Goal: Task Accomplishment & Management: Manage account settings

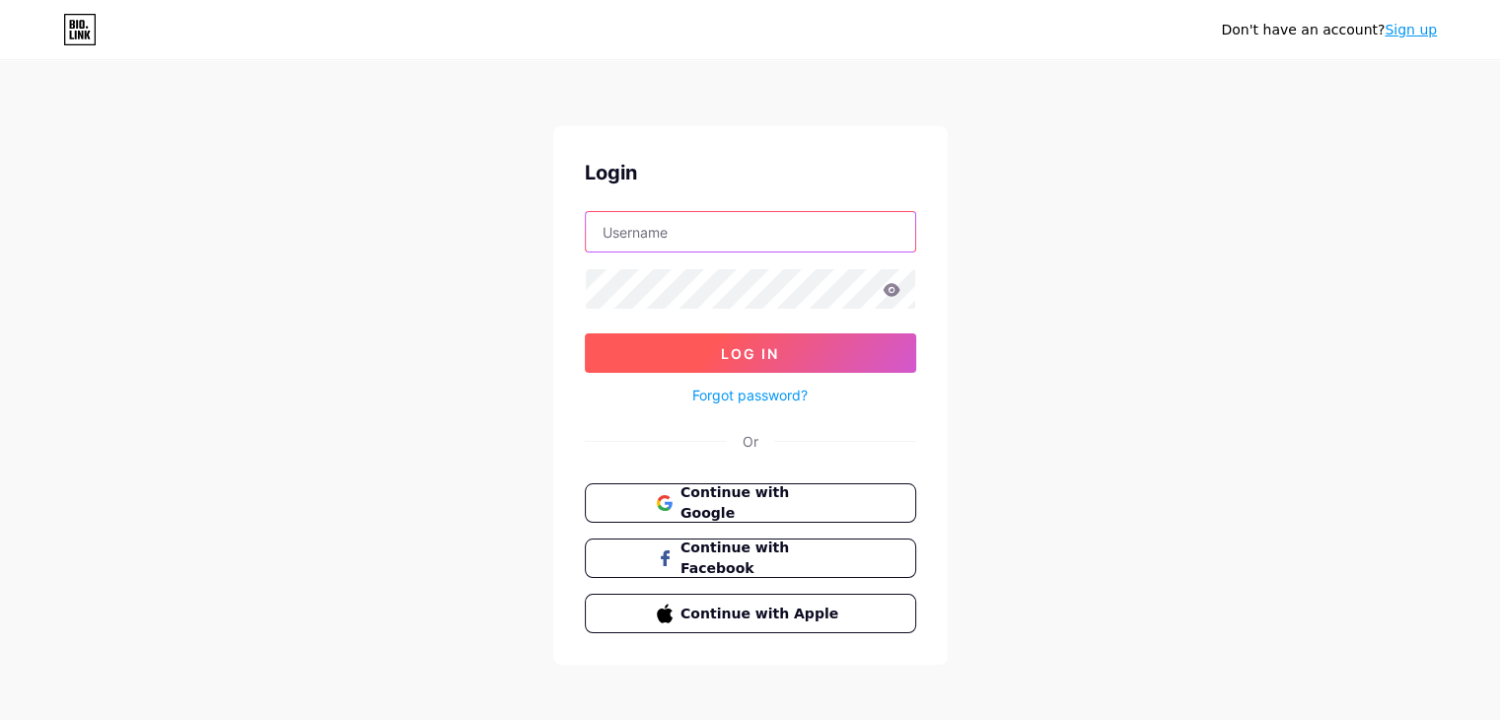
type input "[EMAIL_ADDRESS][DOMAIN_NAME]"
click at [738, 356] on span "Log In" at bounding box center [750, 353] width 58 height 17
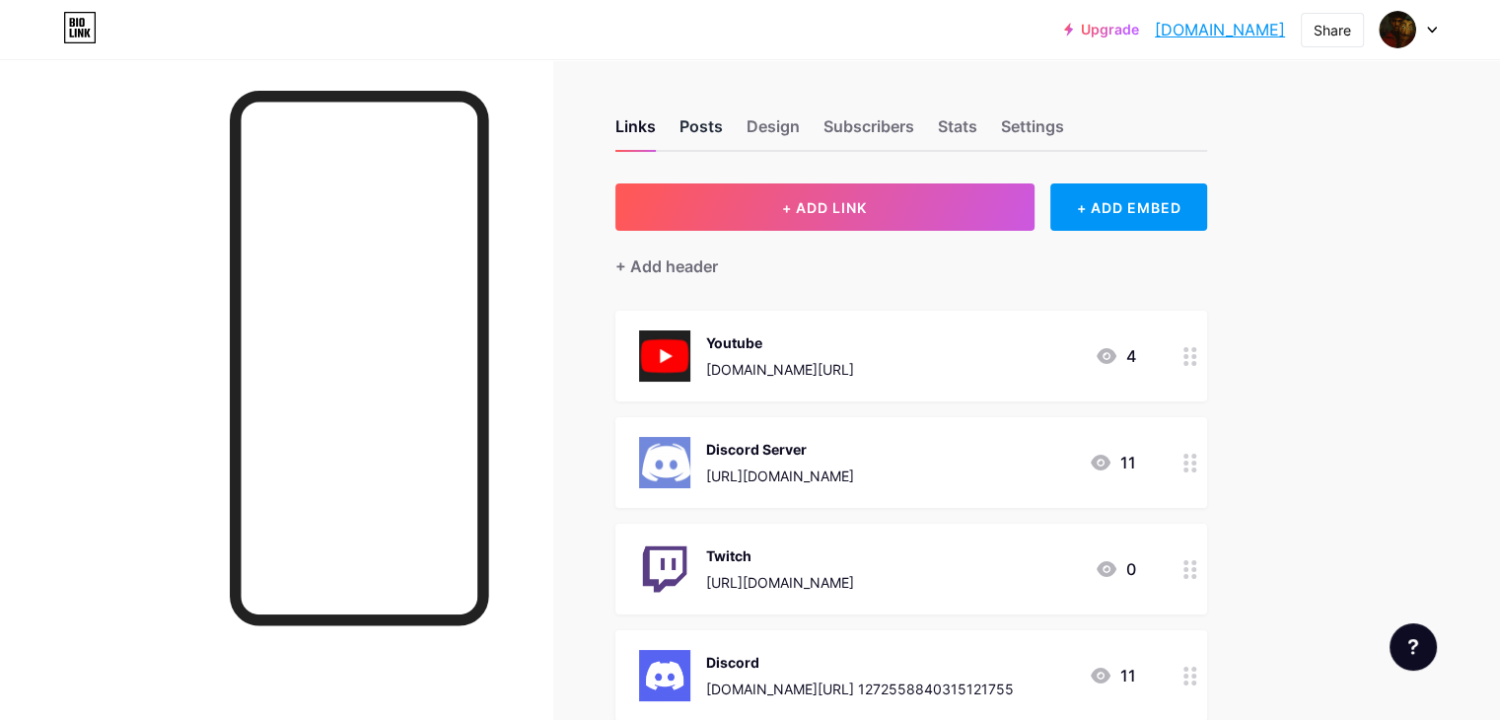
click at [723, 146] on div "Posts" at bounding box center [700, 132] width 43 height 36
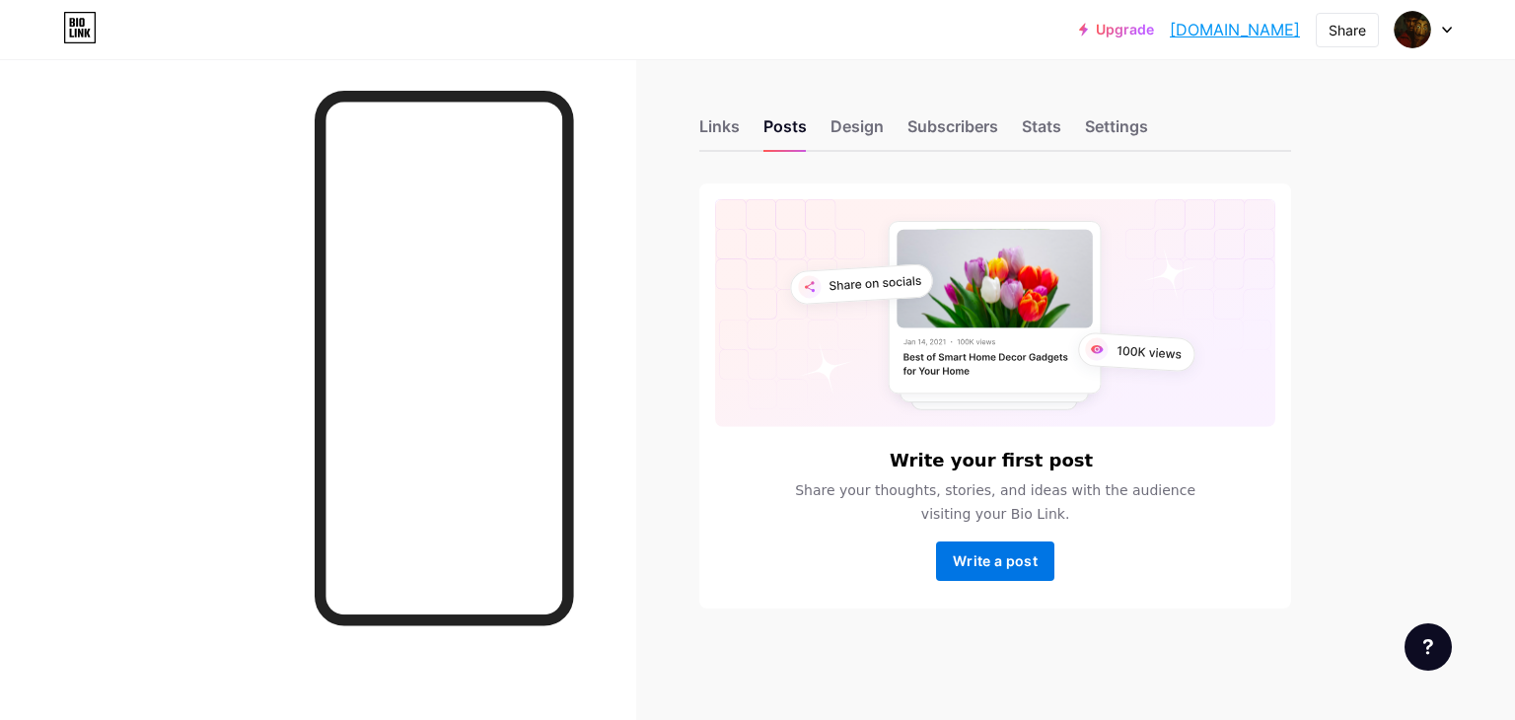
click at [984, 548] on button "Write a post" at bounding box center [995, 560] width 118 height 39
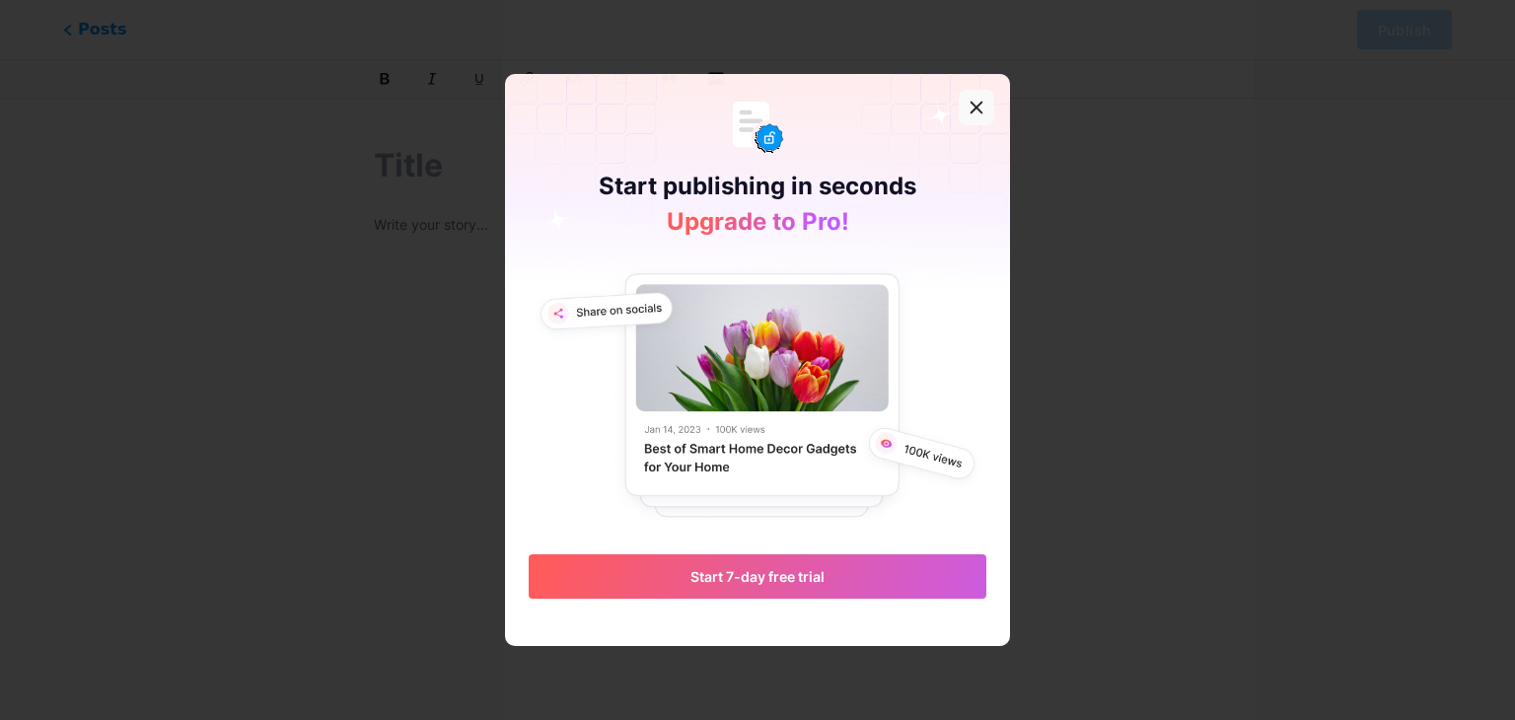
click at [974, 104] on icon at bounding box center [976, 108] width 16 height 16
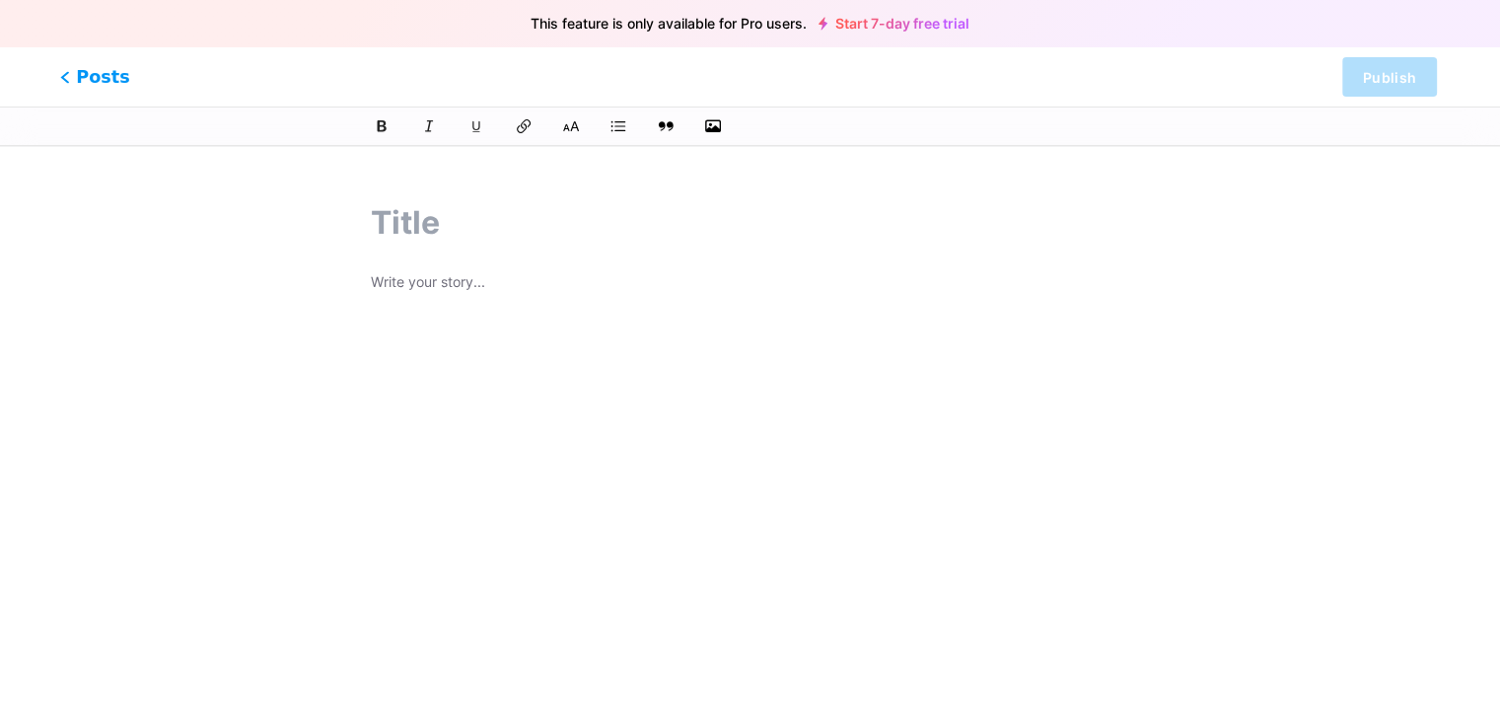
click at [98, 85] on span "Posts" at bounding box center [95, 77] width 70 height 26
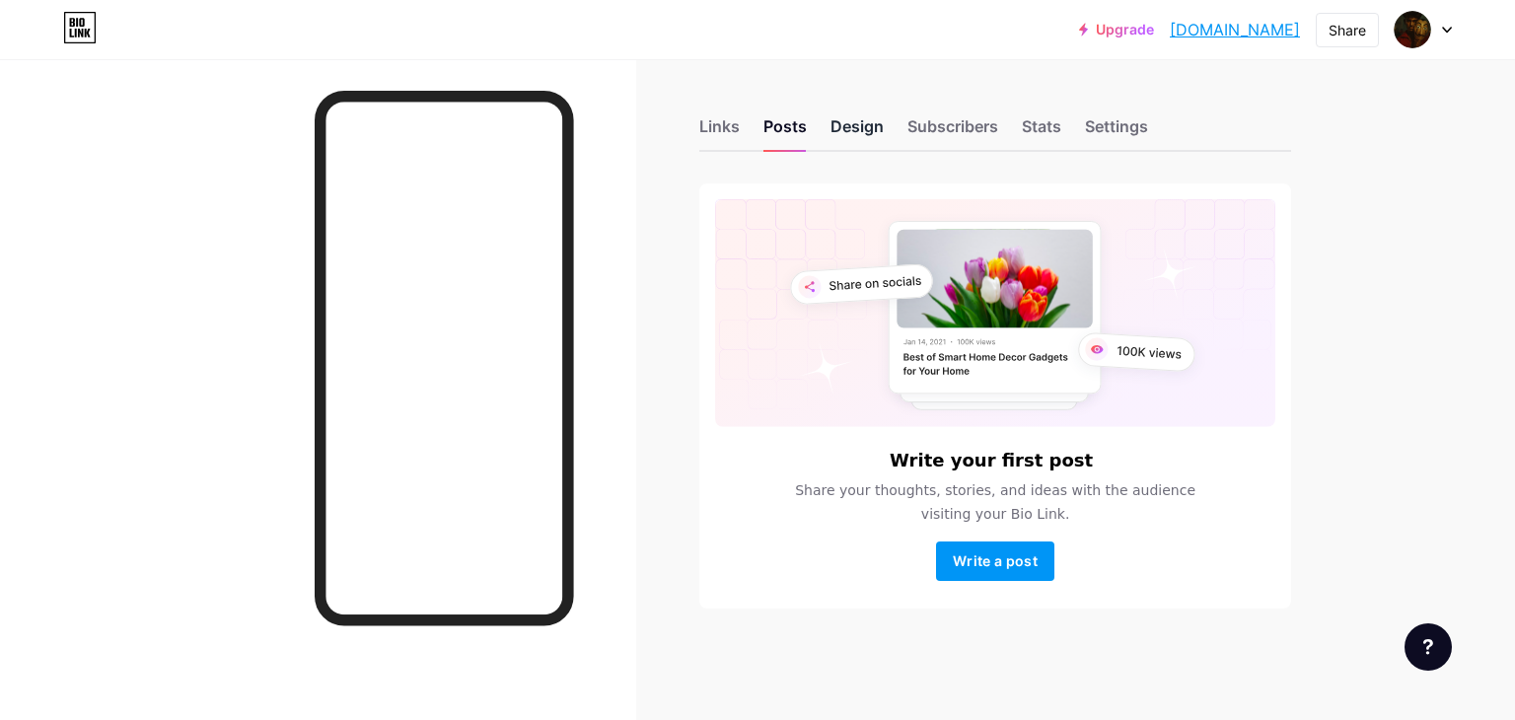
click at [864, 123] on div "Design" at bounding box center [856, 132] width 53 height 36
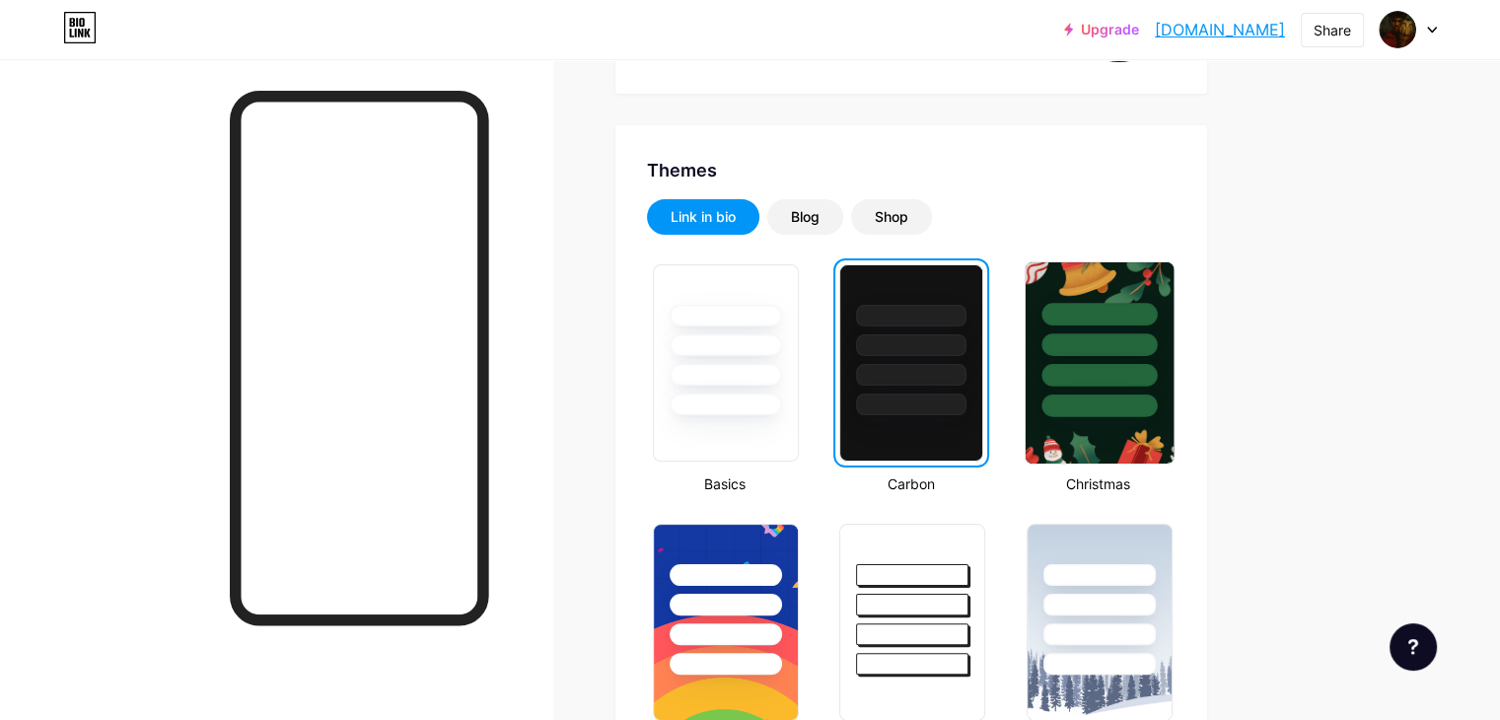
scroll to position [328, 0]
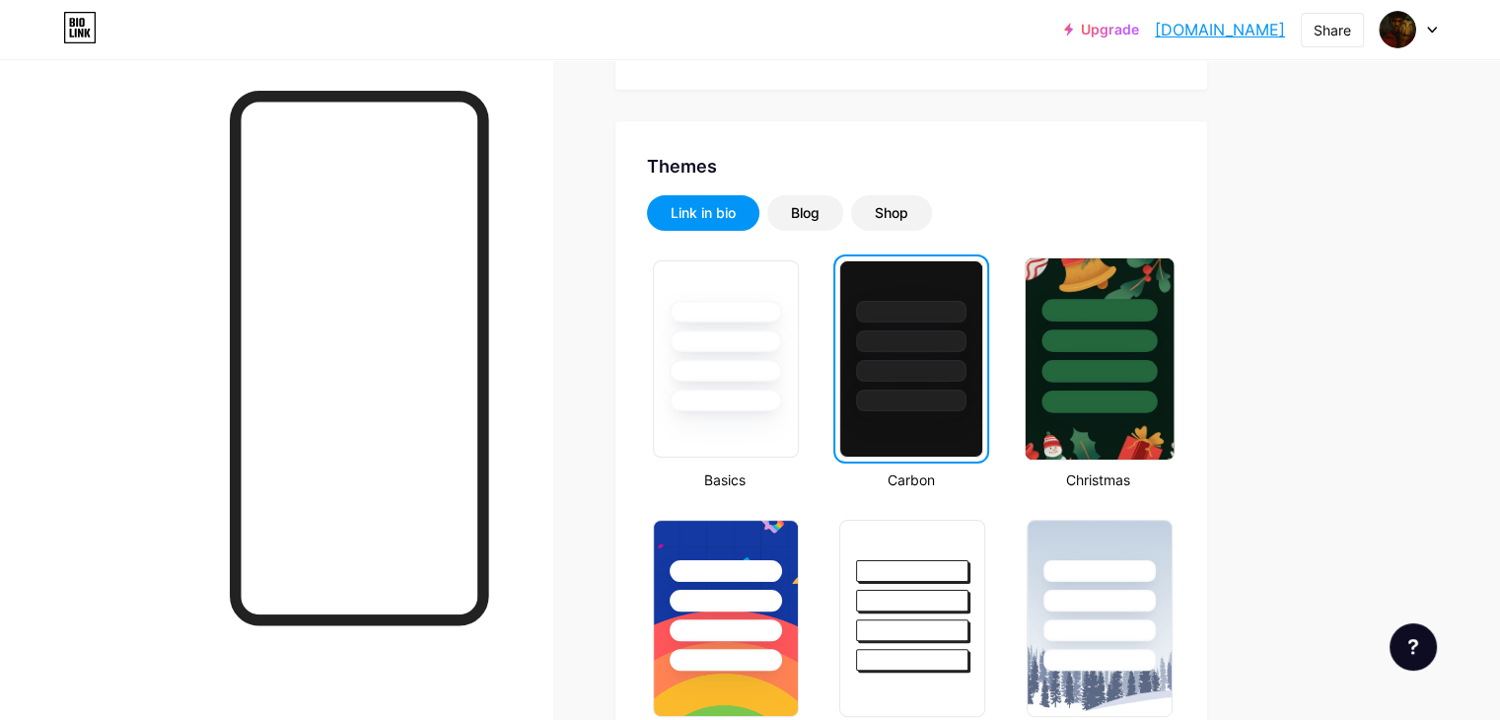
click at [1157, 360] on div at bounding box center [1098, 371] width 115 height 23
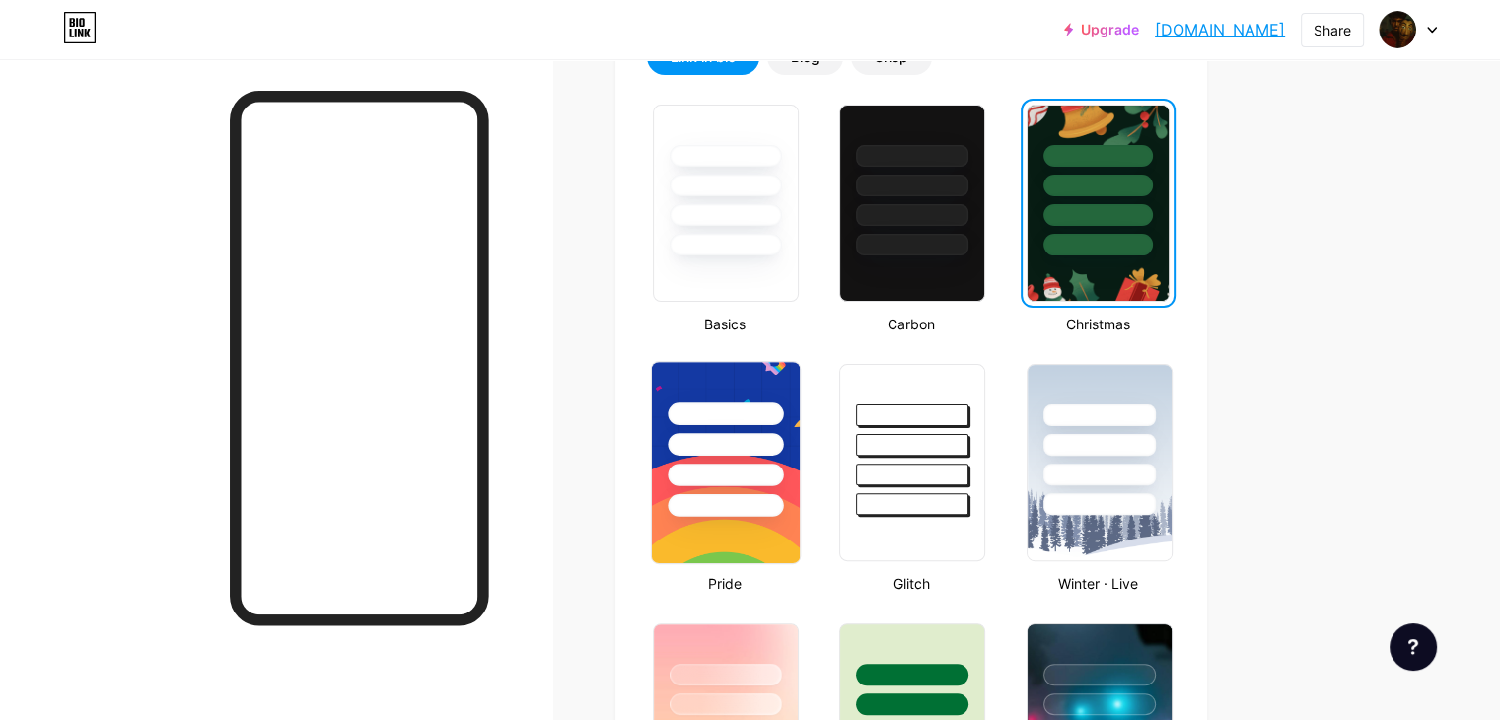
scroll to position [526, 0]
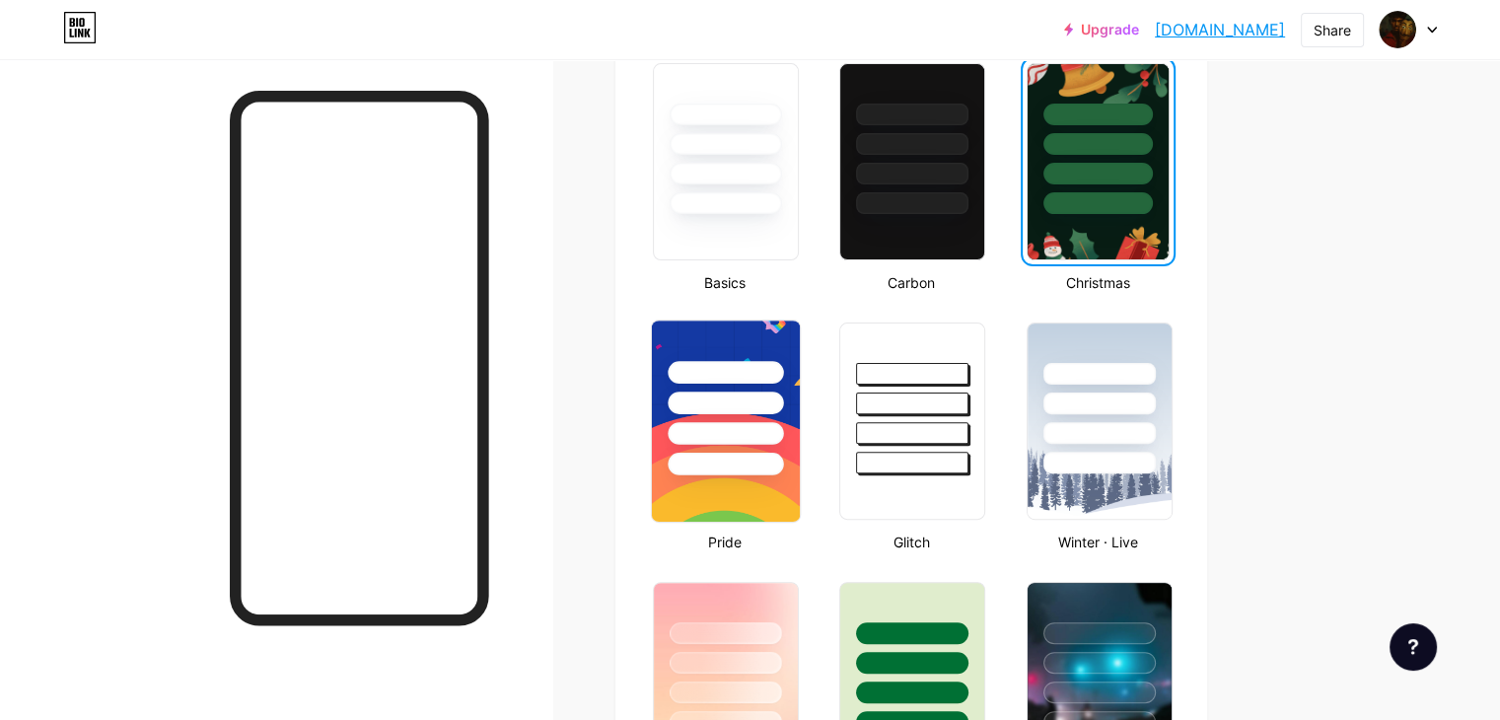
click at [800, 443] on div at bounding box center [726, 398] width 148 height 155
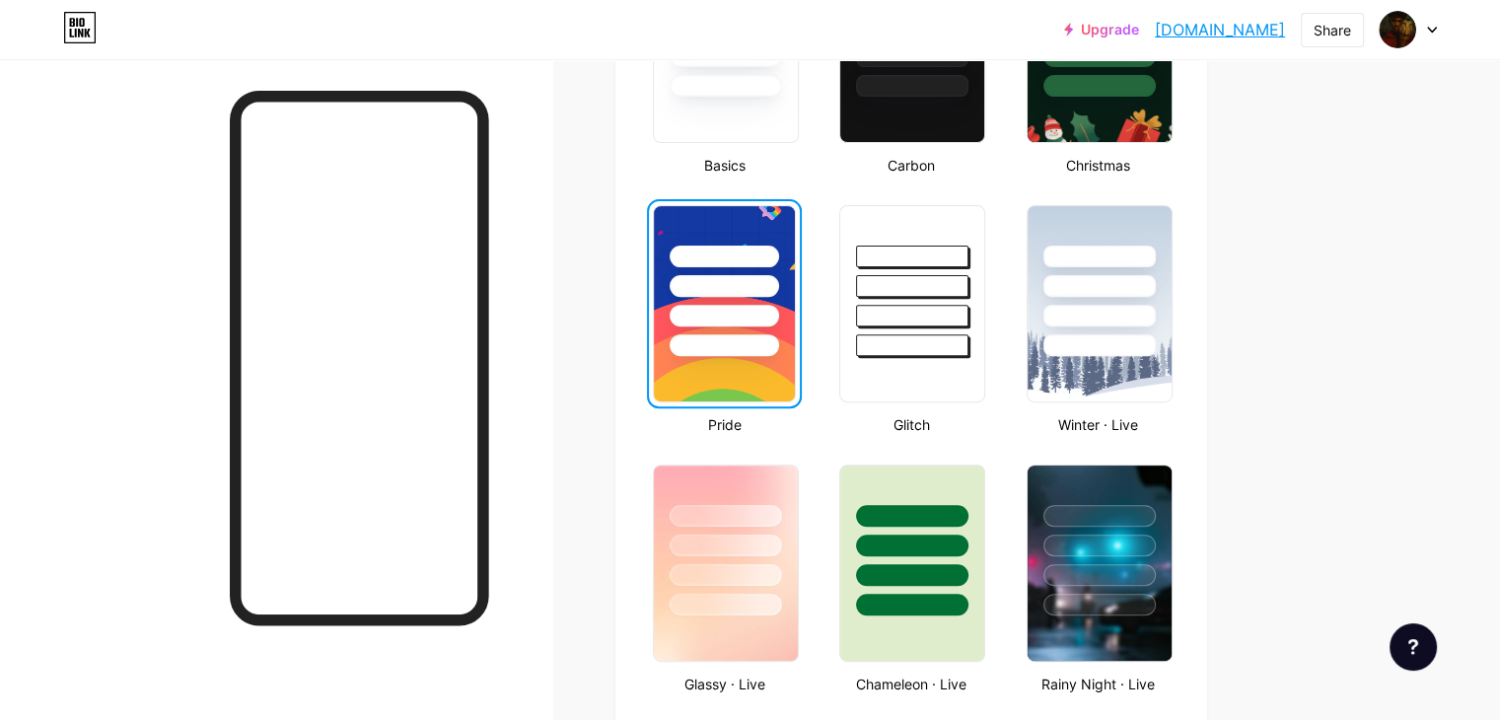
scroll to position [657, 0]
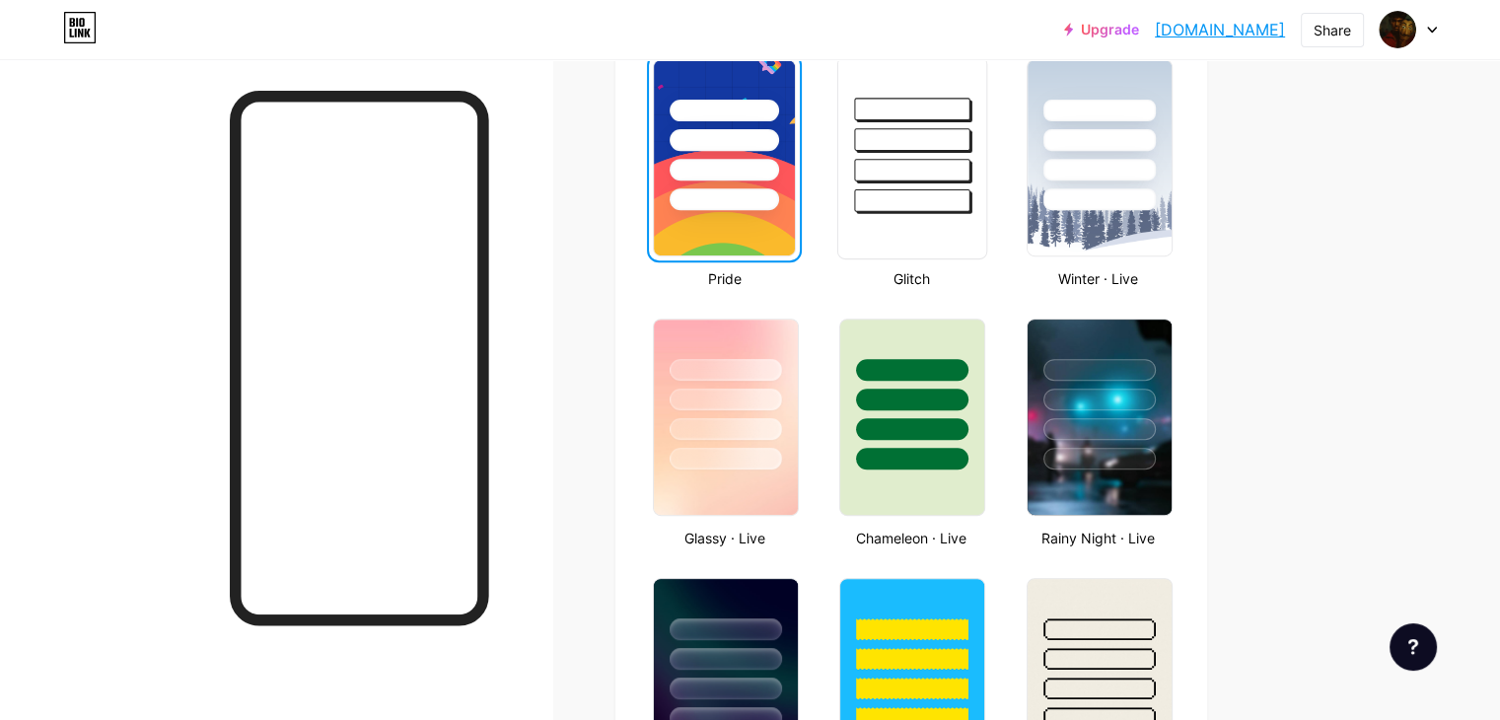
click at [970, 202] on div at bounding box center [912, 200] width 115 height 23
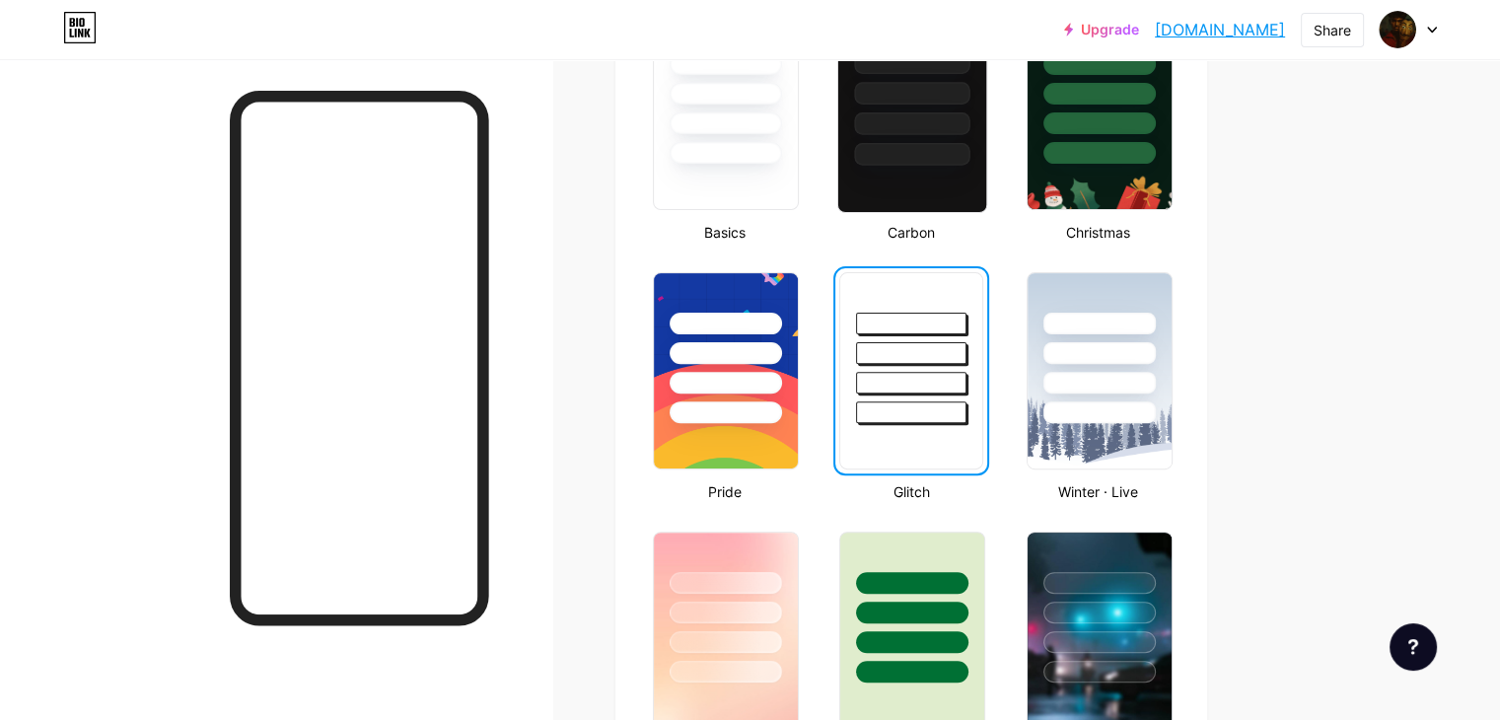
scroll to position [592, 0]
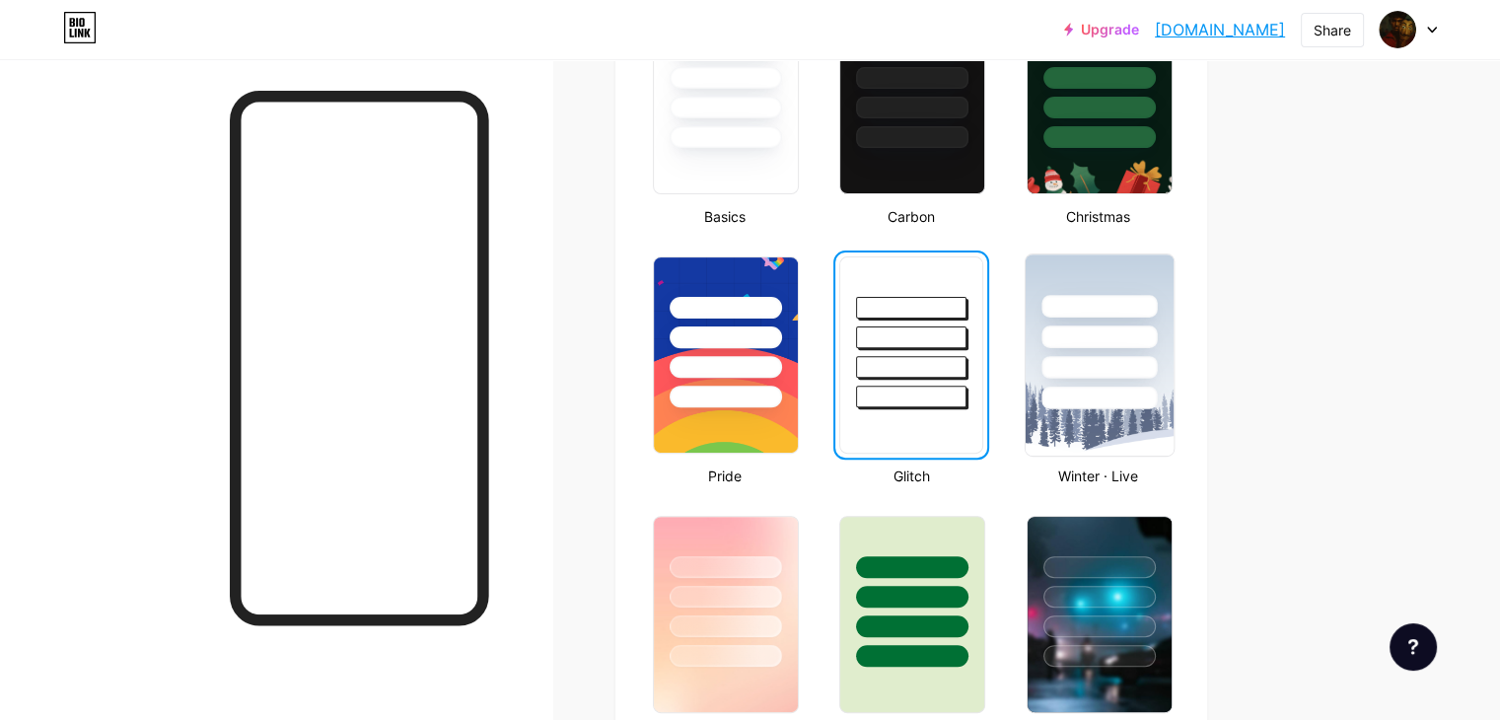
click at [1136, 337] on div at bounding box center [1098, 336] width 115 height 23
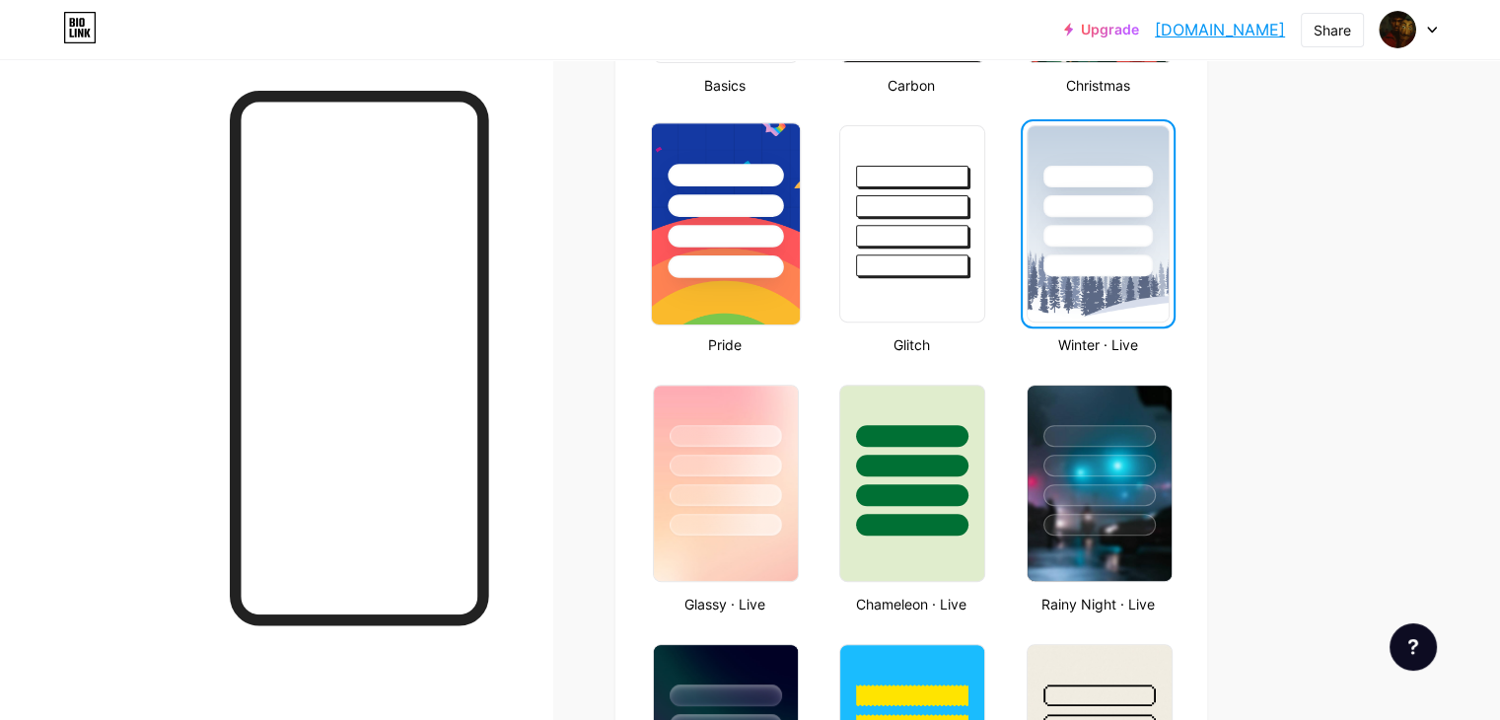
scroll to position [789, 0]
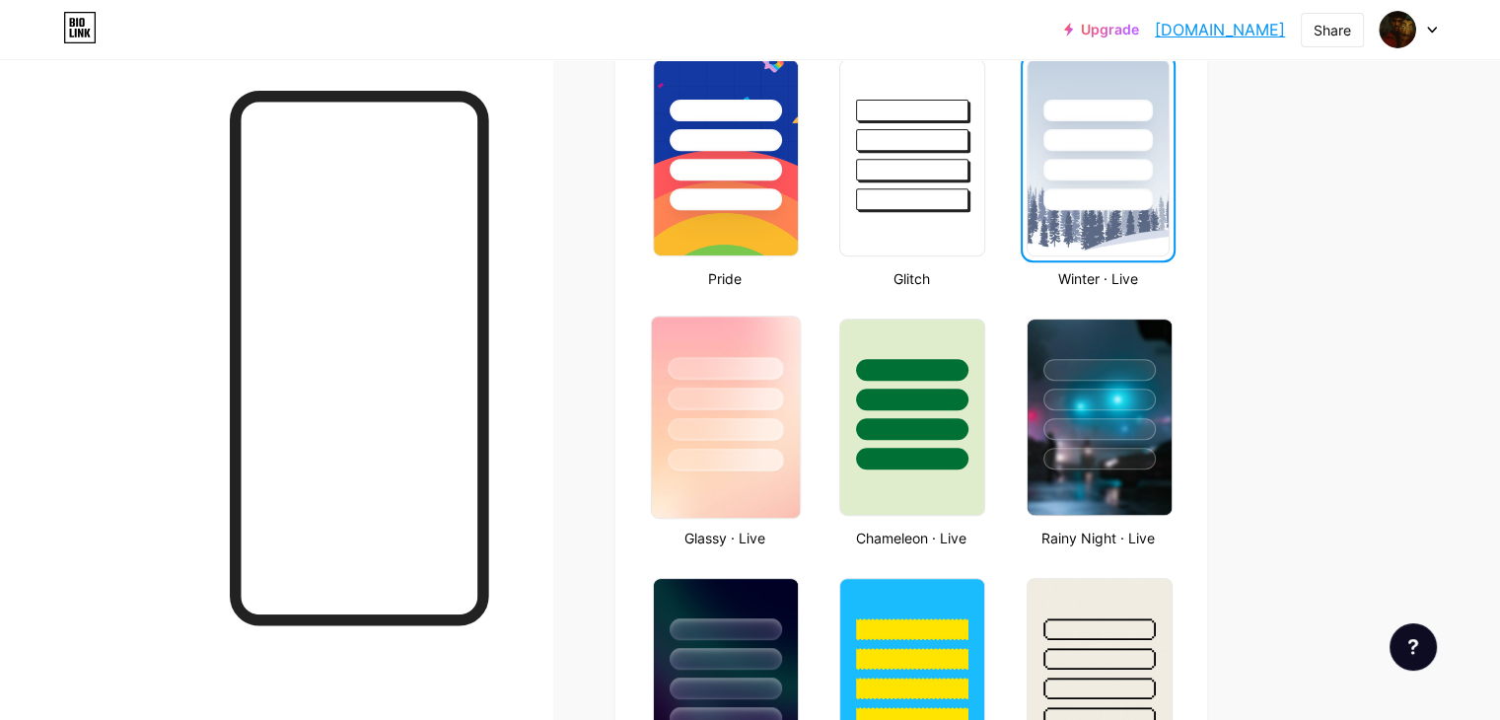
click at [783, 423] on div at bounding box center [725, 429] width 115 height 23
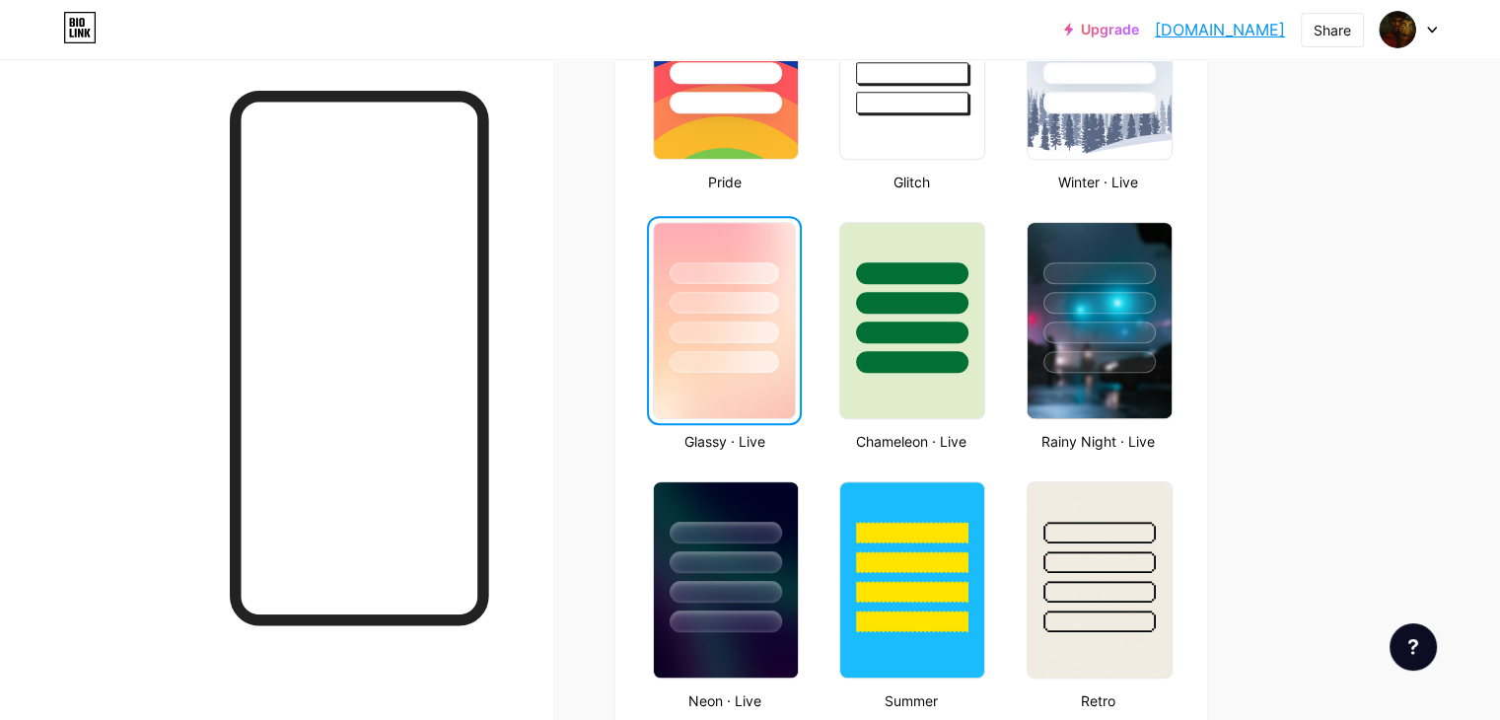
scroll to position [920, 0]
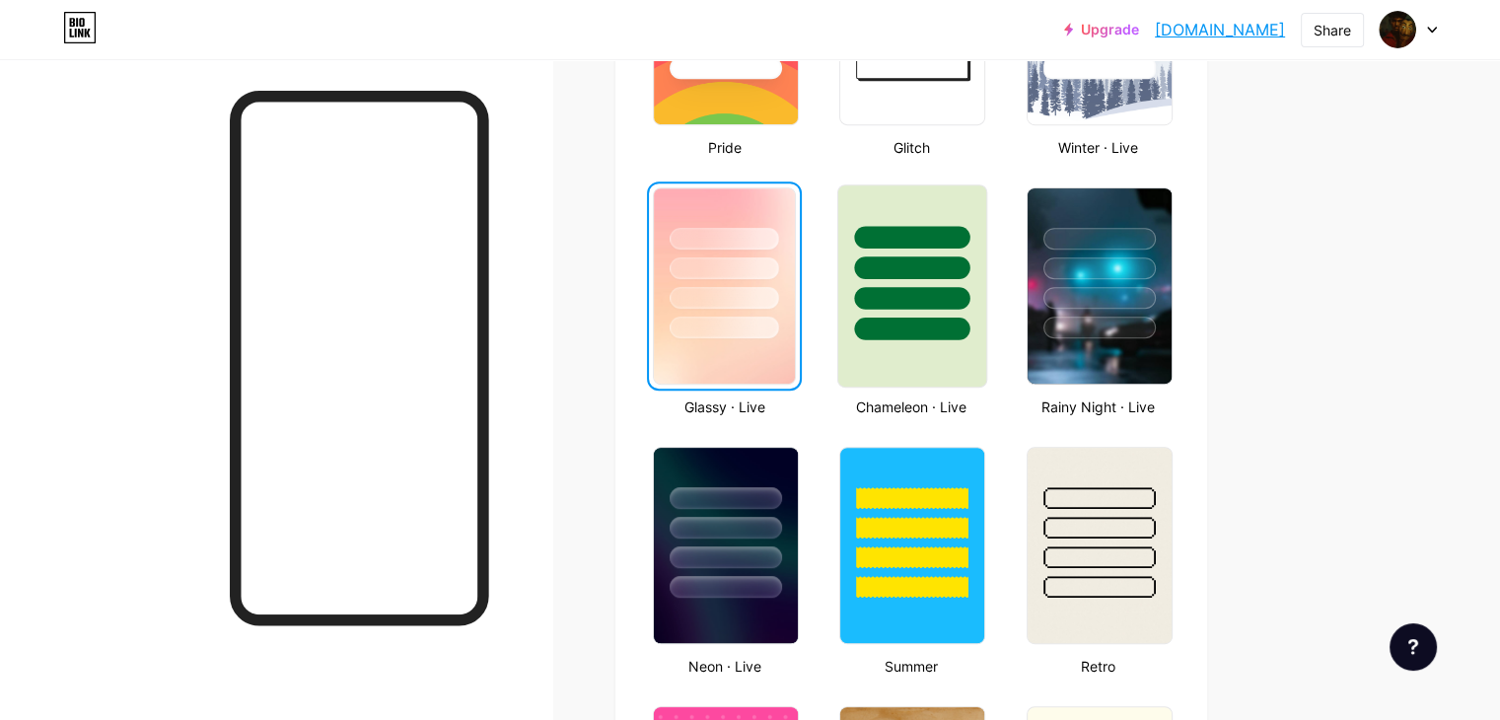
click at [952, 329] on div at bounding box center [912, 329] width 115 height 23
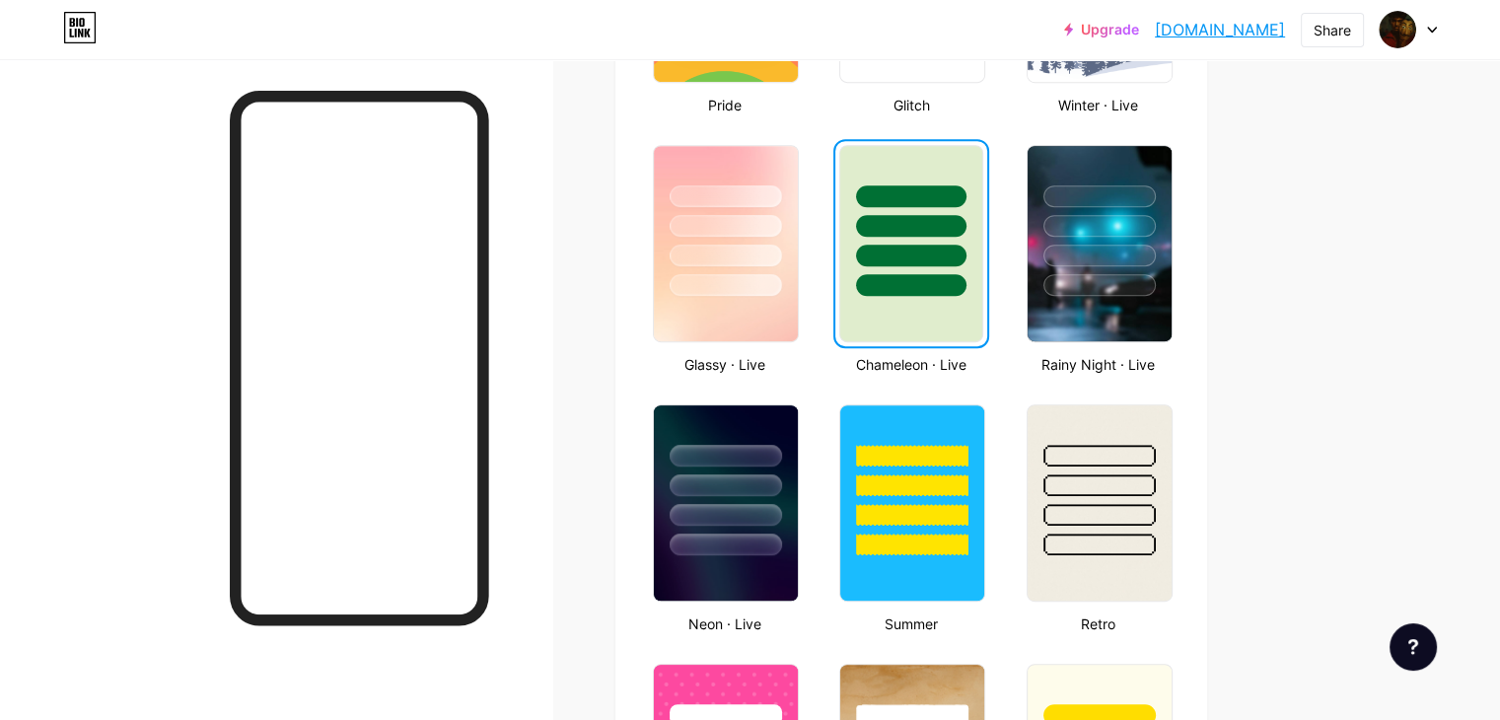
scroll to position [986, 0]
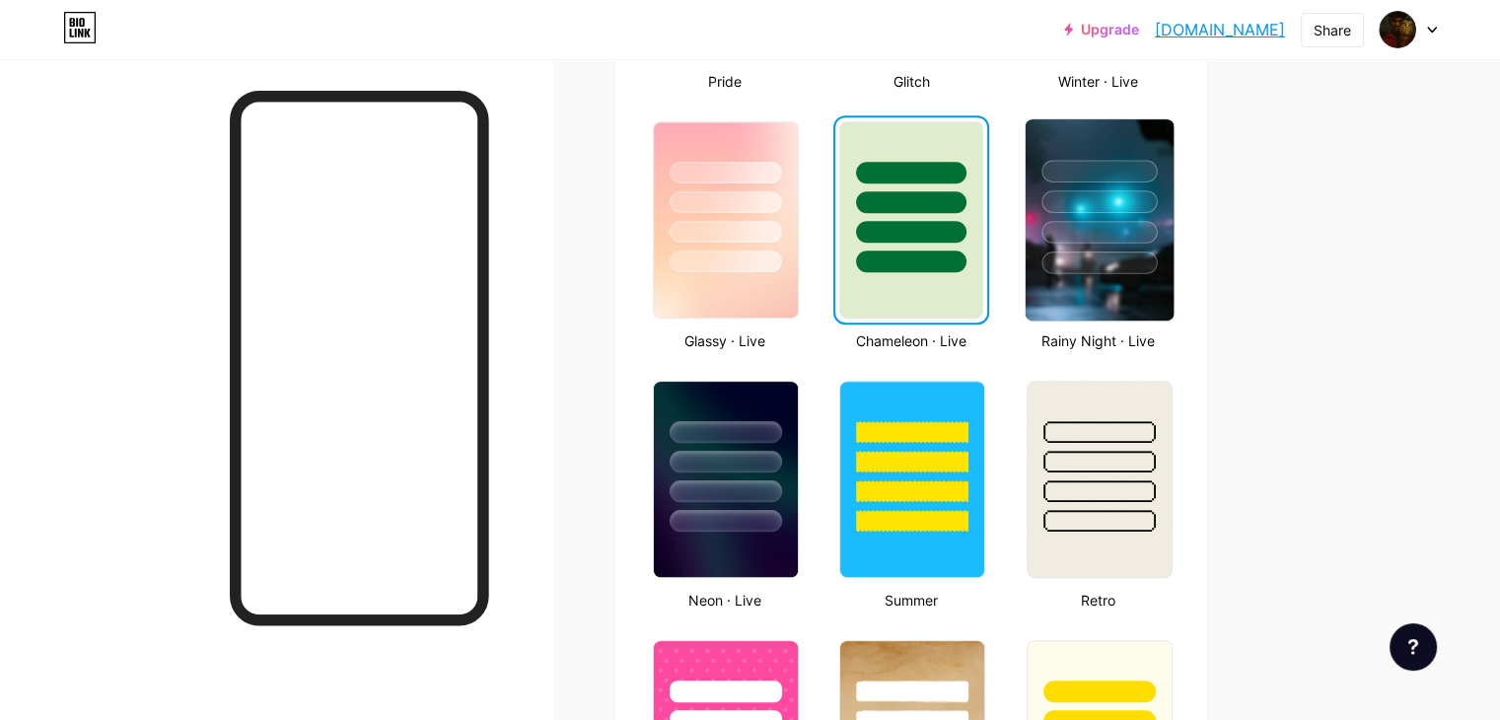
click at [1157, 261] on div at bounding box center [1098, 262] width 115 height 23
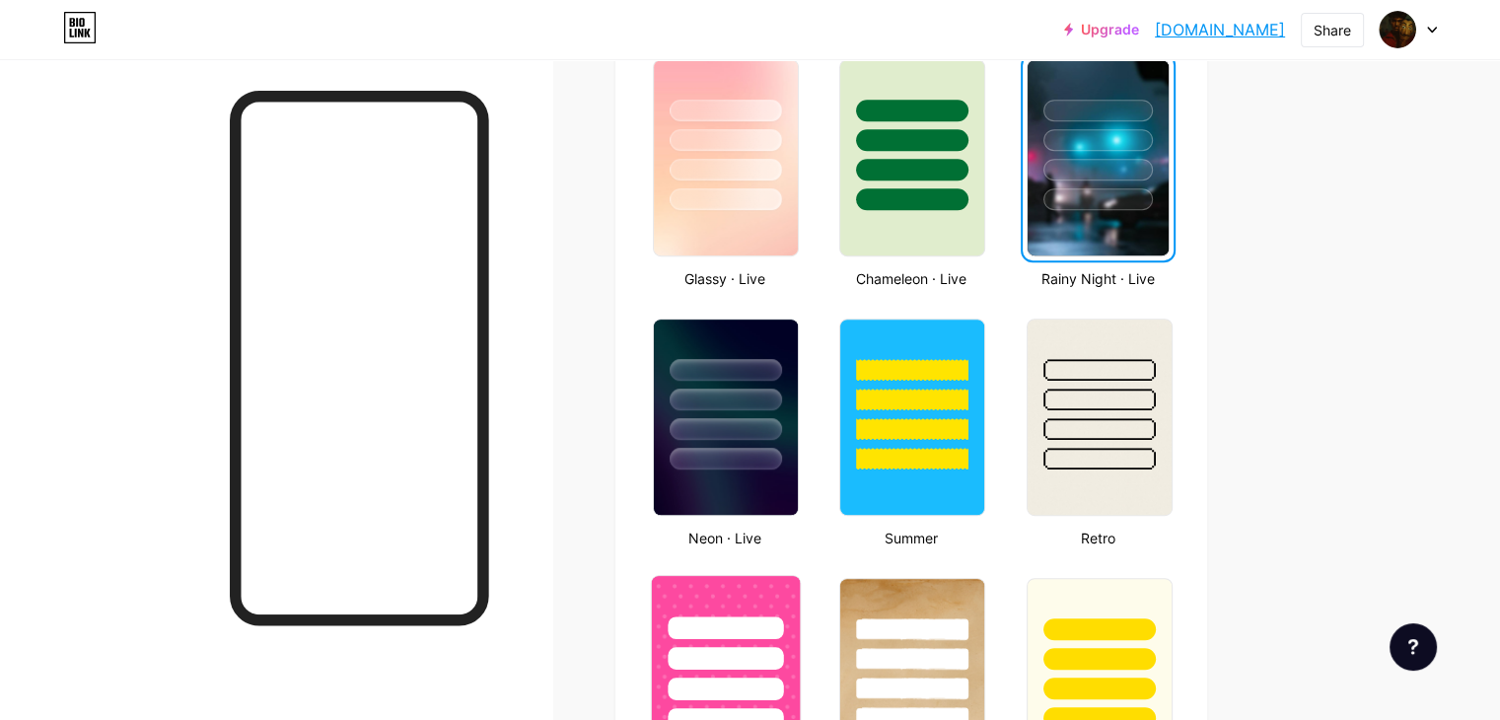
scroll to position [1051, 0]
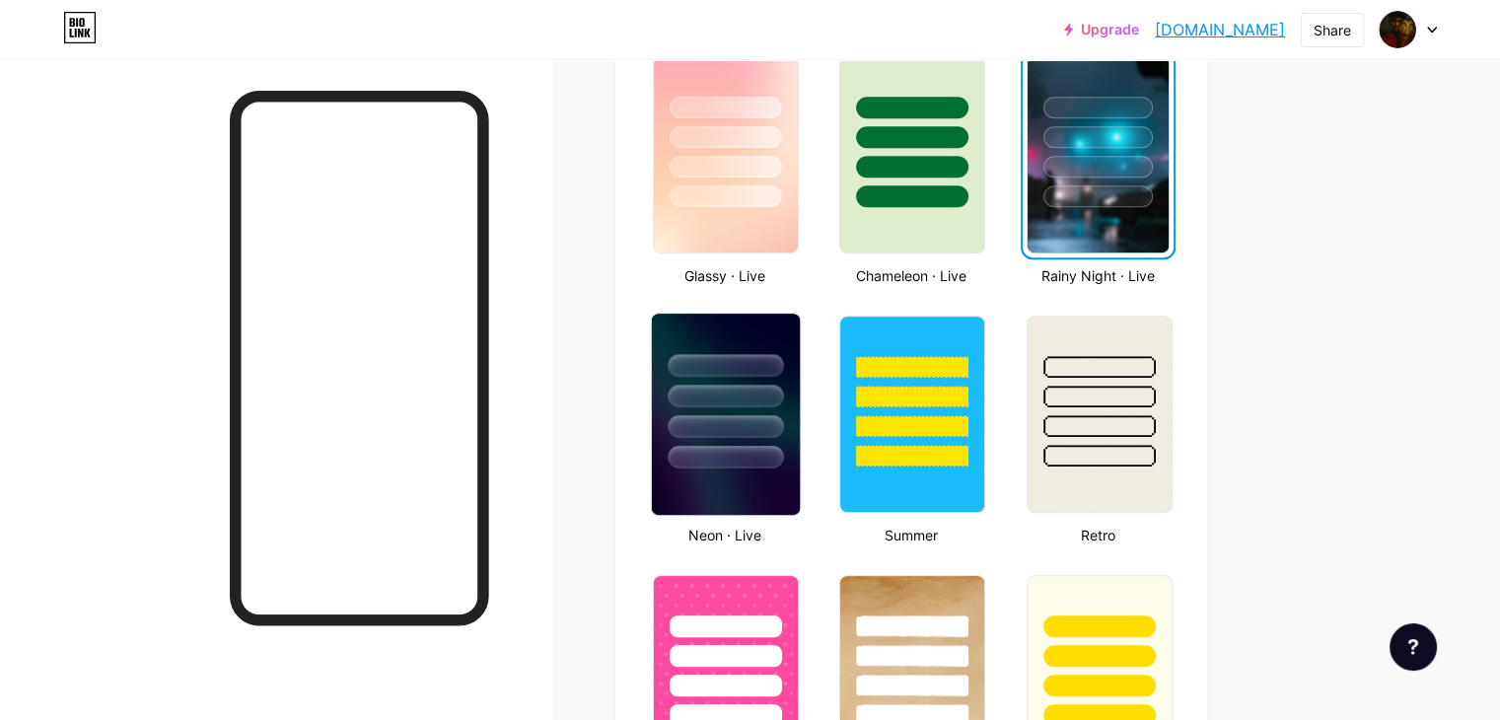
click at [756, 453] on div at bounding box center [725, 457] width 115 height 23
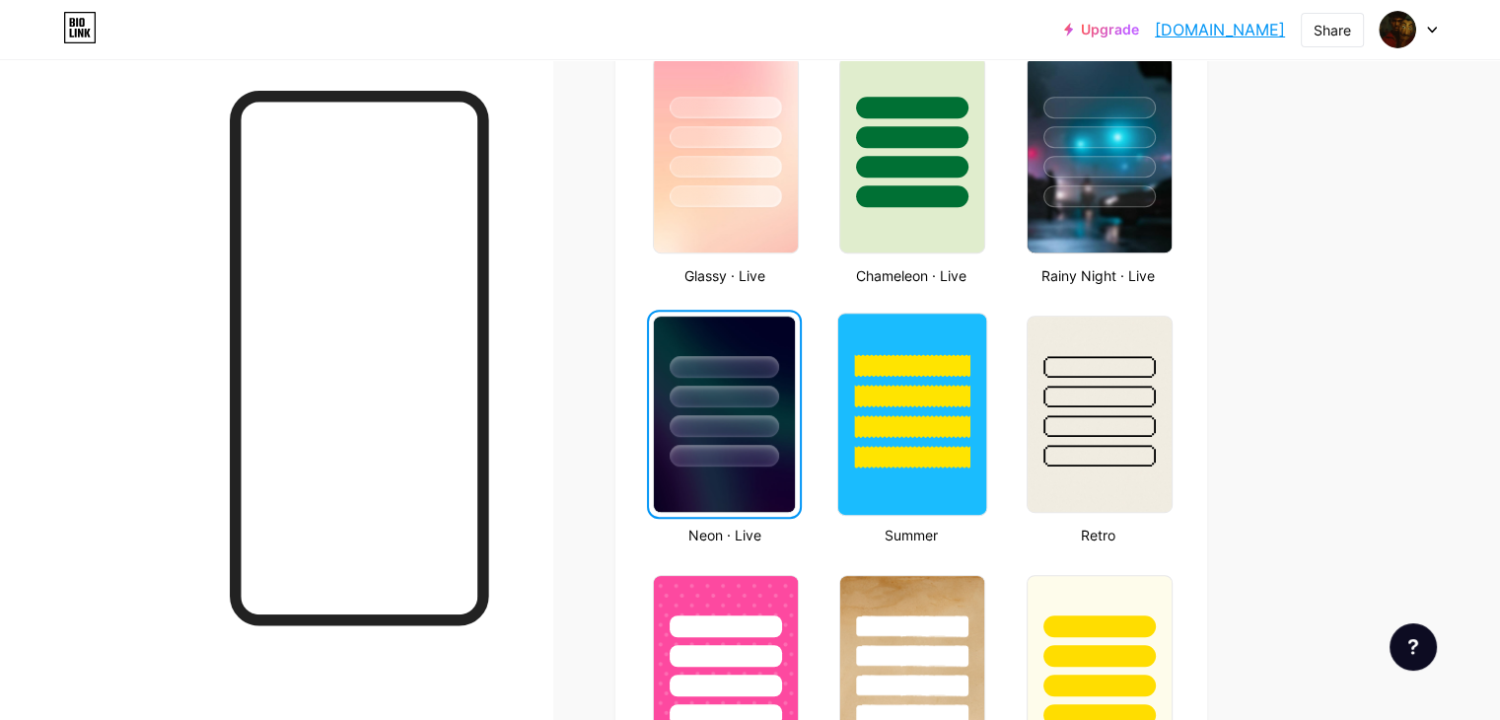
click at [953, 449] on div at bounding box center [912, 457] width 115 height 23
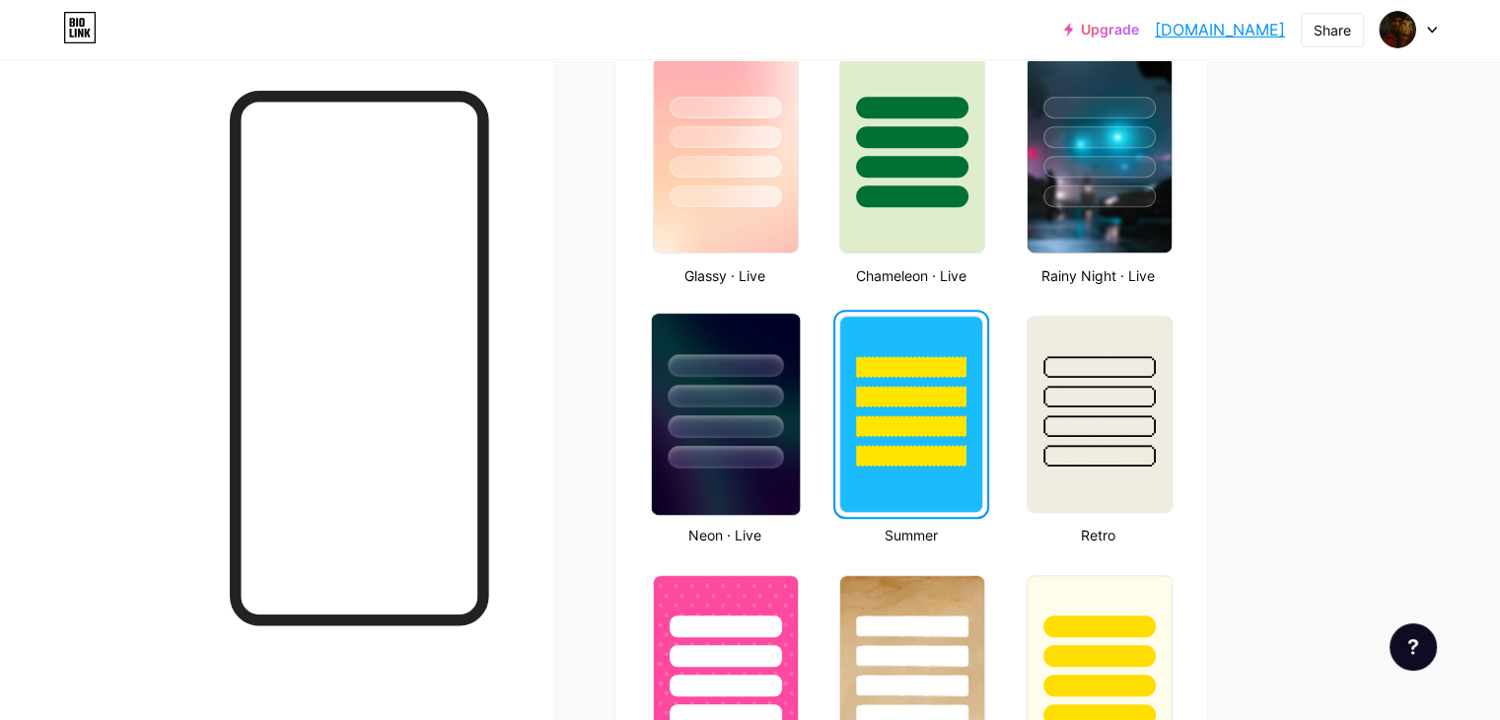
scroll to position [1117, 0]
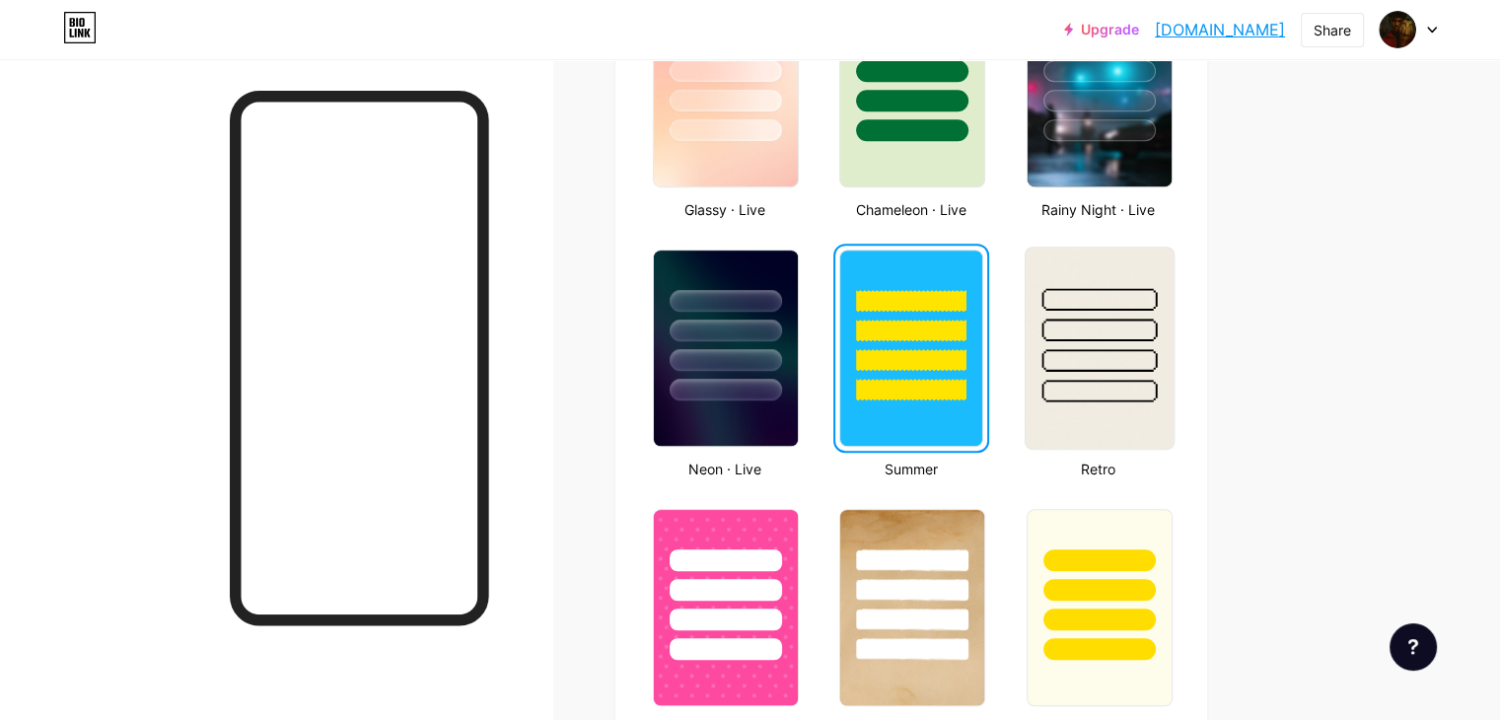
click at [1148, 388] on div at bounding box center [1098, 391] width 115 height 23
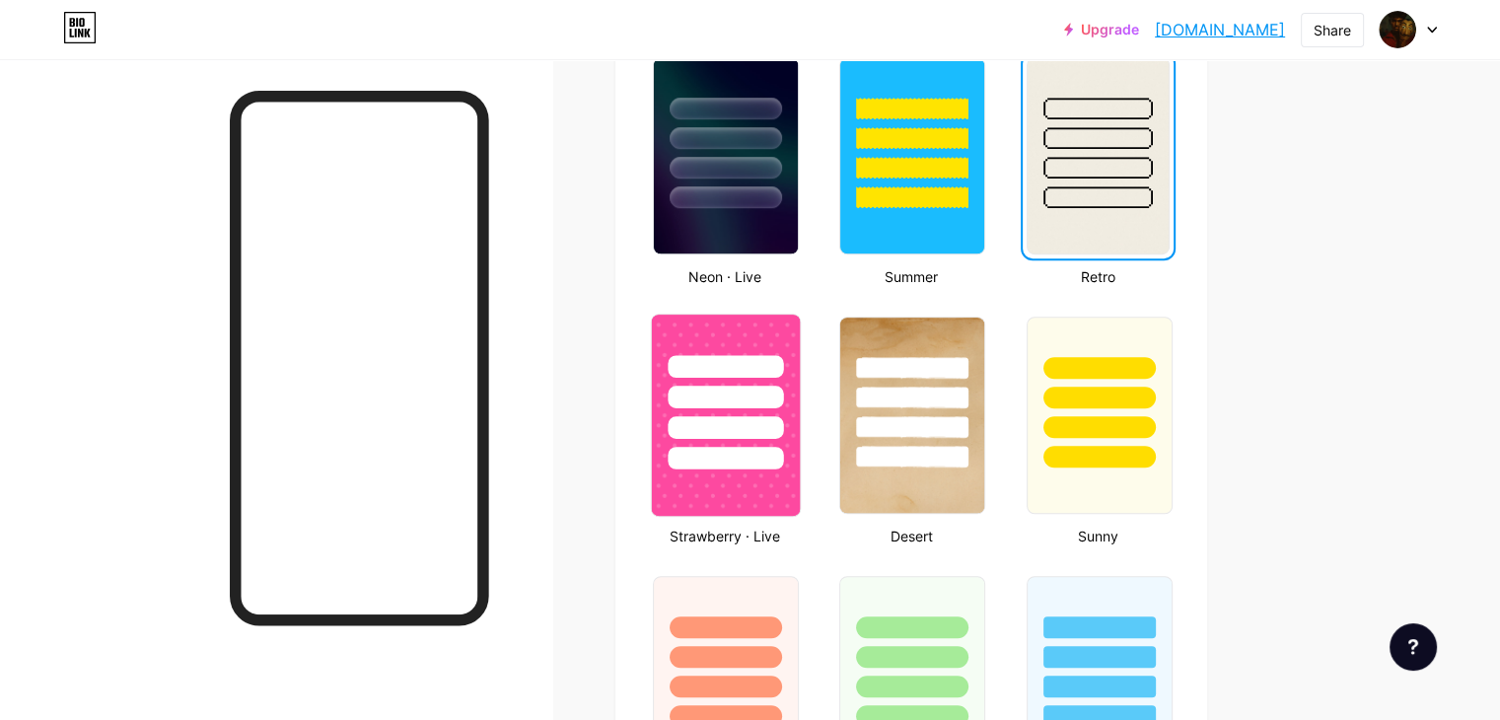
scroll to position [1381, 0]
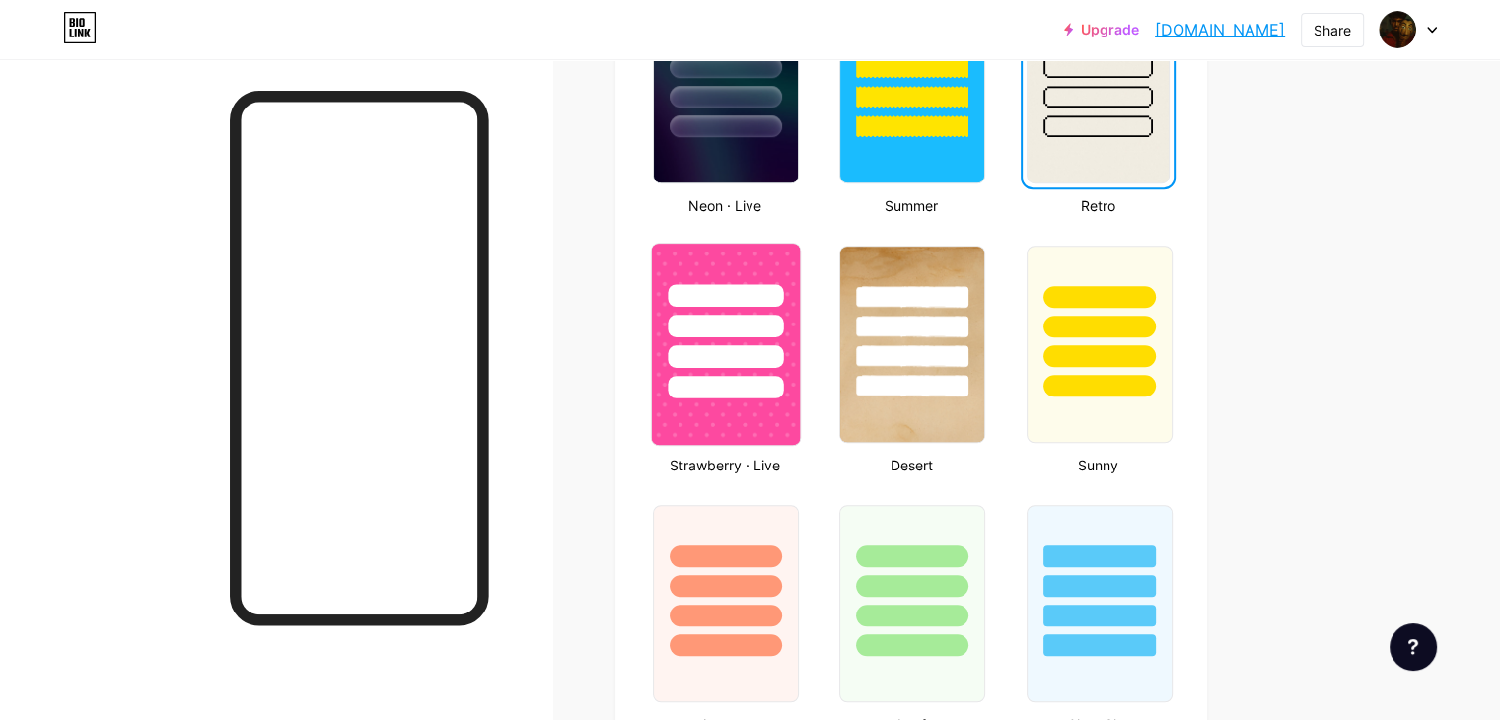
click at [800, 395] on img at bounding box center [726, 344] width 148 height 201
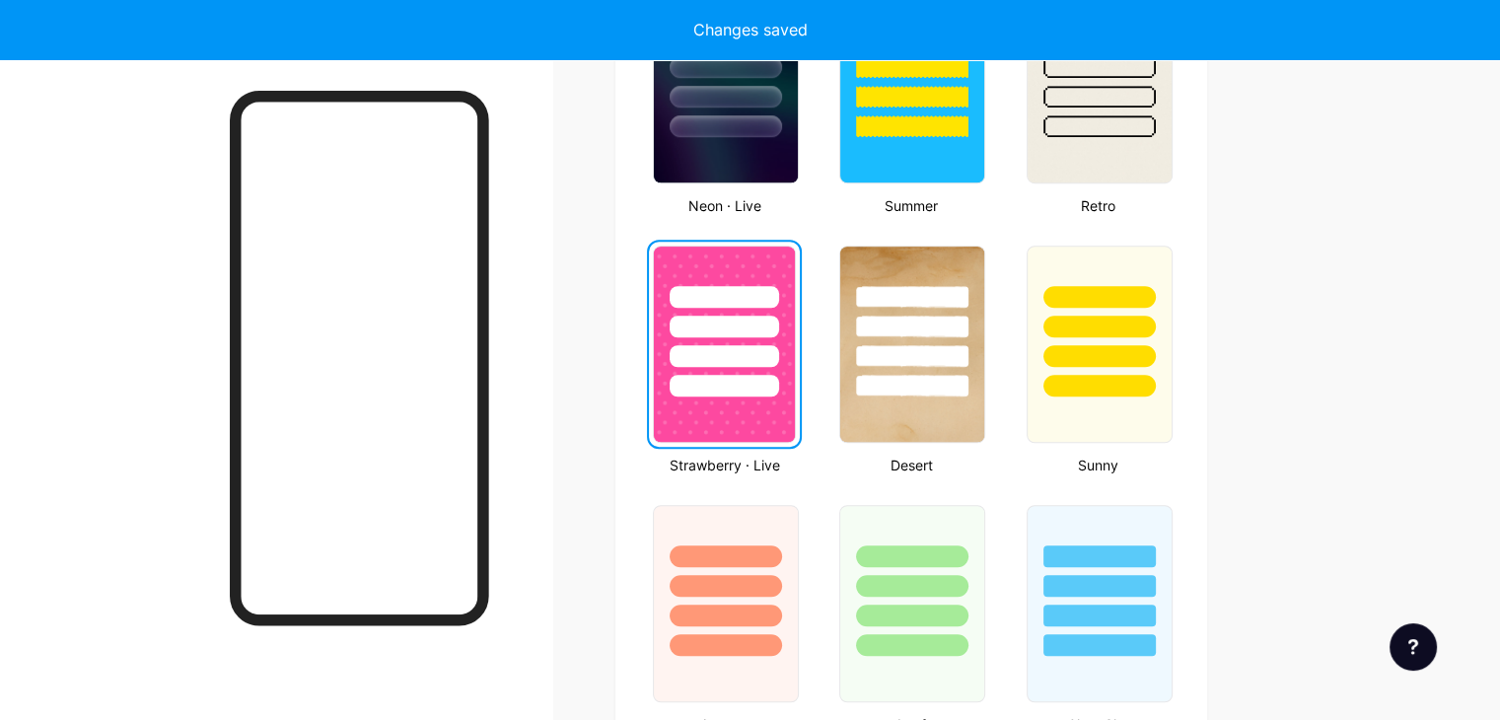
scroll to position [1446, 0]
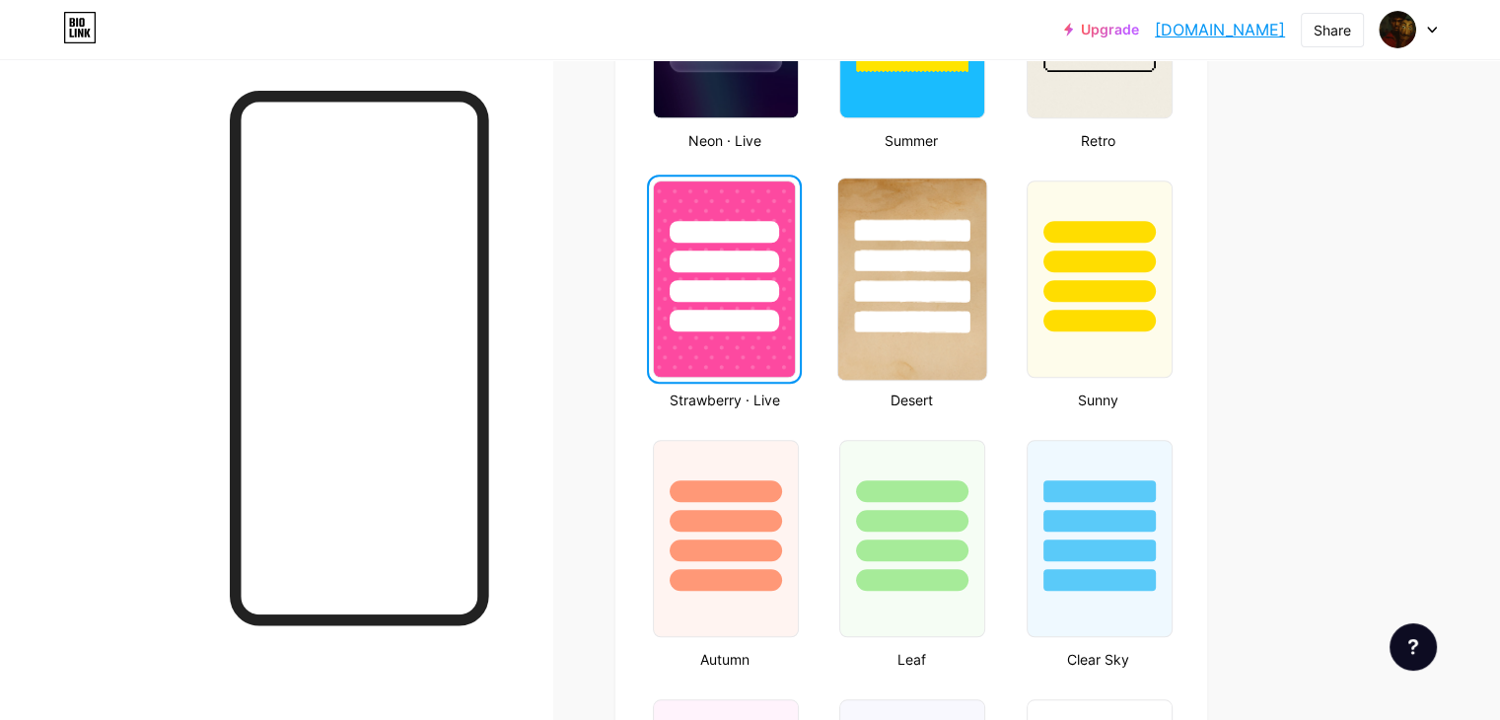
click at [976, 304] on div at bounding box center [912, 255] width 148 height 155
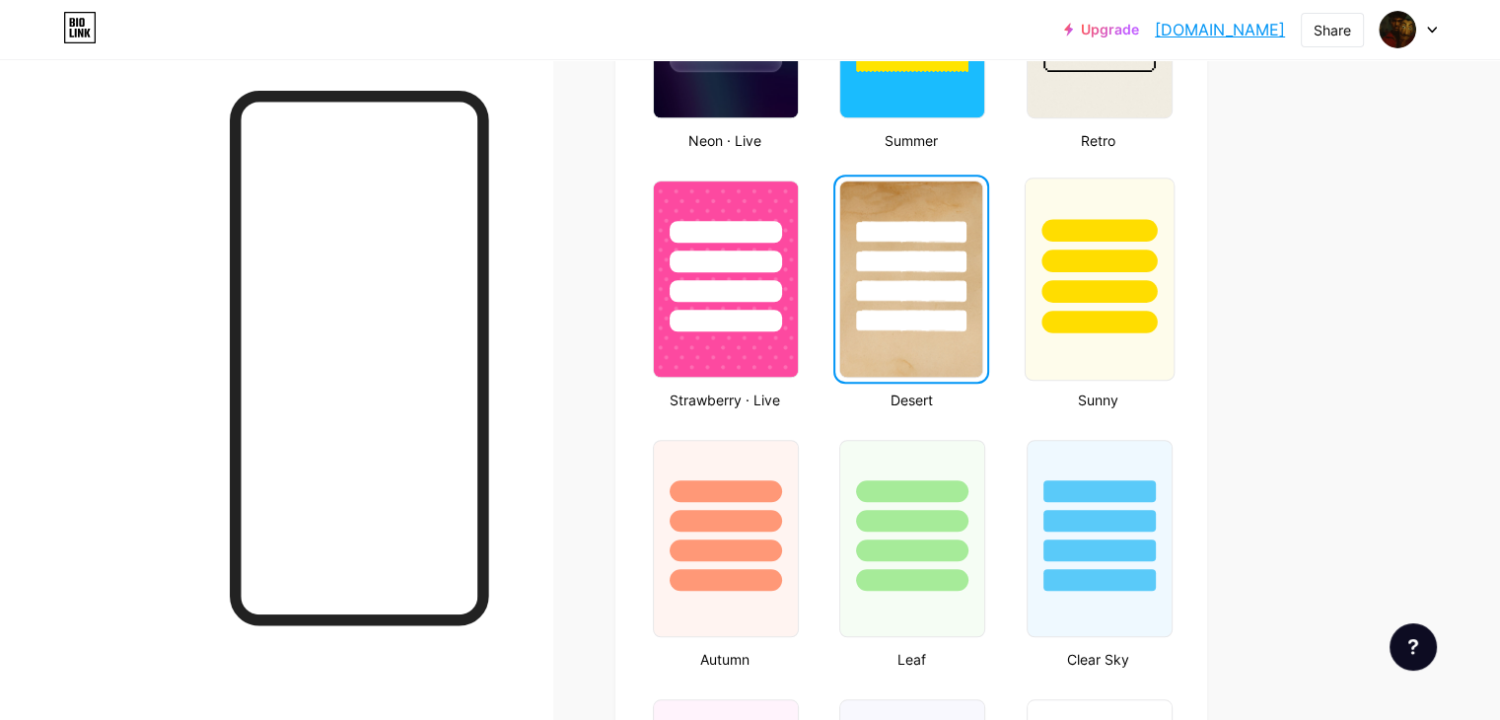
click at [1120, 337] on div at bounding box center [1099, 279] width 150 height 203
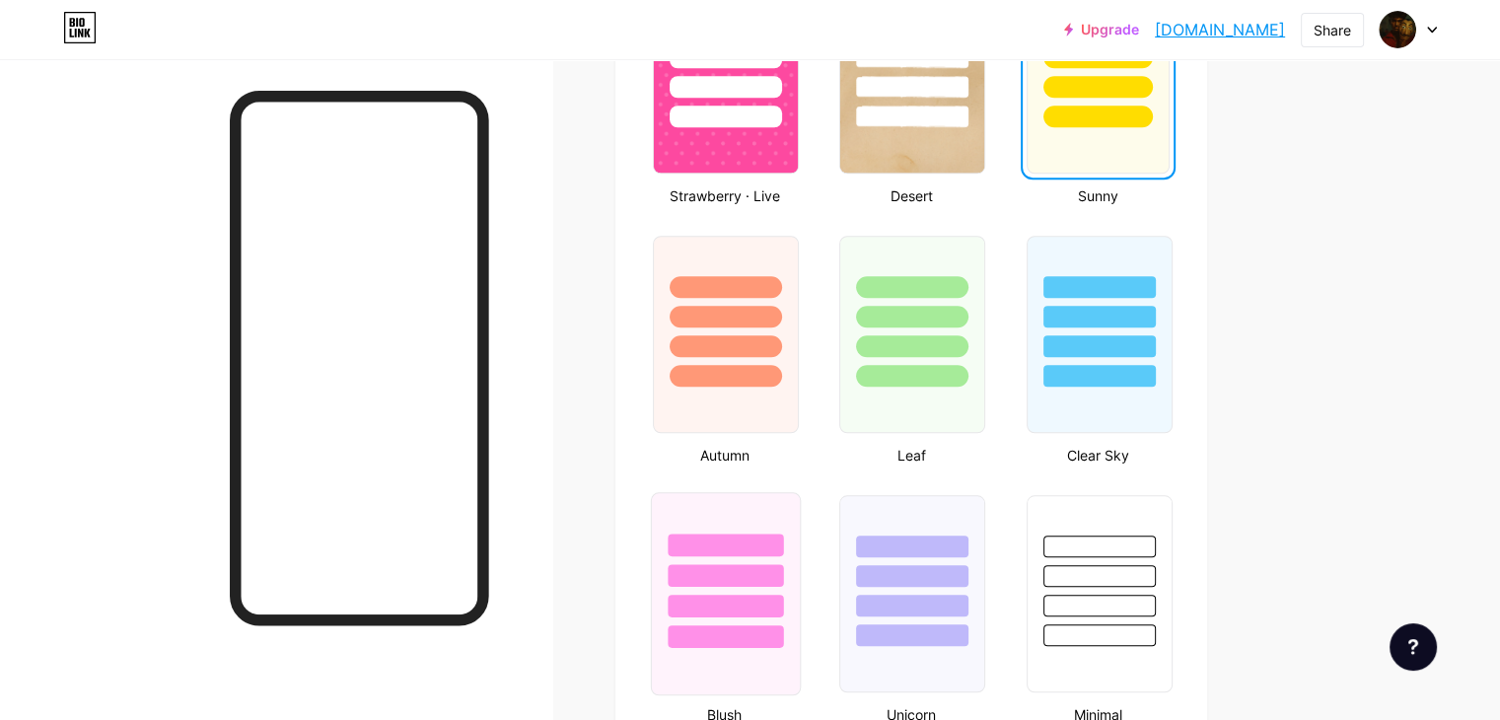
scroll to position [1643, 0]
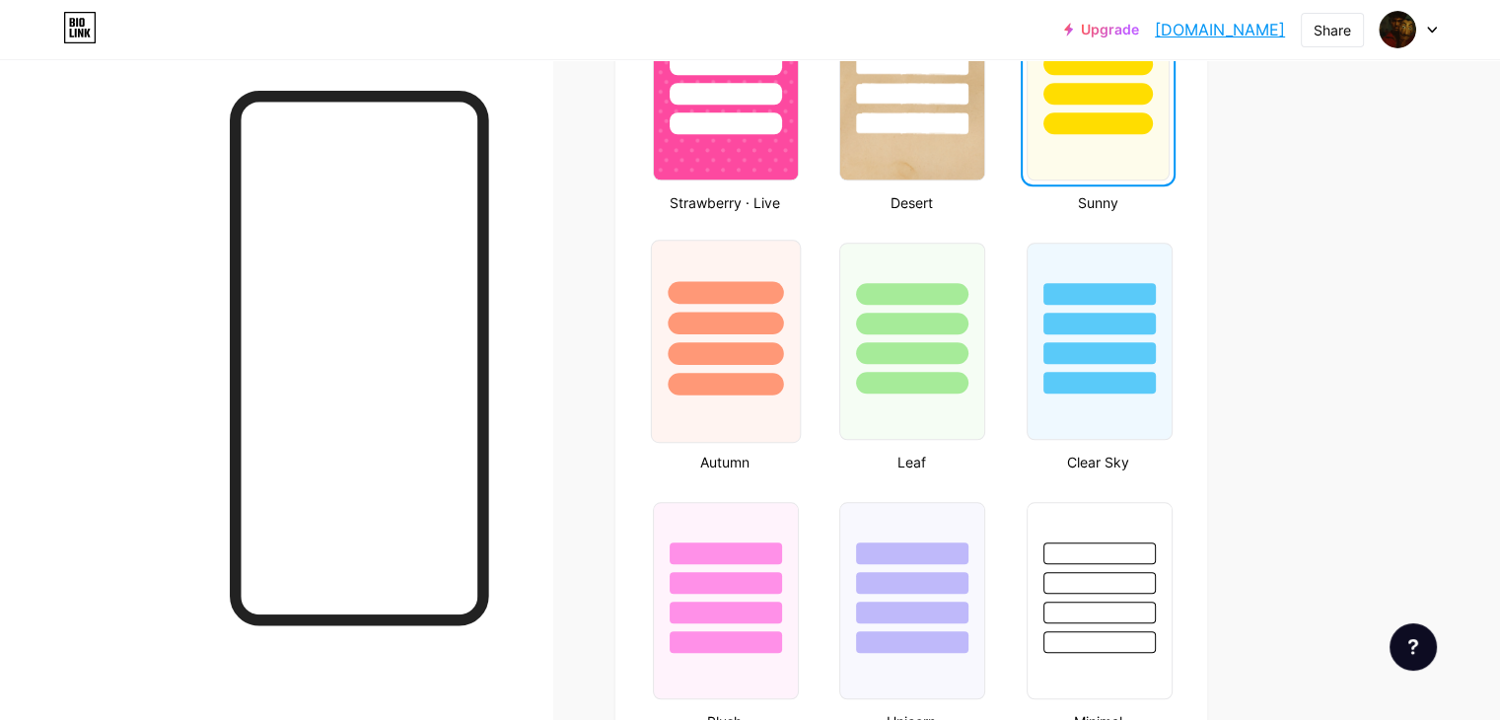
click at [800, 360] on div at bounding box center [726, 318] width 148 height 155
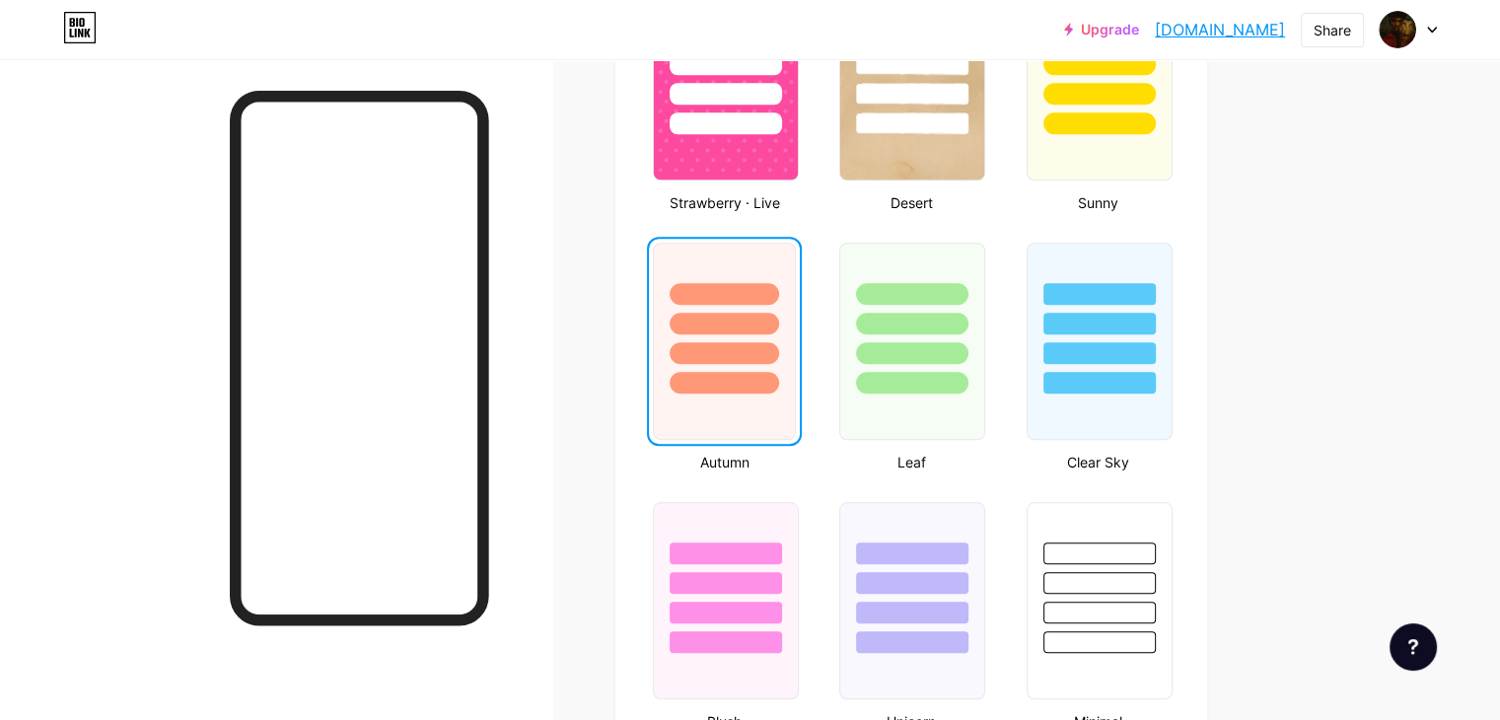
scroll to position [1709, 0]
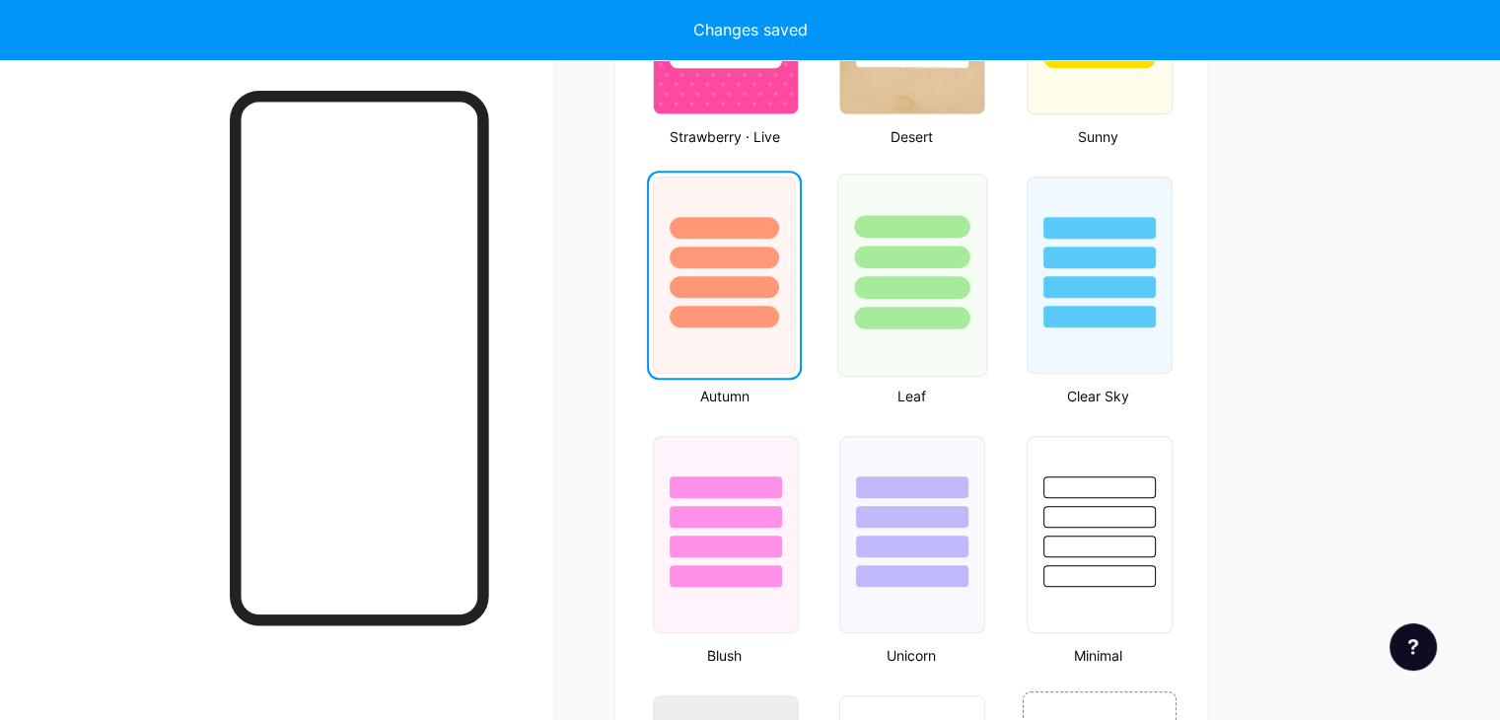
click at [955, 289] on div at bounding box center [912, 287] width 115 height 23
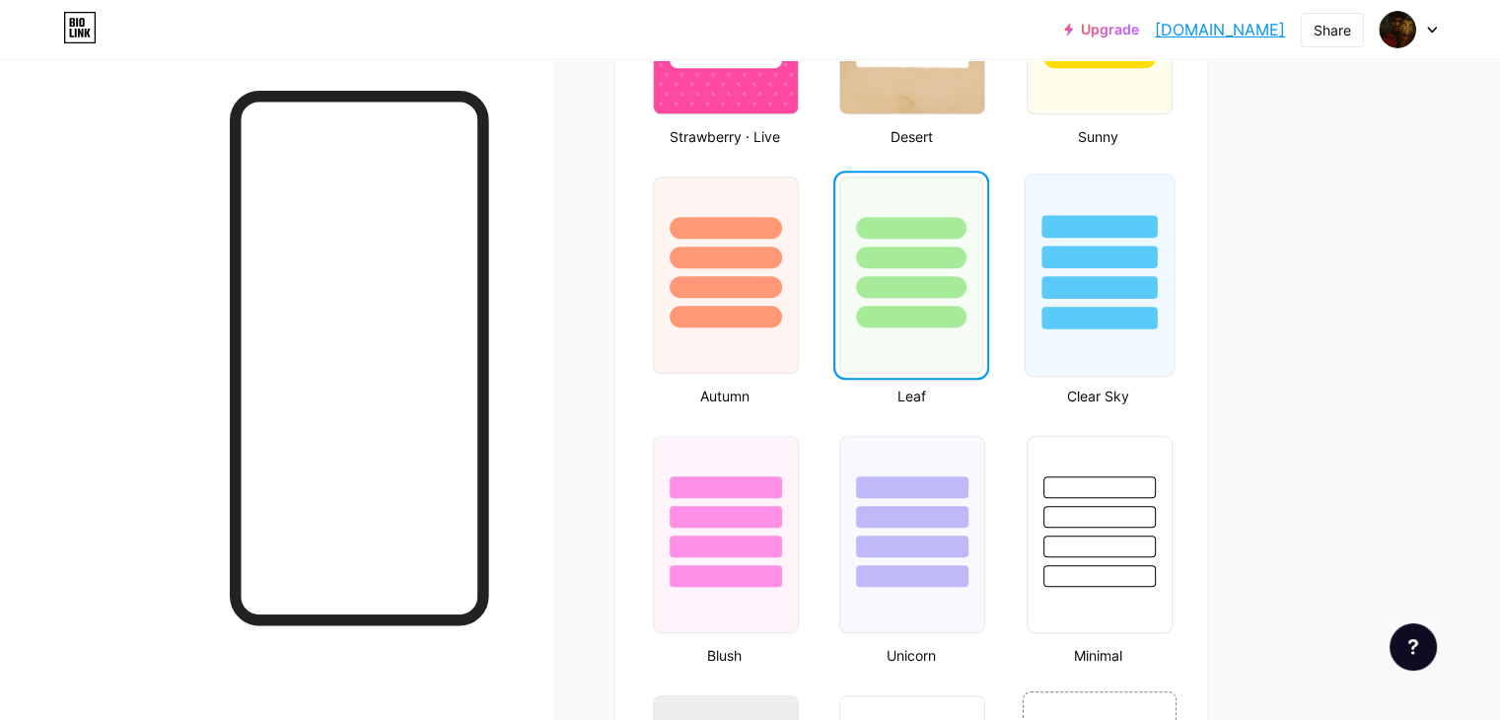
click at [1125, 277] on div at bounding box center [1098, 287] width 115 height 23
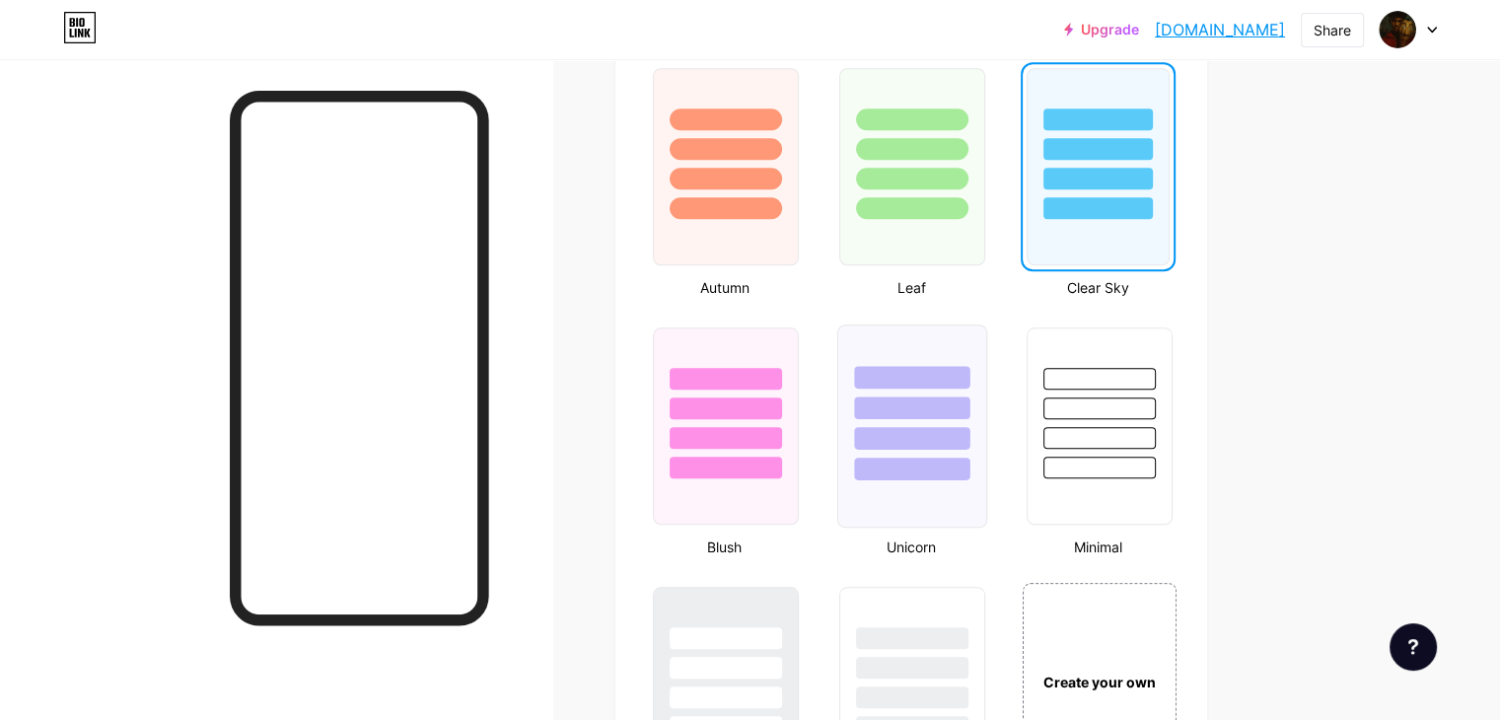
scroll to position [1840, 0]
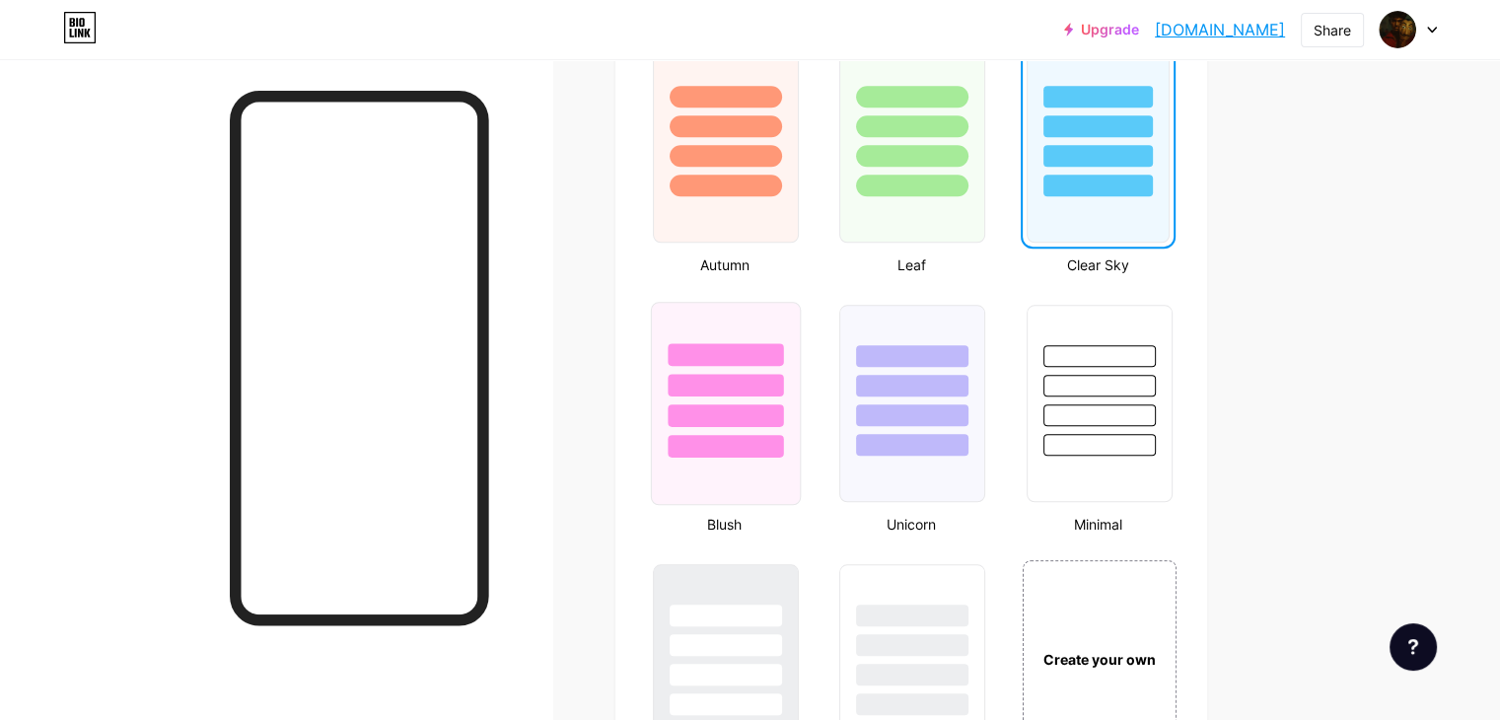
click at [783, 388] on div at bounding box center [725, 385] width 115 height 23
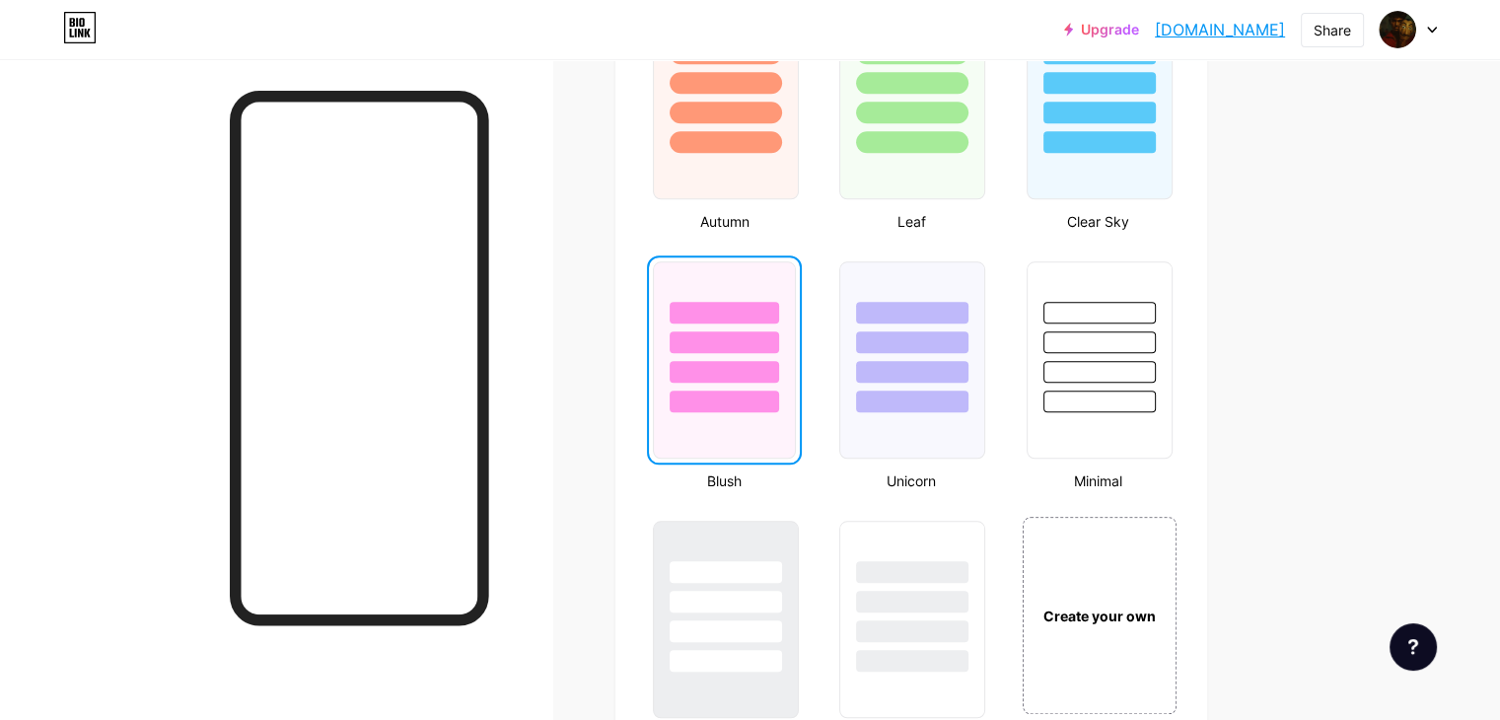
scroll to position [1906, 0]
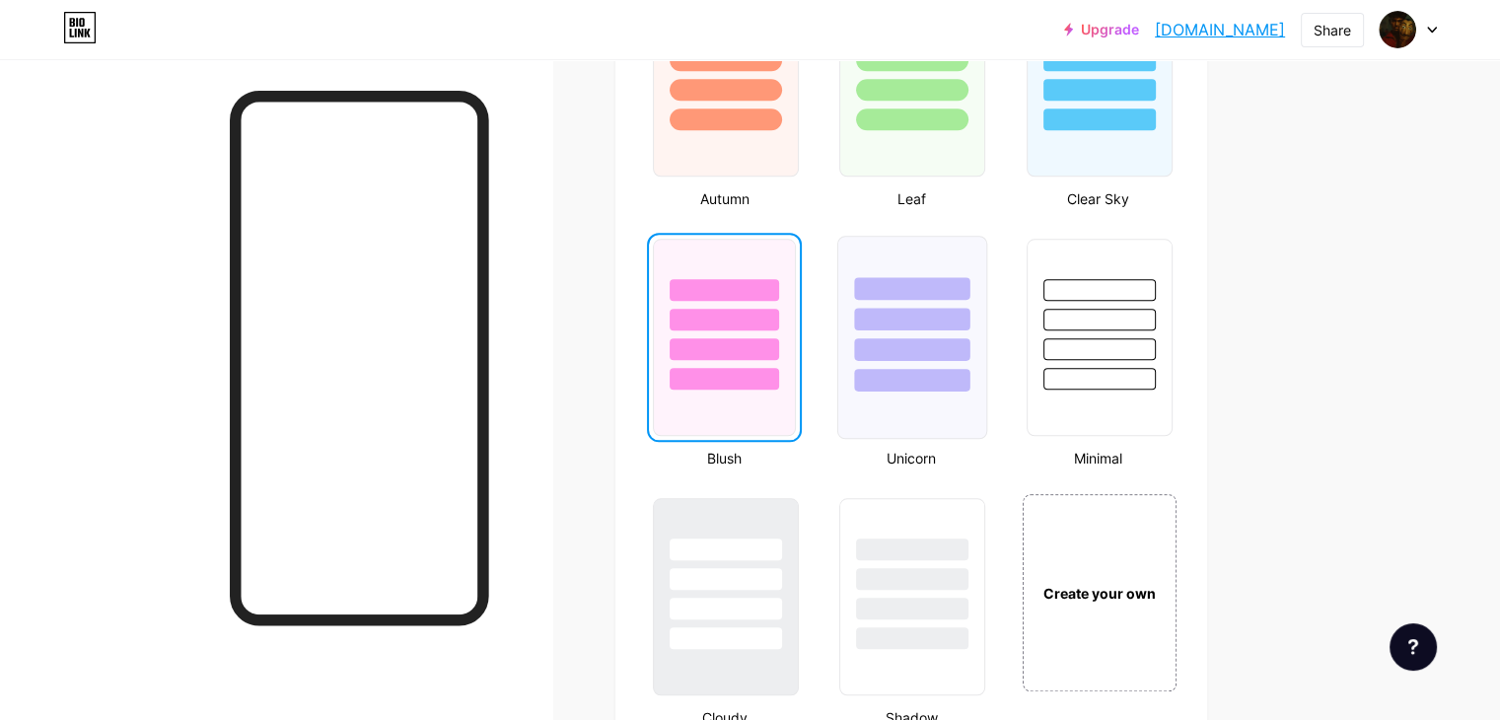
click at [970, 378] on div at bounding box center [912, 380] width 115 height 23
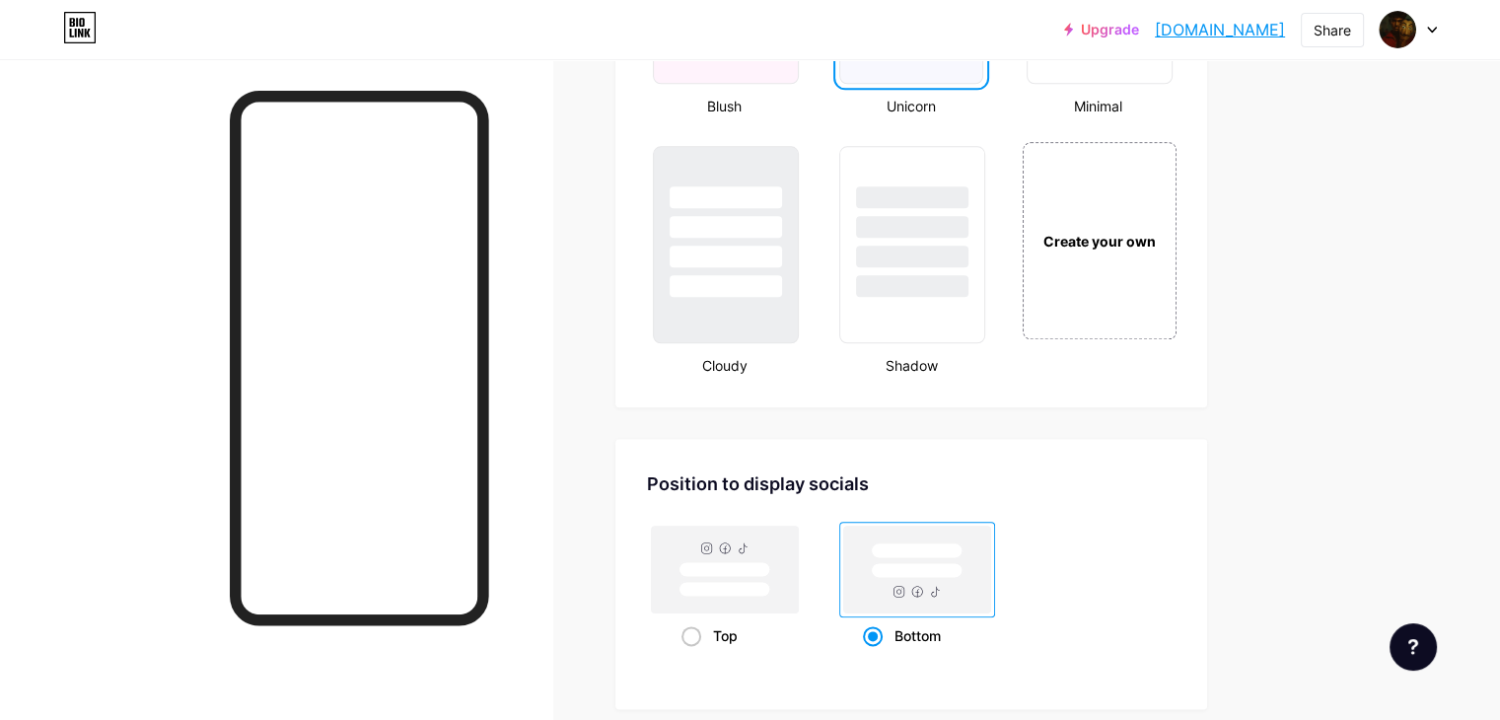
scroll to position [2235, 0]
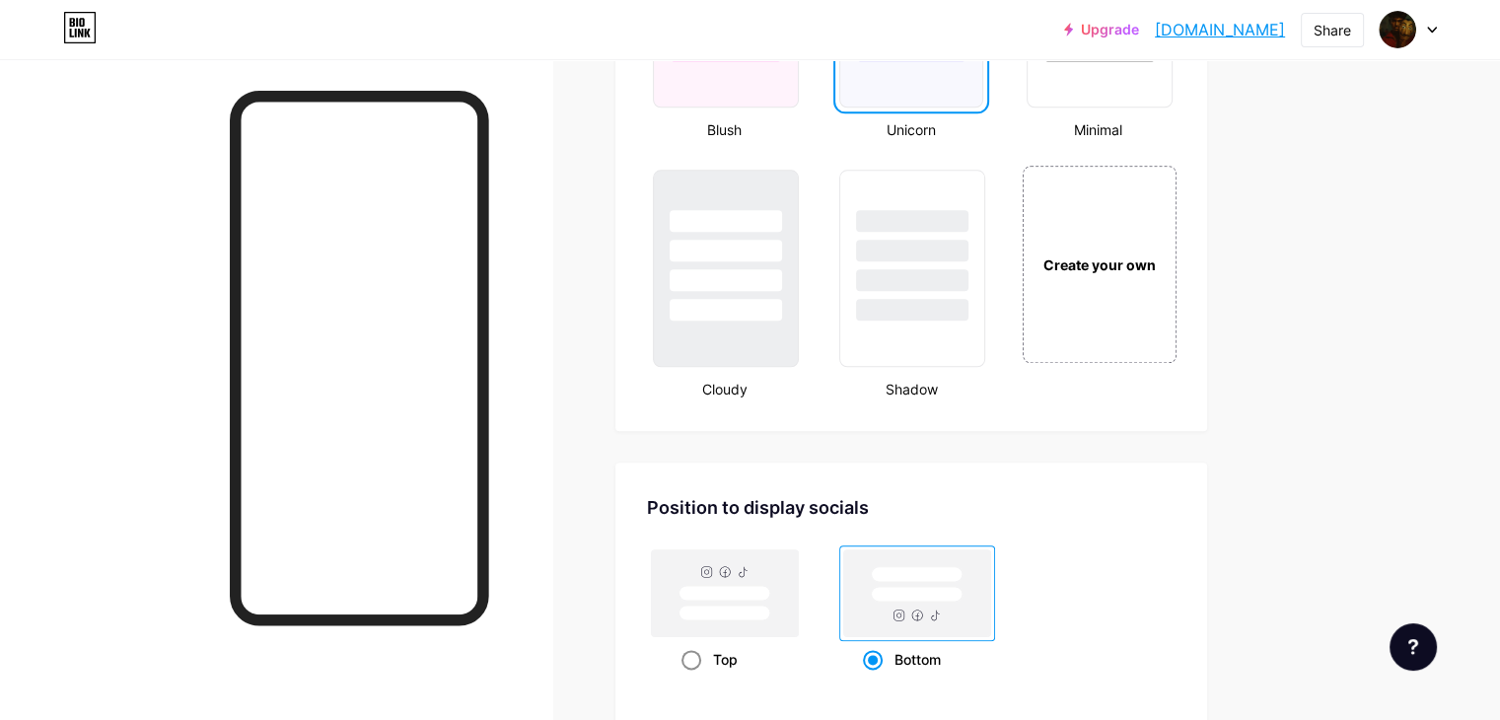
click at [769, 654] on div "Top" at bounding box center [725, 659] width 88 height 36
click at [694, 677] on input "Top" at bounding box center [687, 683] width 13 height 13
radio input "true"
click at [967, 649] on div "Bottom" at bounding box center [917, 659] width 109 height 36
click at [876, 677] on input "Bottom" at bounding box center [869, 683] width 13 height 13
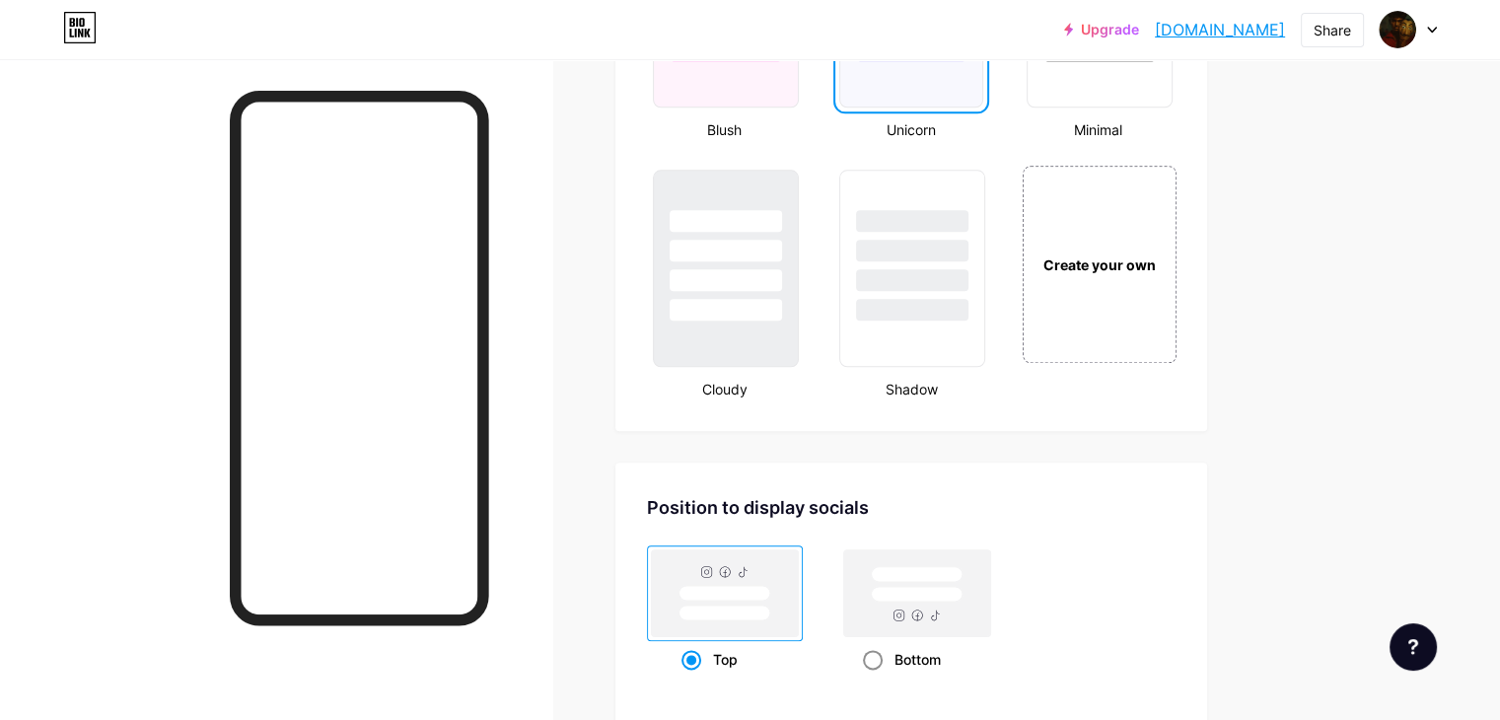
radio input "true"
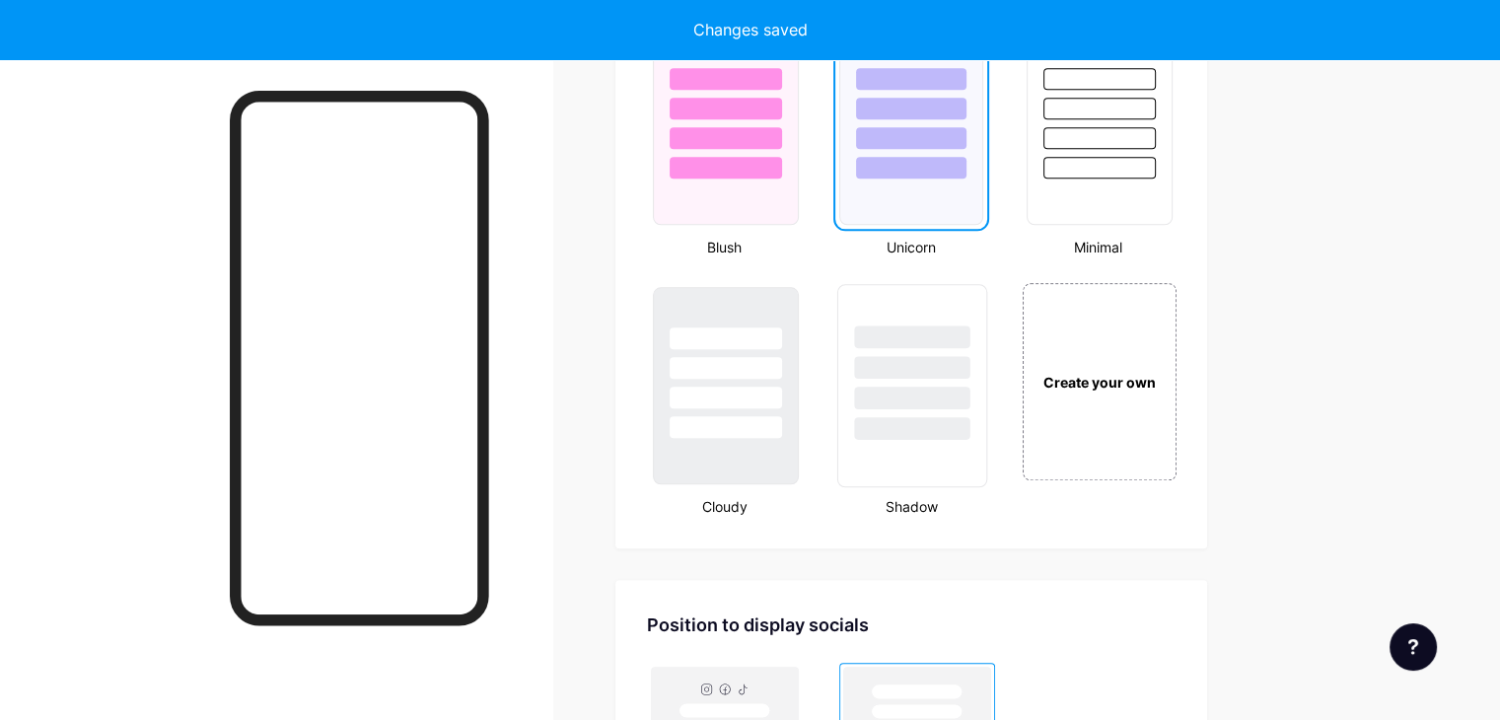
scroll to position [2103, 0]
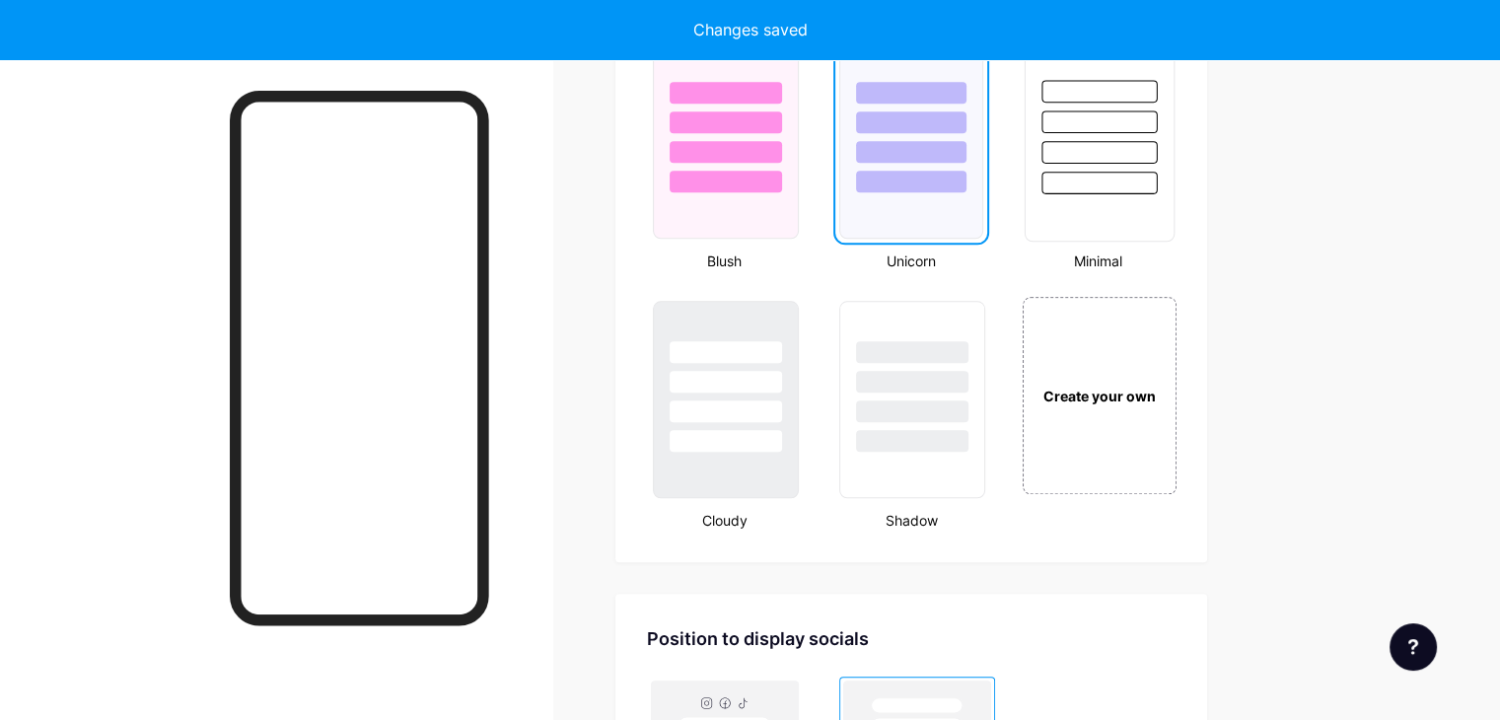
click at [1157, 197] on div at bounding box center [1099, 139] width 150 height 203
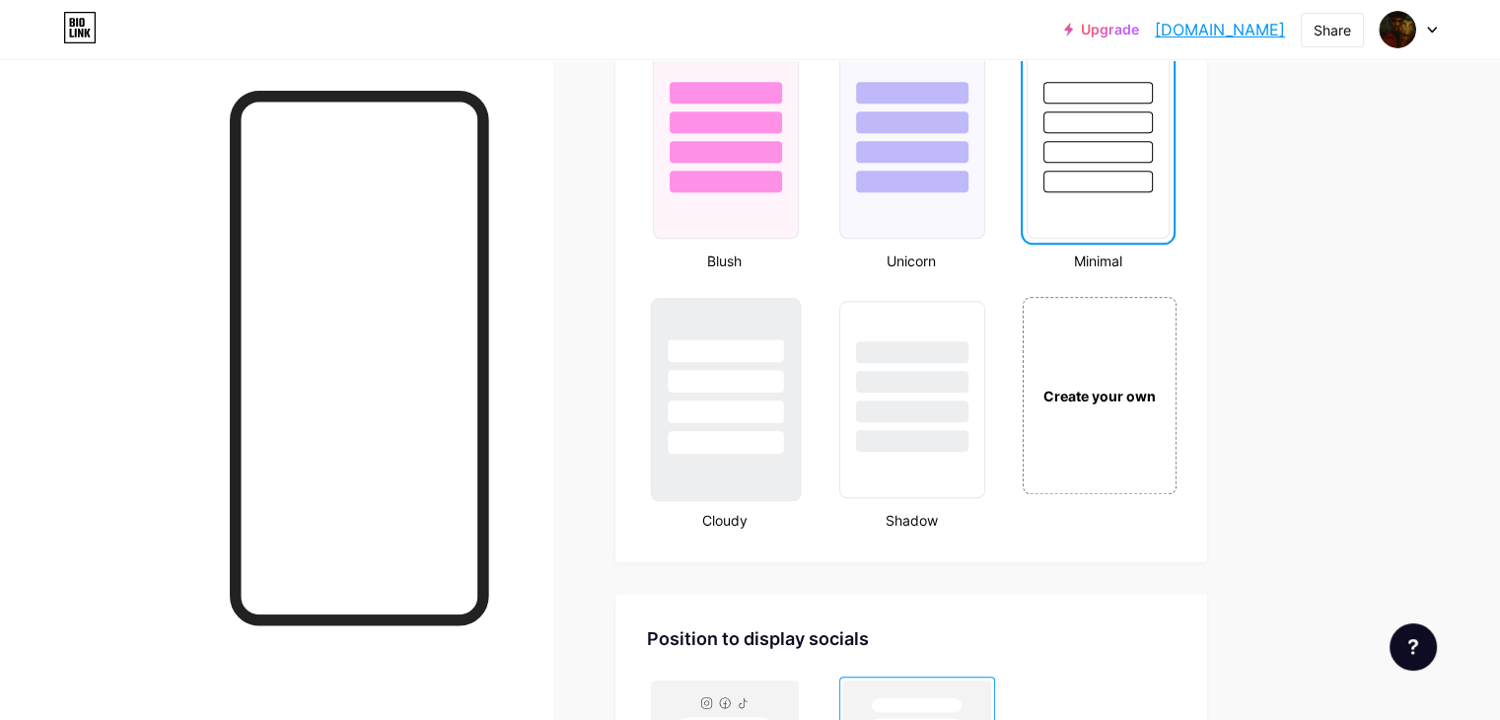
click at [783, 408] on div at bounding box center [725, 411] width 115 height 23
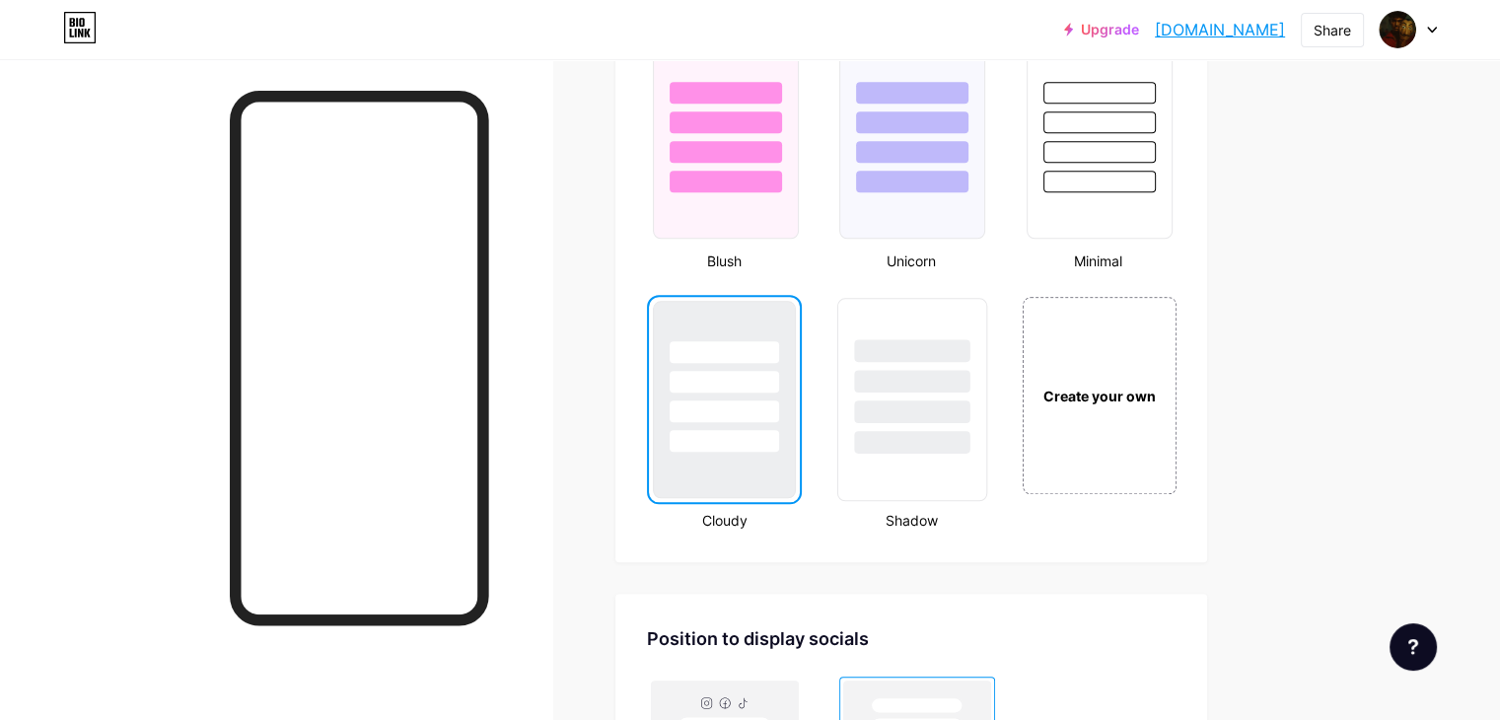
click at [937, 405] on div at bounding box center [912, 411] width 115 height 23
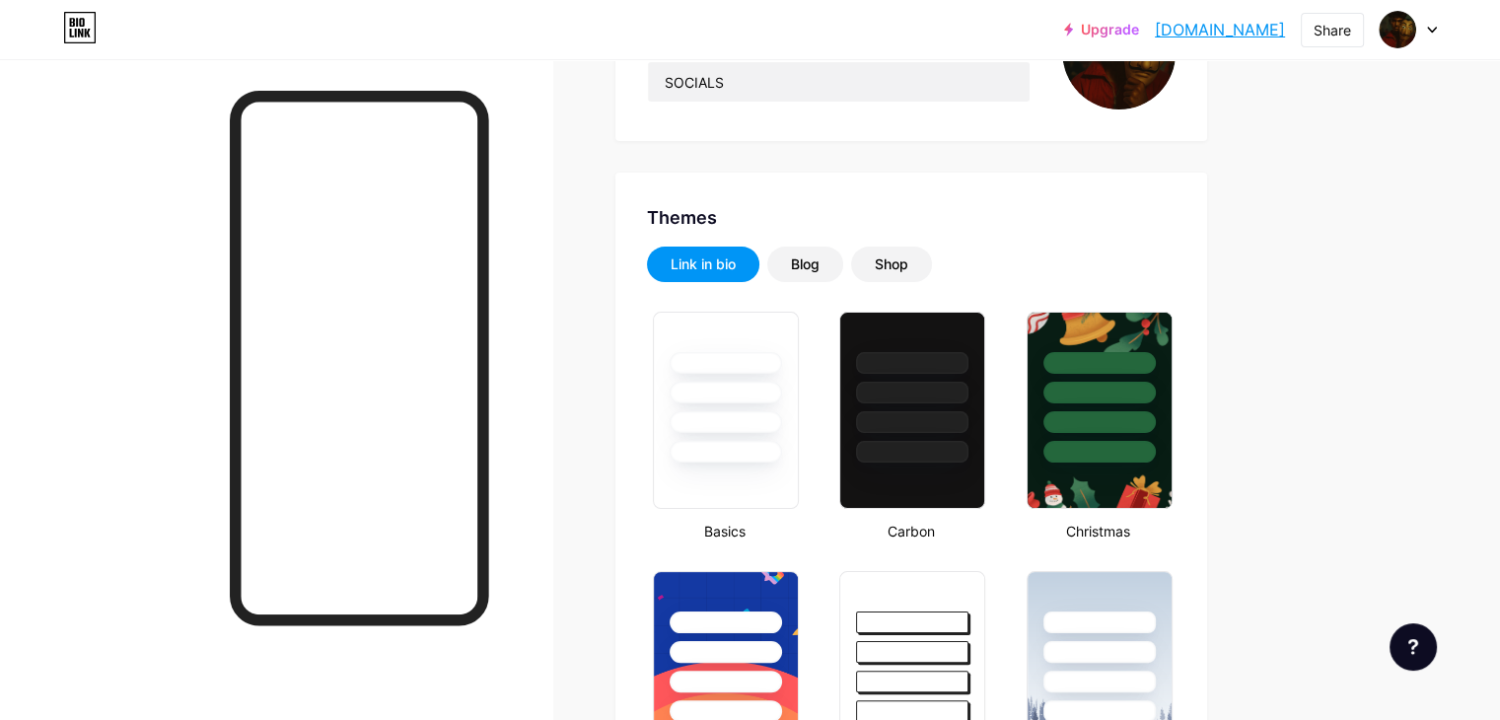
scroll to position [269, 0]
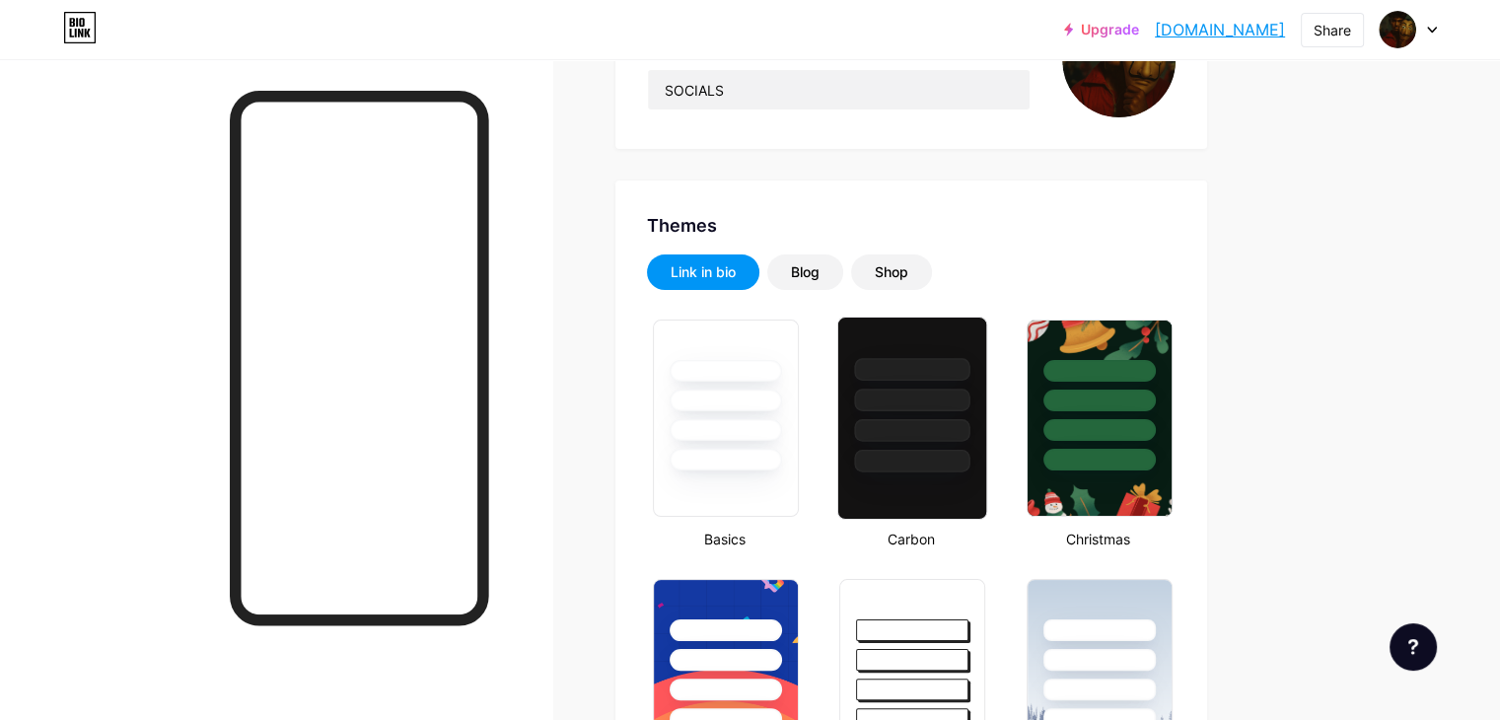
click at [986, 444] on div at bounding box center [912, 395] width 148 height 155
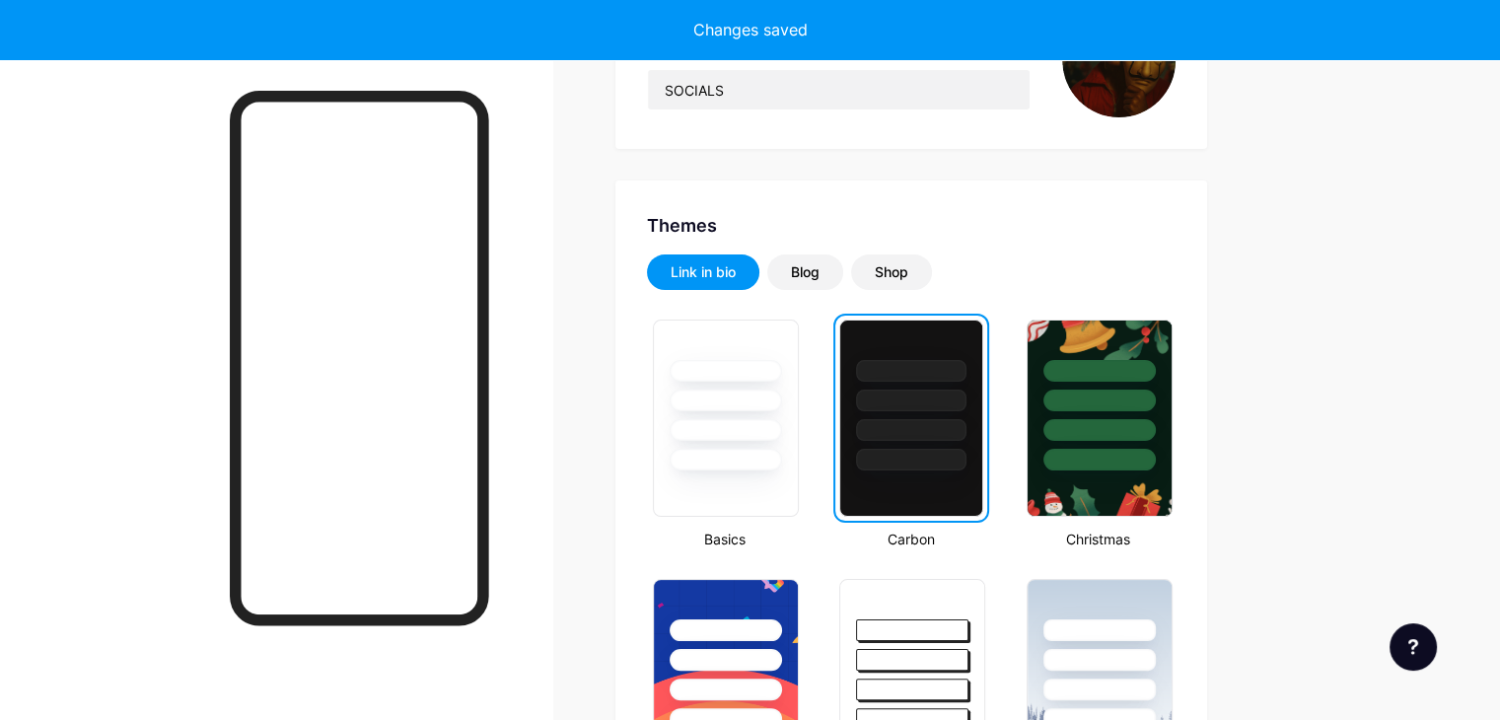
click at [936, 269] on div "Link in bio Blog Shop" at bounding box center [911, 272] width 529 height 36
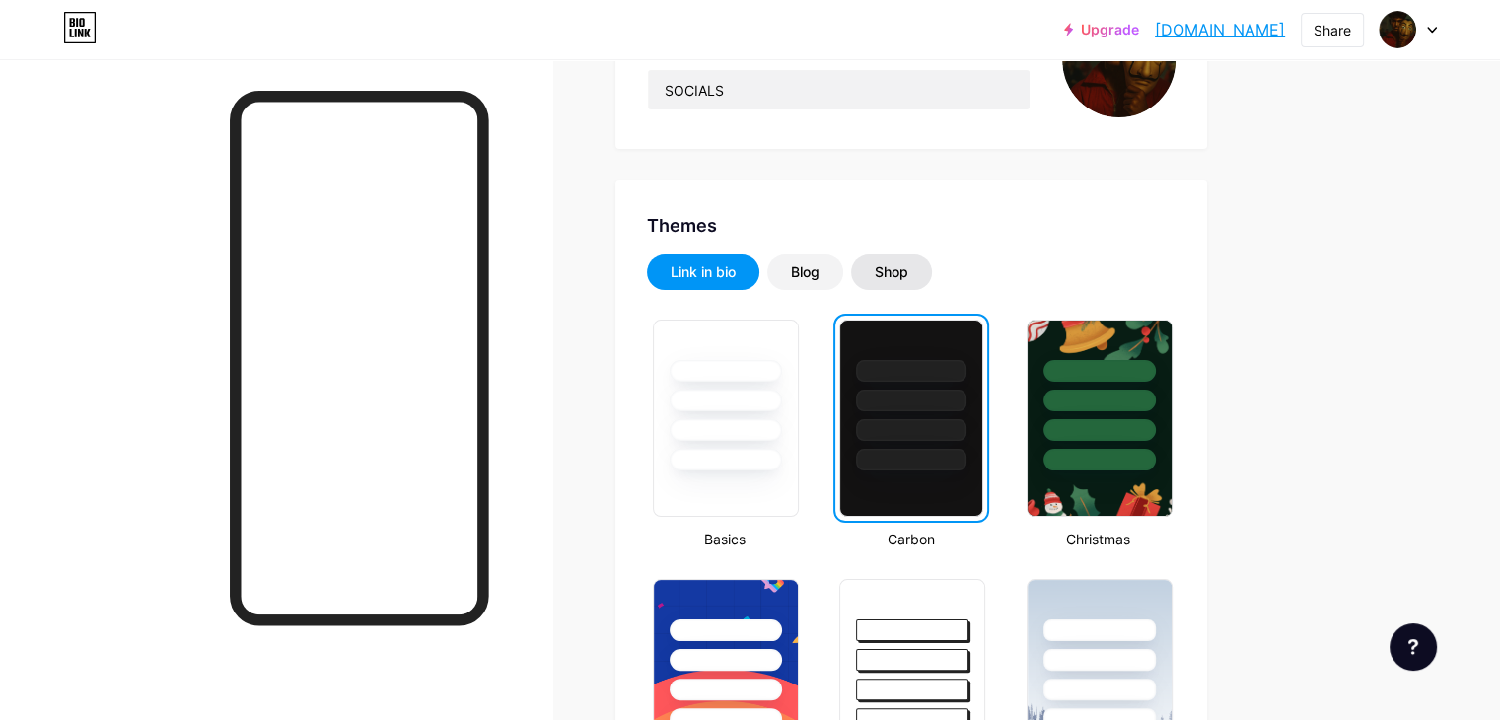
click at [932, 269] on div "Shop" at bounding box center [891, 272] width 81 height 36
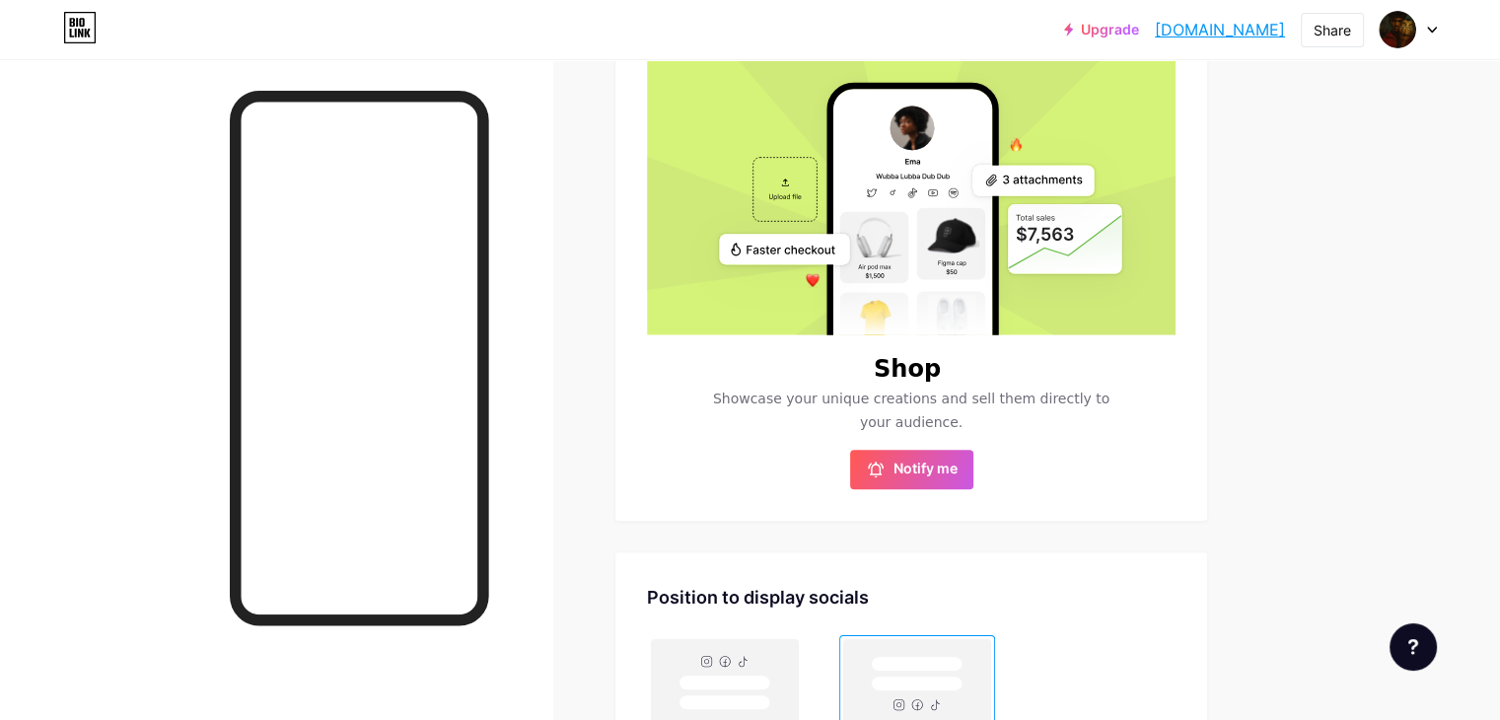
scroll to position [357, 0]
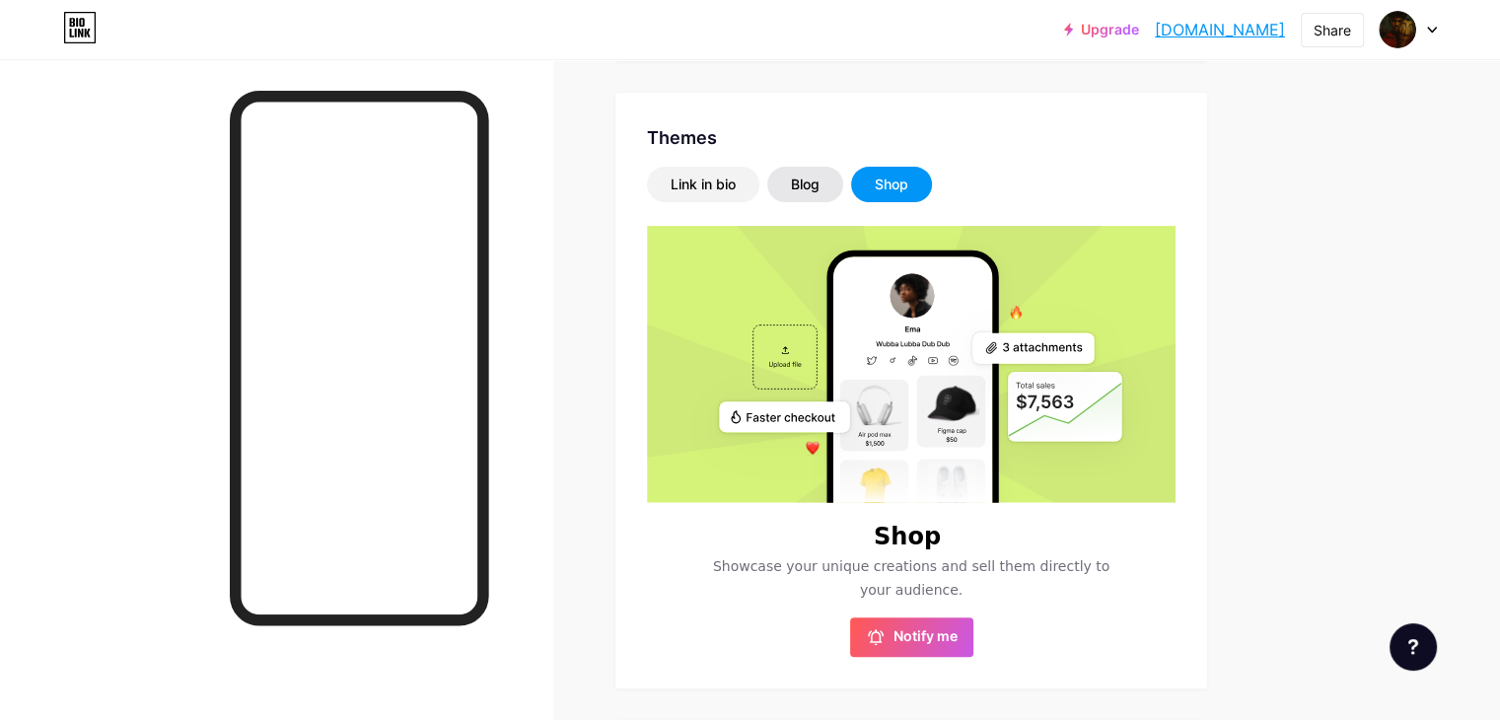
click at [843, 182] on div "Blog" at bounding box center [805, 185] width 76 height 36
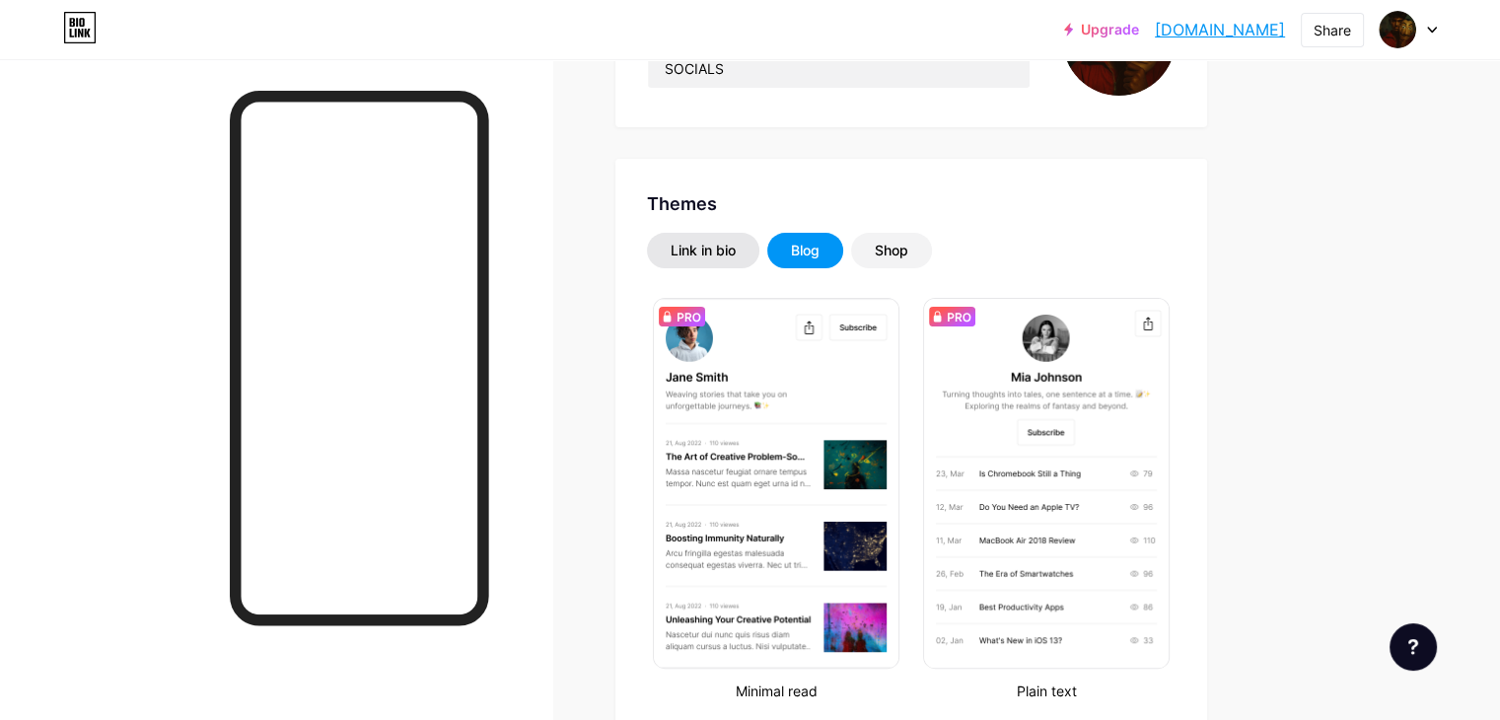
click at [736, 254] on div "Link in bio" at bounding box center [703, 251] width 65 height 20
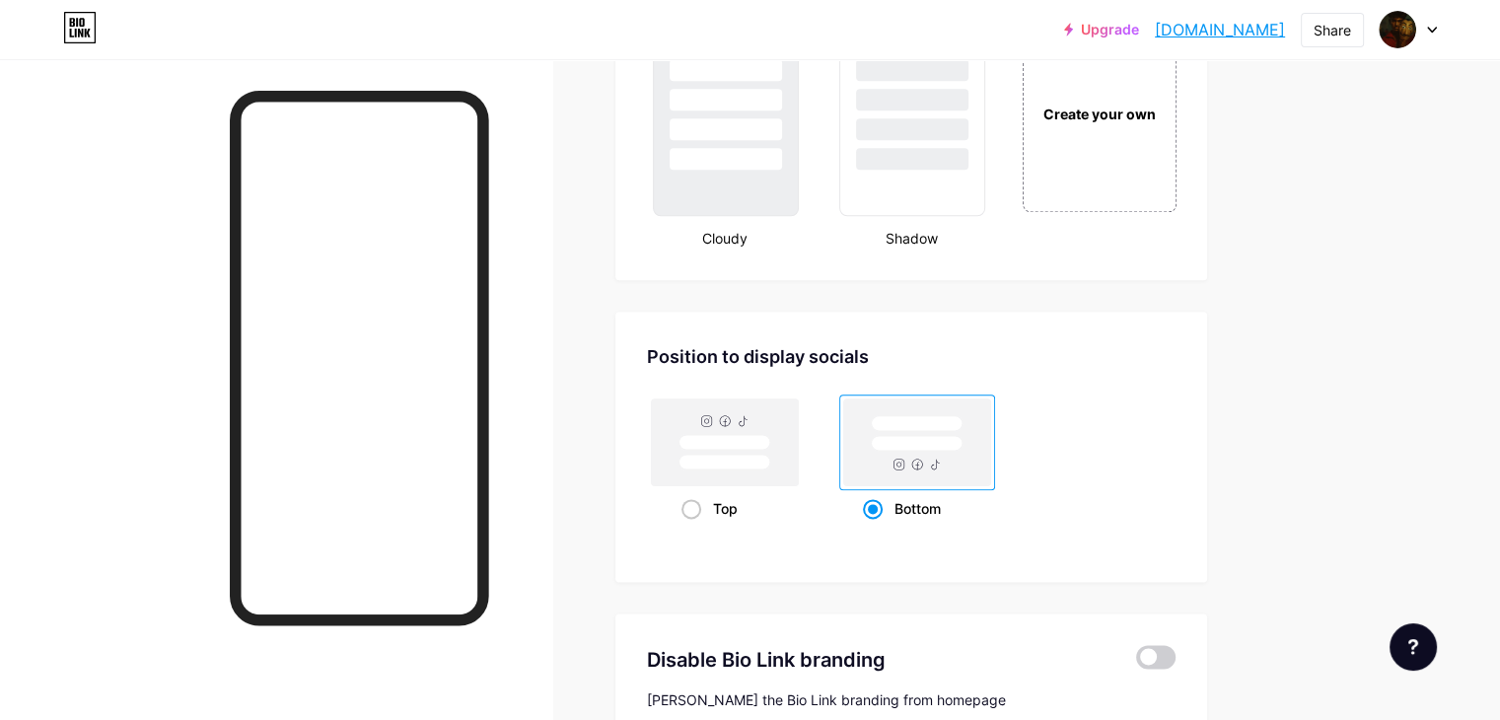
scroll to position [2263, 0]
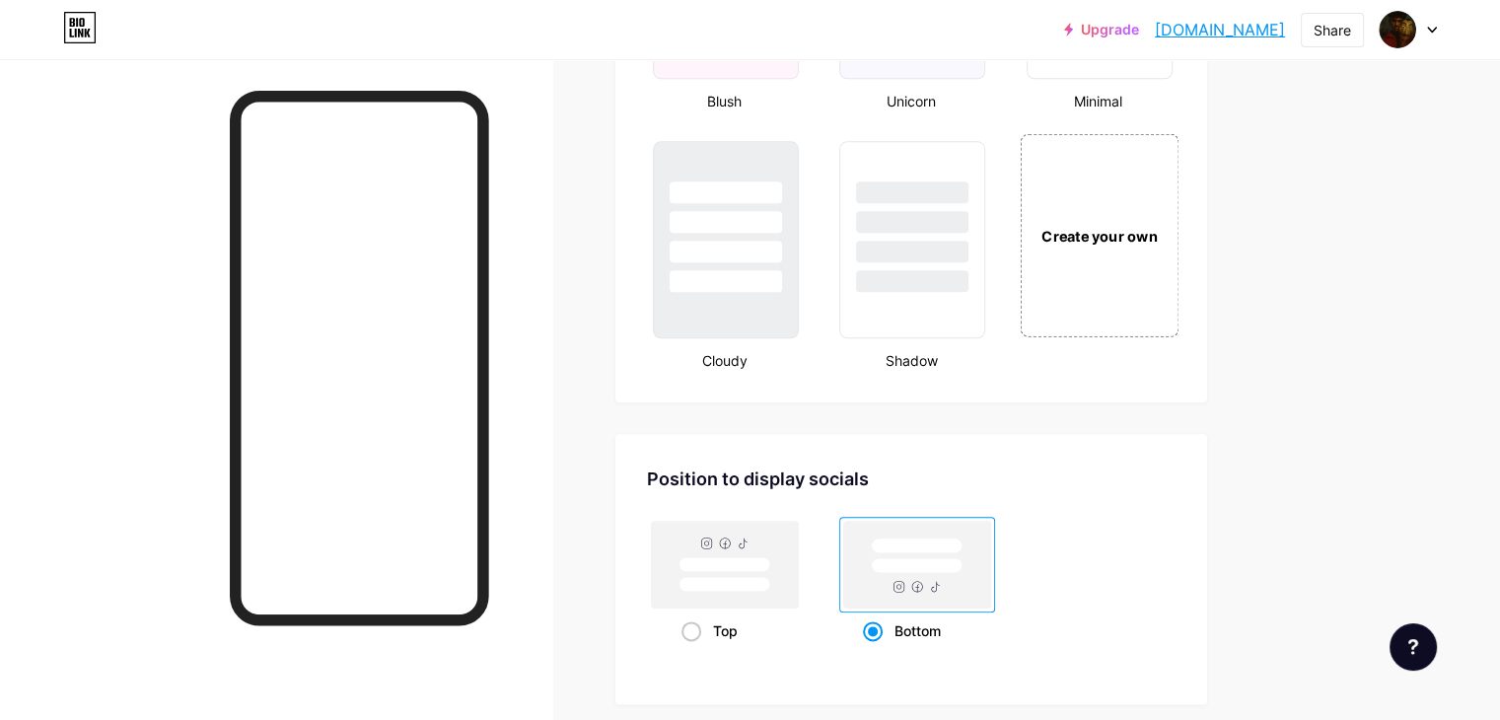
click at [1160, 297] on div "Create your own" at bounding box center [1099, 234] width 159 height 203
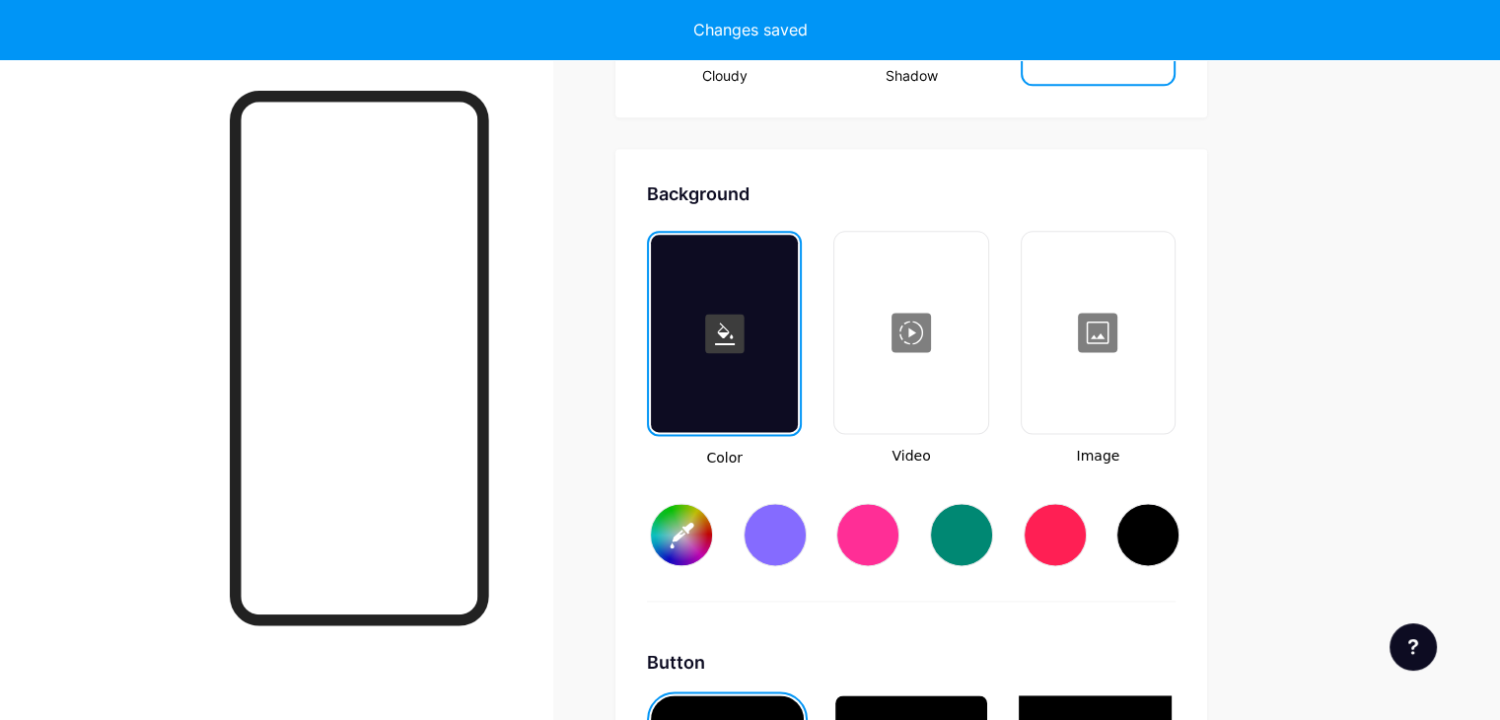
scroll to position [2611, 0]
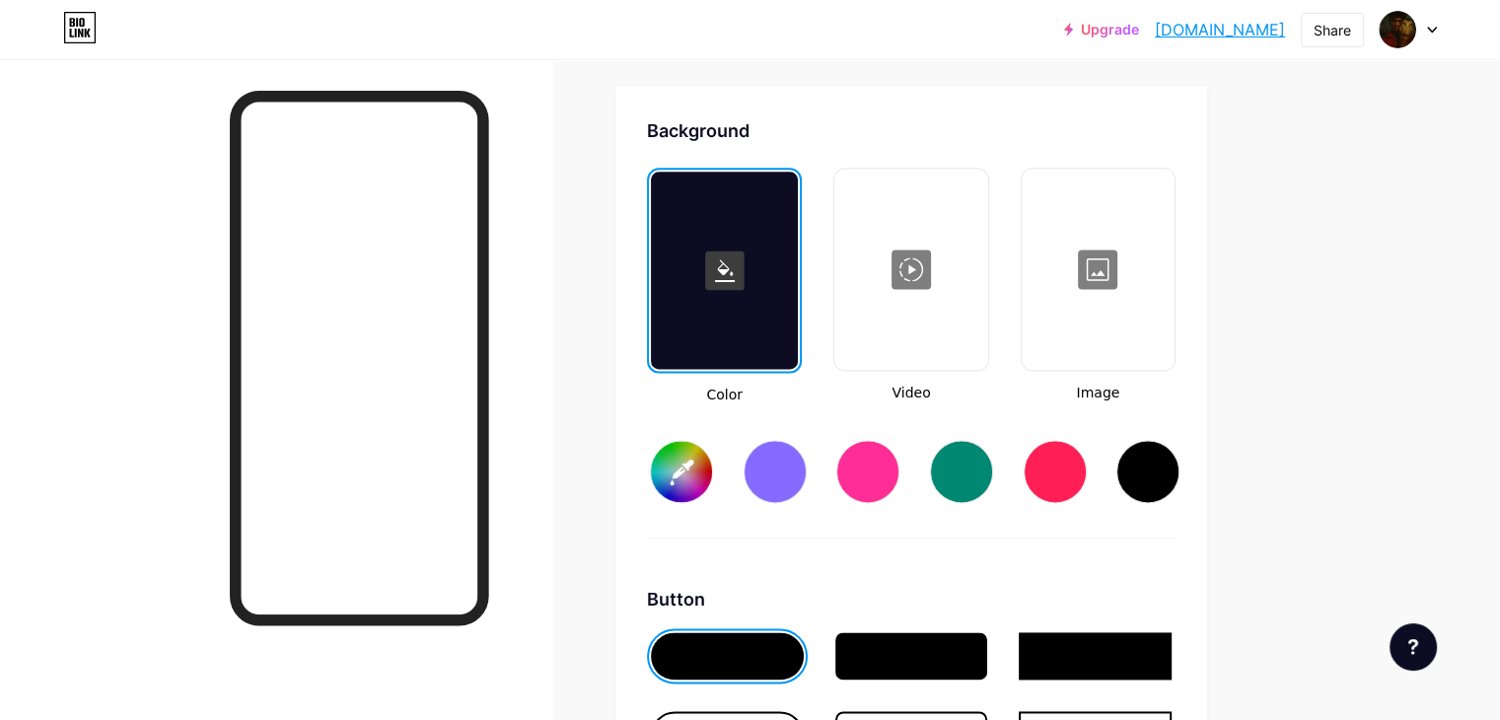
type input "#ffffff"
type input "#000000"
click at [970, 278] on div at bounding box center [910, 269] width 149 height 197
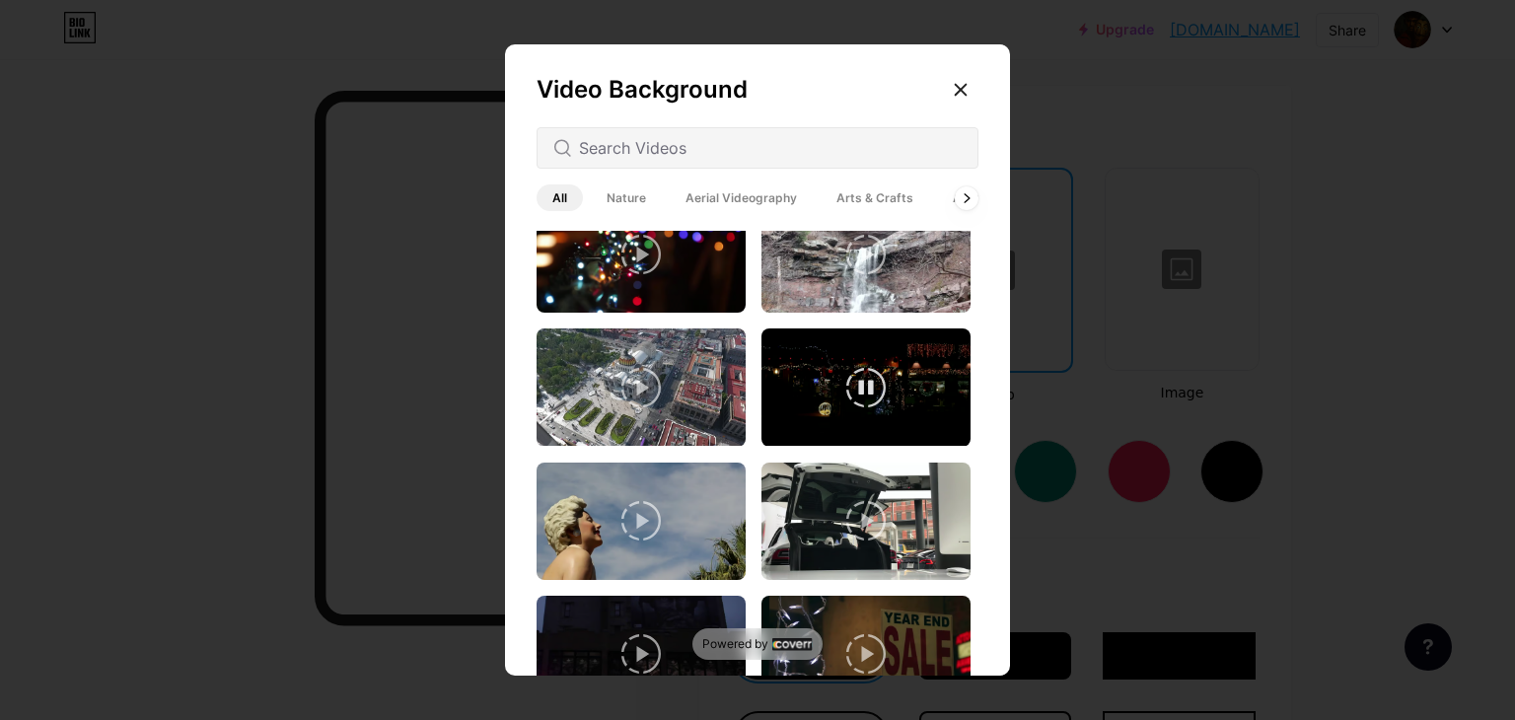
scroll to position [0, 0]
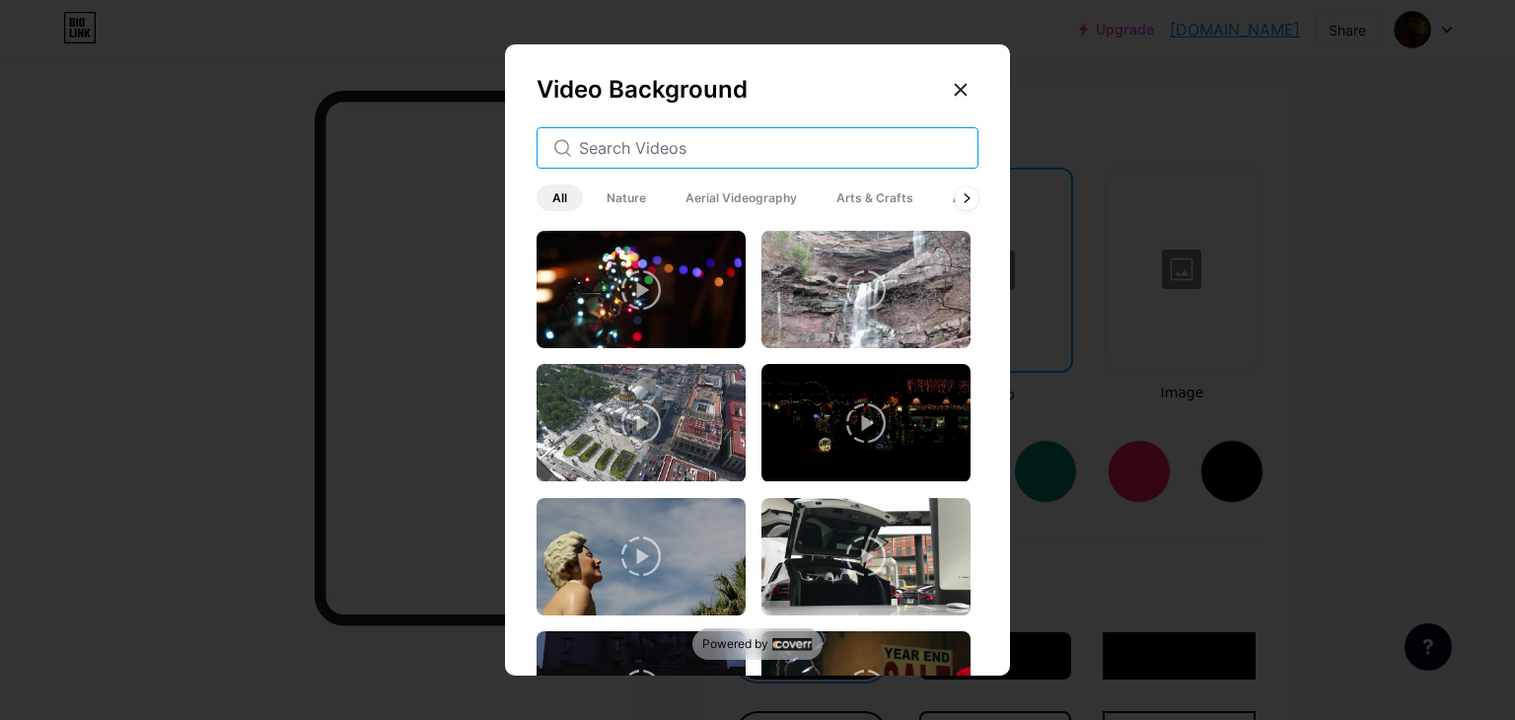
click at [738, 156] on input "text" at bounding box center [770, 148] width 383 height 24
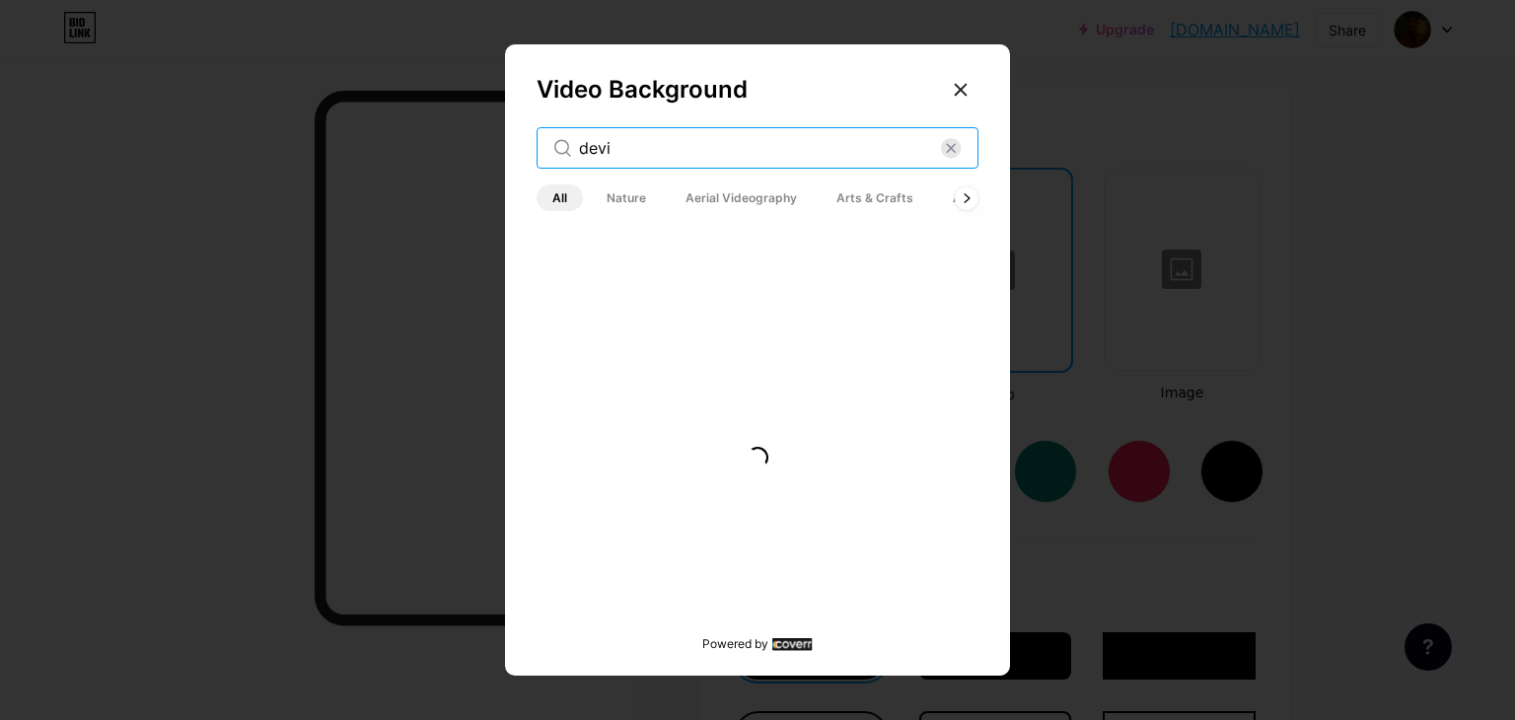
type input "devil"
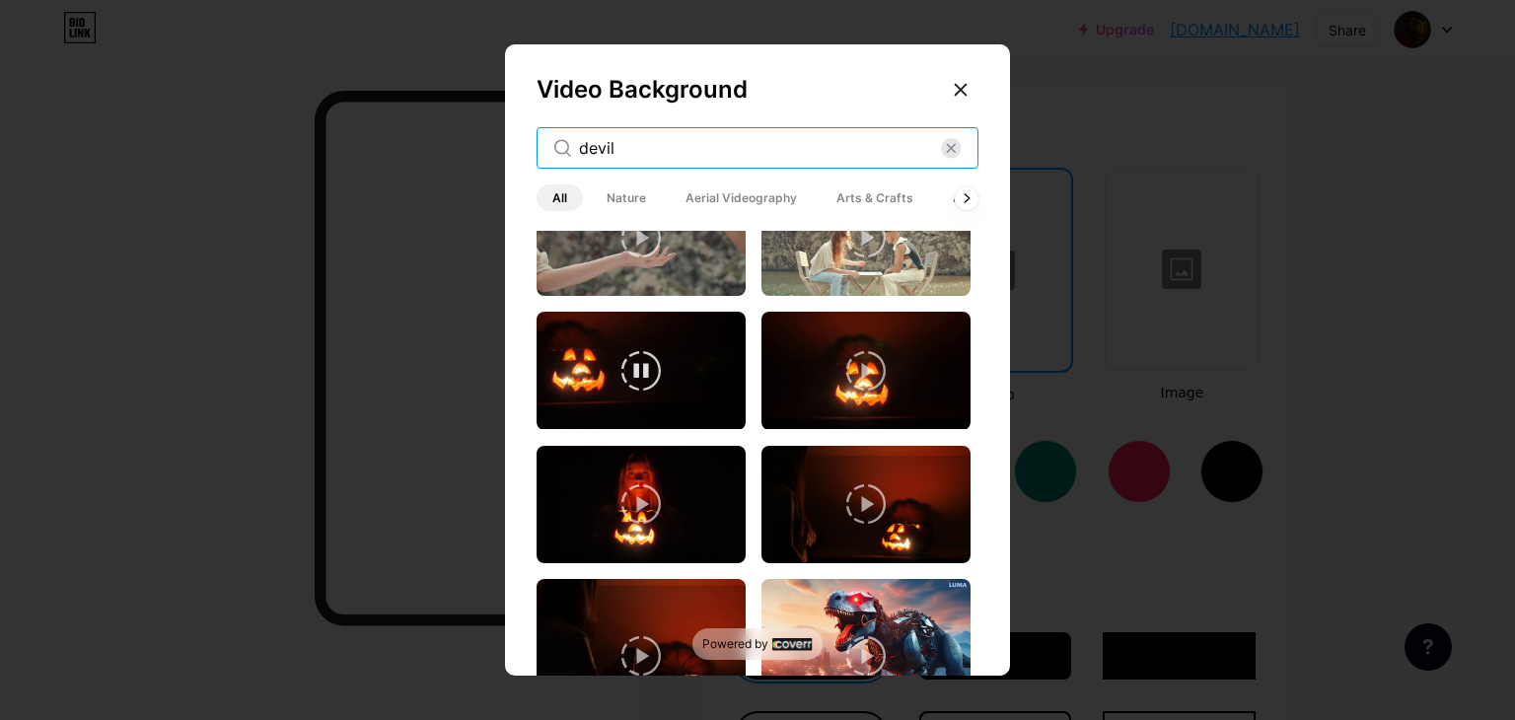
scroll to position [133, 0]
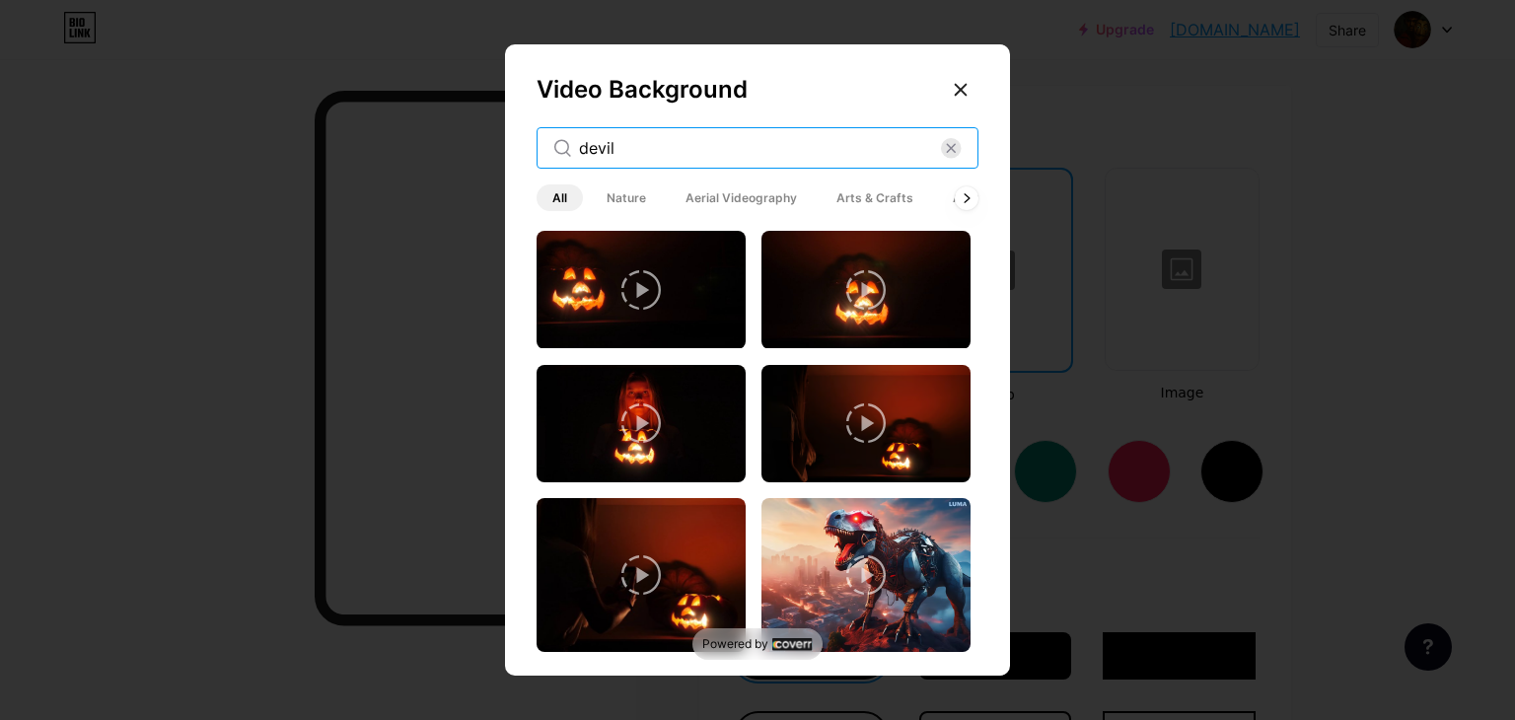
click at [730, 154] on input "devil" at bounding box center [760, 148] width 362 height 24
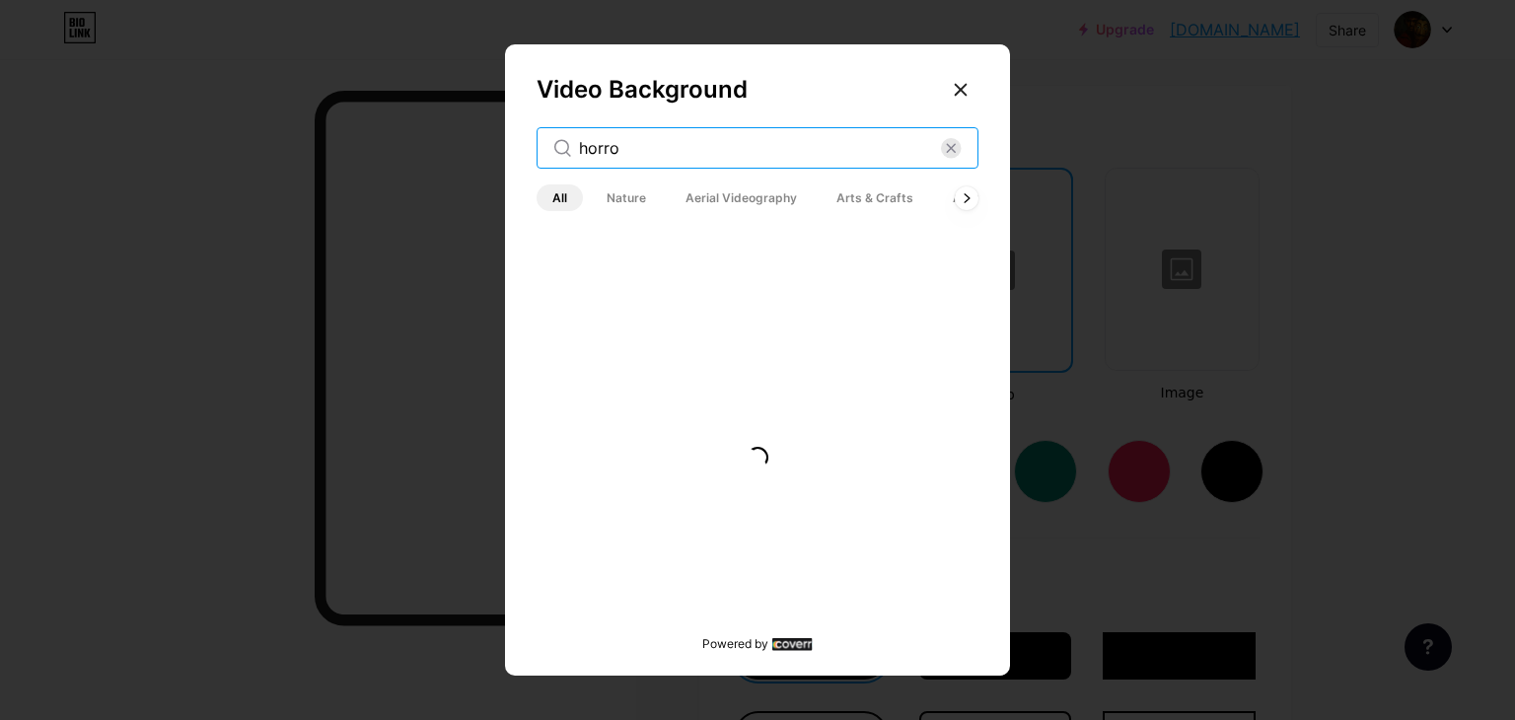
scroll to position [0, 0]
type input "horror"
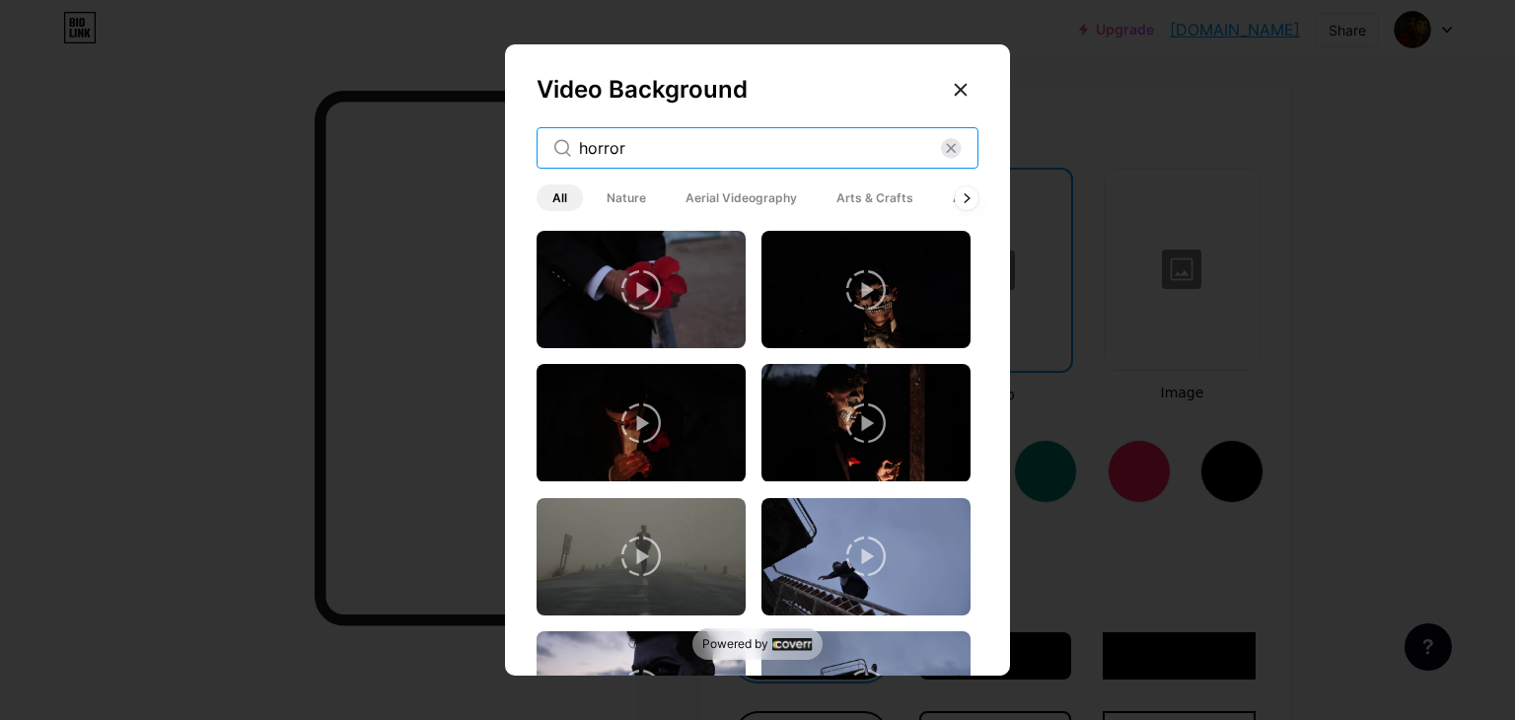
click at [704, 152] on input "horror" at bounding box center [760, 148] width 362 height 24
click at [703, 151] on input "horror" at bounding box center [760, 148] width 362 height 24
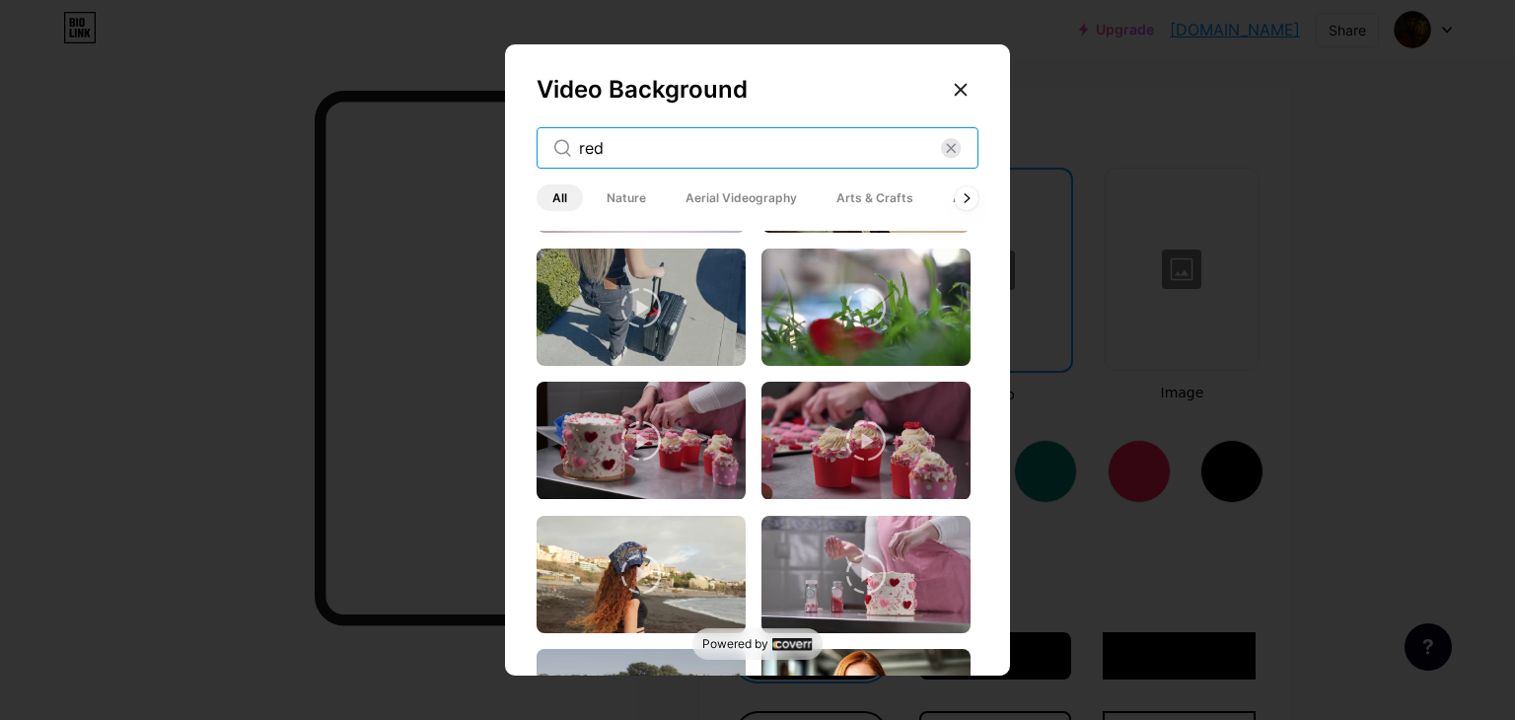
scroll to position [3373, 0]
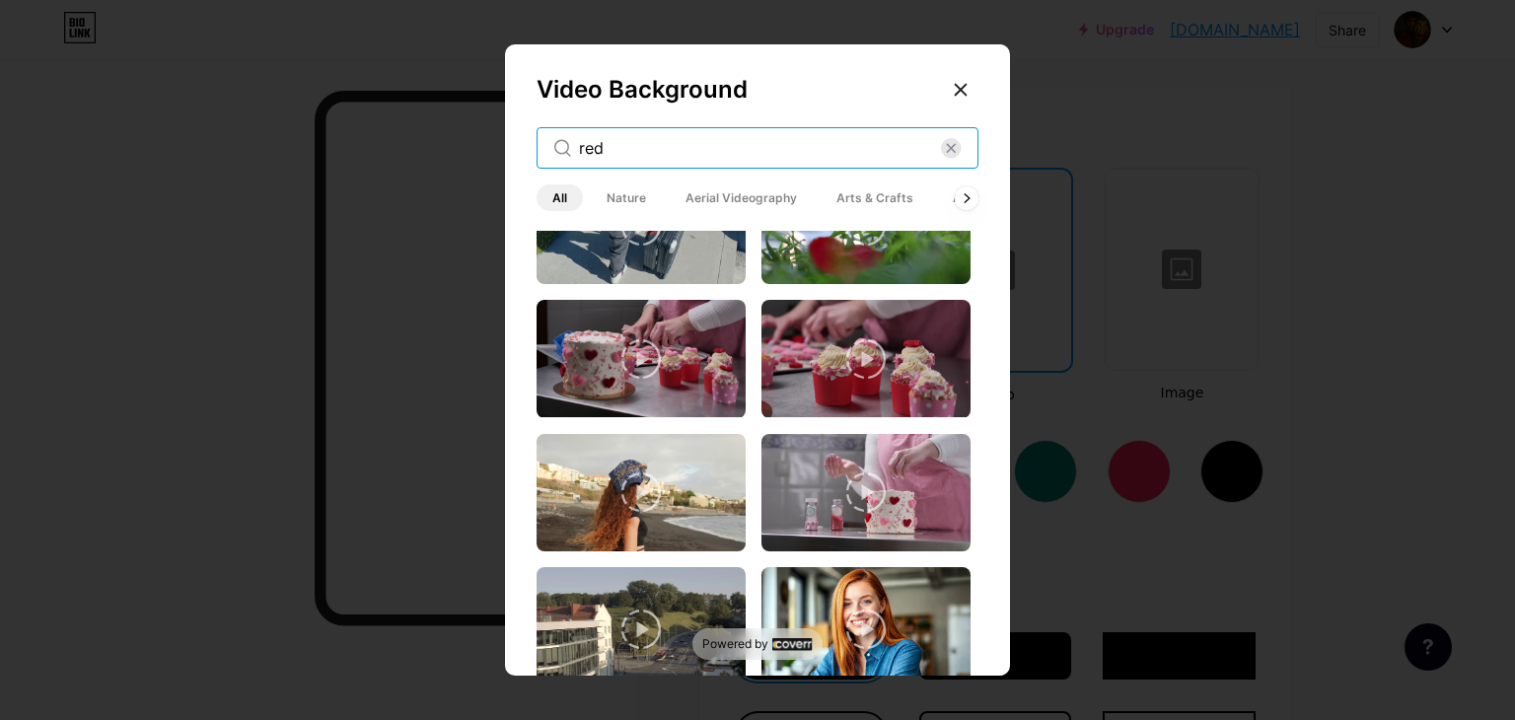
type input "red"
click at [665, 163] on div "red" at bounding box center [757, 147] width 442 height 41
click at [666, 151] on input "red" at bounding box center [760, 148] width 362 height 24
click at [669, 151] on input "red" at bounding box center [760, 148] width 362 height 24
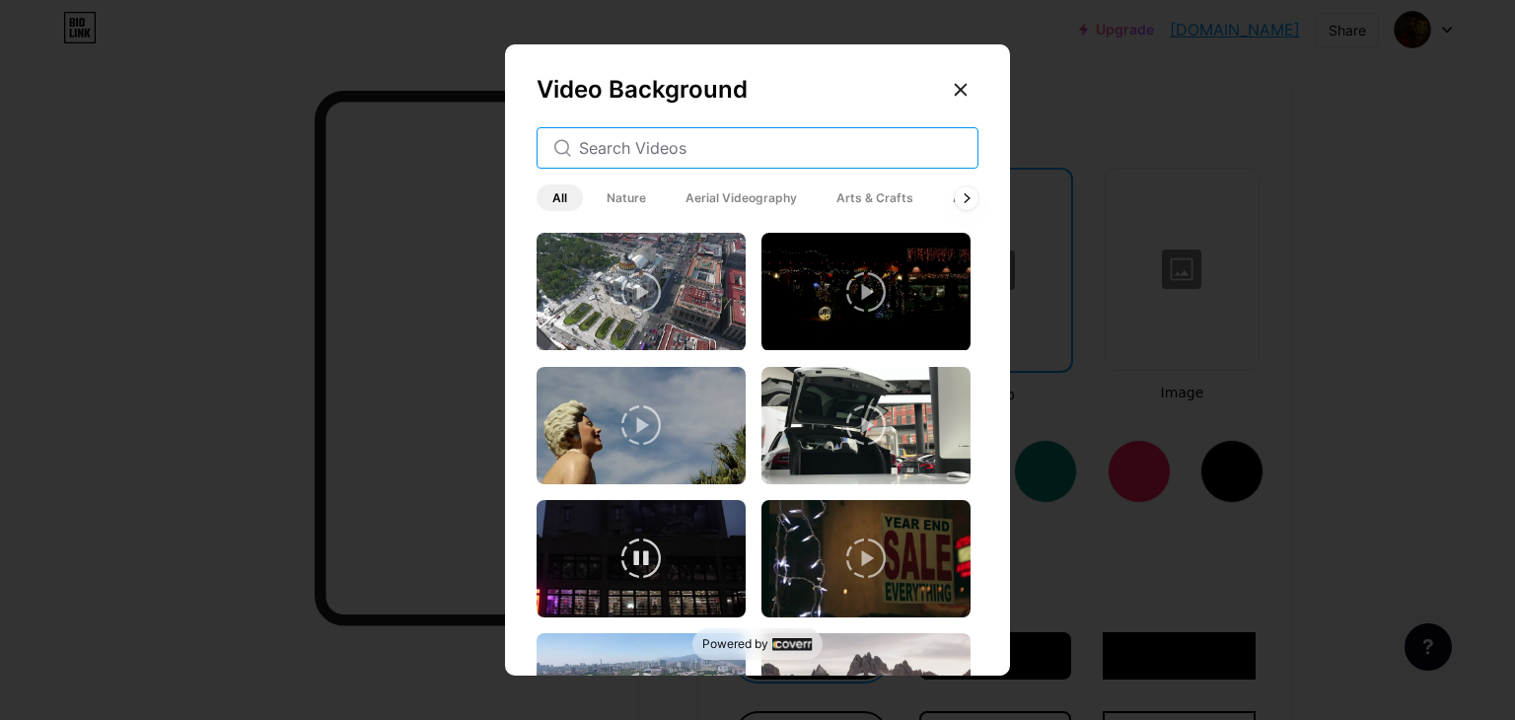
scroll to position [0, 0]
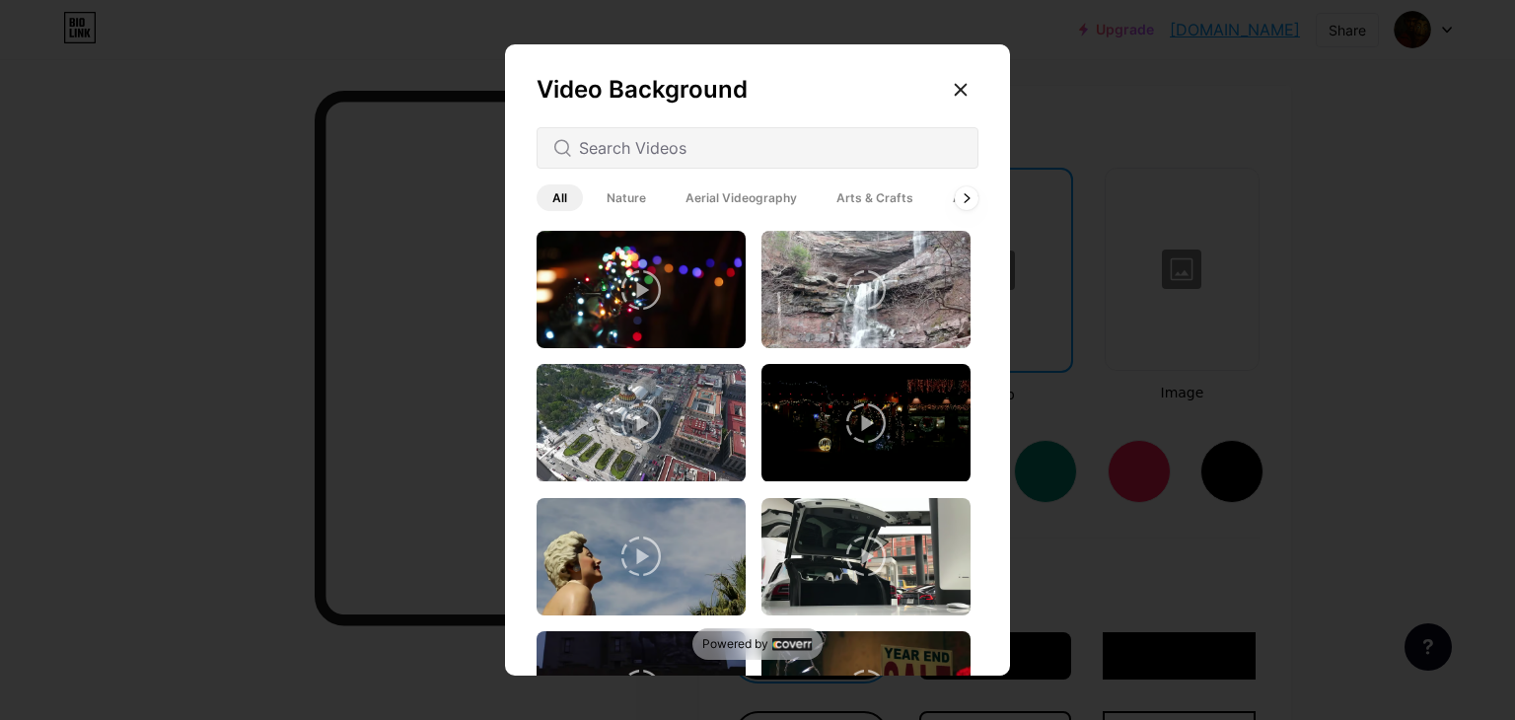
click at [631, 193] on span "Nature" at bounding box center [626, 197] width 71 height 27
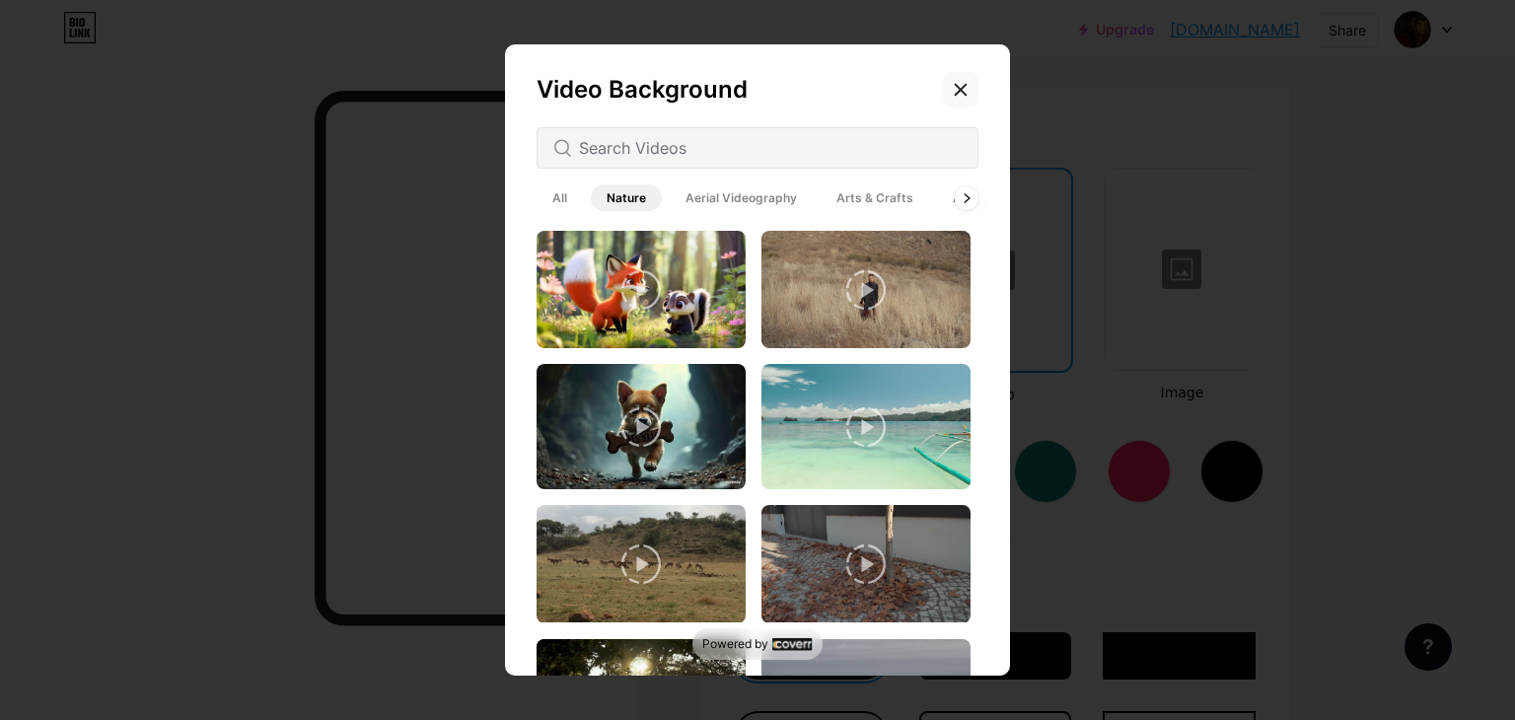
click at [974, 101] on div at bounding box center [961, 90] width 36 height 36
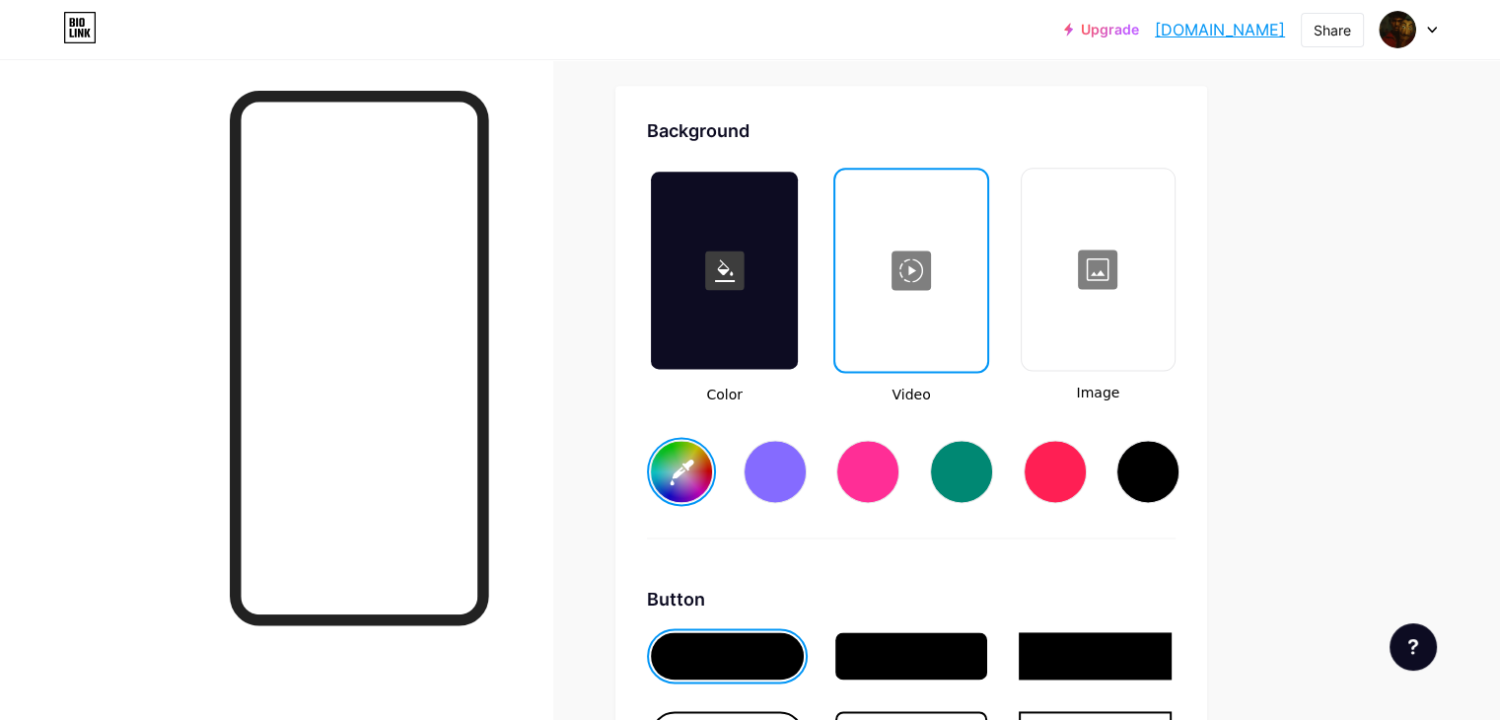
click at [1148, 323] on div at bounding box center [1098, 269] width 149 height 197
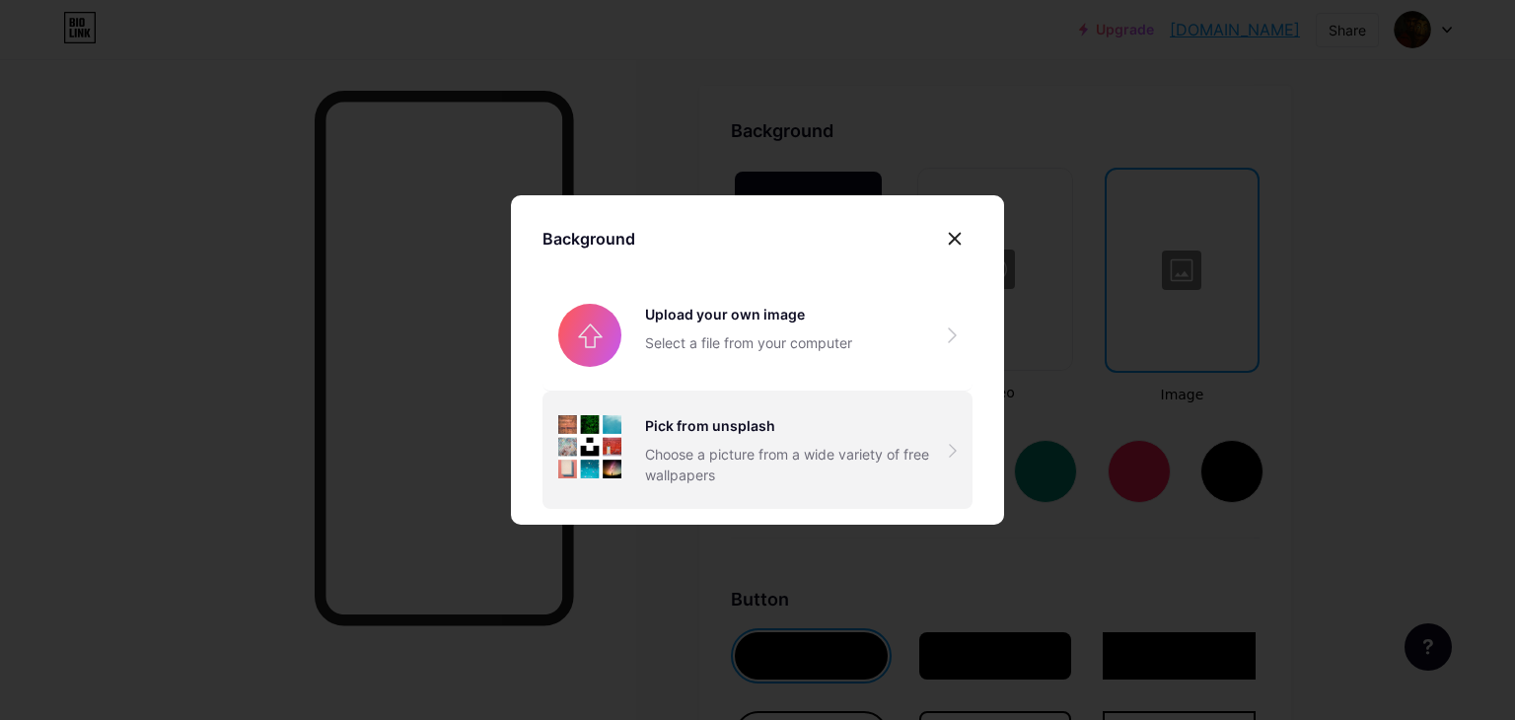
click at [603, 450] on img at bounding box center [589, 446] width 63 height 63
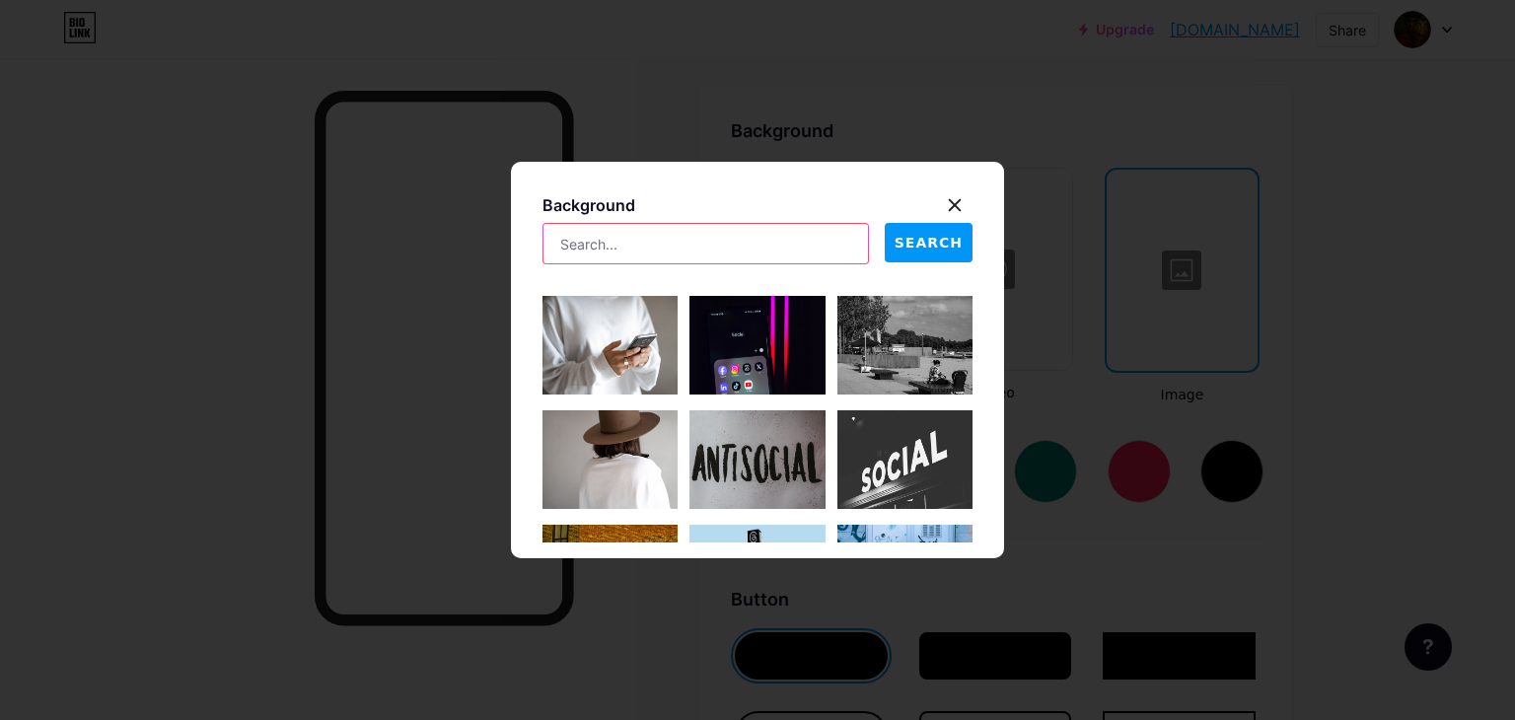
click at [671, 238] on input "text" at bounding box center [705, 243] width 324 height 39
type input "devil"
click at [915, 238] on span "SEARCH" at bounding box center [928, 243] width 68 height 21
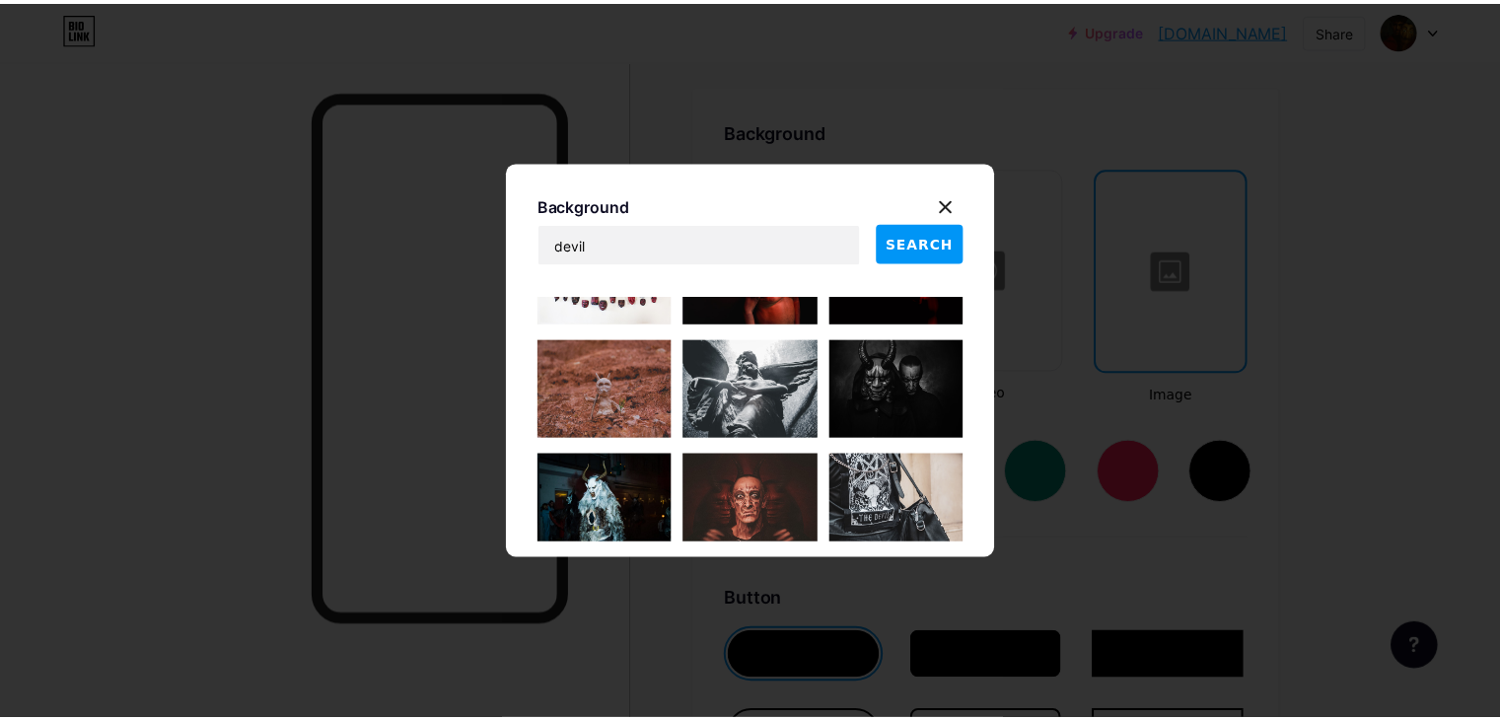
scroll to position [920, 0]
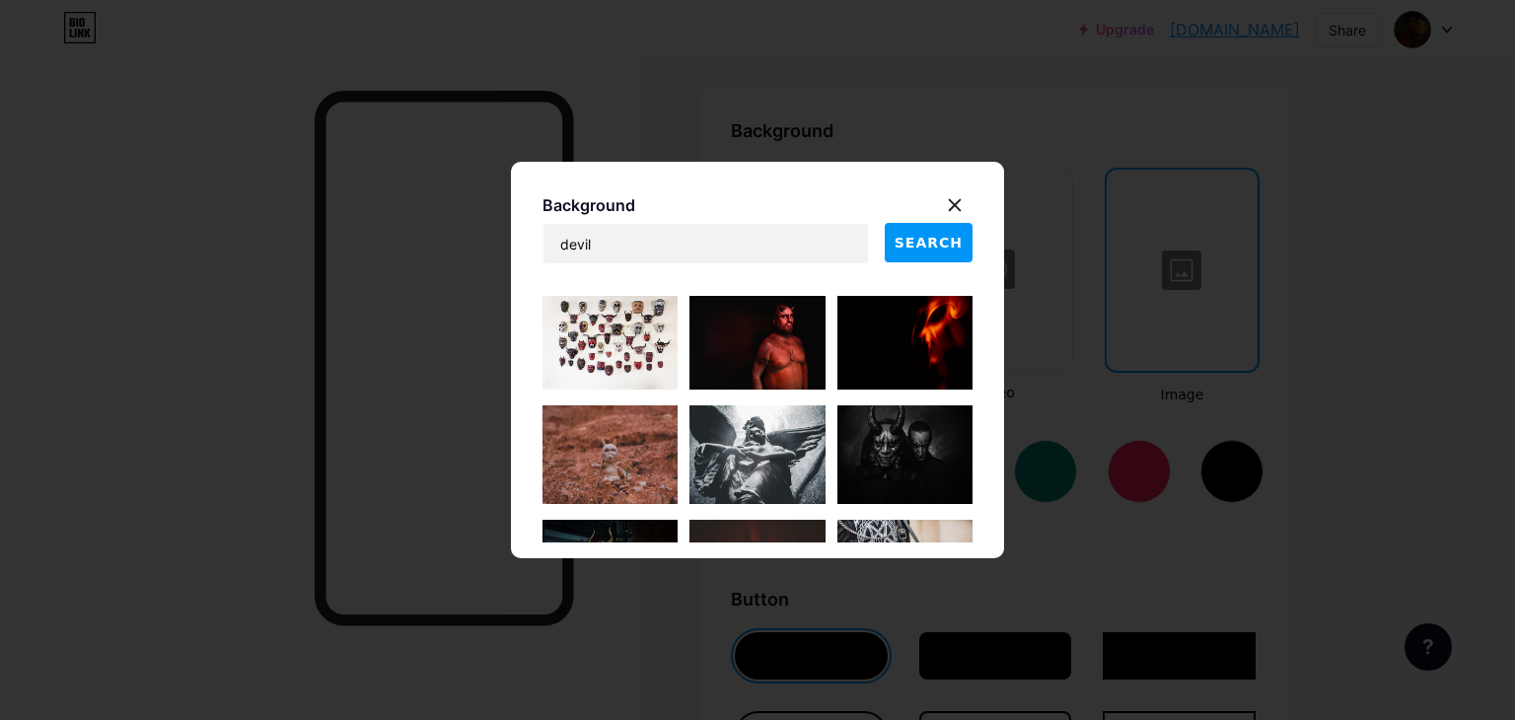
click at [910, 357] on img at bounding box center [904, 340] width 135 height 99
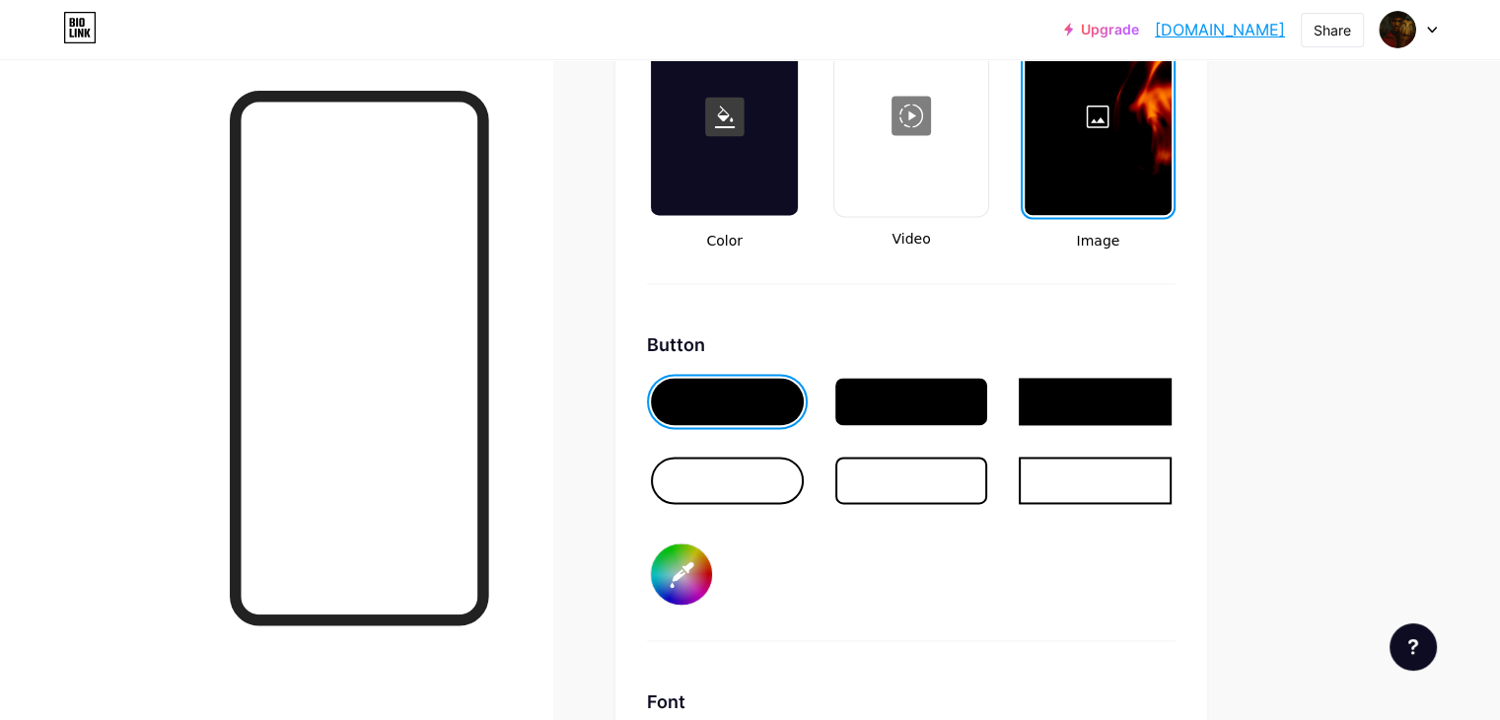
scroll to position [2743, 0]
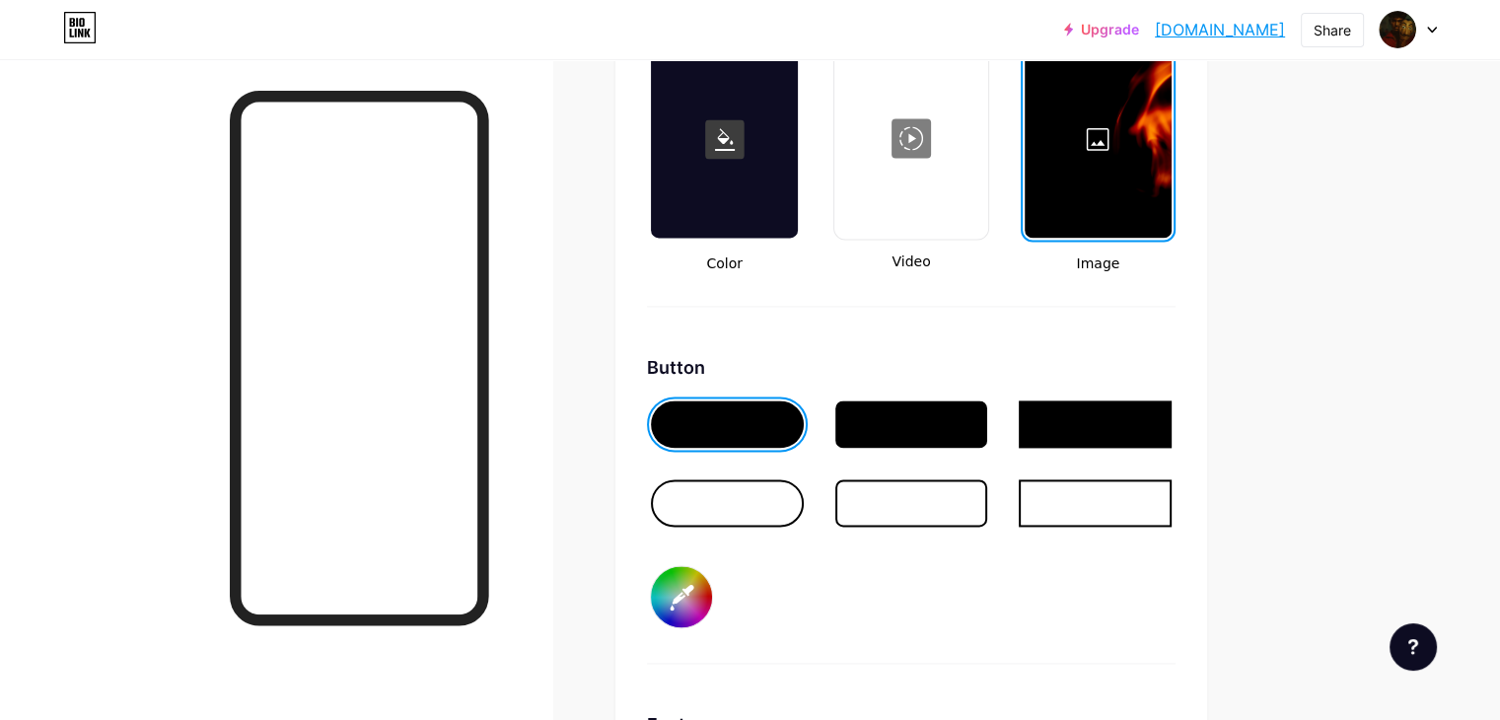
click at [745, 130] on rect at bounding box center [724, 138] width 39 height 39
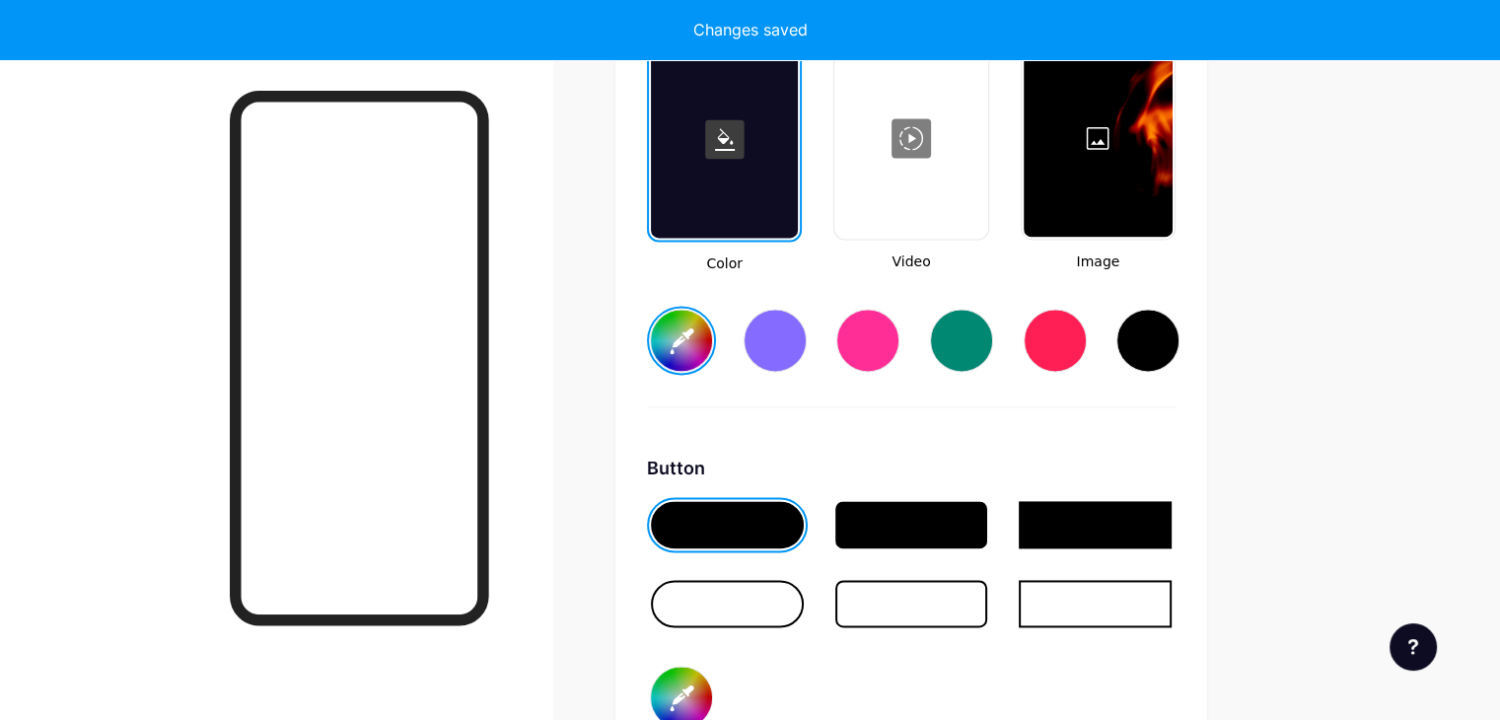
click at [712, 335] on input "#ffffff" at bounding box center [681, 340] width 61 height 61
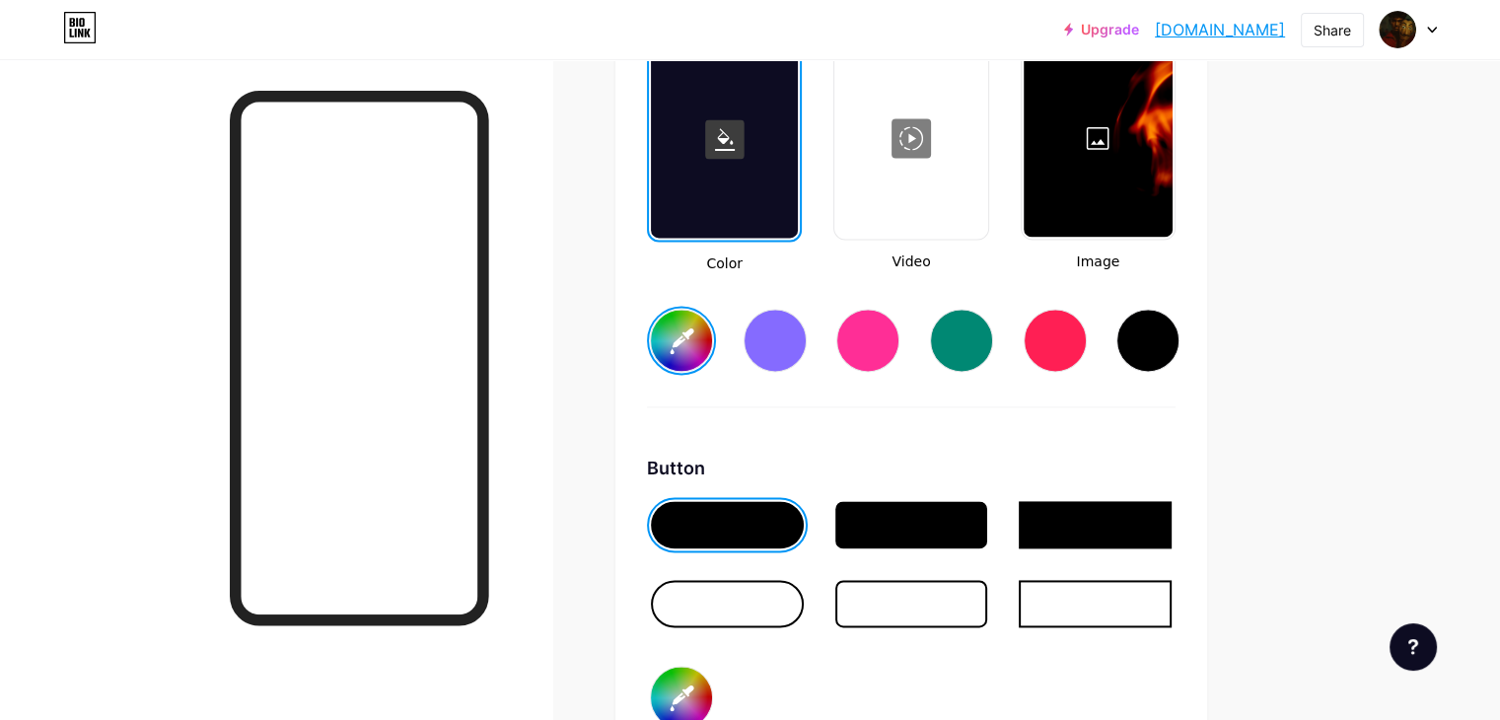
type input "#fcfcfc"
click at [1173, 202] on div at bounding box center [1098, 137] width 149 height 197
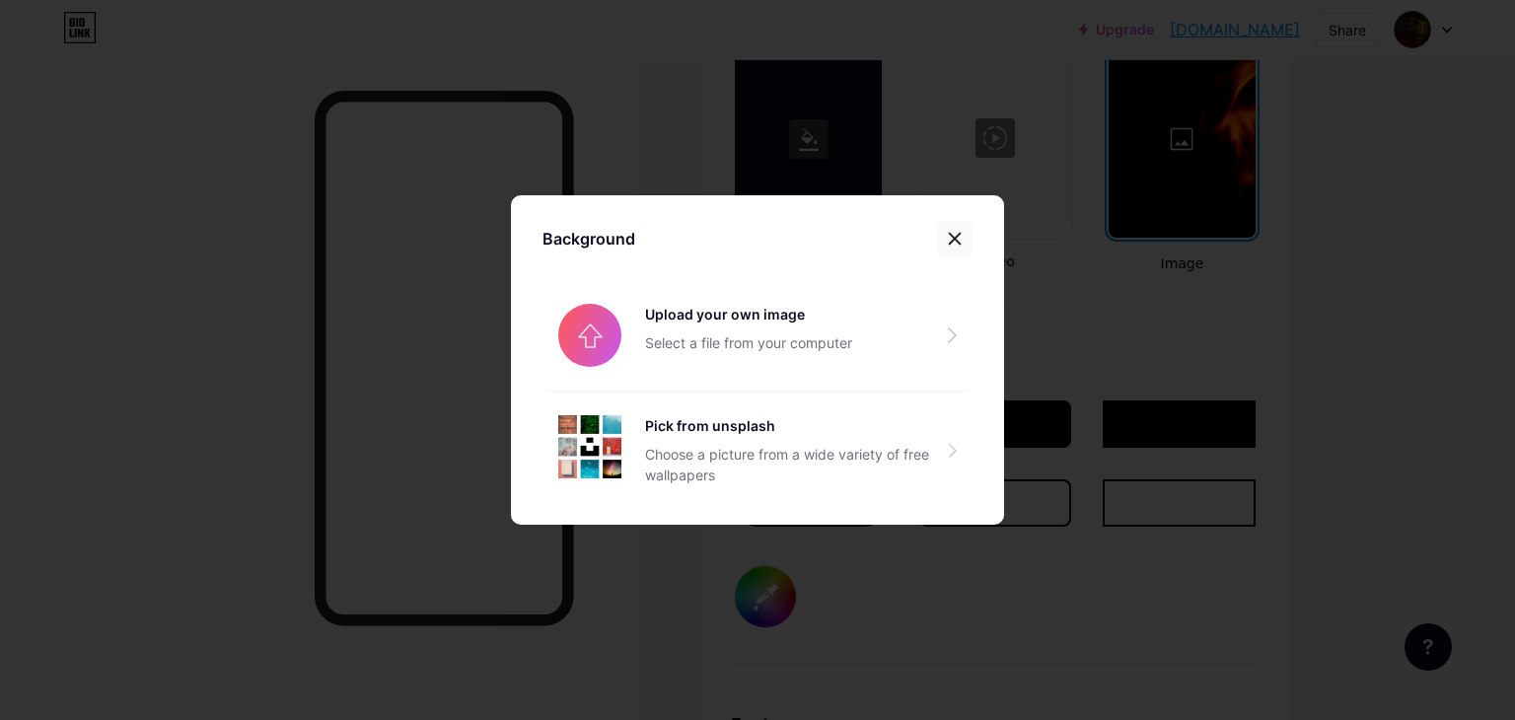
click at [956, 234] on icon at bounding box center [955, 239] width 16 height 16
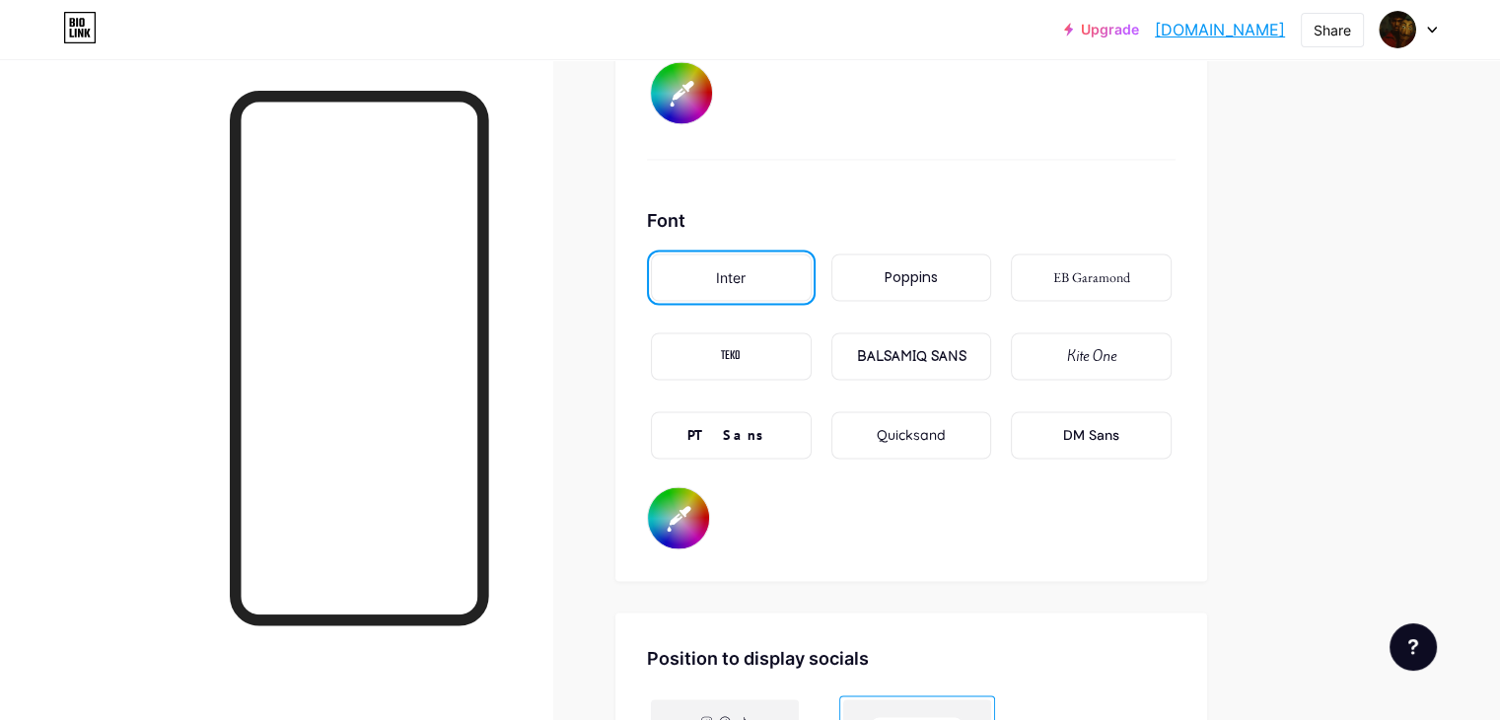
scroll to position [3268, 0]
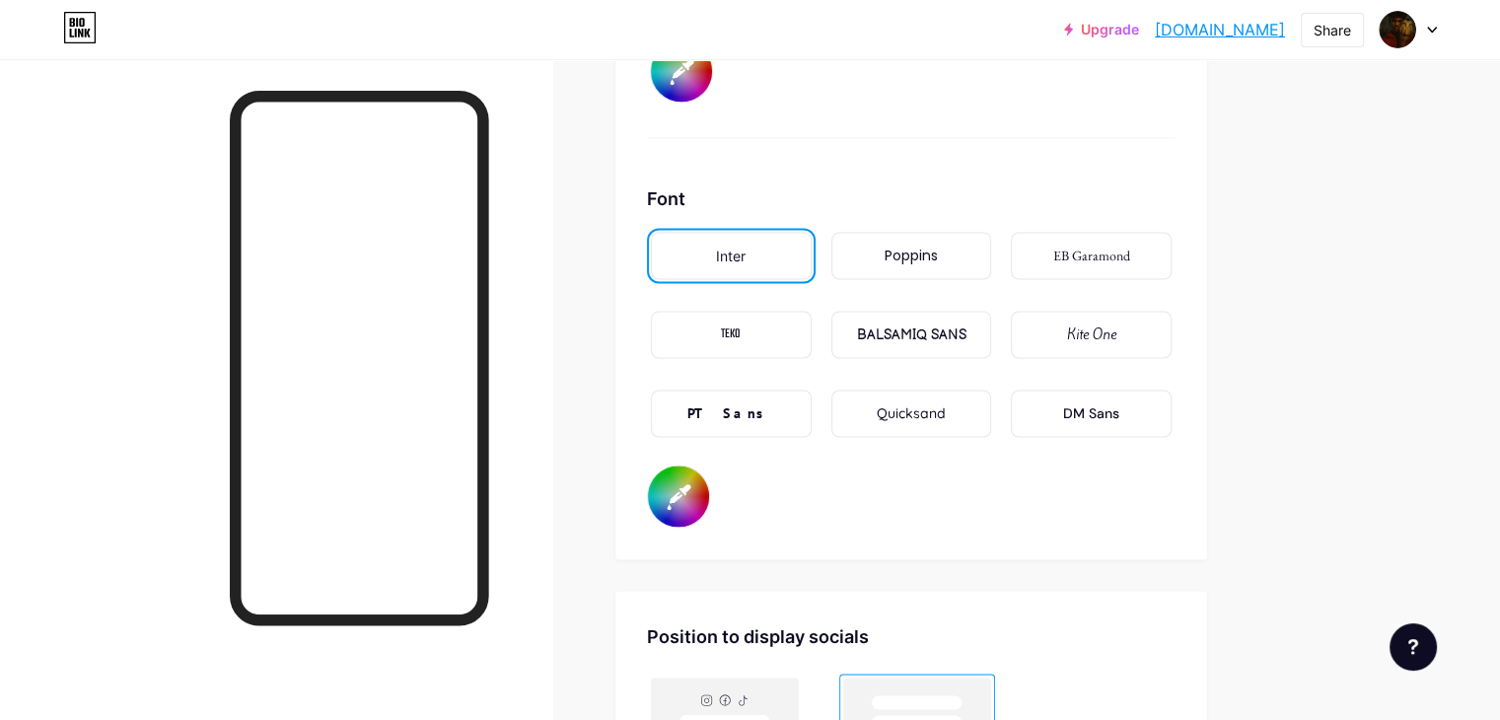
click at [965, 324] on div "BALSAMIQ SANS" at bounding box center [910, 334] width 109 height 21
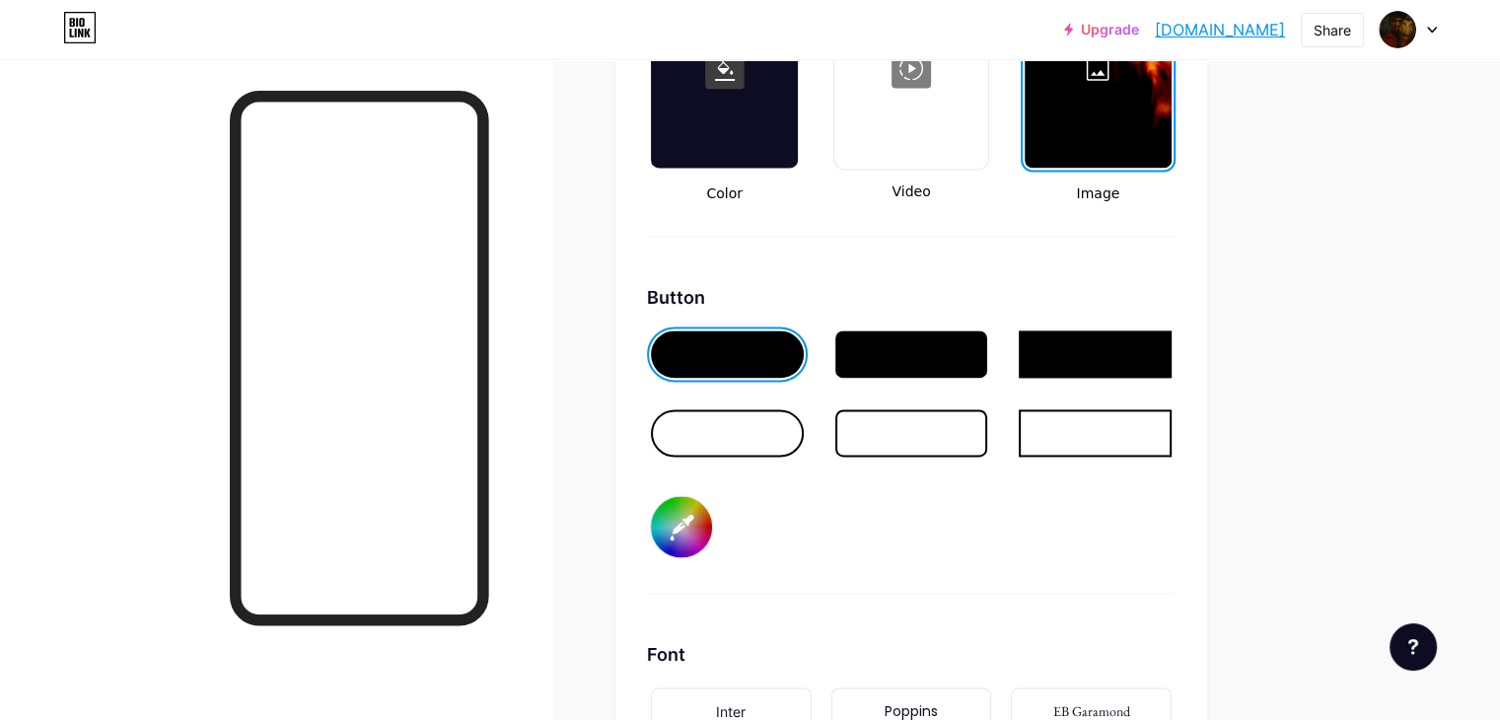
scroll to position [2809, 0]
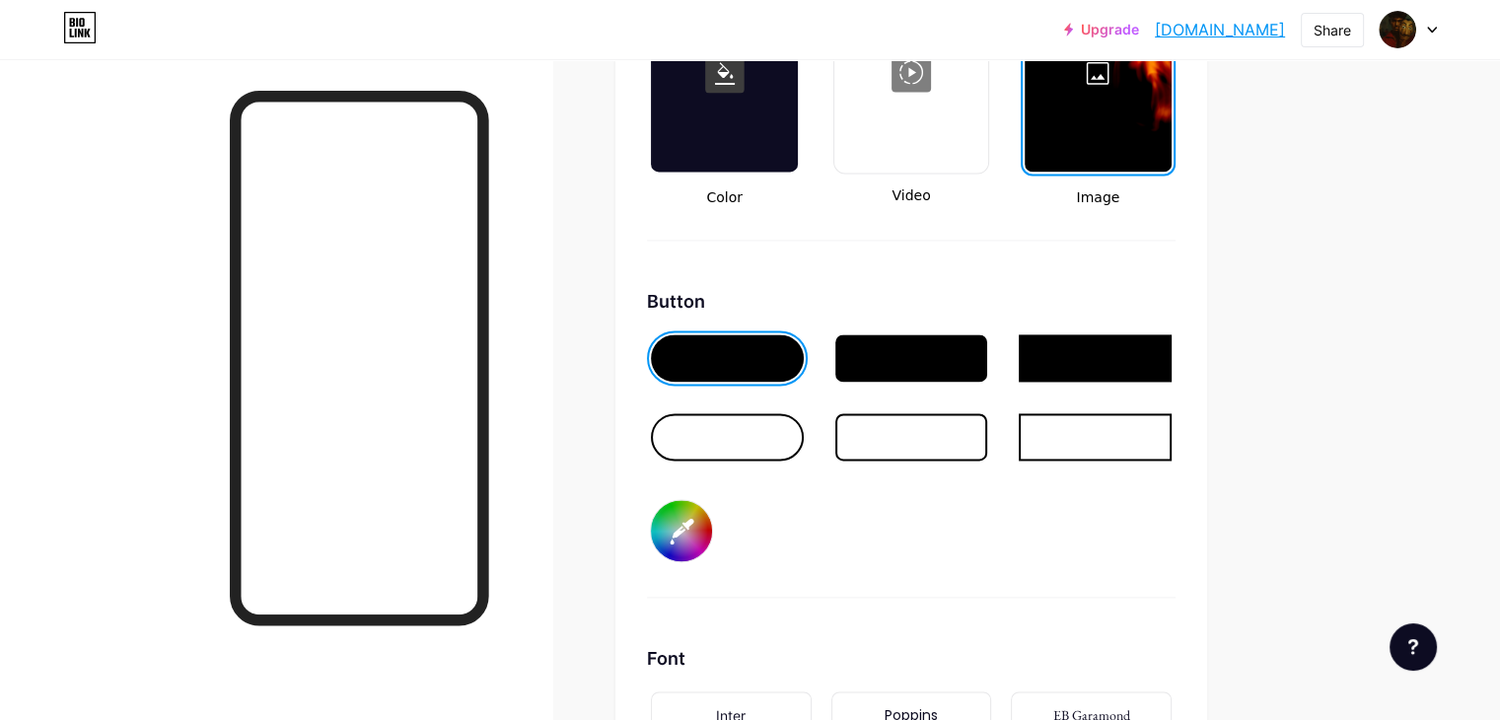
click at [803, 447] on div at bounding box center [727, 436] width 153 height 47
click at [804, 341] on div at bounding box center [727, 357] width 153 height 47
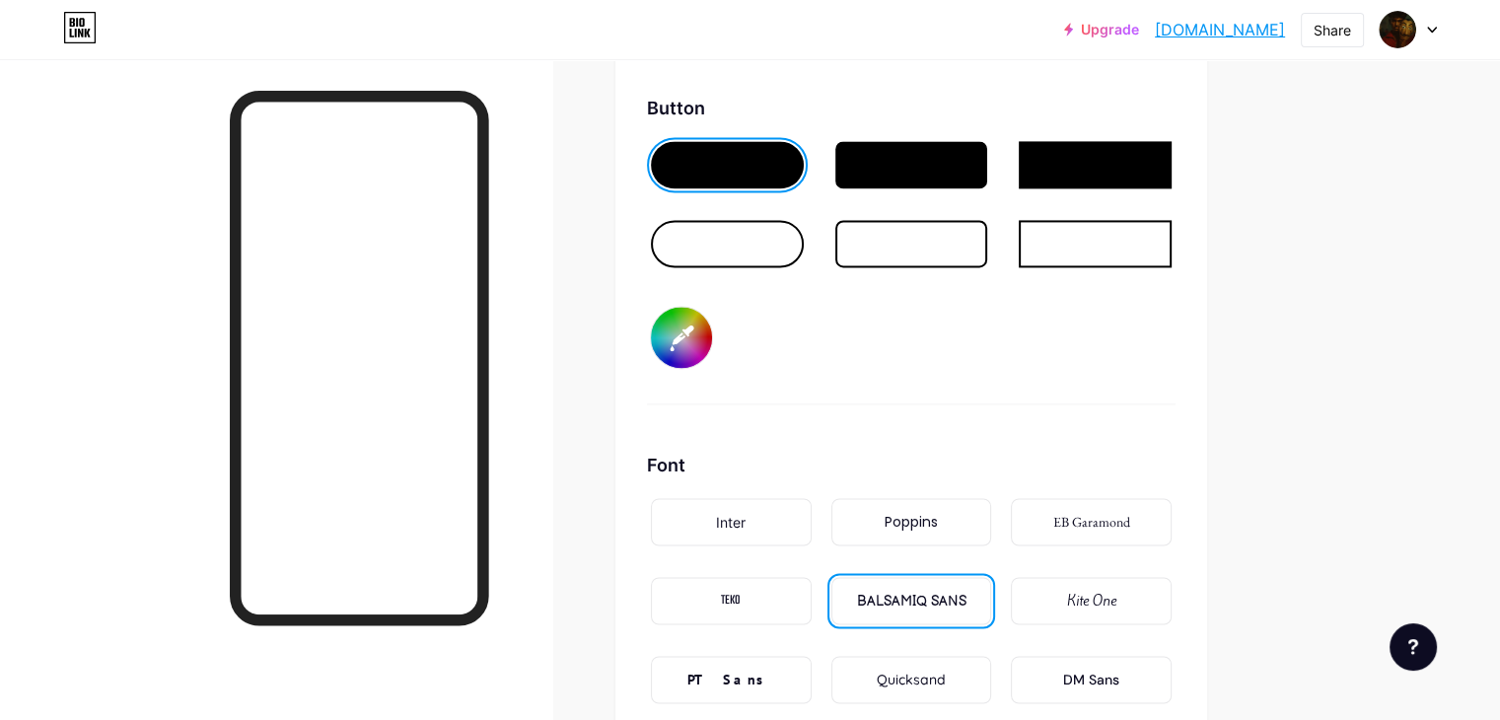
scroll to position [3006, 0]
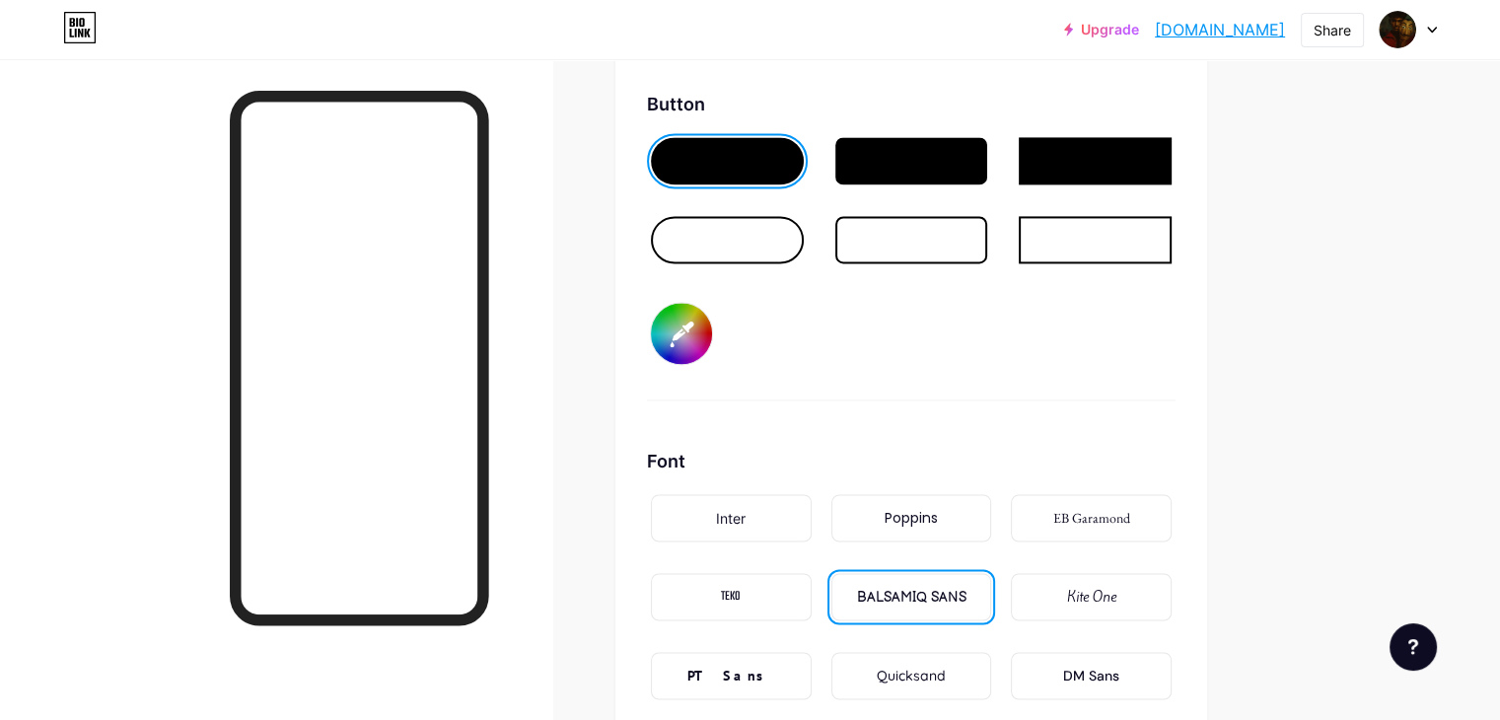
click at [712, 331] on input "#000000" at bounding box center [681, 333] width 61 height 61
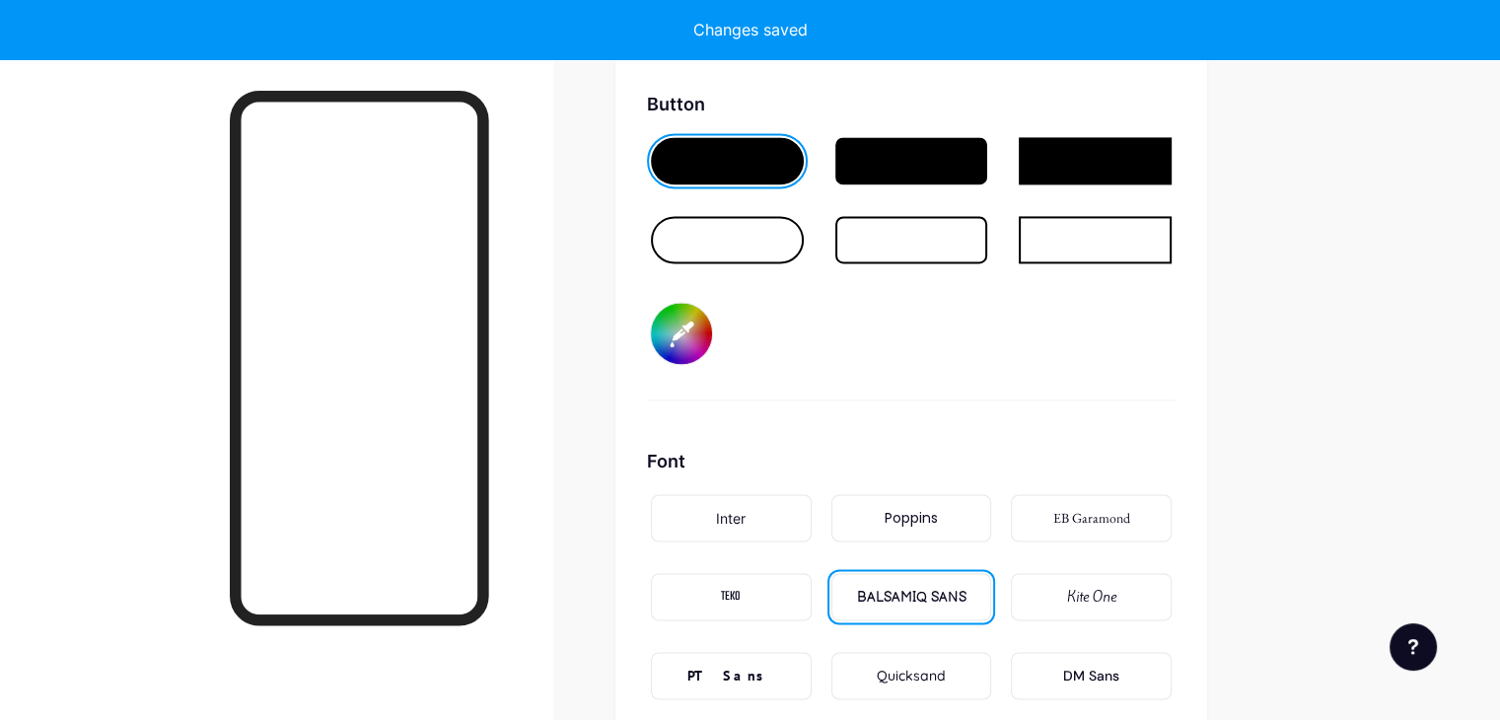
type input "#ca4444"
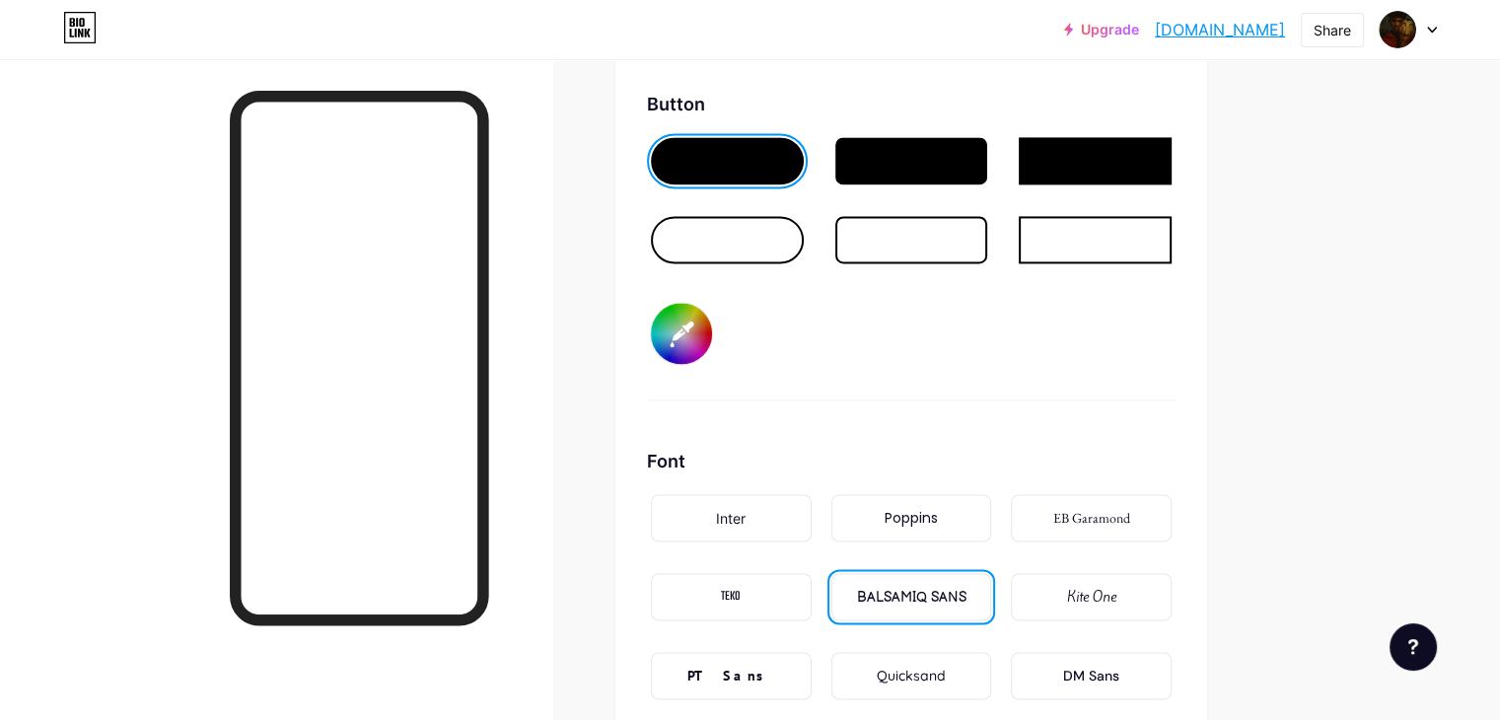
click at [1105, 415] on div "Background Color Video Image Button #ca4444 Font Inter Poppins EB Garamond TEKO…" at bounding box center [911, 256] width 529 height 1067
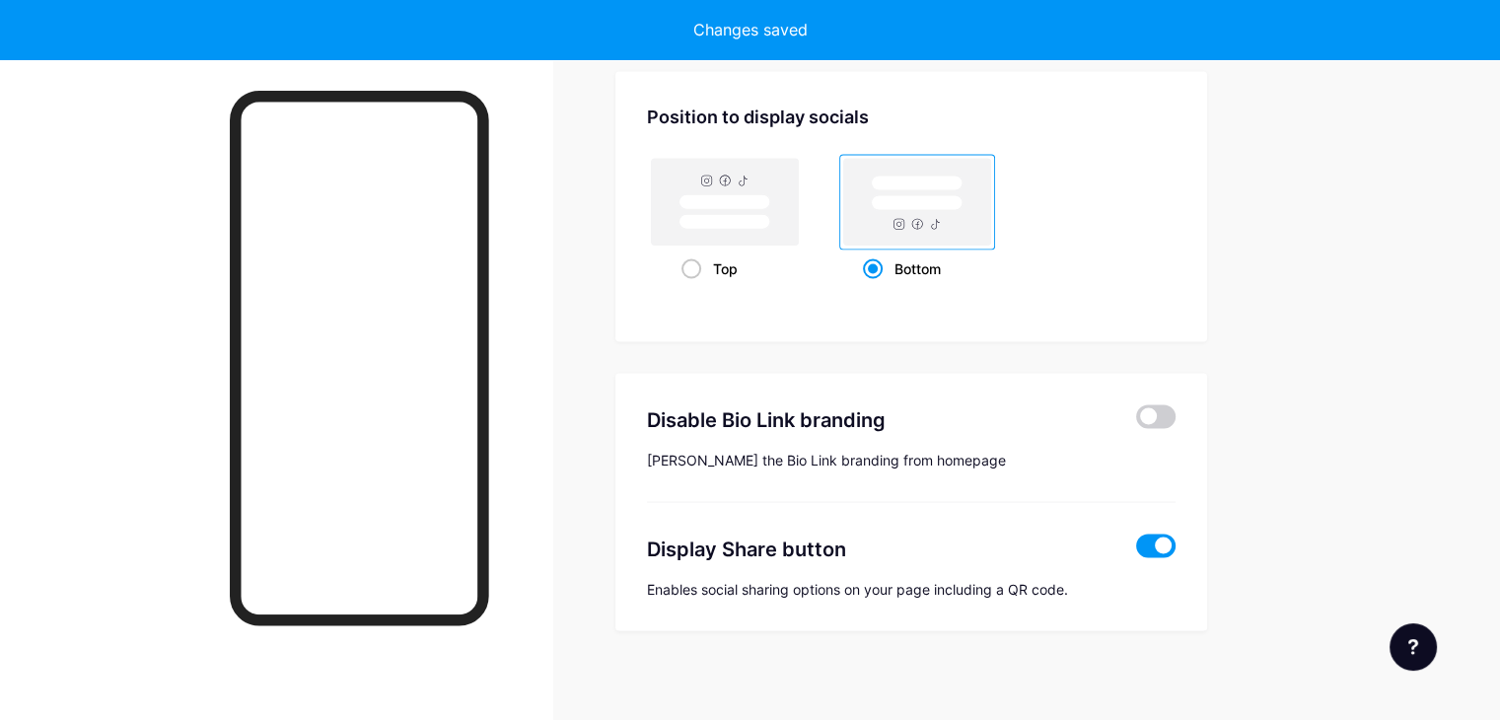
scroll to position [3790, 0]
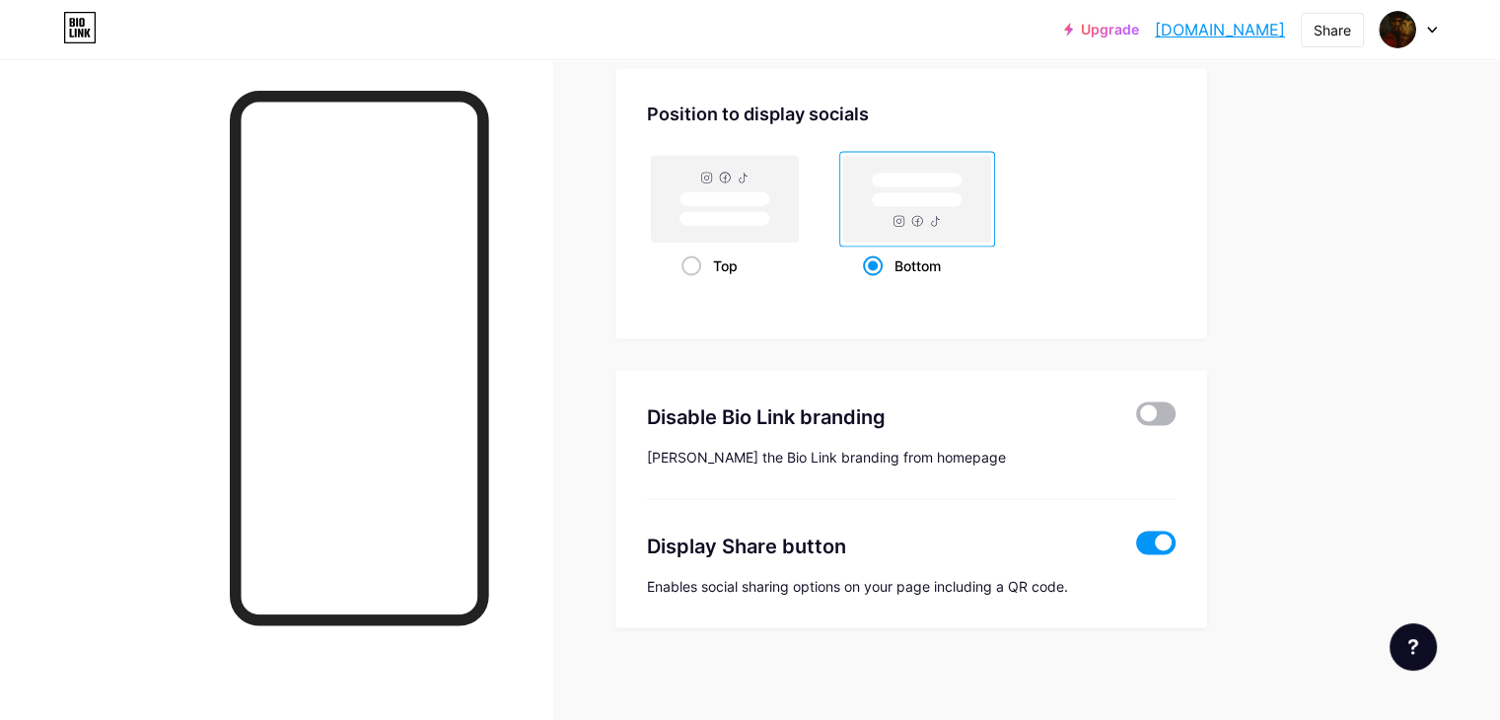
click at [1176, 411] on span at bounding box center [1155, 414] width 39 height 24
click at [1136, 419] on input "checkbox" at bounding box center [1136, 419] width 0 height 0
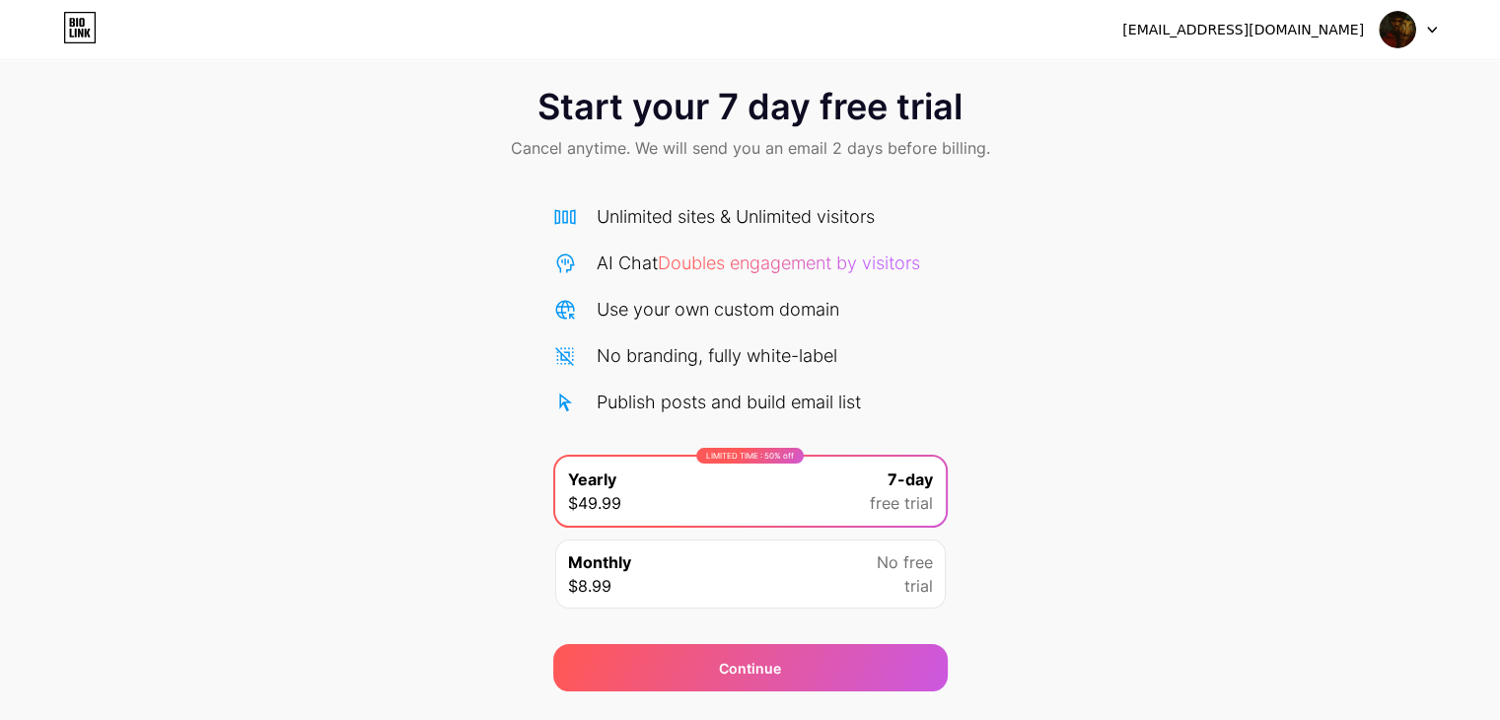
scroll to position [73, 0]
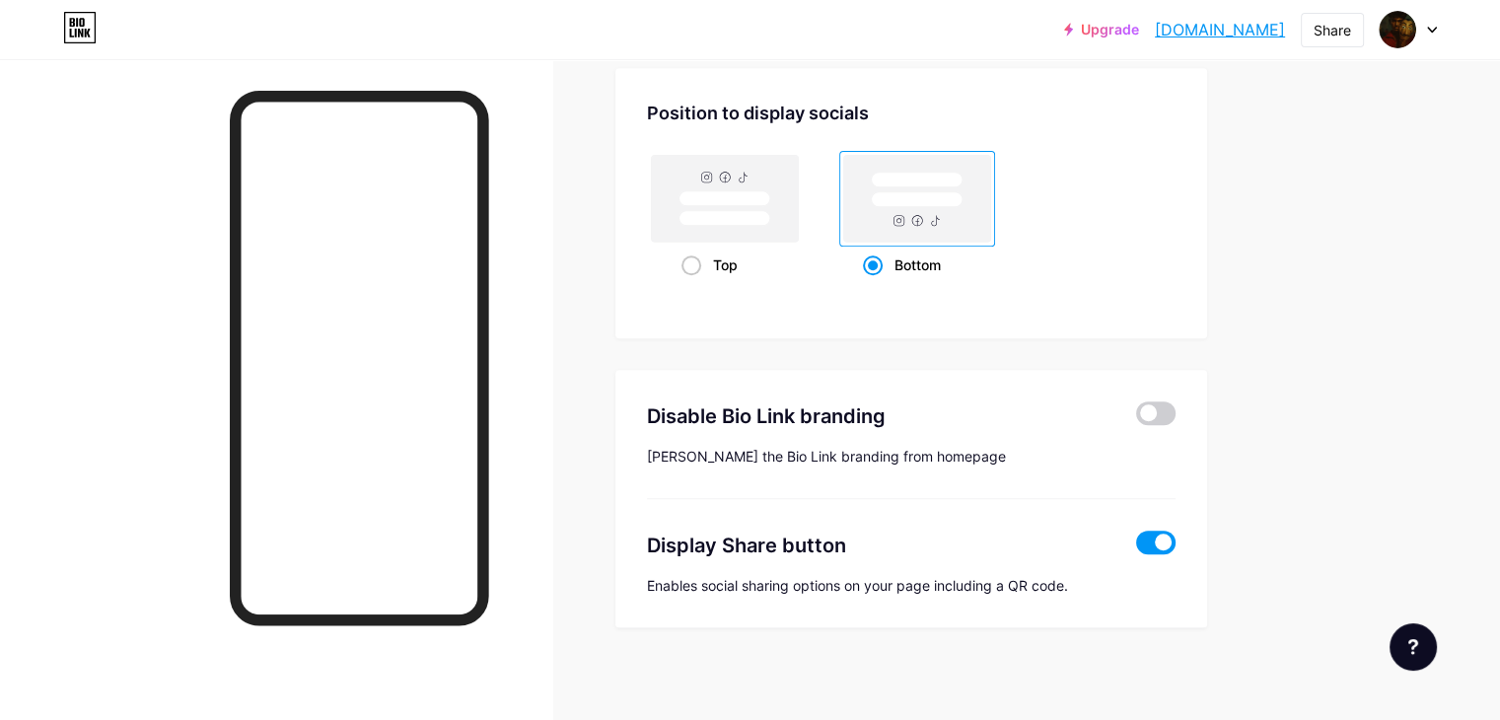
scroll to position [1680, 0]
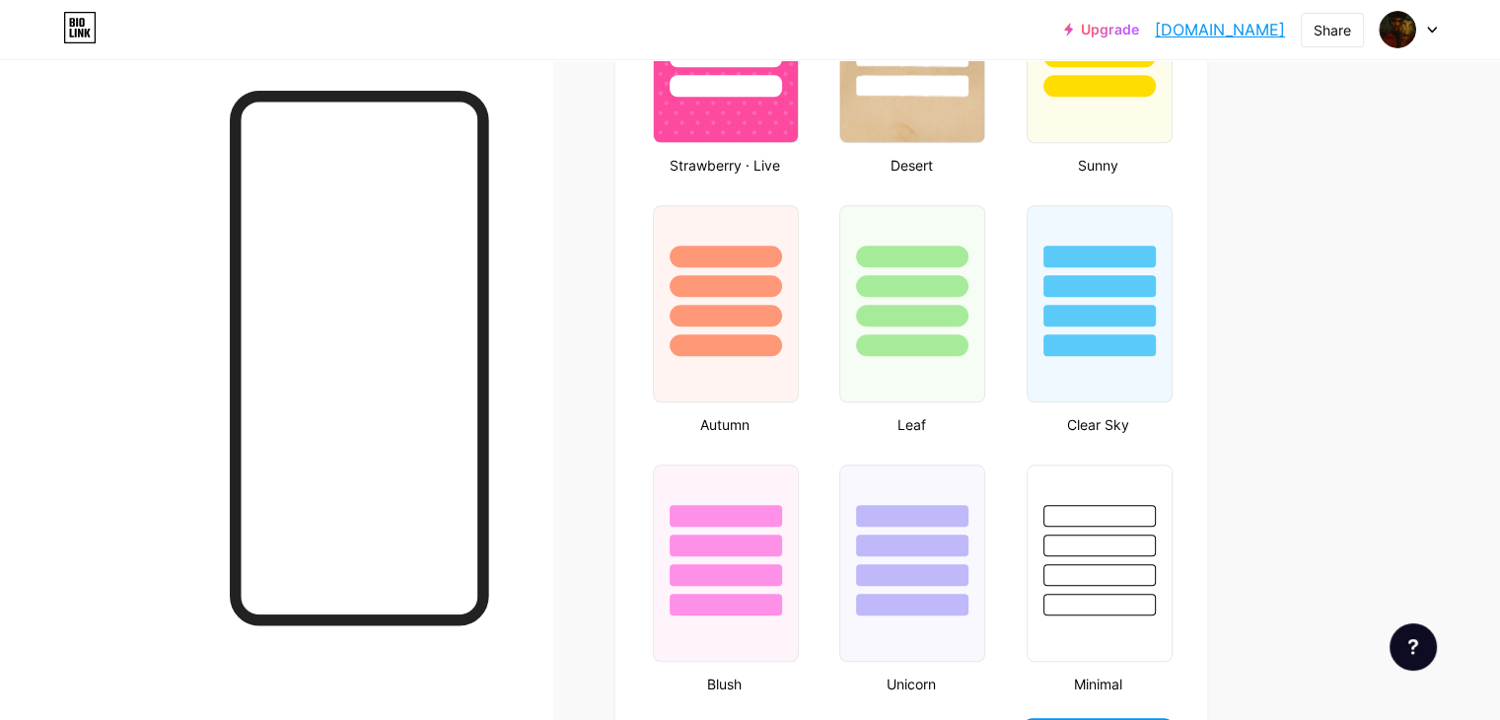
type input "#ca4444"
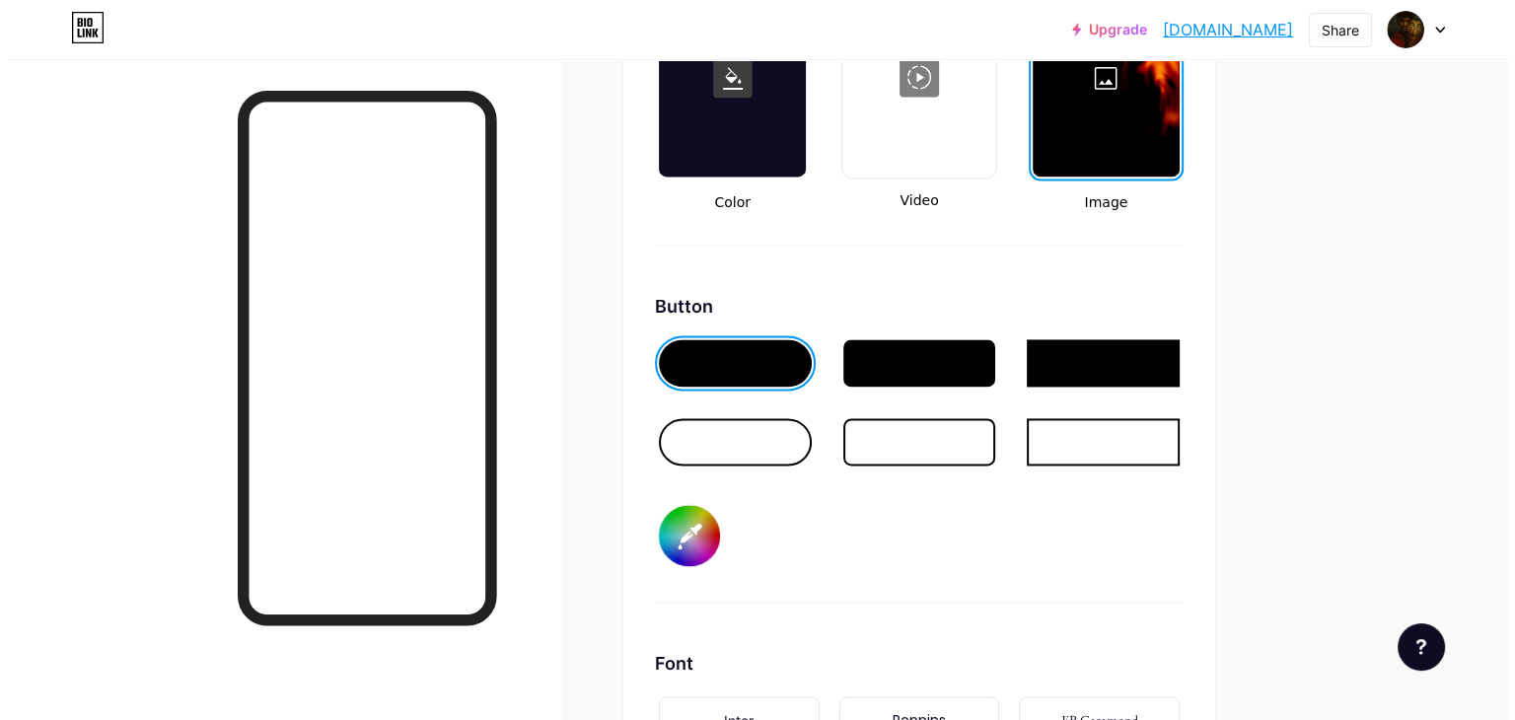
scroll to position [2540, 0]
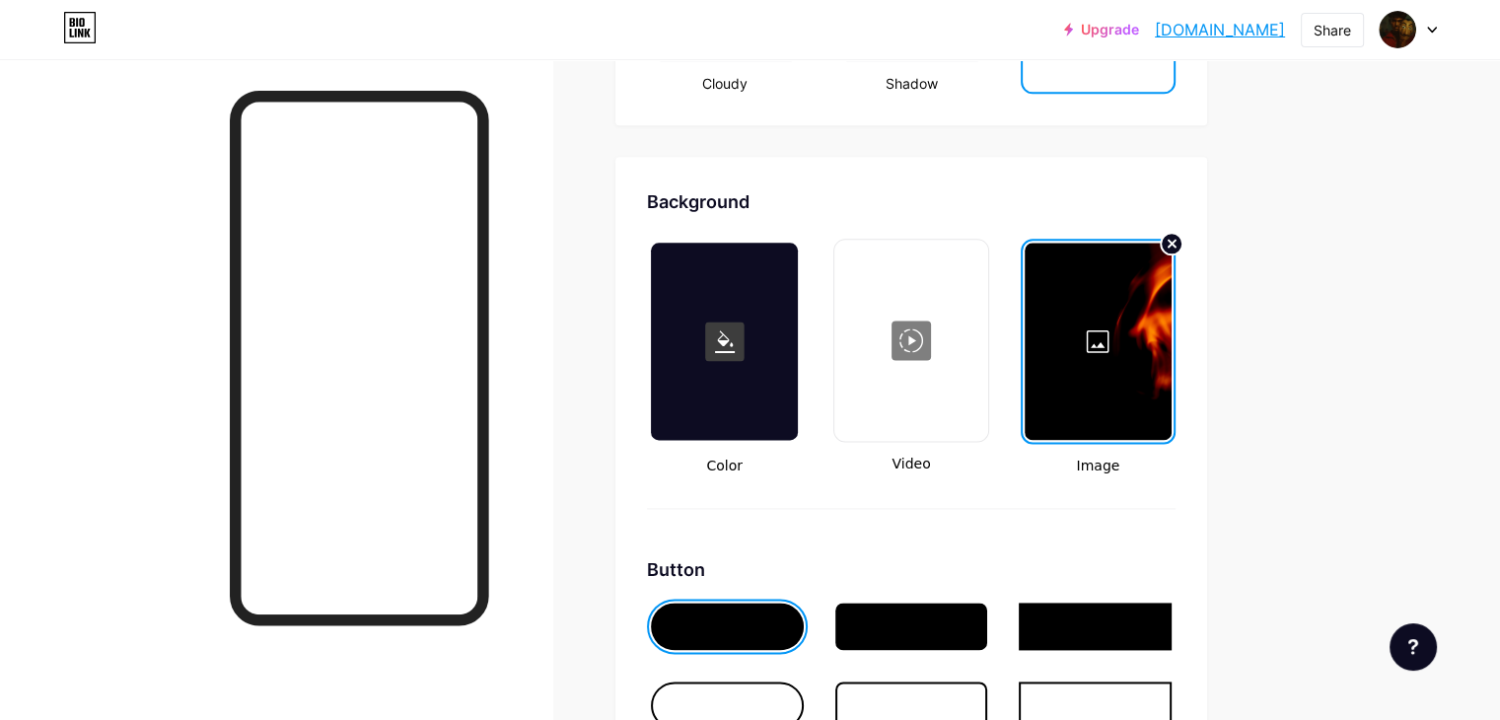
click at [985, 360] on div at bounding box center [910, 340] width 149 height 197
type input "#ffffff"
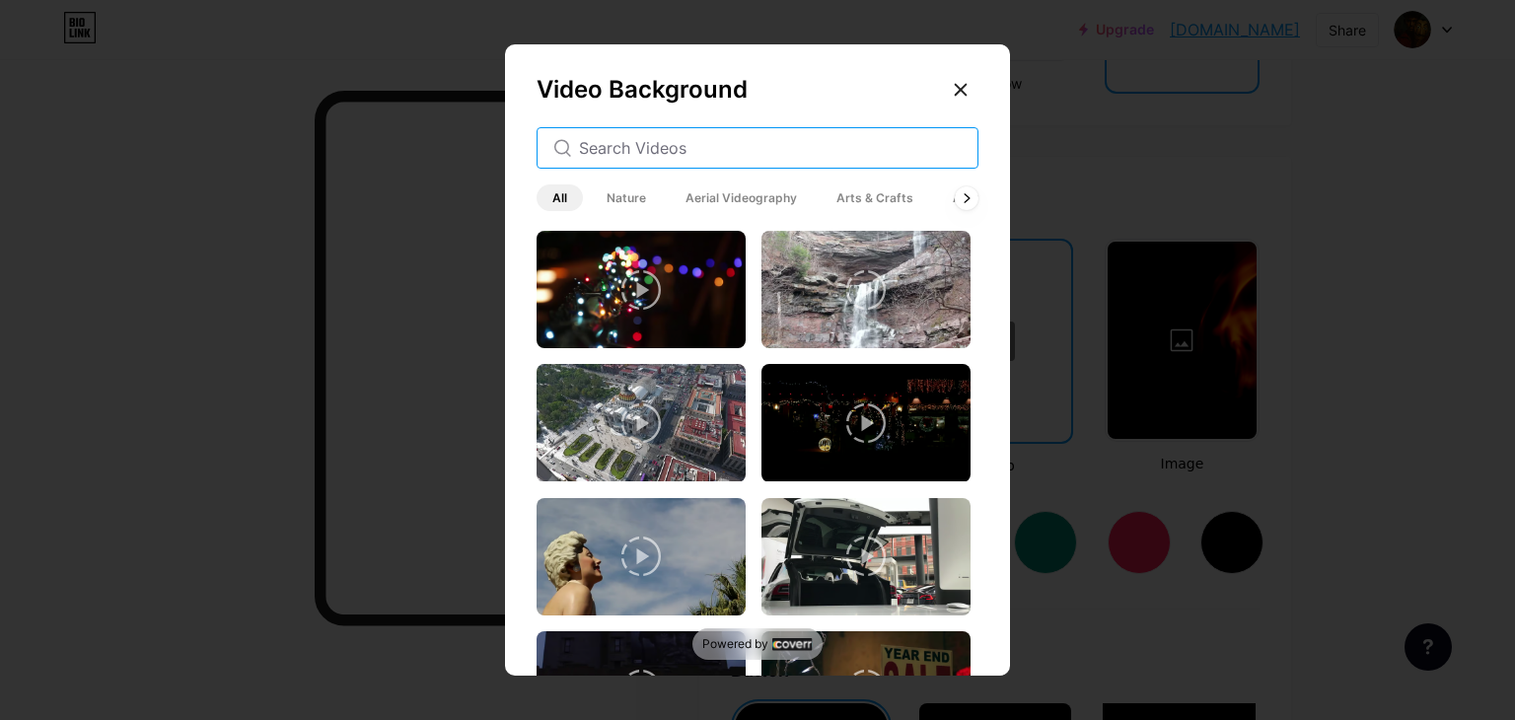
click at [772, 143] on input "text" at bounding box center [770, 148] width 383 height 24
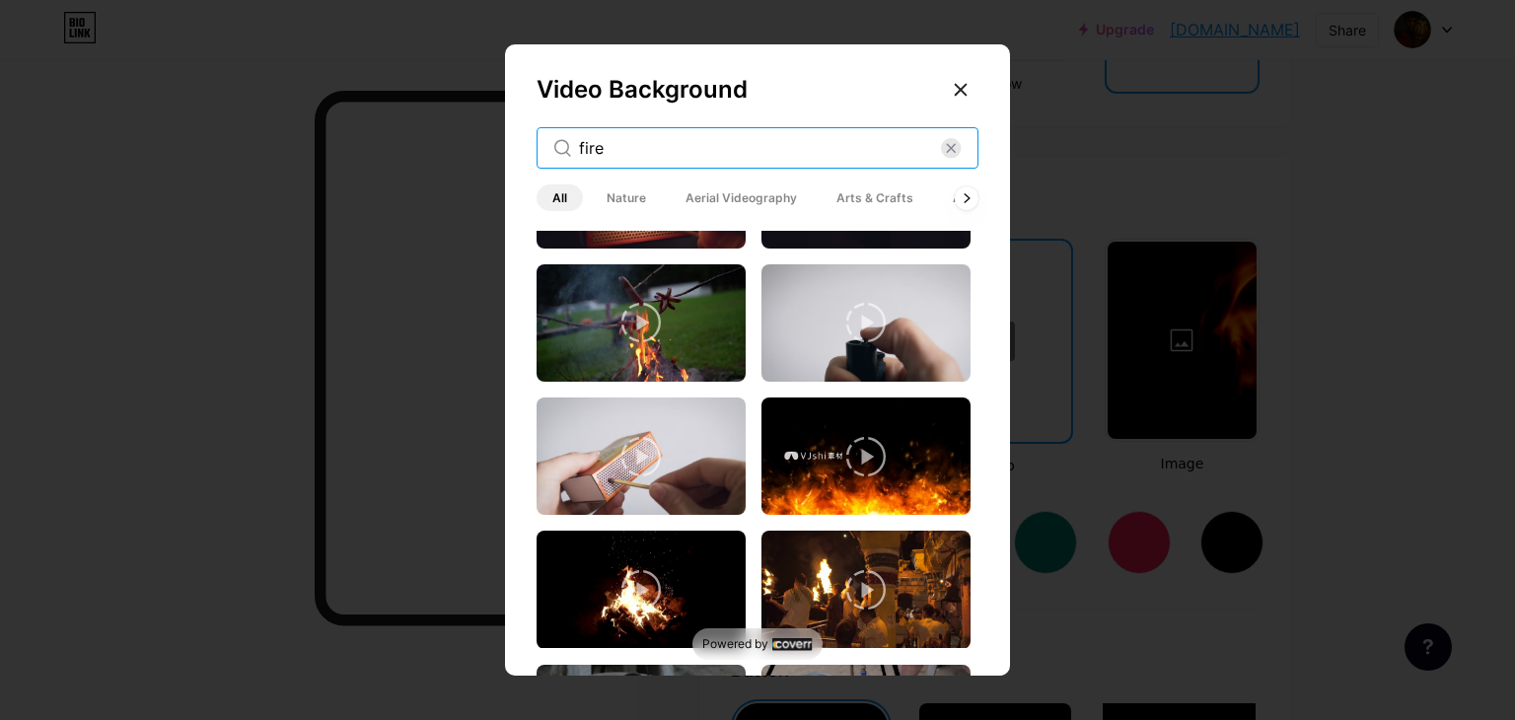
scroll to position [367, 0]
type input "fire"
click at [846, 452] on icon at bounding box center [865, 456] width 39 height 39
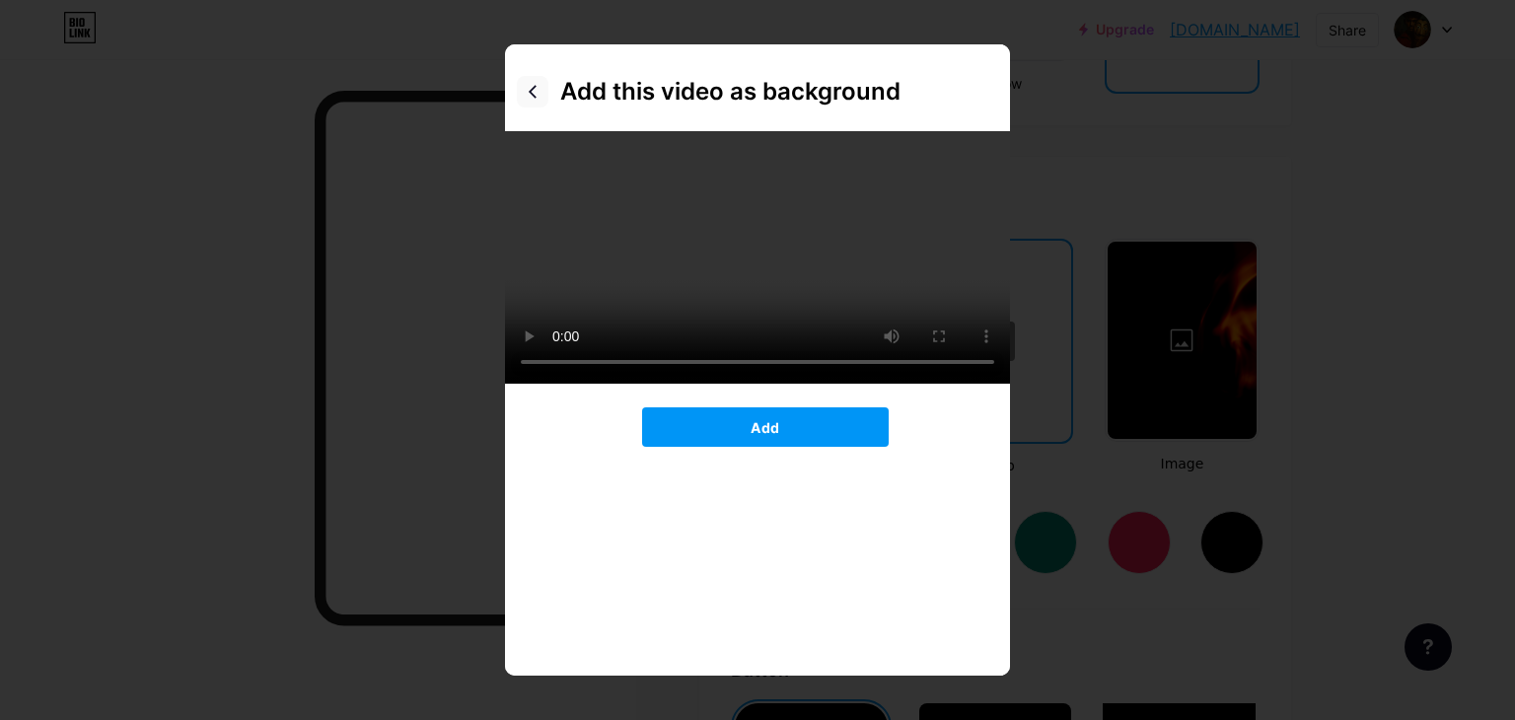
click at [525, 96] on icon at bounding box center [533, 92] width 16 height 16
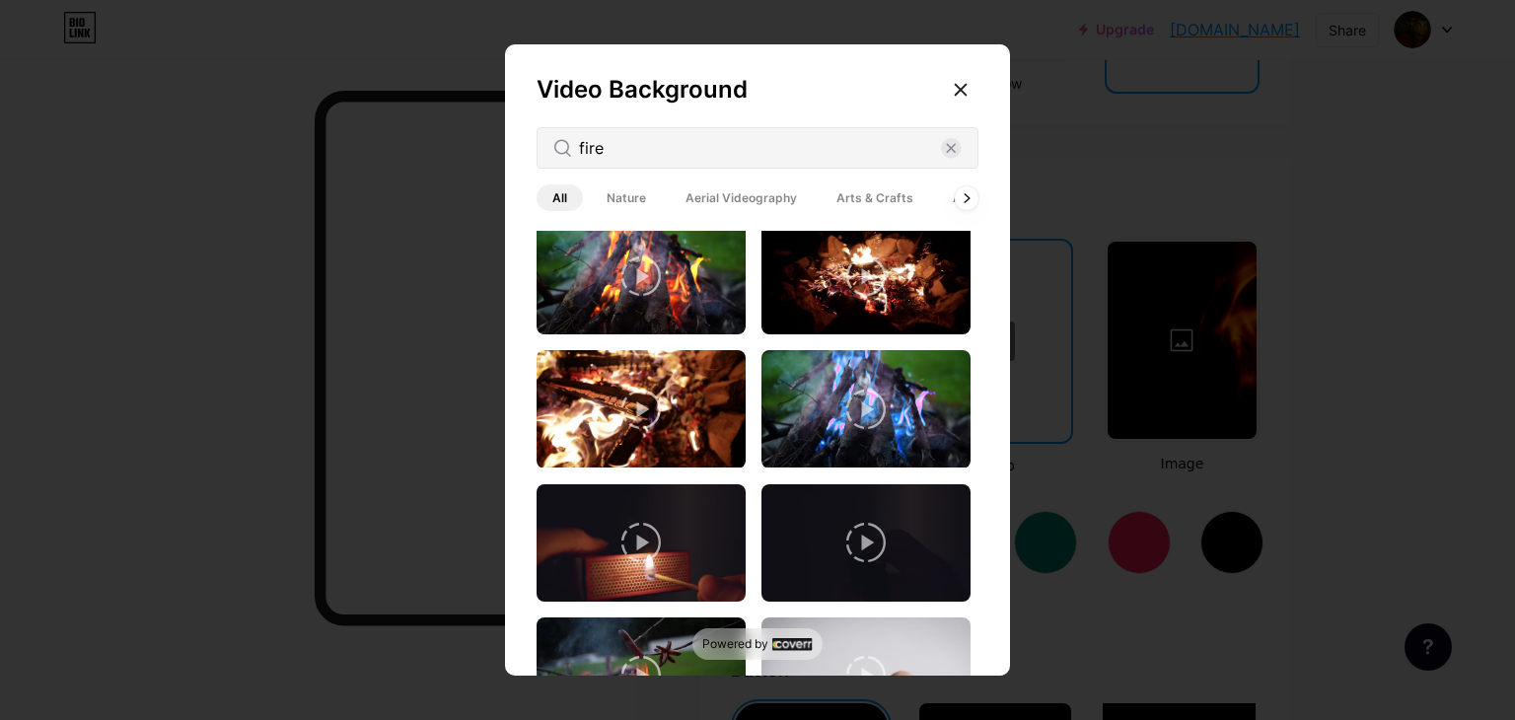
scroll to position [0, 0]
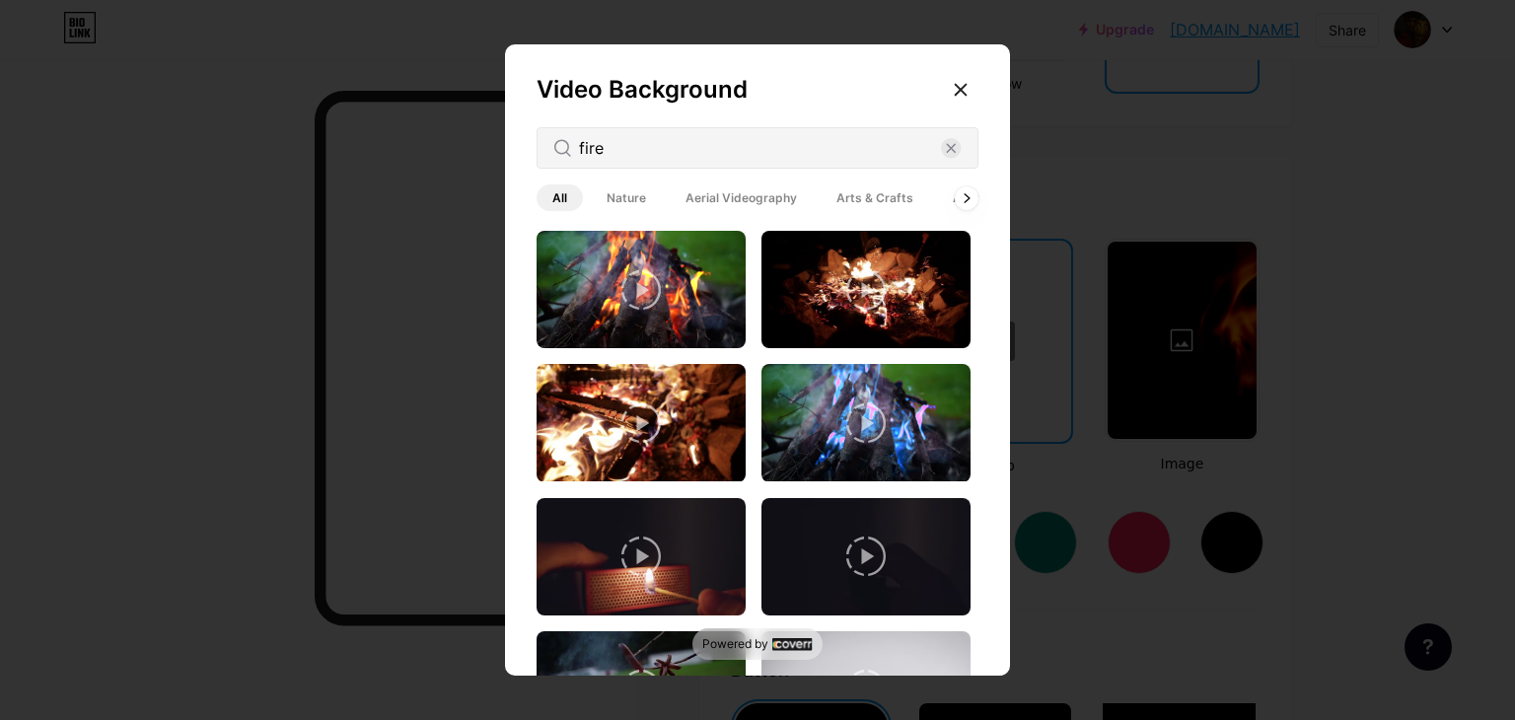
click at [846, 289] on icon at bounding box center [865, 289] width 39 height 39
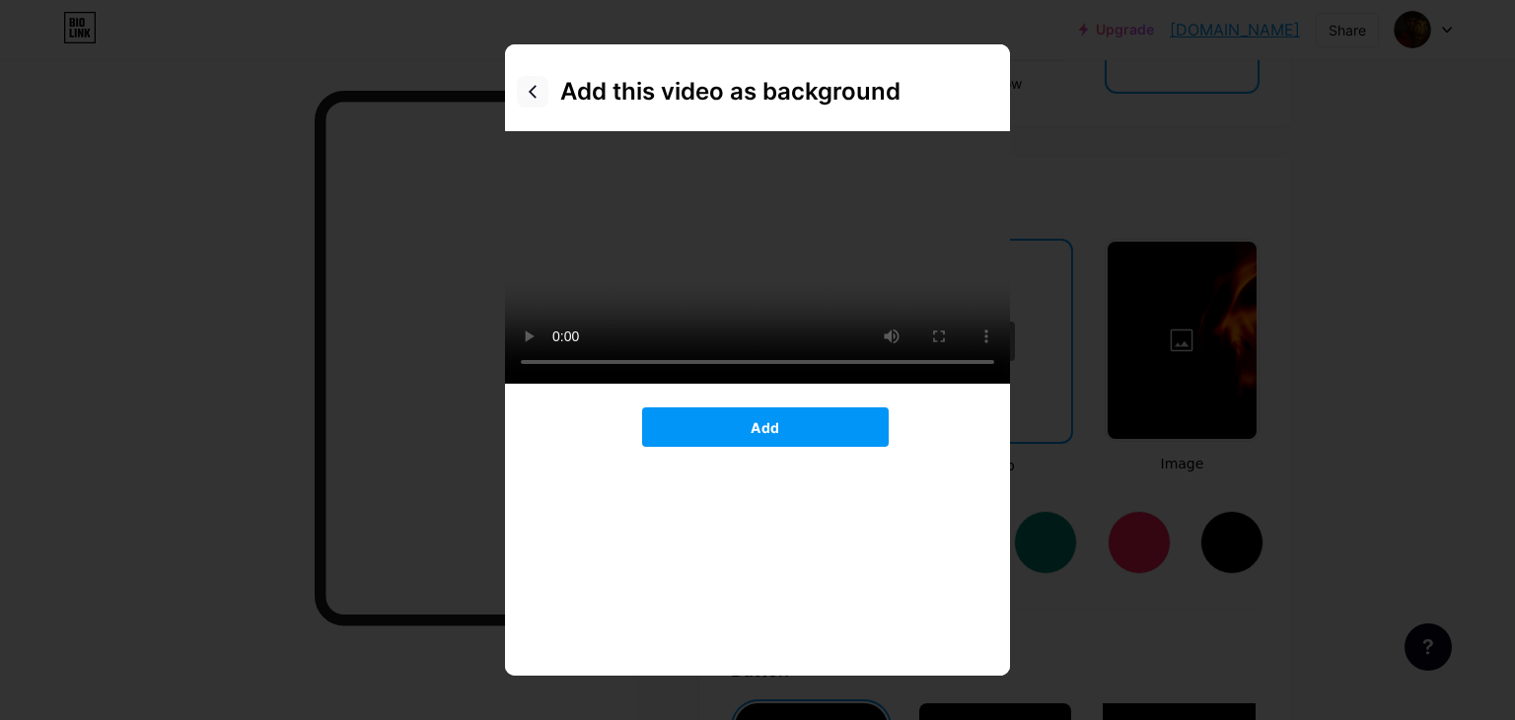
click at [538, 90] on icon at bounding box center [533, 92] width 16 height 16
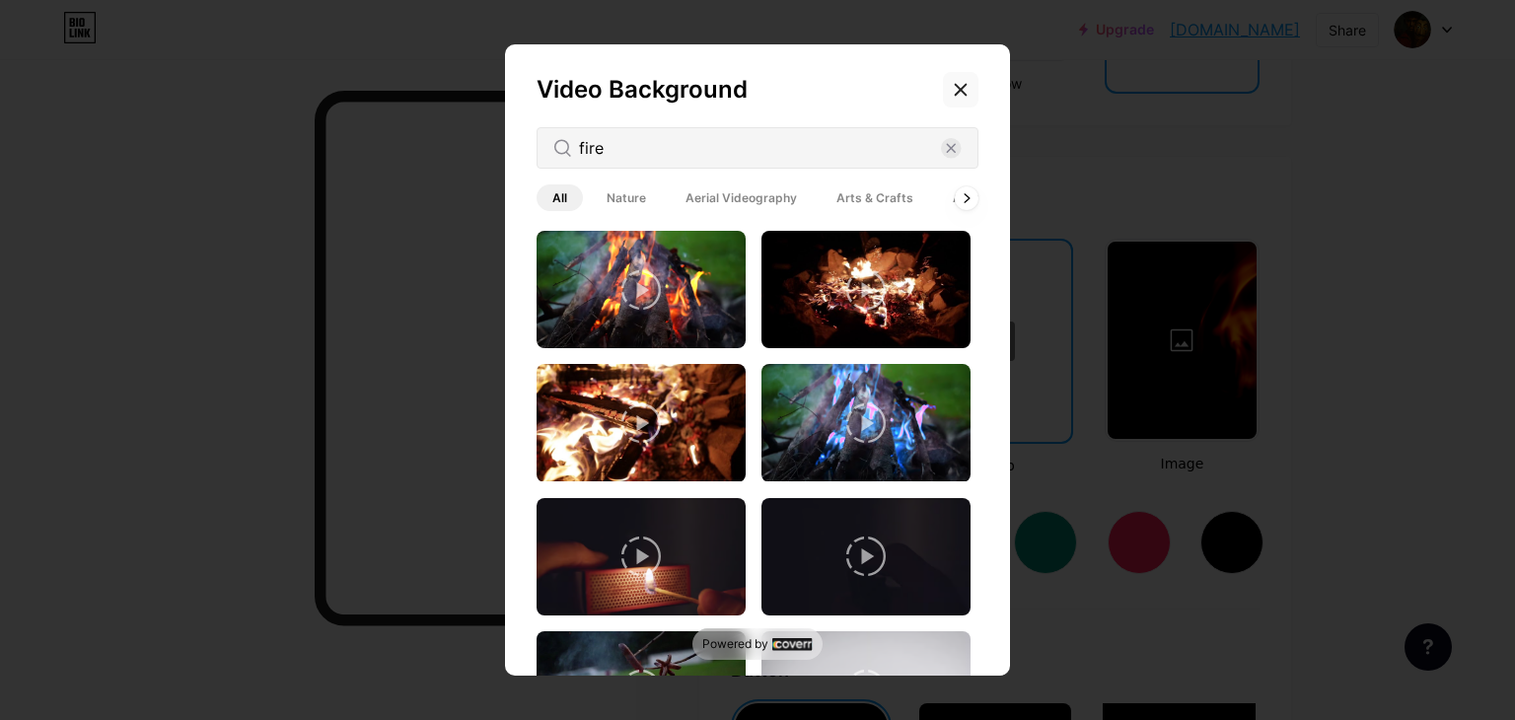
click at [957, 96] on icon at bounding box center [961, 90] width 16 height 16
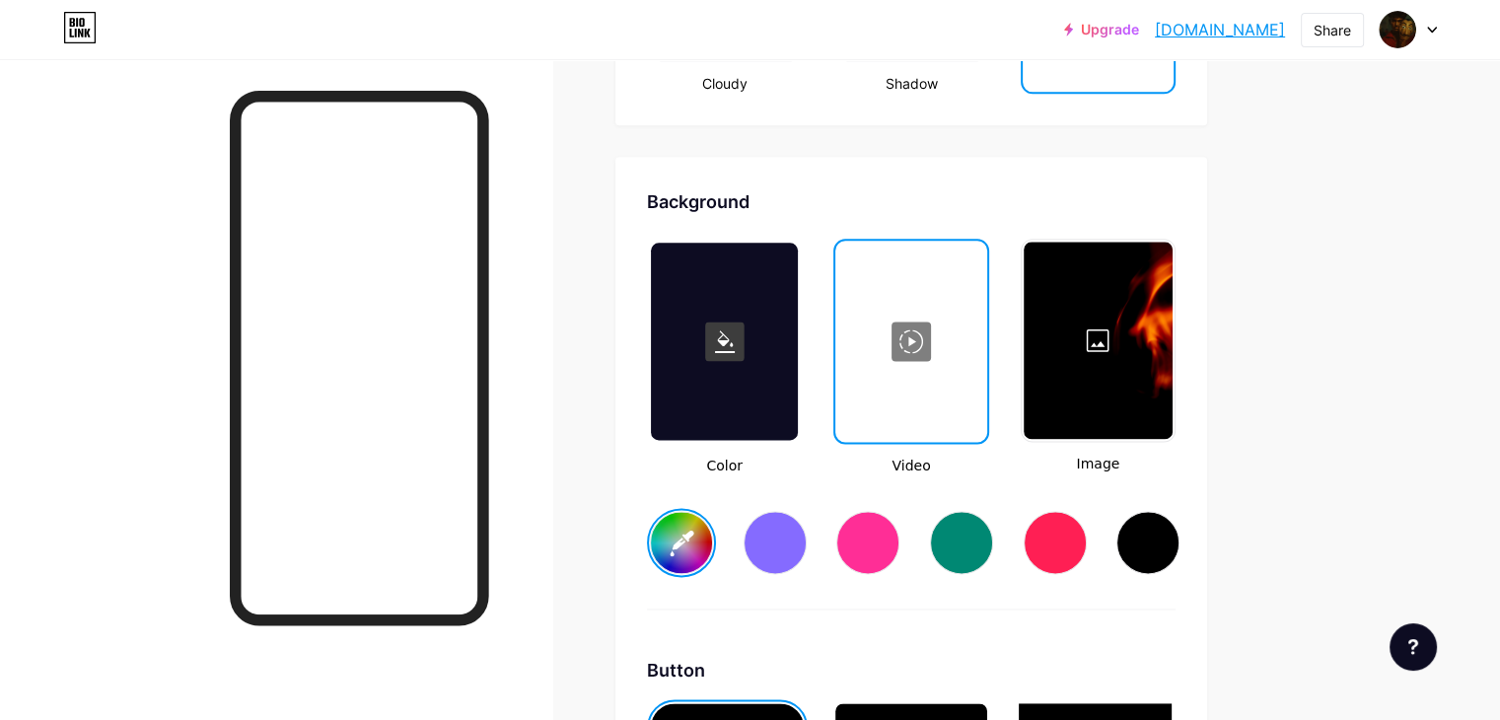
click at [984, 392] on div at bounding box center [910, 341] width 147 height 197
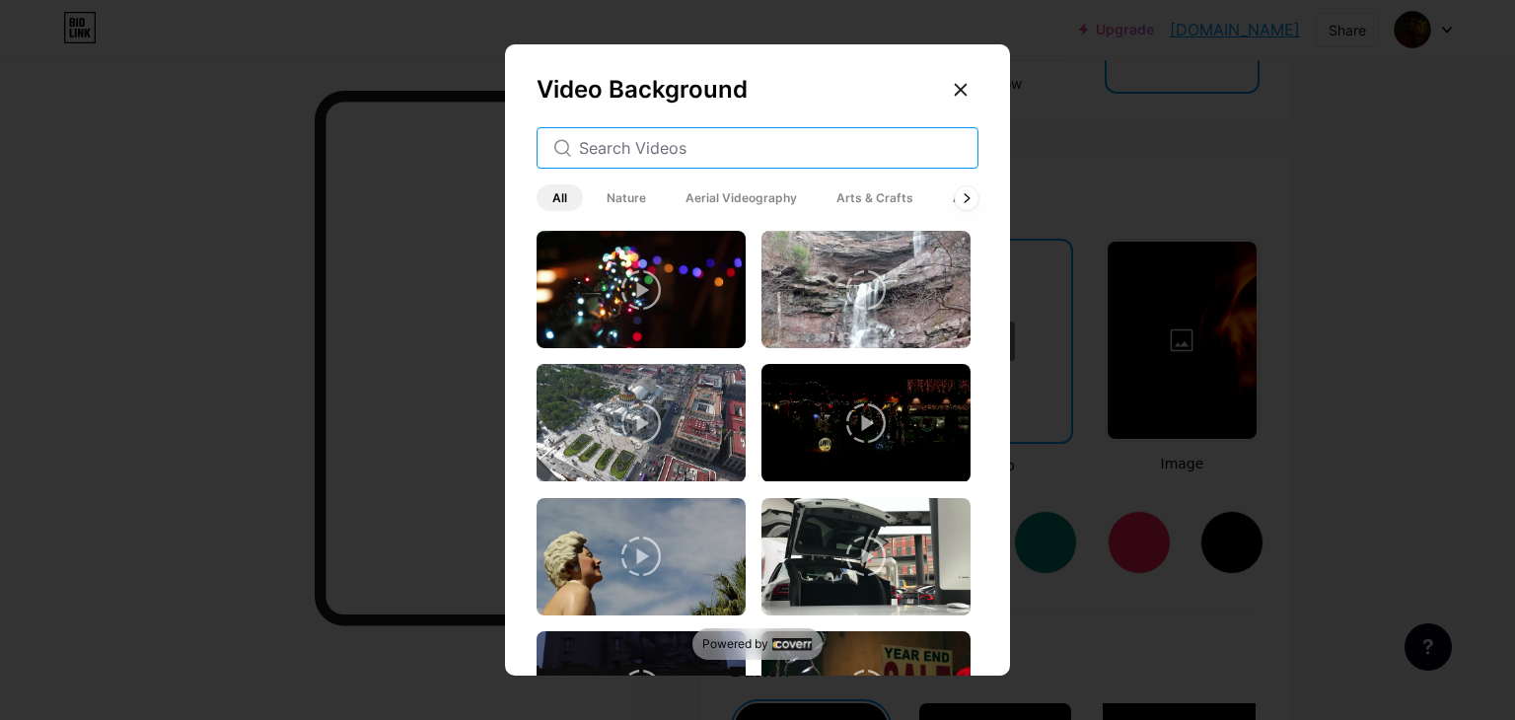
click at [656, 158] on input "text" at bounding box center [770, 148] width 383 height 24
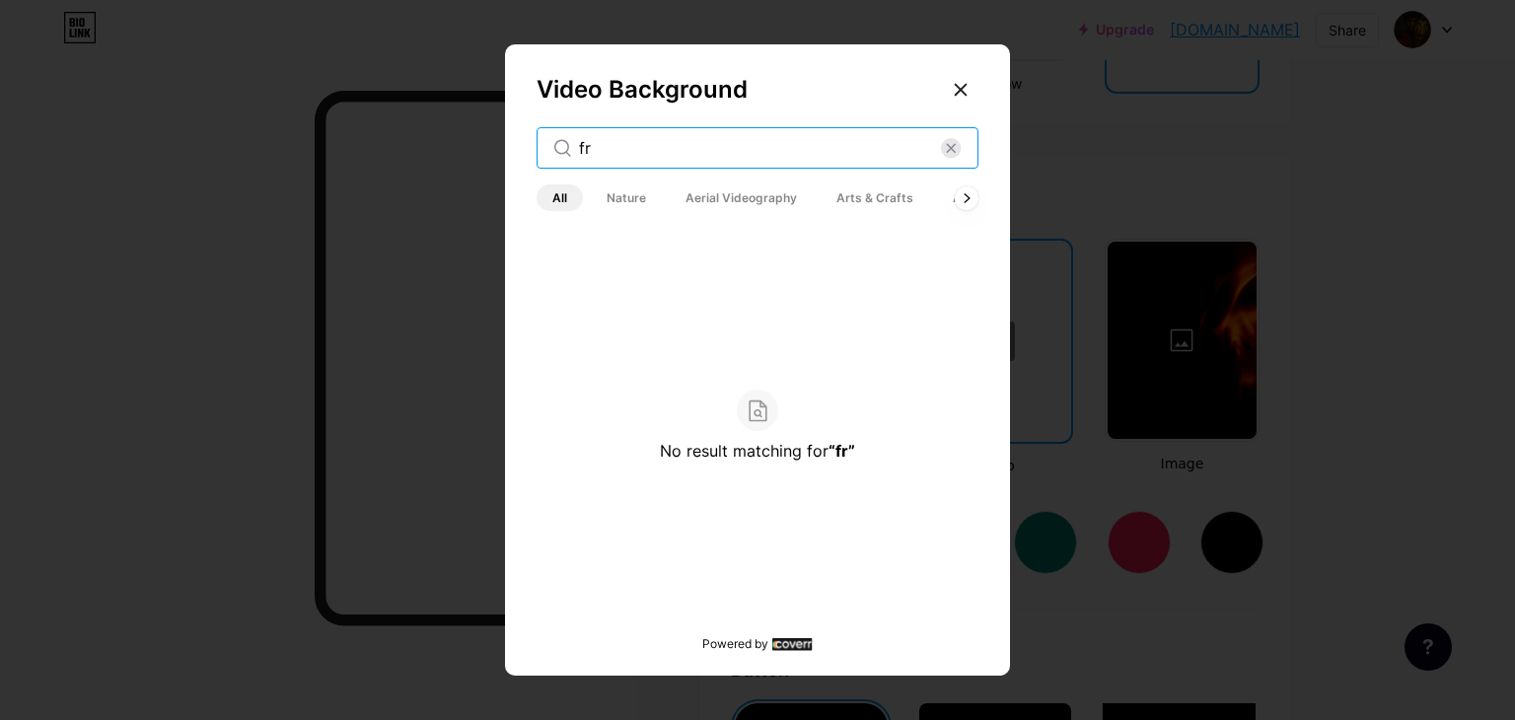
type input "f"
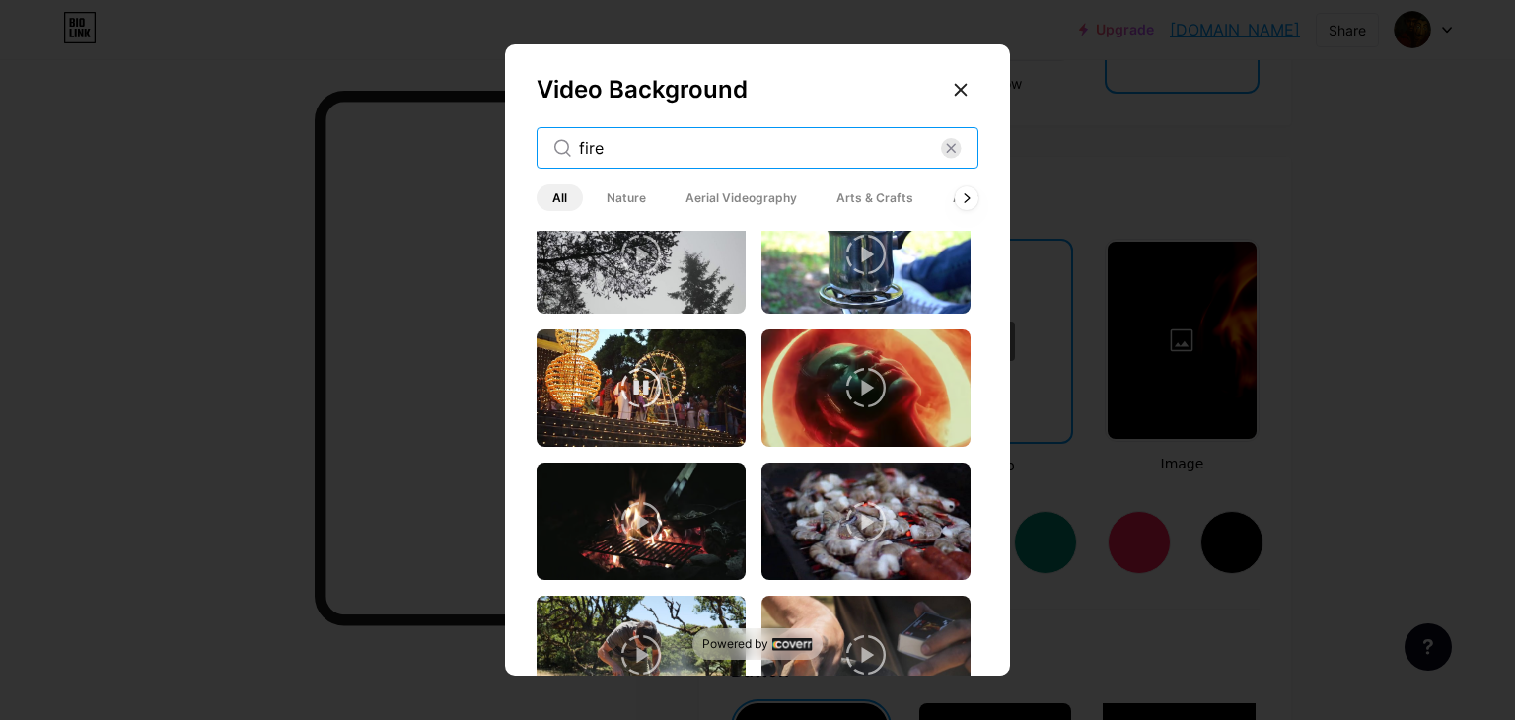
scroll to position [1381, 0]
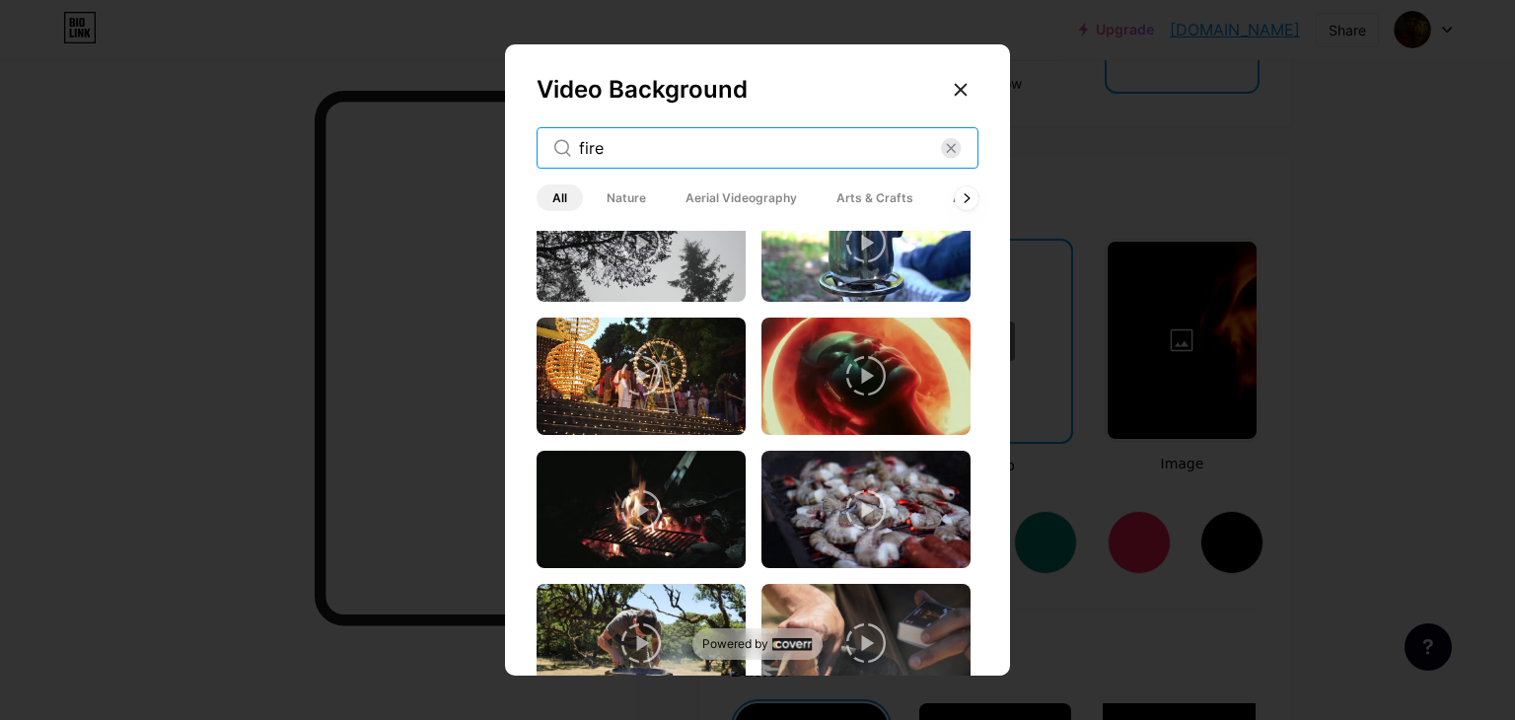
type input "fire"
click at [850, 356] on icon at bounding box center [865, 375] width 39 height 39
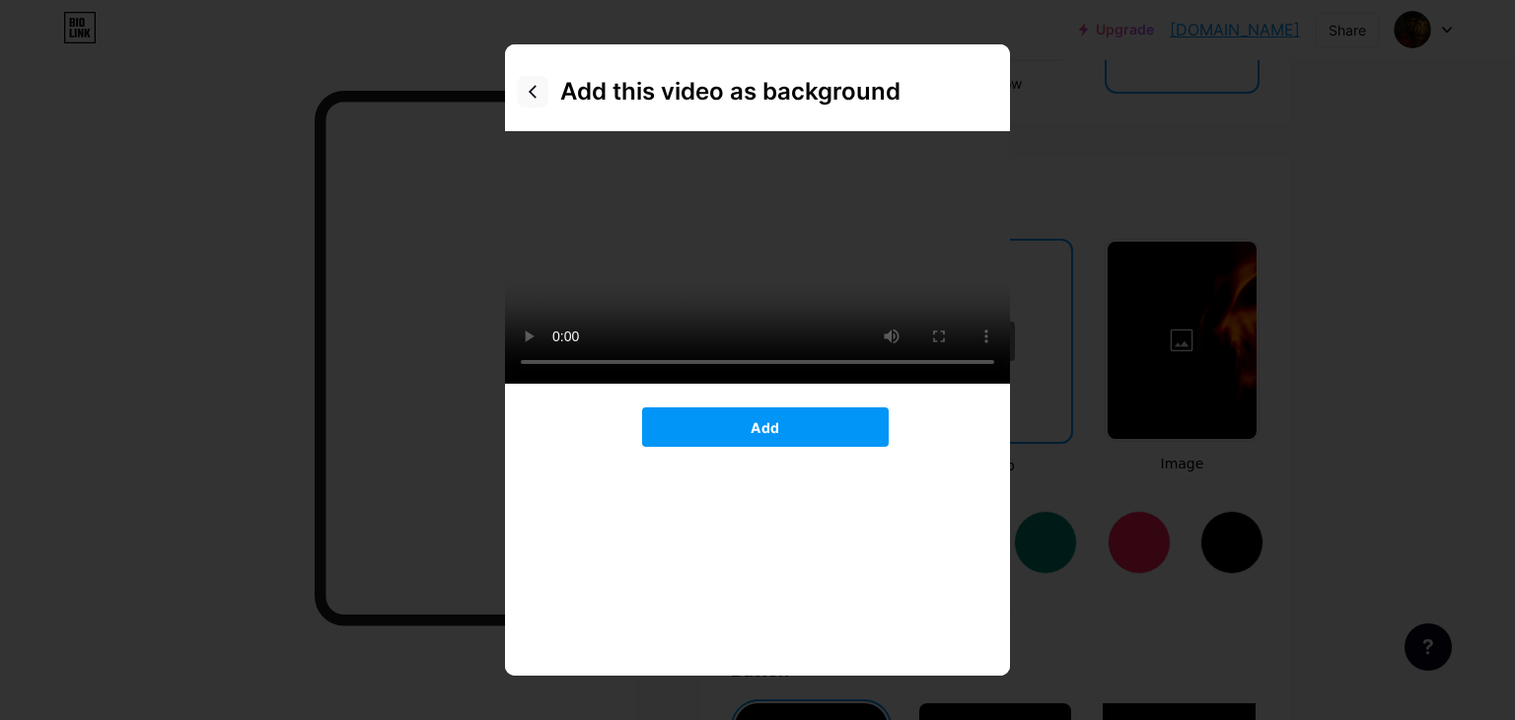
click at [528, 90] on icon at bounding box center [533, 92] width 16 height 16
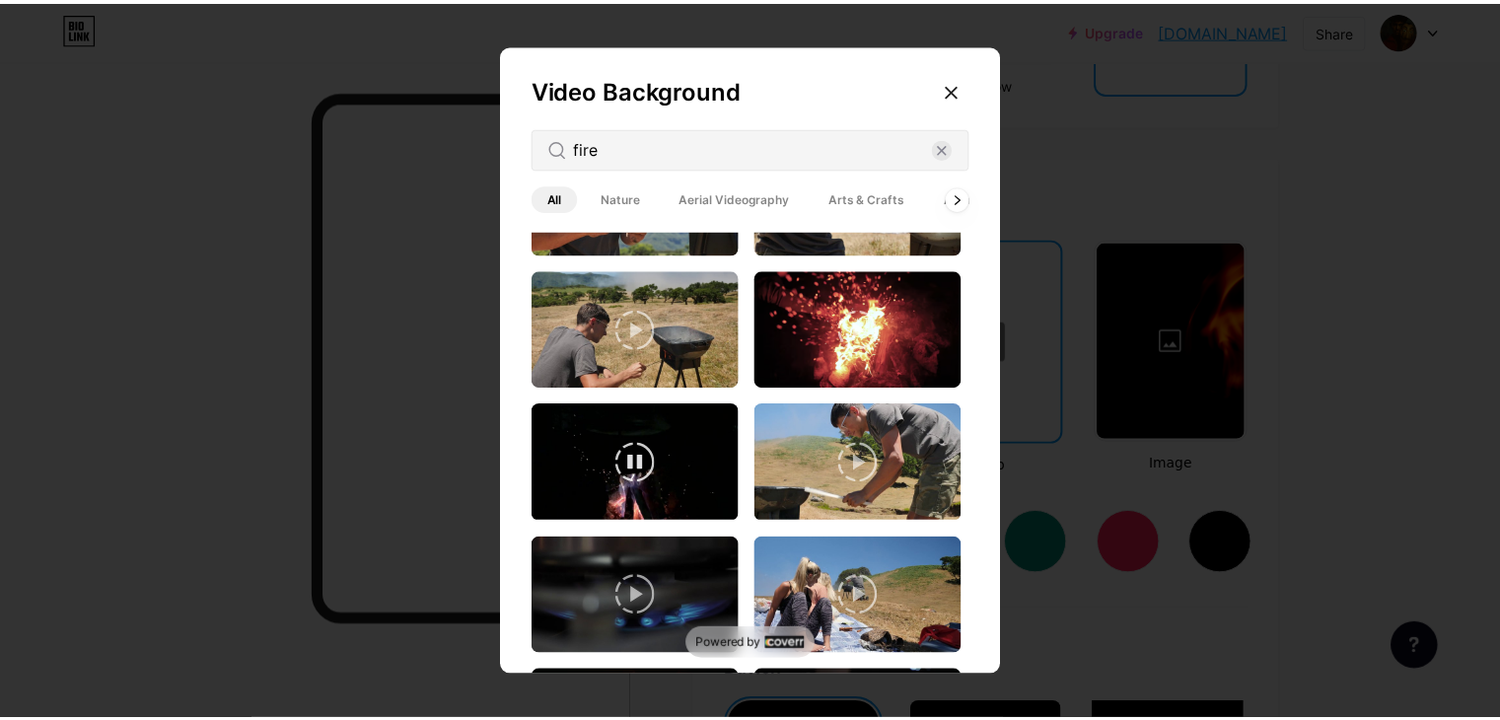
scroll to position [1945, 0]
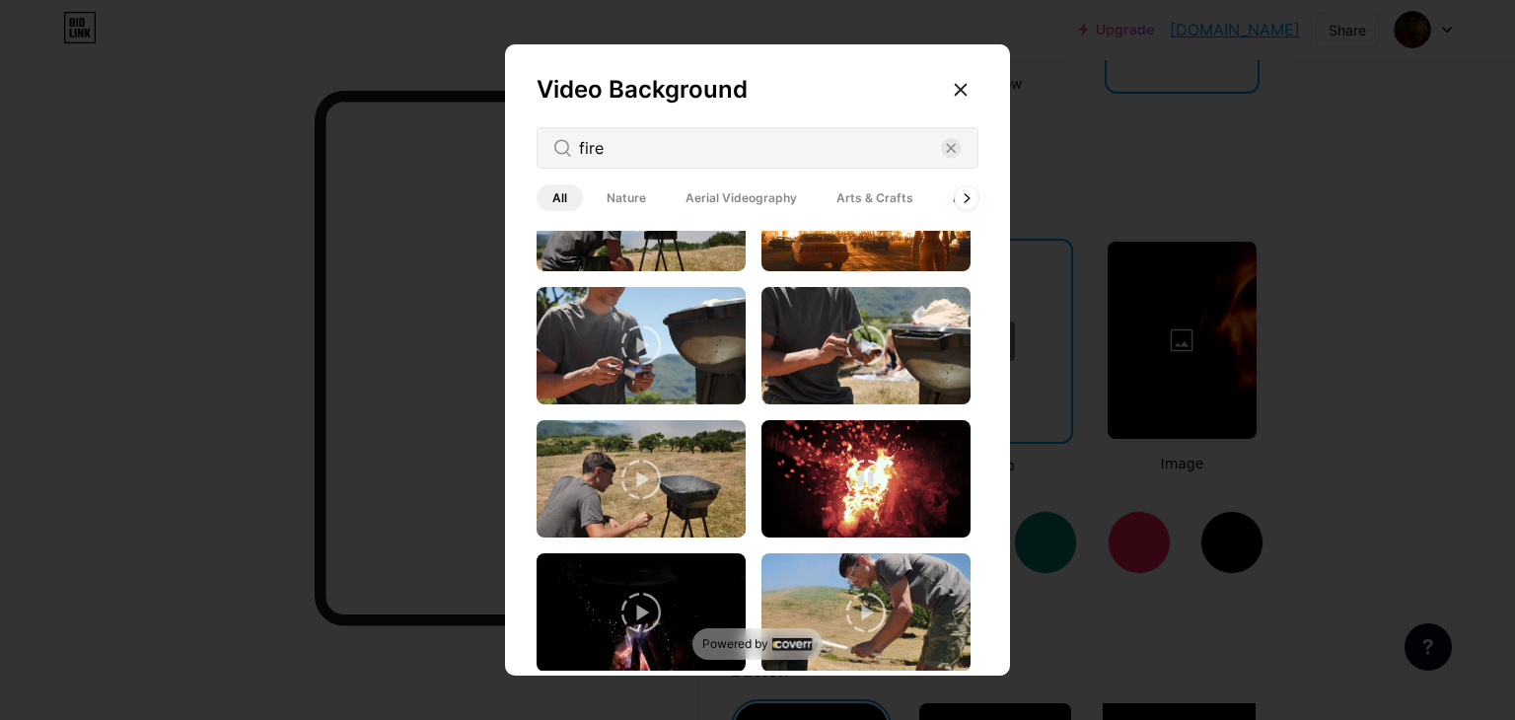
click at [830, 443] on video at bounding box center [865, 478] width 209 height 117
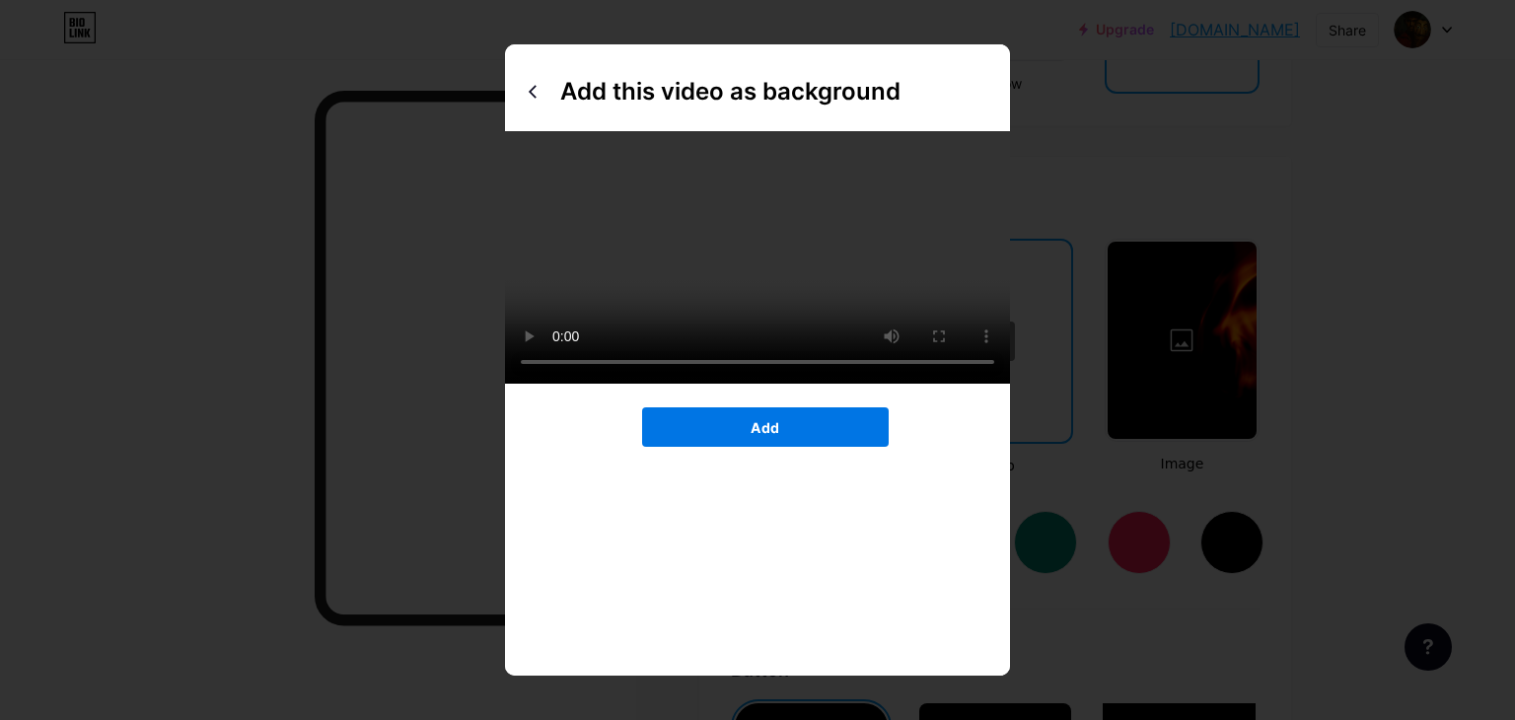
click at [772, 447] on button "Add" at bounding box center [765, 426] width 247 height 39
click at [773, 436] on span "Add" at bounding box center [764, 427] width 29 height 17
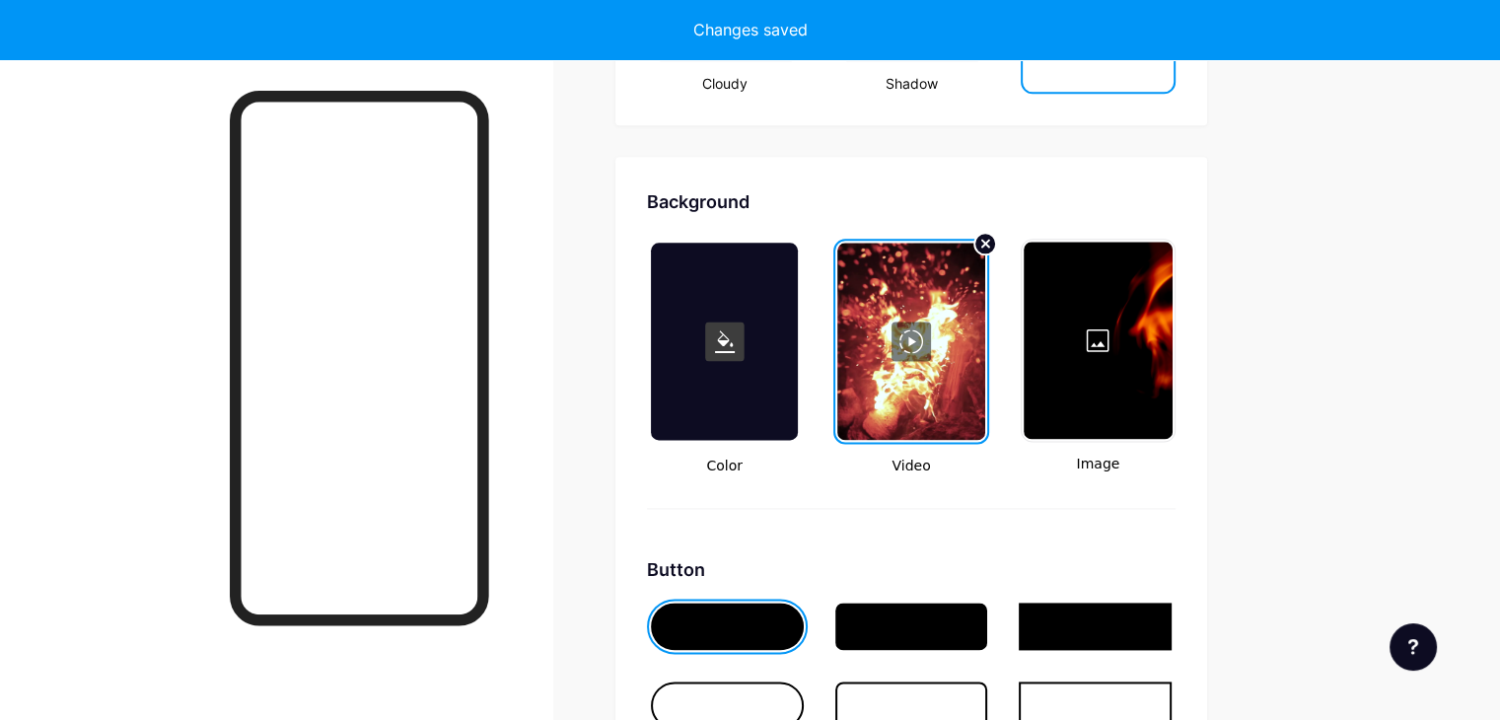
type input "#ffffff"
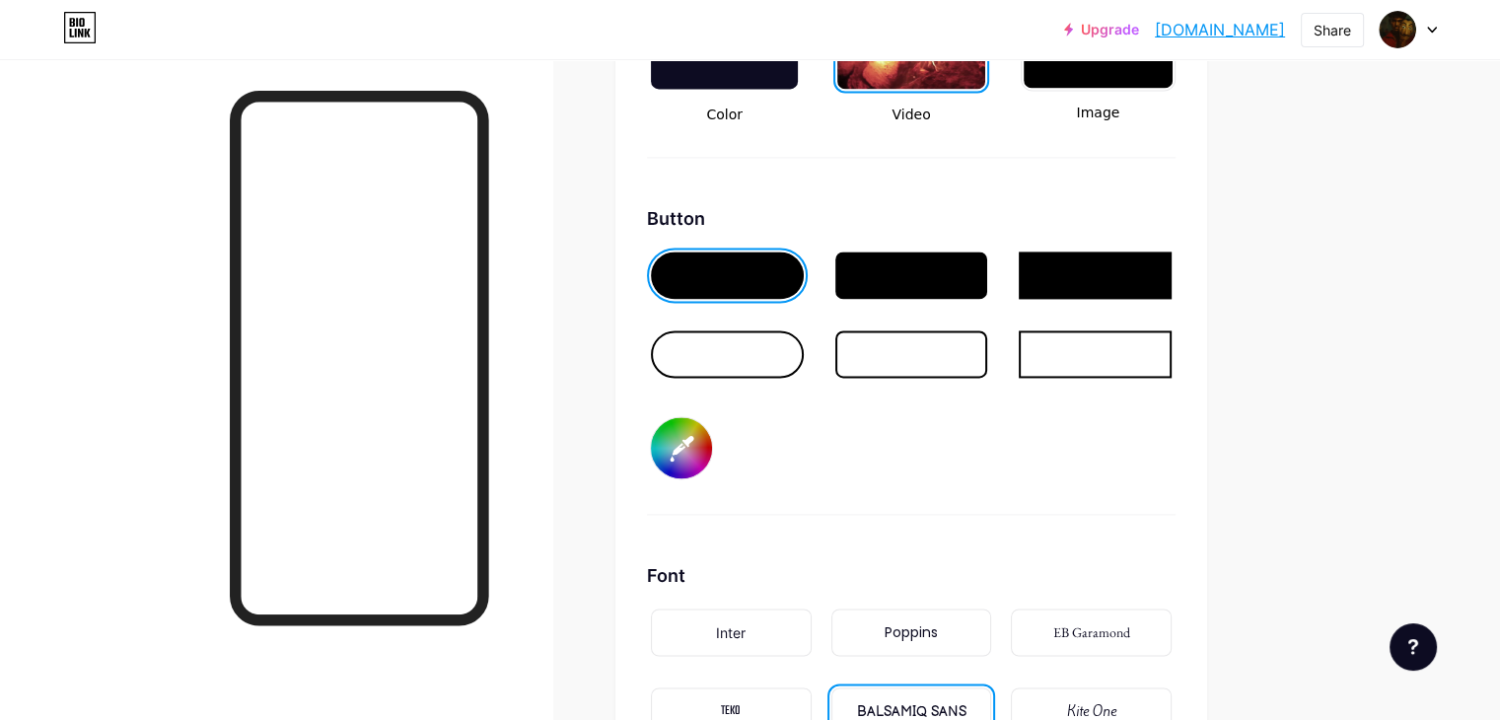
scroll to position [2869, 0]
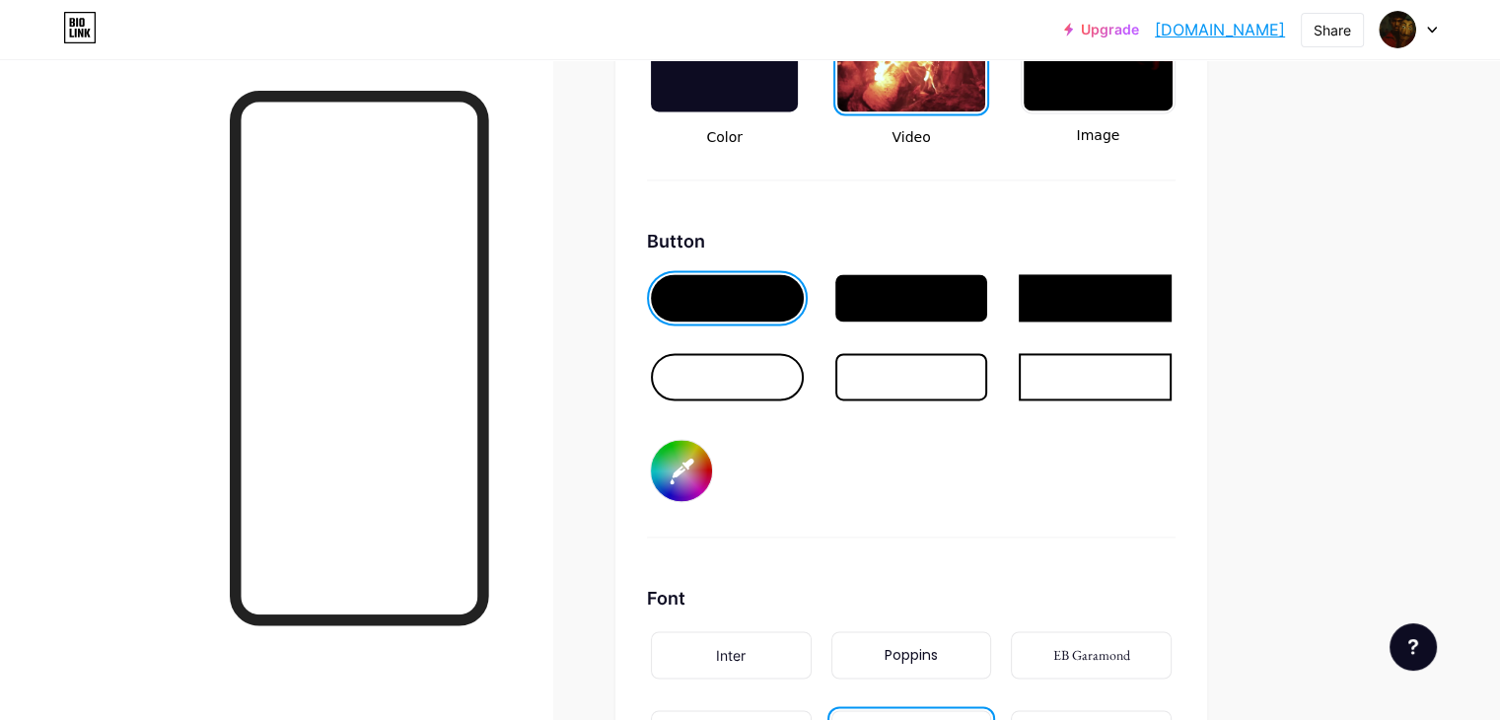
click at [712, 469] on input "#ca4444" at bounding box center [681, 470] width 61 height 61
type input "#9b3b3b"
type input "#ffffff"
type input "#9a3c3c"
type input "#ffffff"
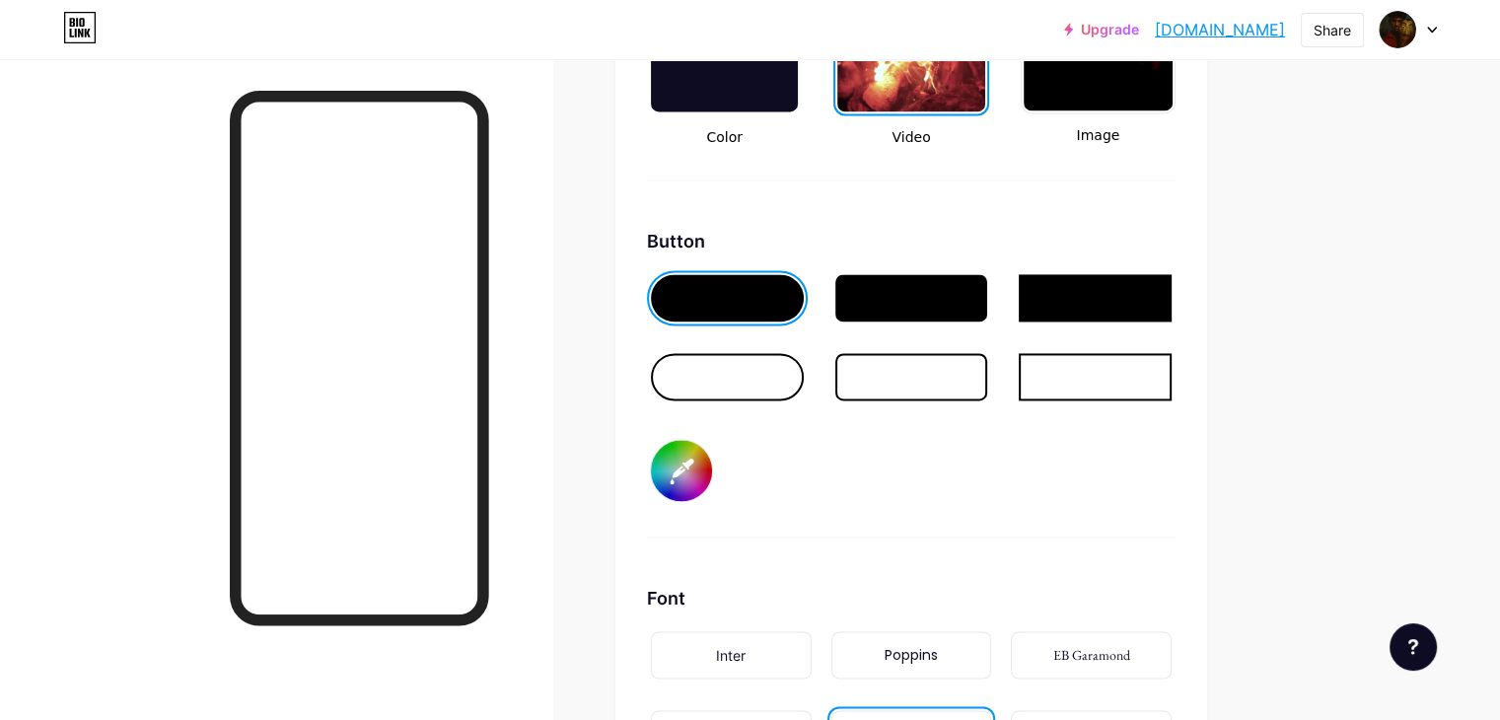
type input "#983a3a"
type input "#ffffff"
type input "#943838"
type input "#ffffff"
type input "#8f3838"
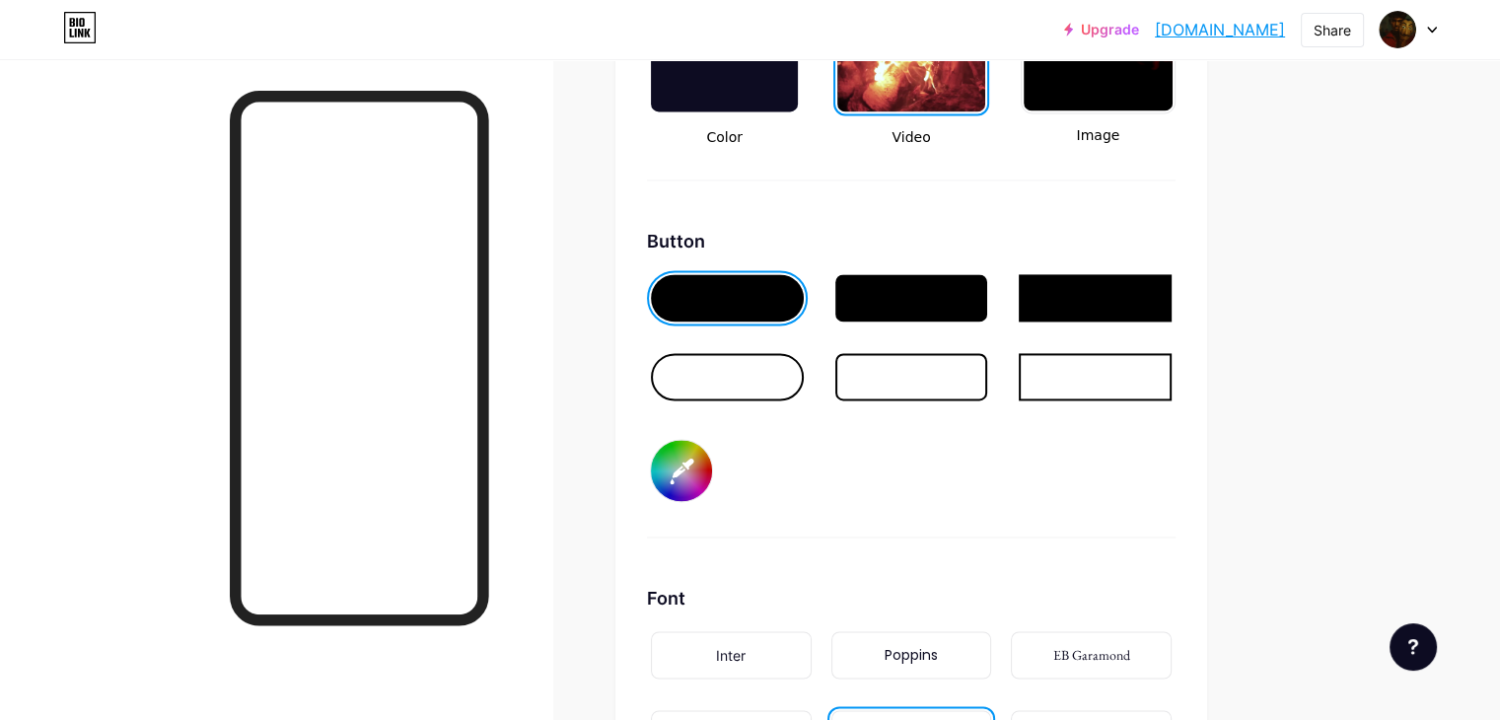
type input "#ffffff"
type input "#8c3636"
type input "#ffffff"
type input "#8b3737"
type input "#ffffff"
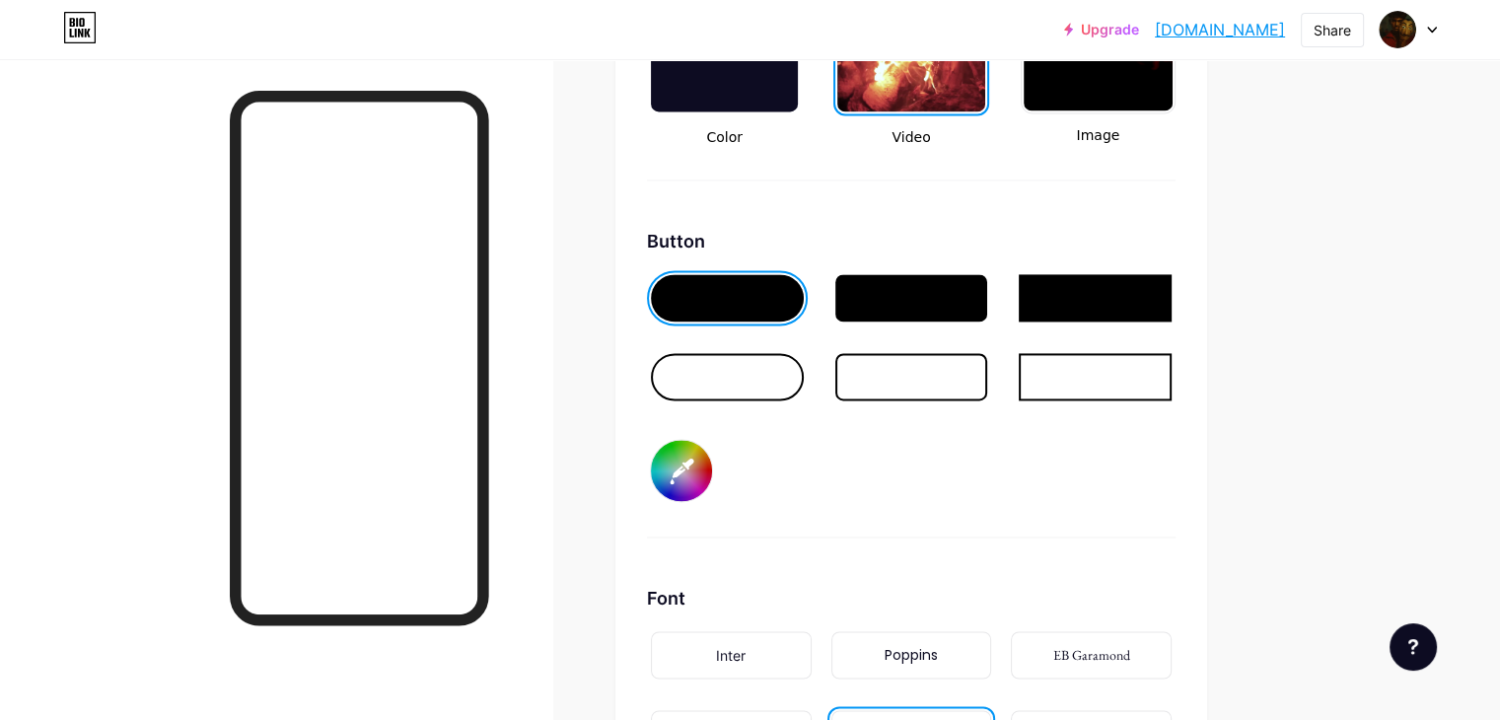
type input "#853838"
type input "#ffffff"
type input "#843939"
type input "#ffffff"
type input "#833a3a"
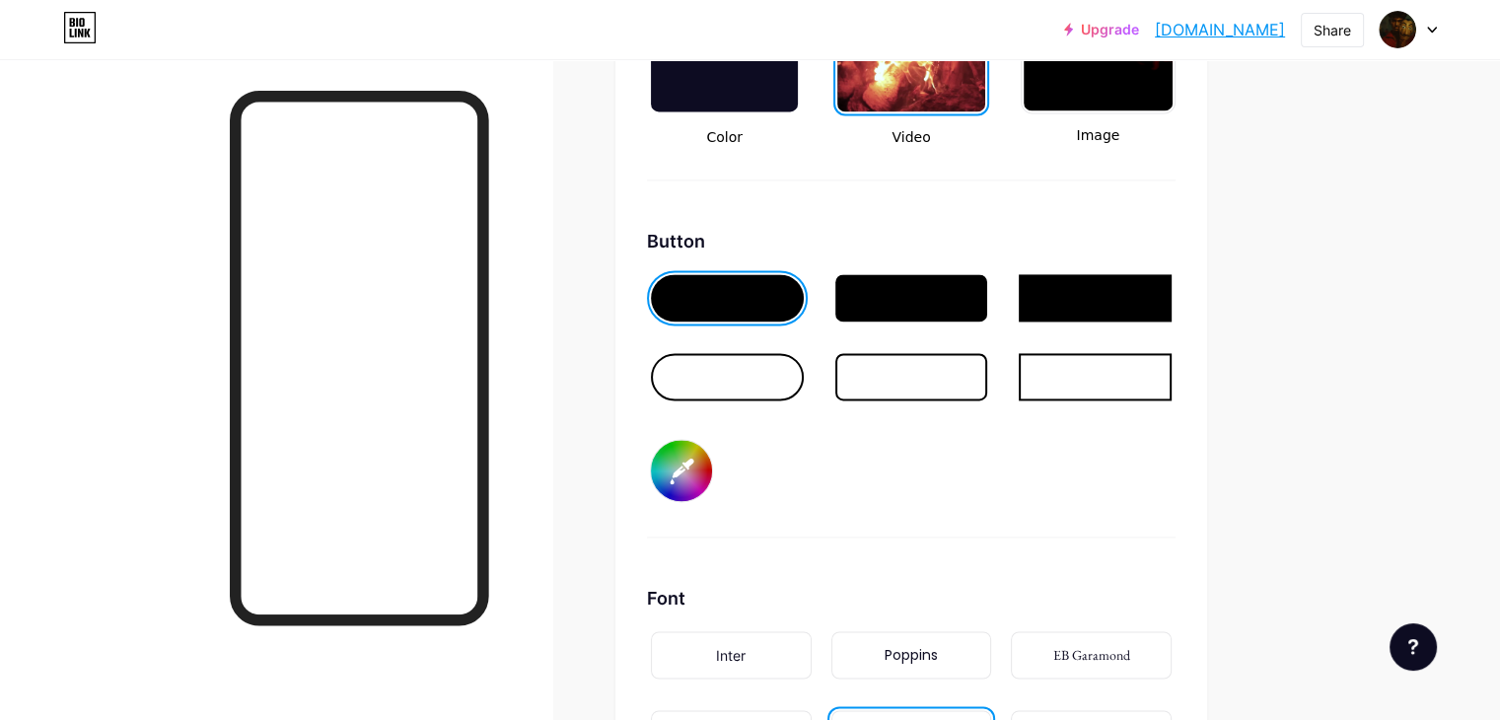
type input "#ffffff"
type input "#803838"
type input "#ffffff"
type input "#7f3939"
type input "#ffffff"
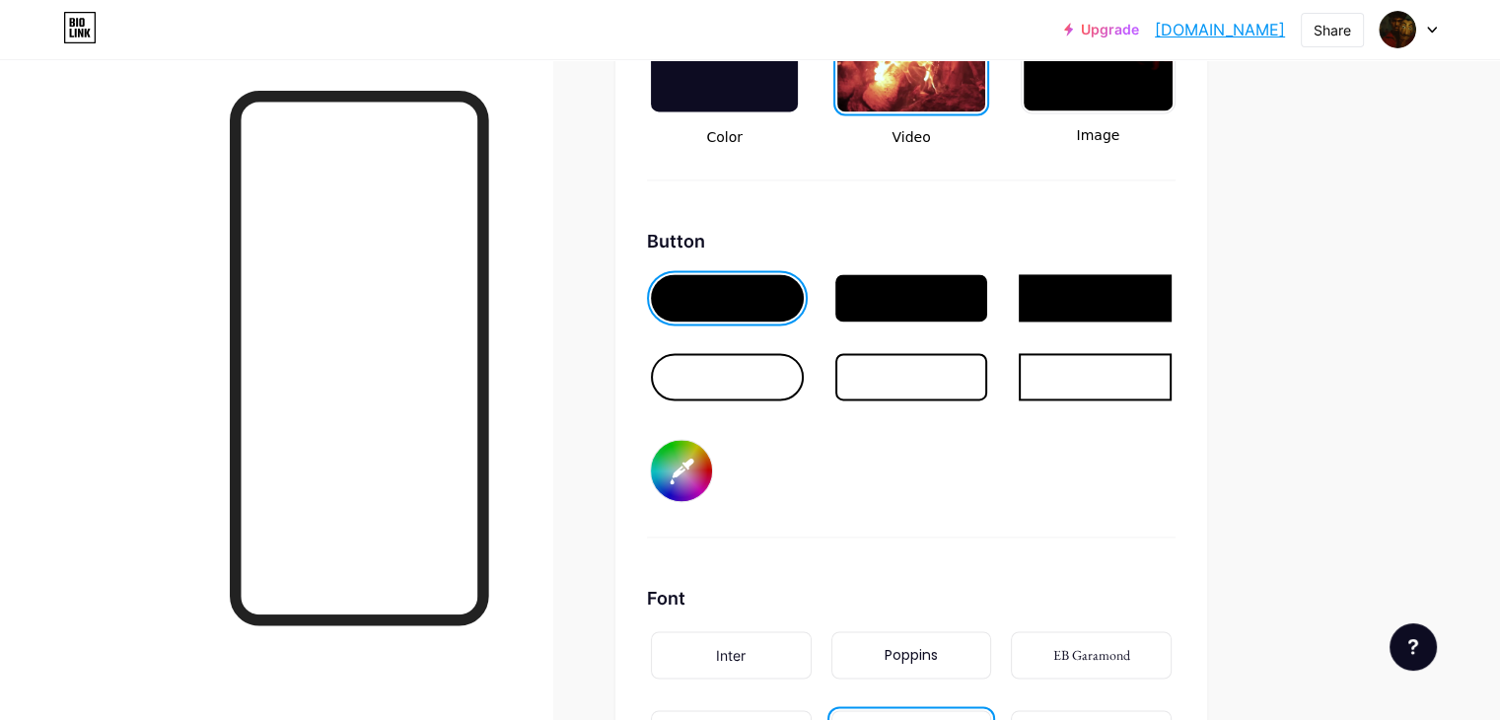
type input "#7e3a3a"
type input "#ffffff"
type input "#7d3b3b"
type input "#ffffff"
type input "#7c3c3c"
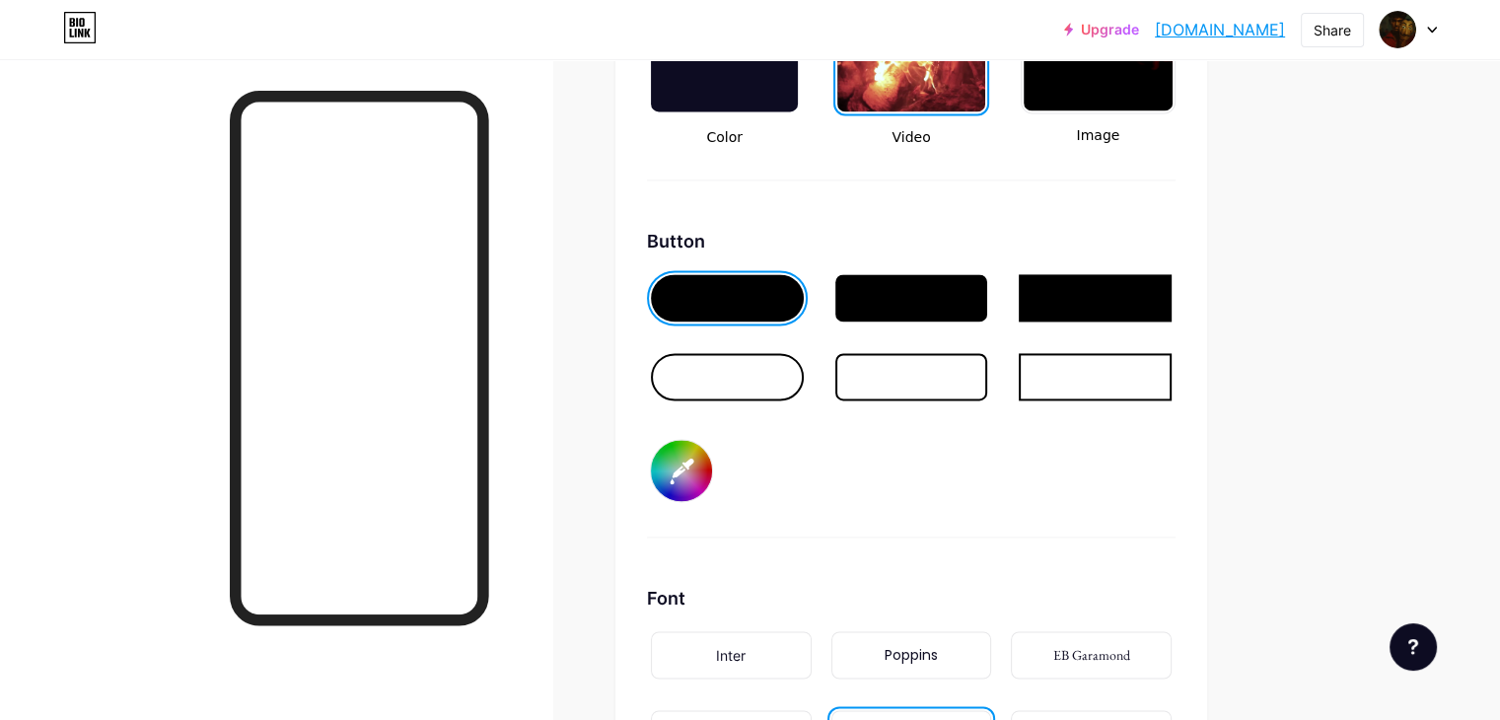
type input "#ffffff"
type input "#7b3d3d"
type input "#ffffff"
type input "#783b3b"
type input "#ffffff"
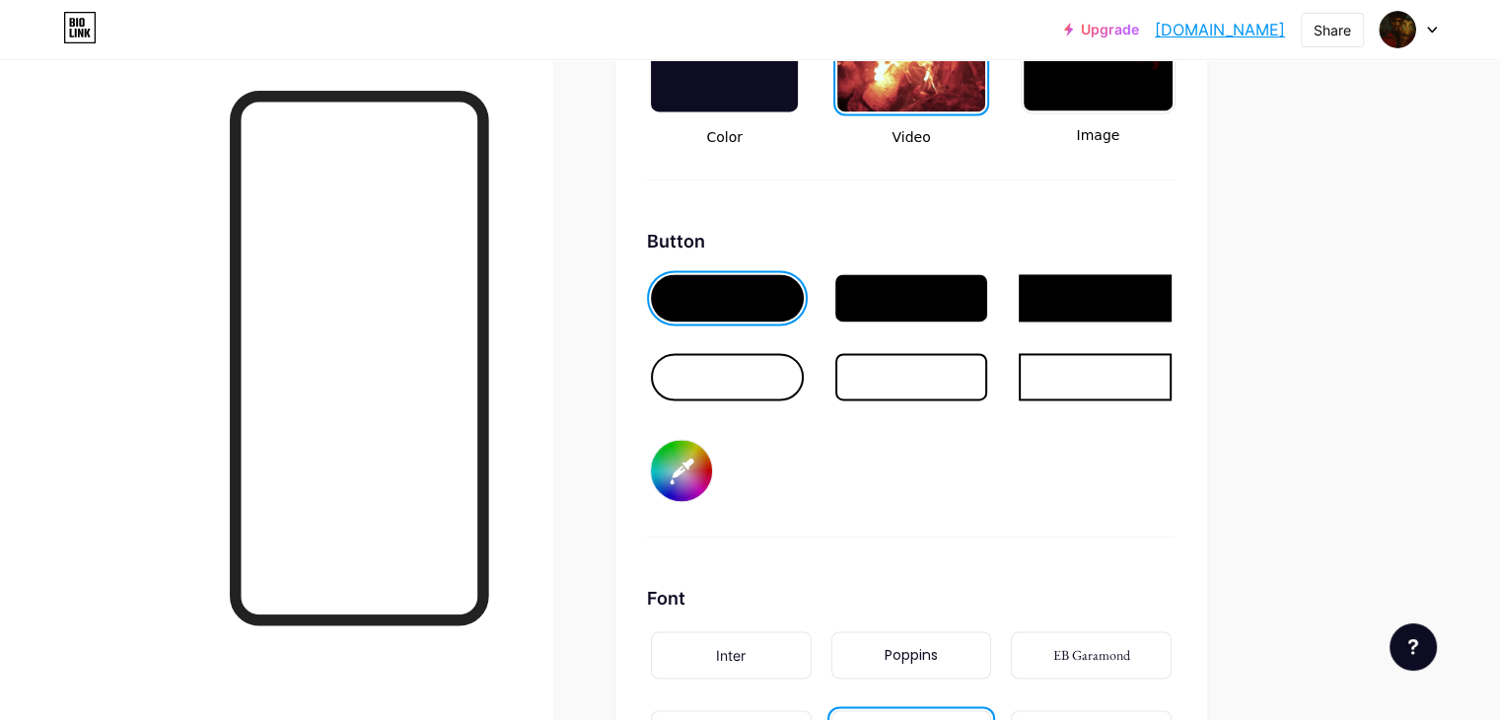
type input "#773c3c"
type input "#ffffff"
type input "#733a3a"
type input "#ffffff"
type input "#723b3b"
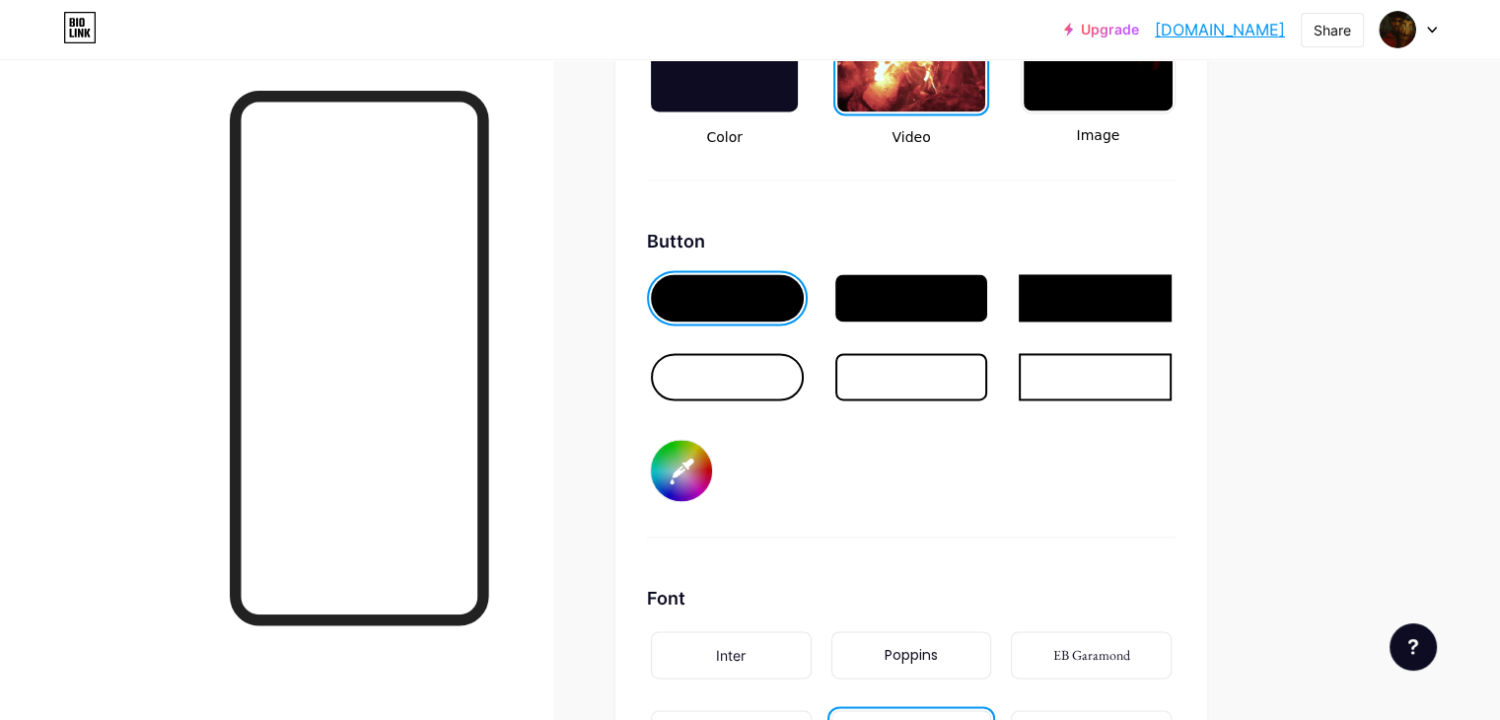
type input "#ffffff"
type input "#6f3939"
type input "#ffffff"
type input "#6e3a3a"
type input "#ffffff"
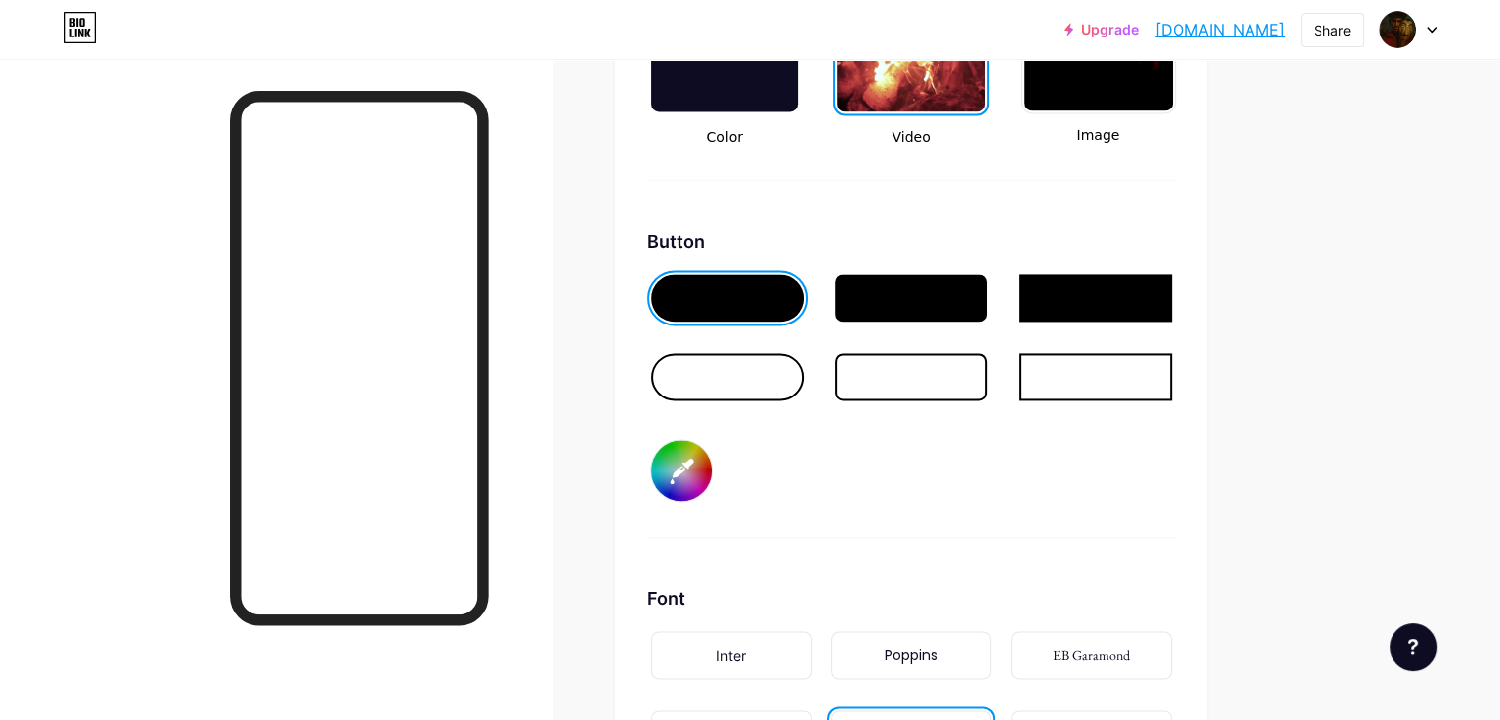
type input "#6f3939"
type input "#ffffff"
type input "#6e3a3a"
type input "#ffffff"
type input "#6d3b3b"
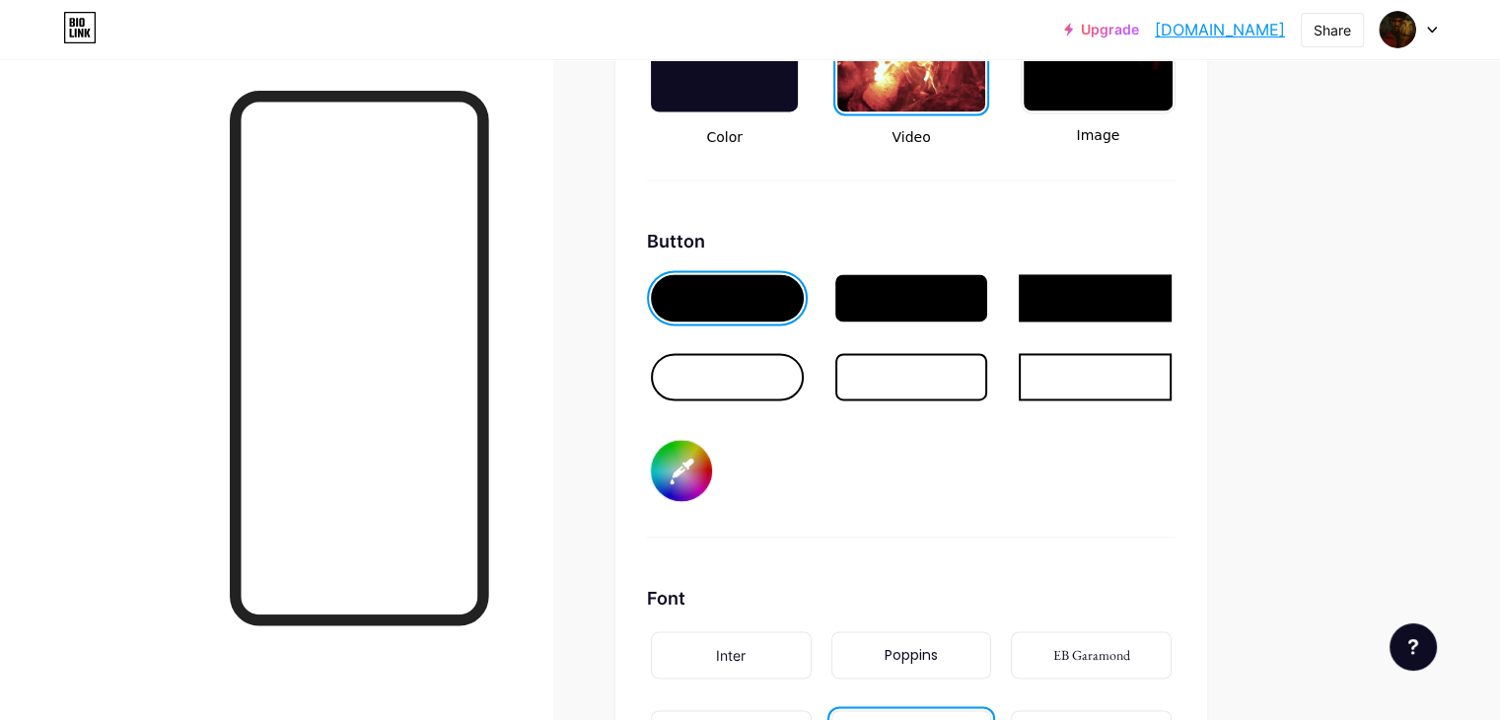
type input "#ffffff"
type input "#6a3939"
type input "#ffffff"
type input "#673737"
type input "#ffffff"
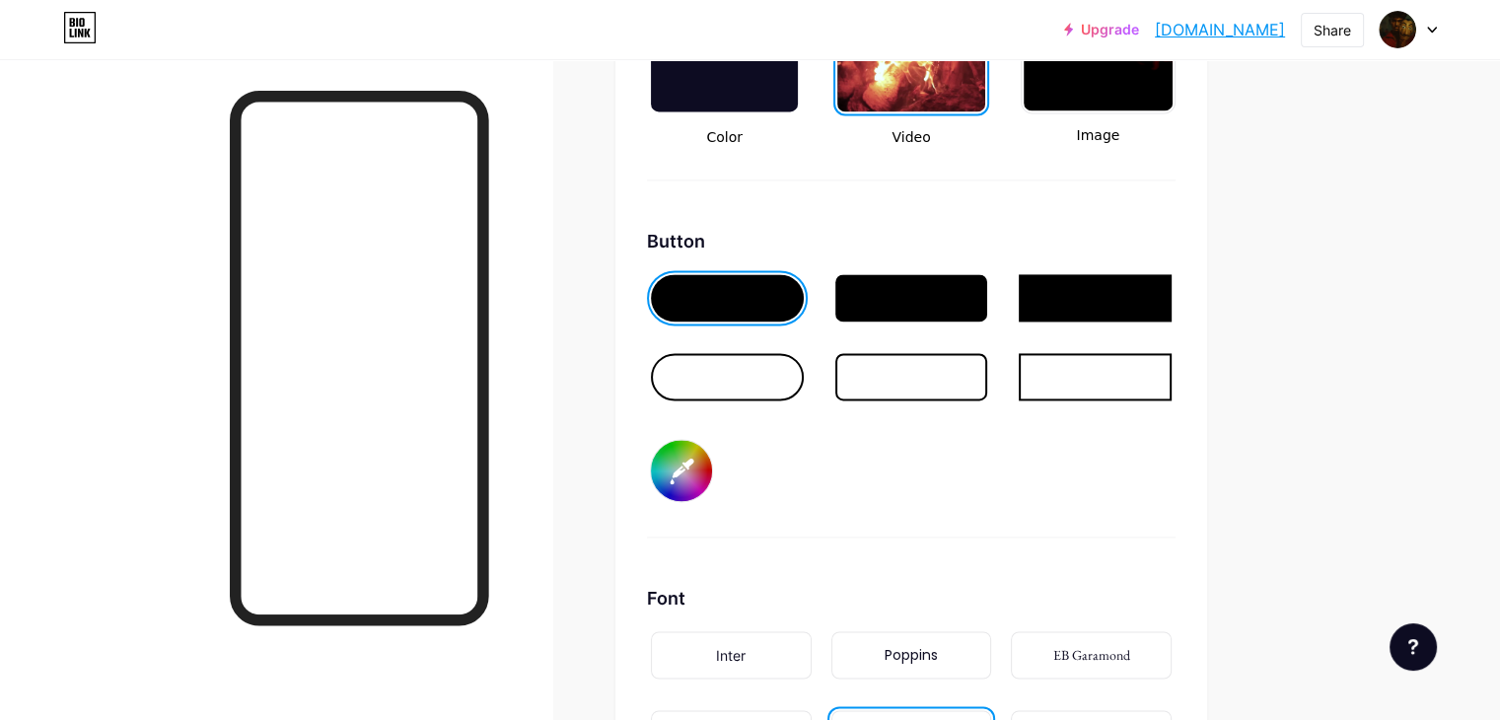
type input "#693a3a"
type input "#ffffff"
type input "#663838"
type input "#ffffff"
type input "#653939"
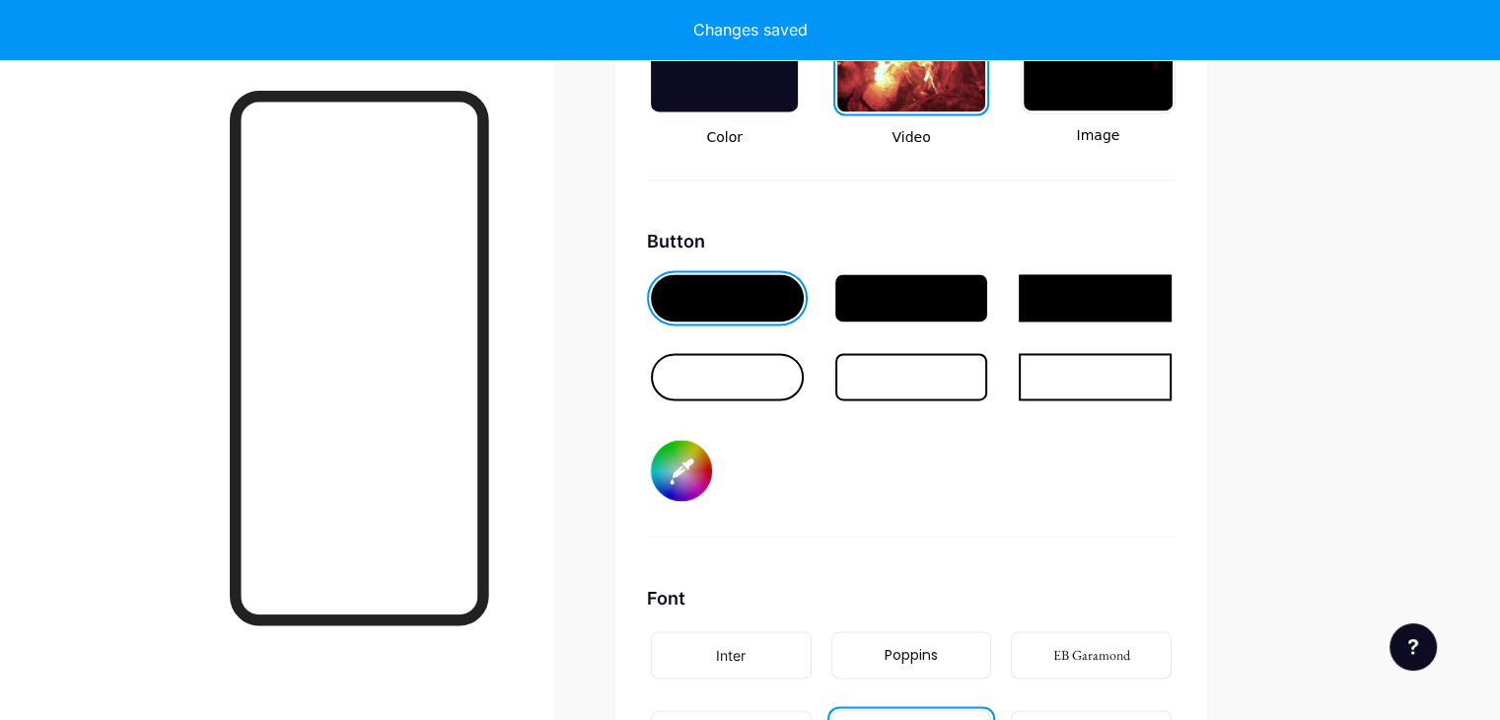
type input "#ffffff"
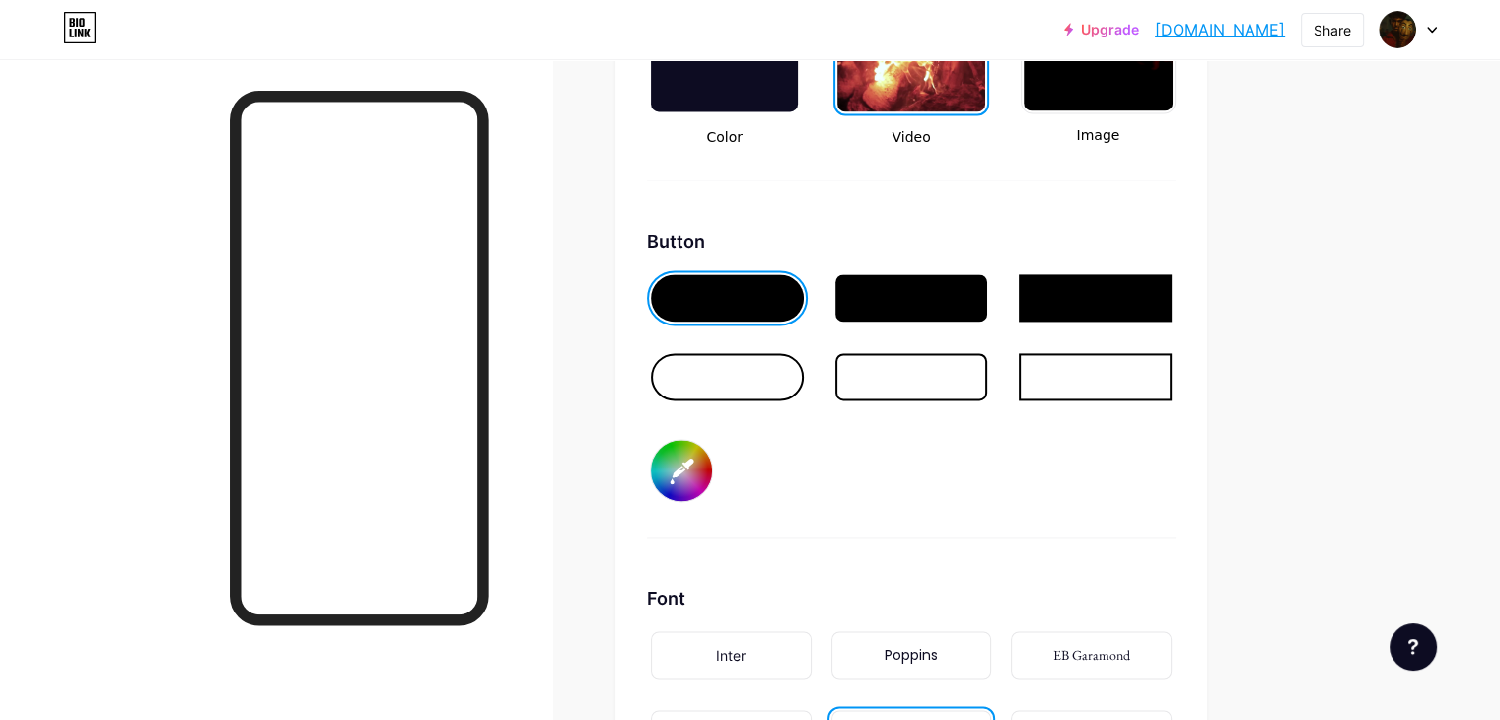
type input "#633636"
type input "#ffffff"
type input "#683737"
type input "#ffffff"
type input "#683636"
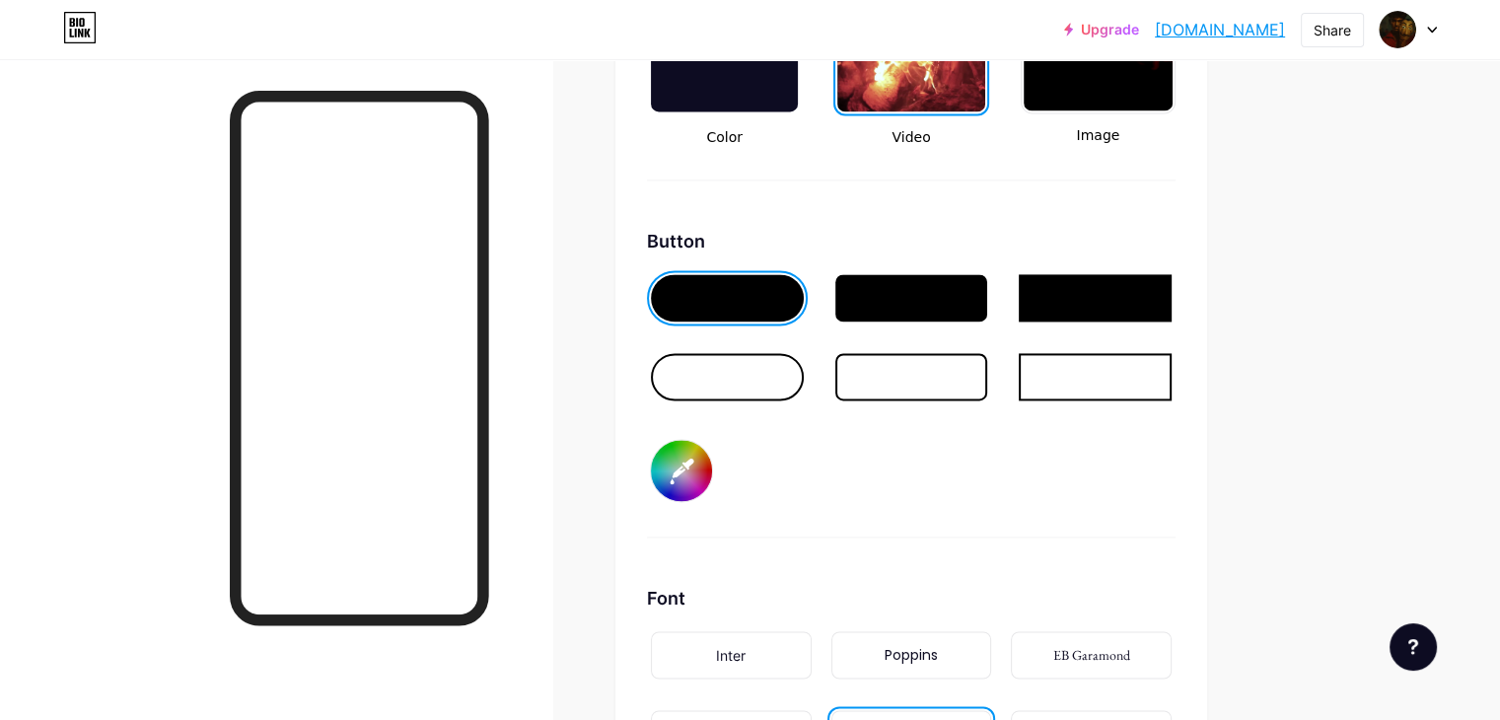
type input "#ffffff"
type input "#6d3636"
type input "#ffffff"
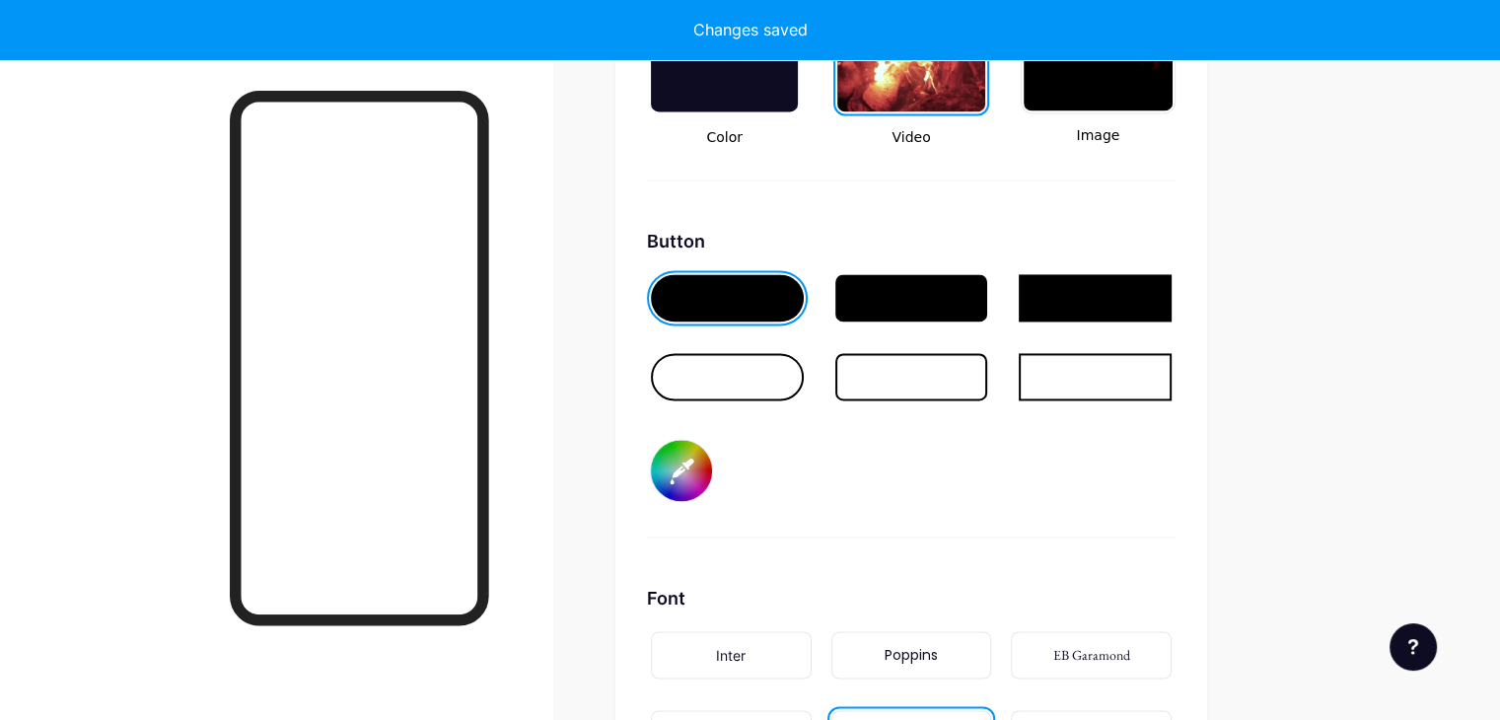
type input "#743434"
type input "#ffffff"
type input "#793535"
type input "#ffffff"
type input "#7d3636"
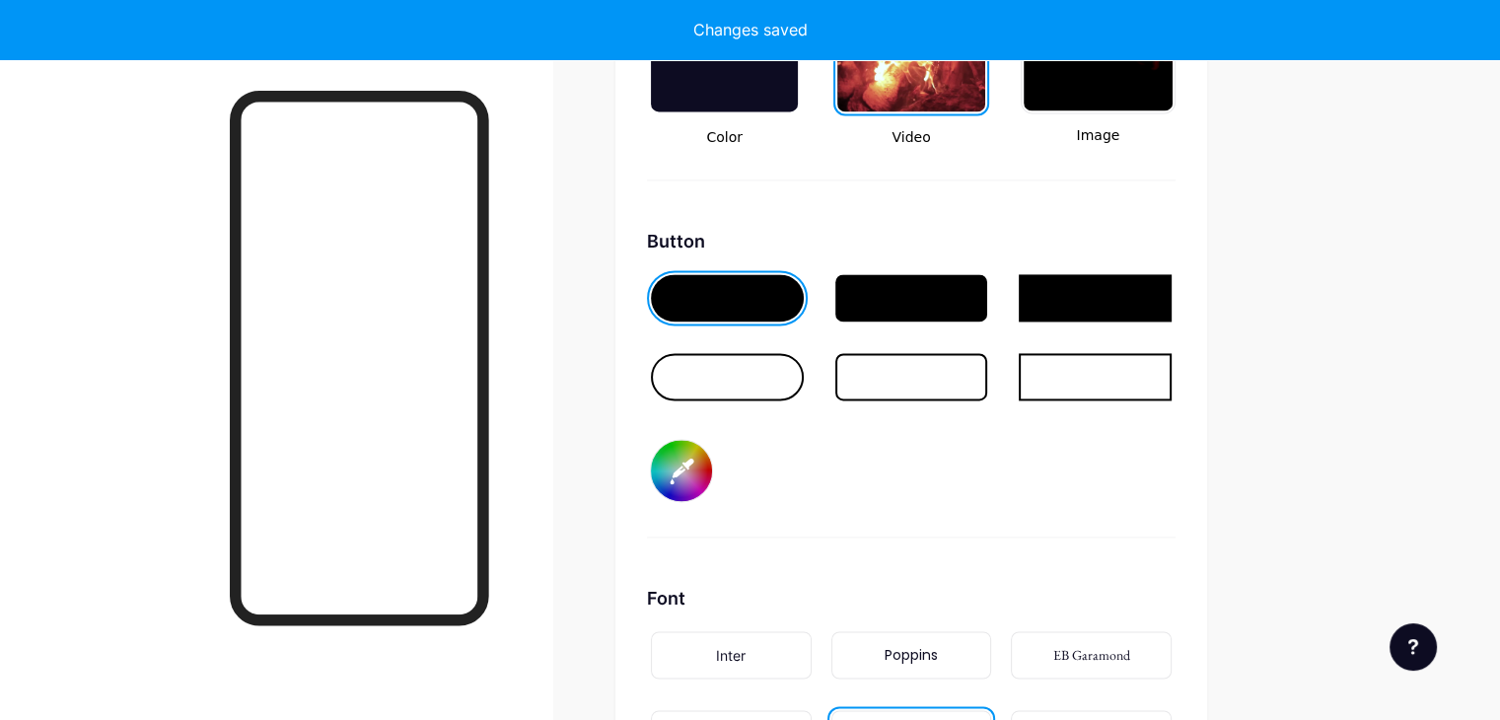
type input "#ffffff"
type input "#7a3333"
type input "#ffffff"
type input "#7e3535"
type input "#ffffff"
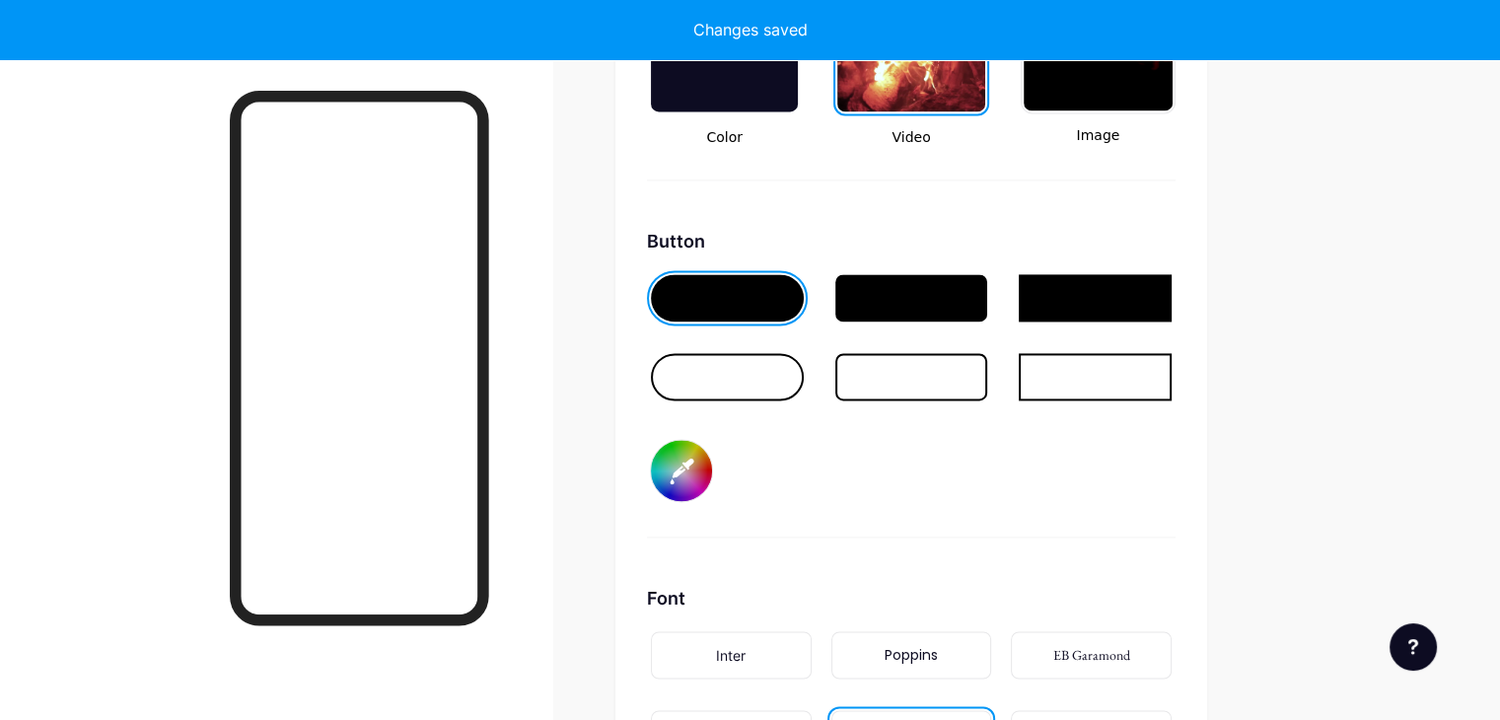
type input "#7f3434"
type input "#ffffff"
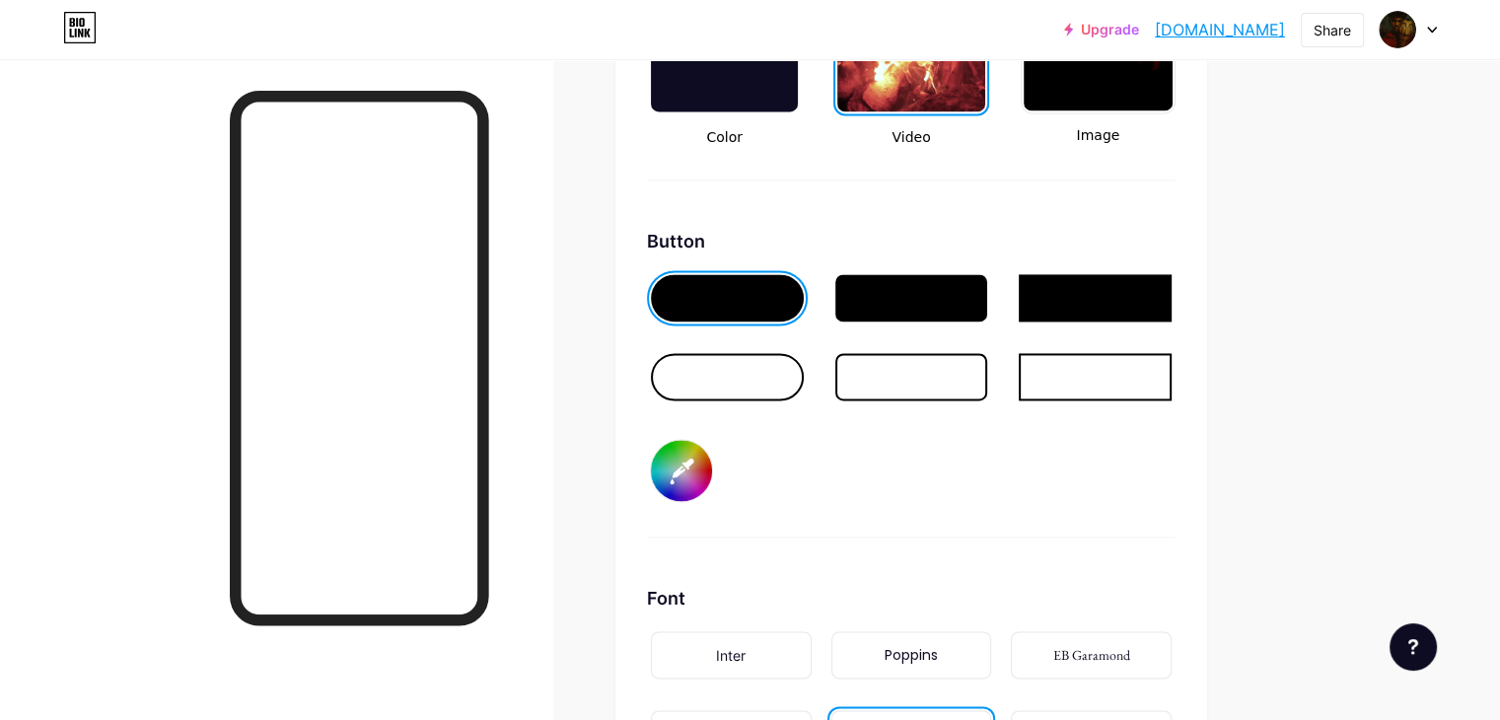
type input "#813636"
type input "#ffffff"
type input "#823535"
type input "#ffffff"
type input "#863737"
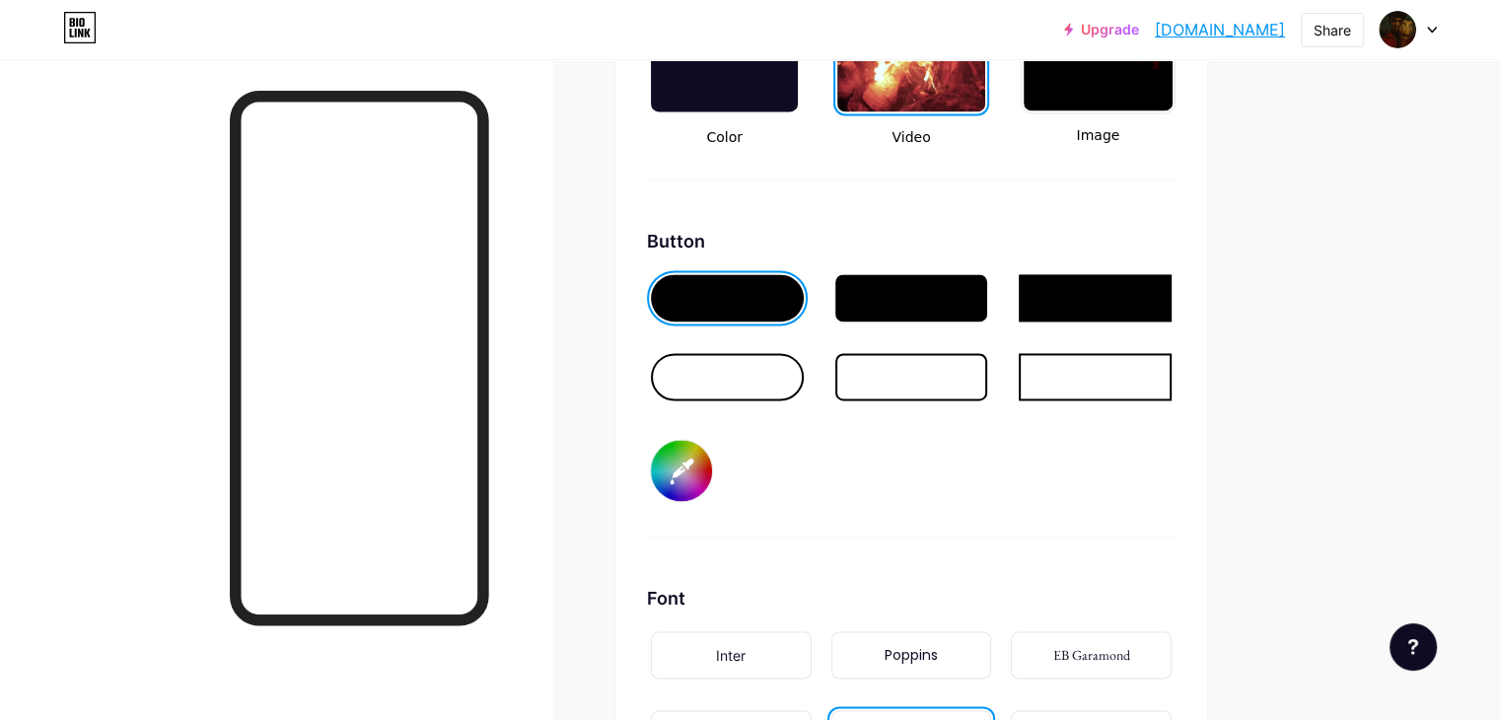
type input "#ffffff"
type input "#8a3838"
type input "#ffffff"
type input "#8d3a3a"
type input "#ffffff"
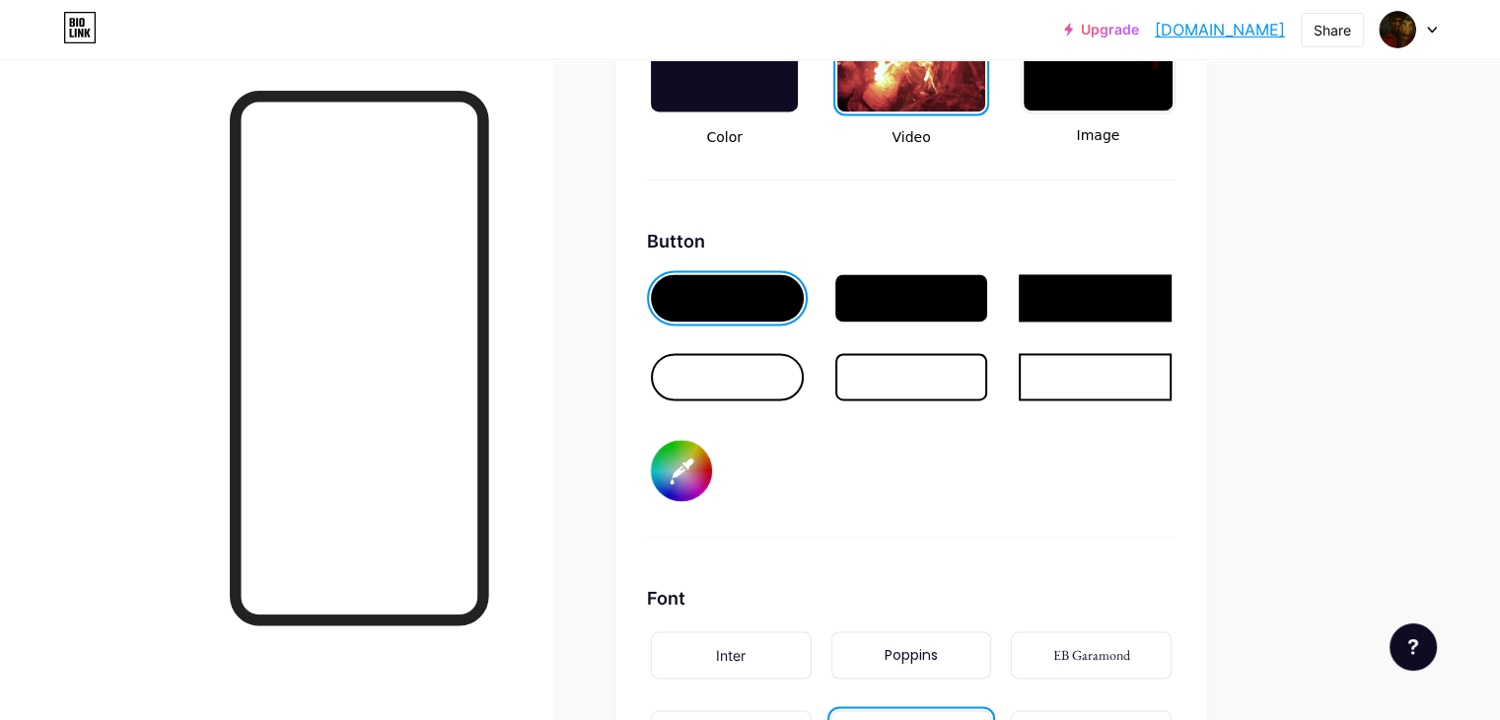
type input "#913b3b"
type input "#ffffff"
type input "#903c3c"
type input "#ffffff"
type input "#913b3b"
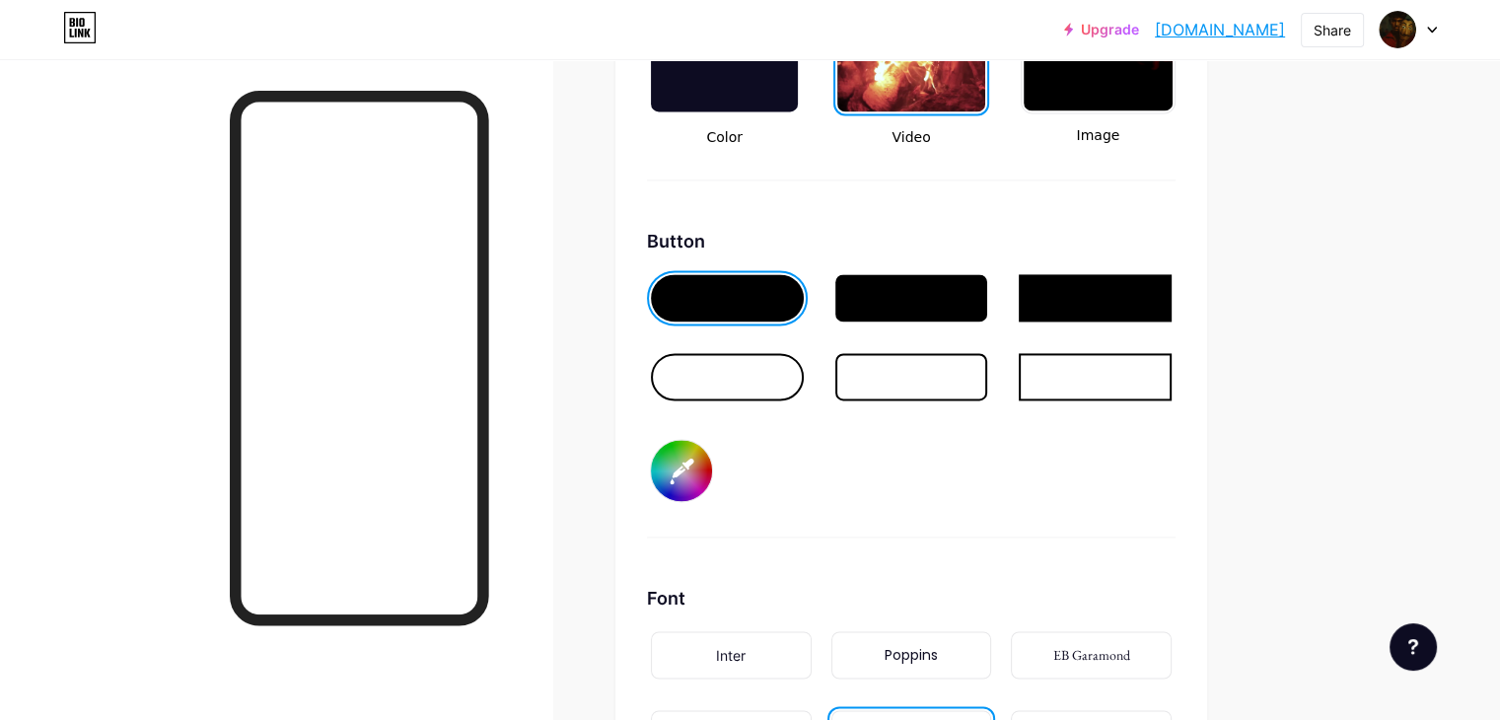
type input "#ffffff"
type input "#923a3a"
type input "#ffffff"
type input "#963c3c"
type input "#ffffff"
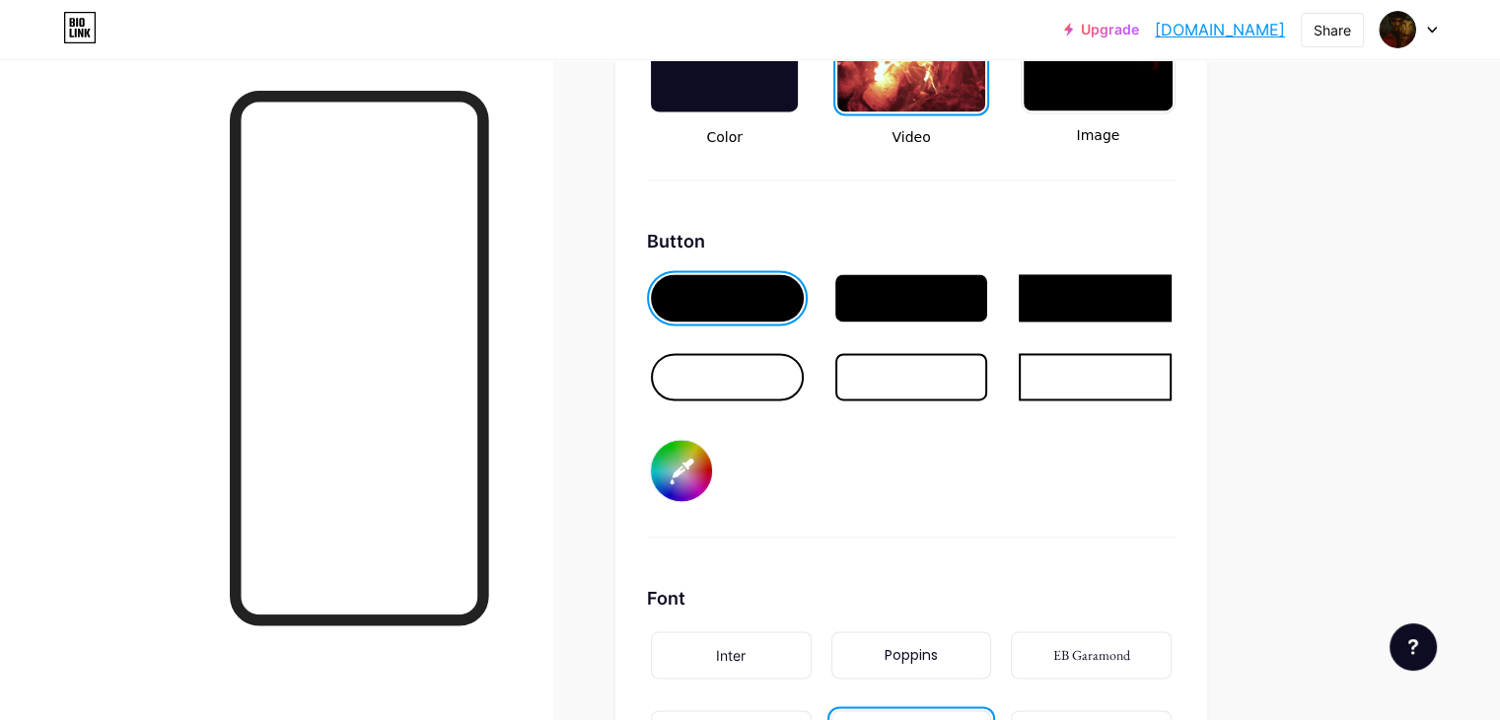
type input "#993d3d"
type input "#ffffff"
type input "#9d3f3f"
type input "#ffffff"
type input "#a04040"
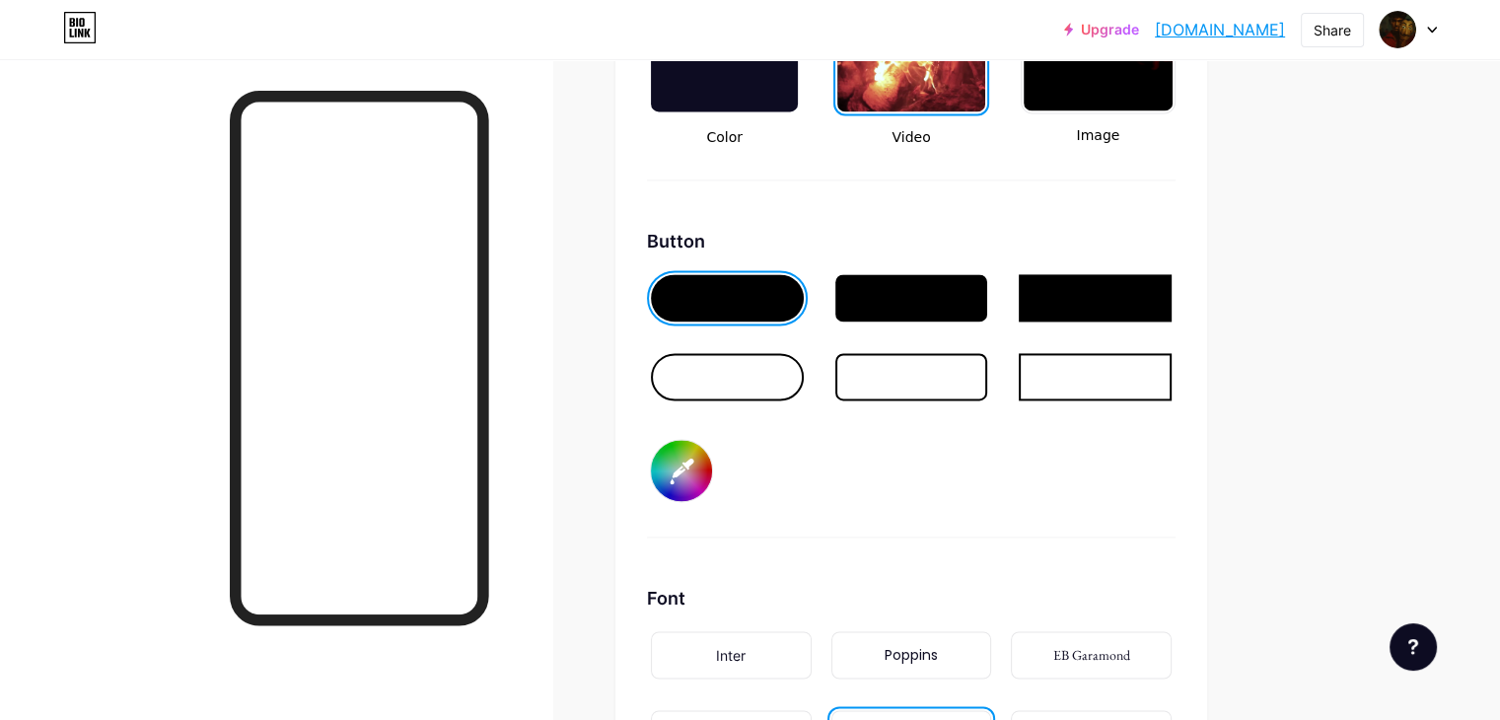
type input "#ffffff"
type input "#a44141"
type input "#ffffff"
type input "#a84343"
type input "#ffffff"
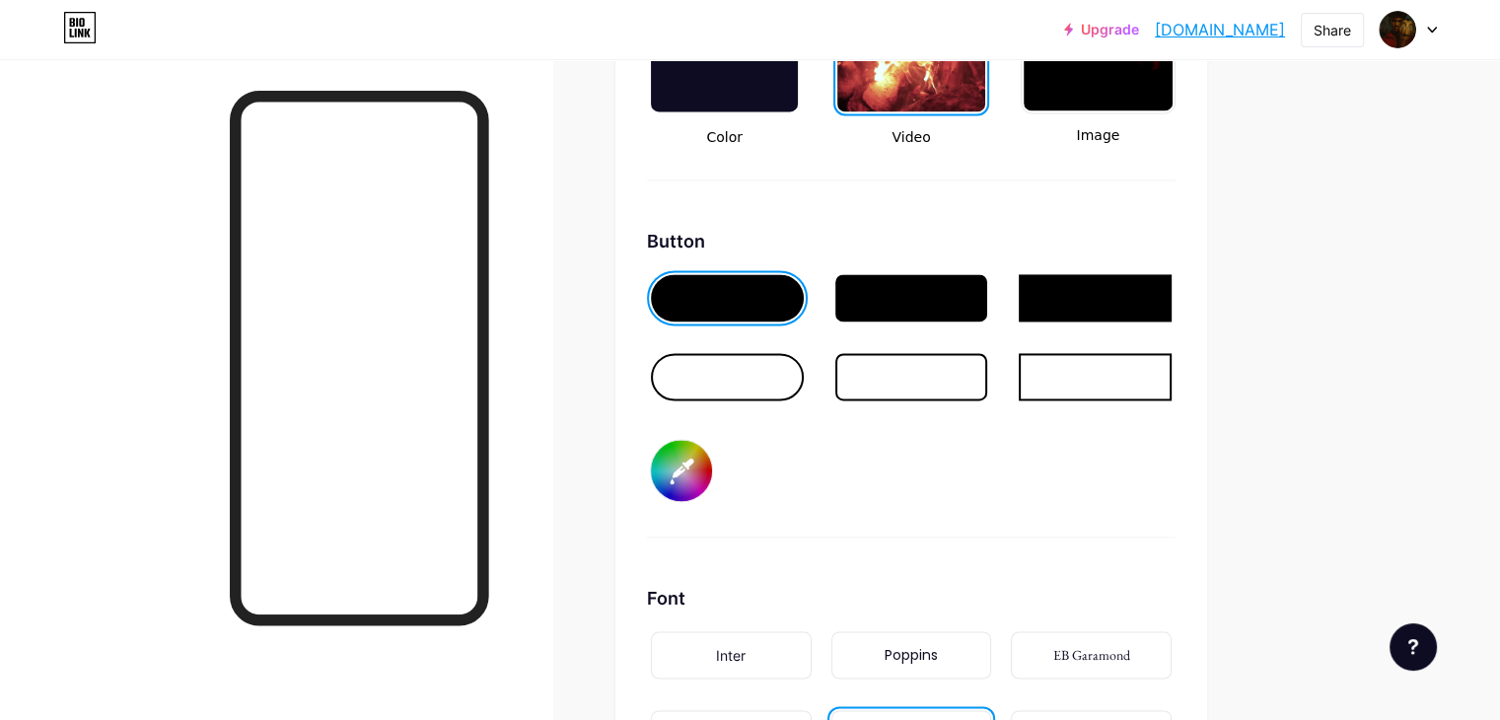
type input "#ab4444"
type input "#ffffff"
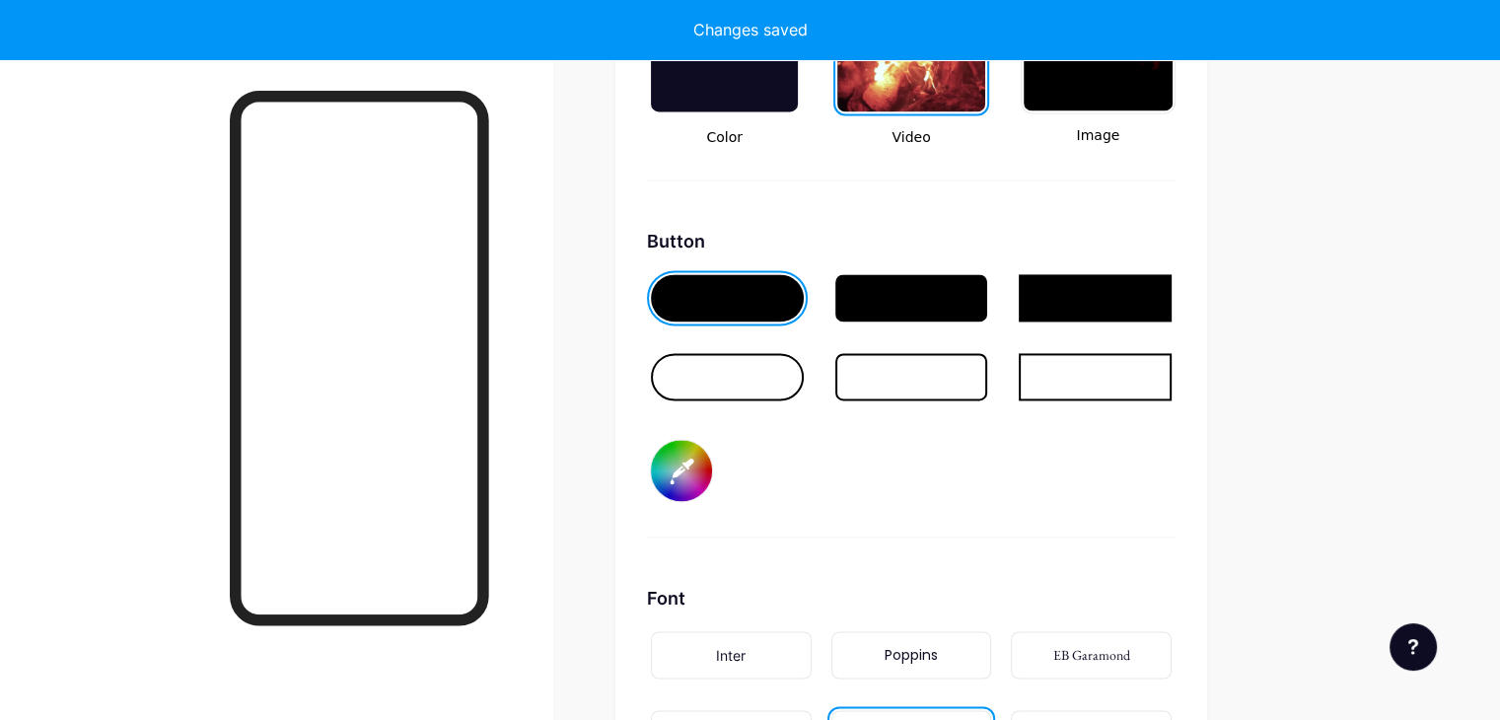
type input "#a54040"
type input "#ffffff"
type input "#a44141"
type input "#ffffff"
type input "#a74444"
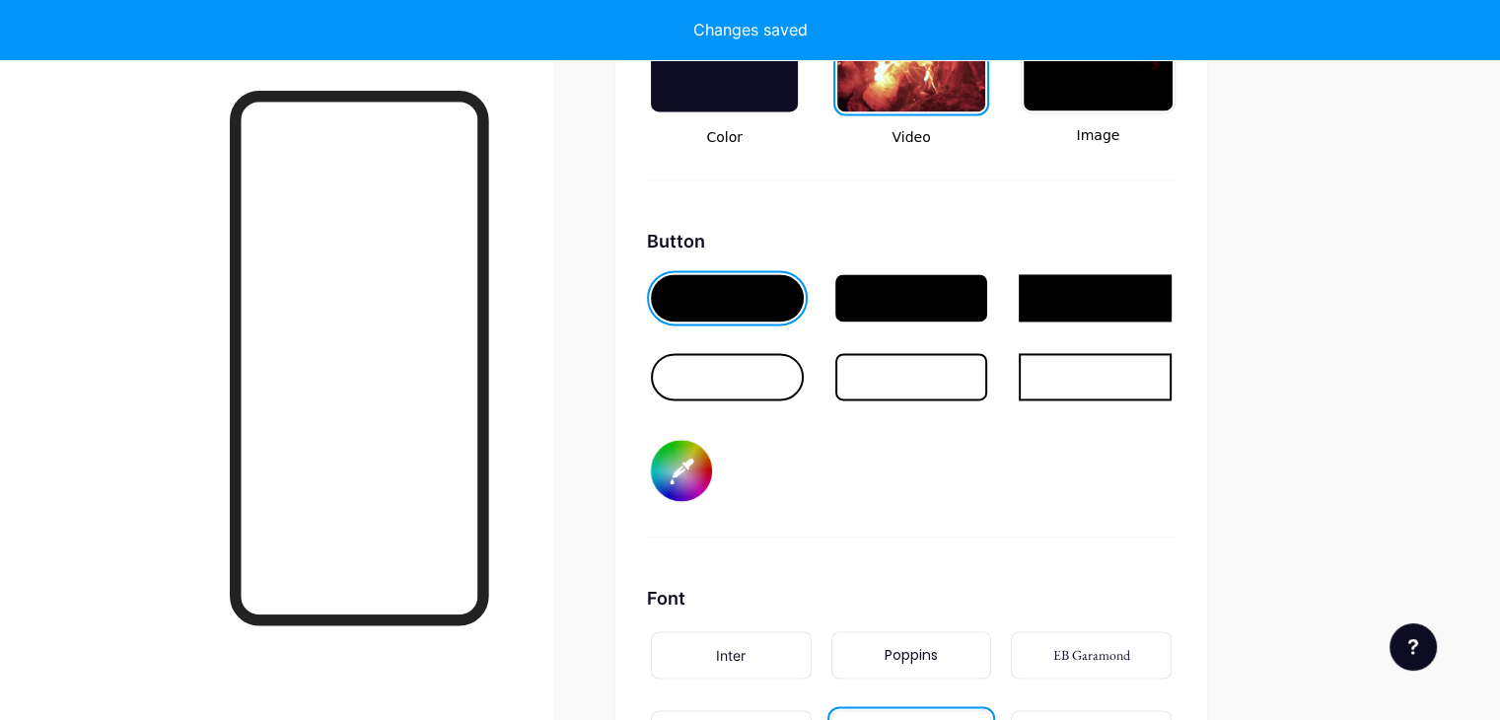
type input "#ffffff"
type input "#a94747"
type input "#ffffff"
type input "#a84848"
type input "#ffffff"
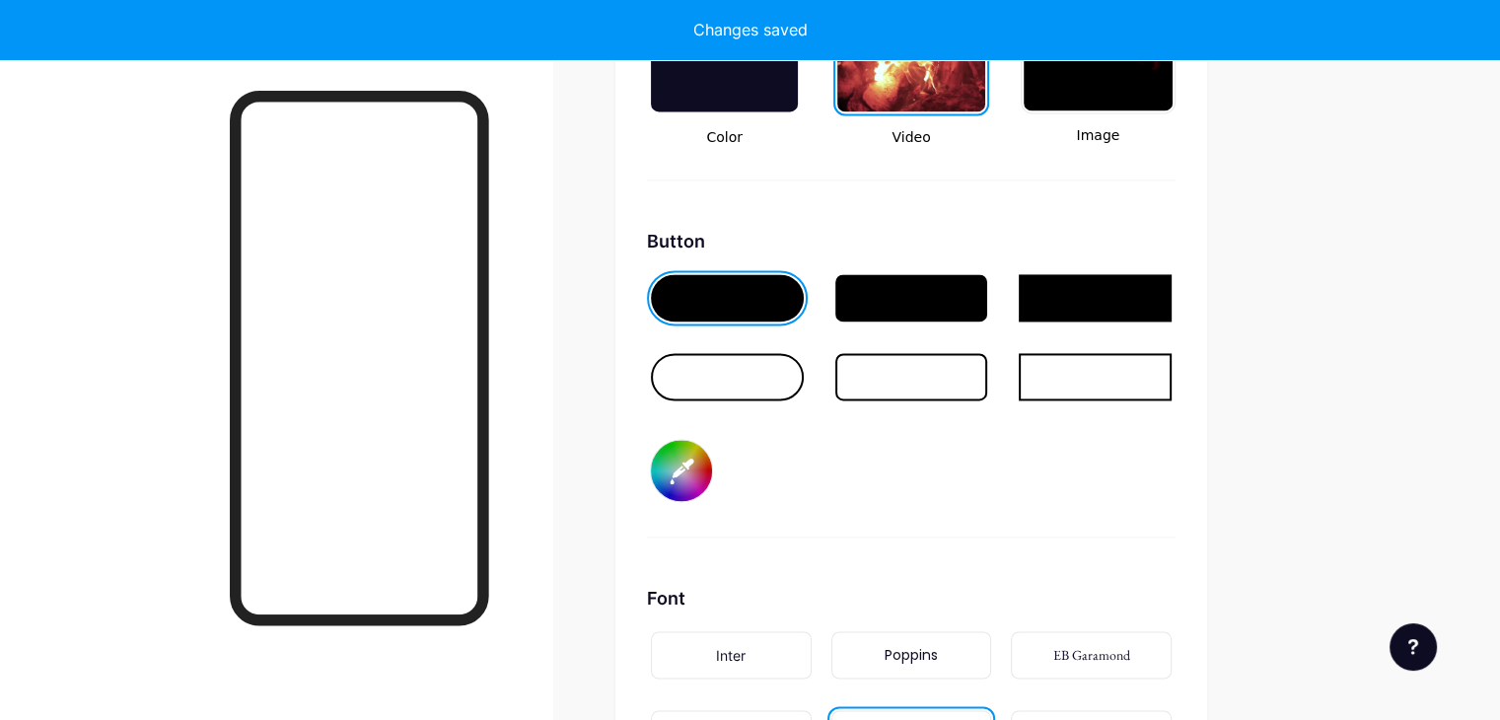
type input "#ab4949"
type input "#ffffff"
type input "#b14e4e"
type input "#ffffff"
type input "#b04f4f"
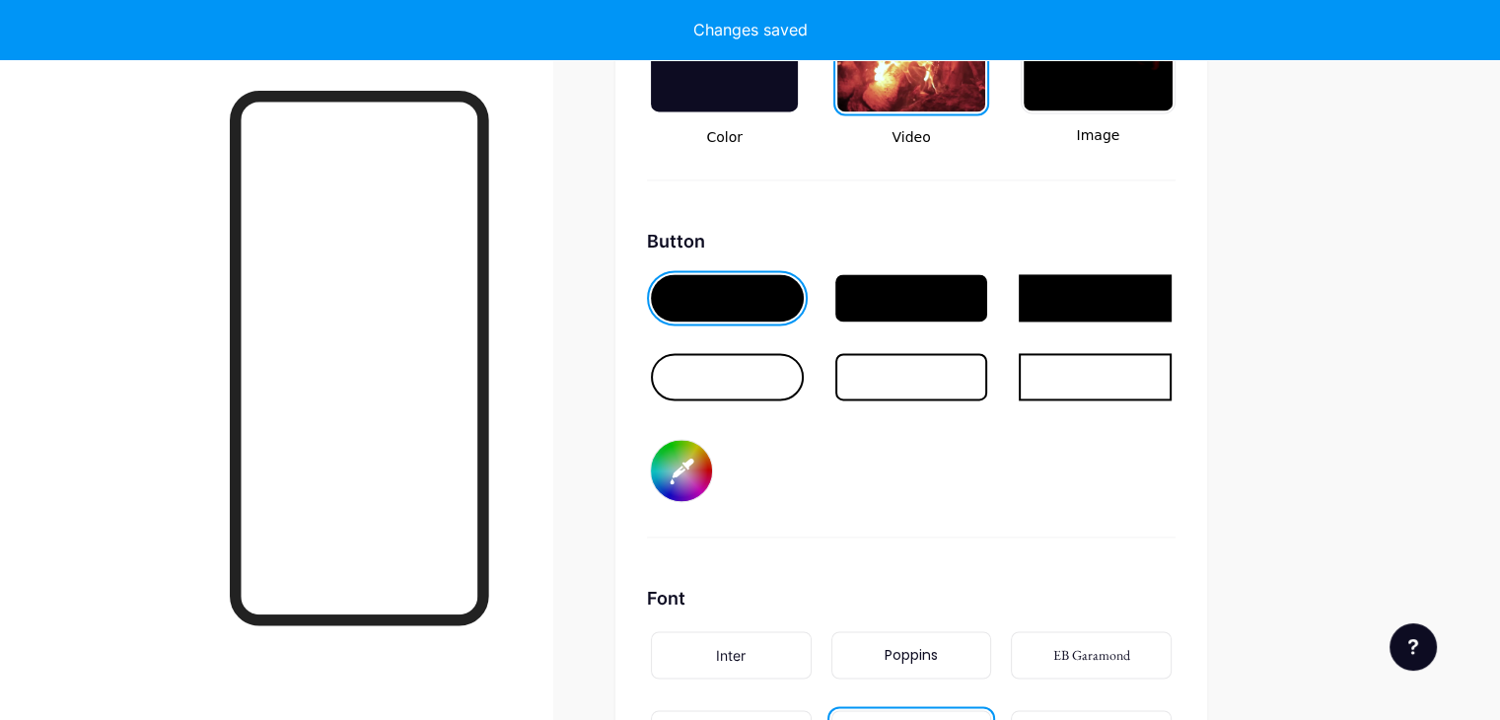
type input "#ffffff"
type input "#b35151"
type input "#ffffff"
type input "#b45050"
type input "#ffffff"
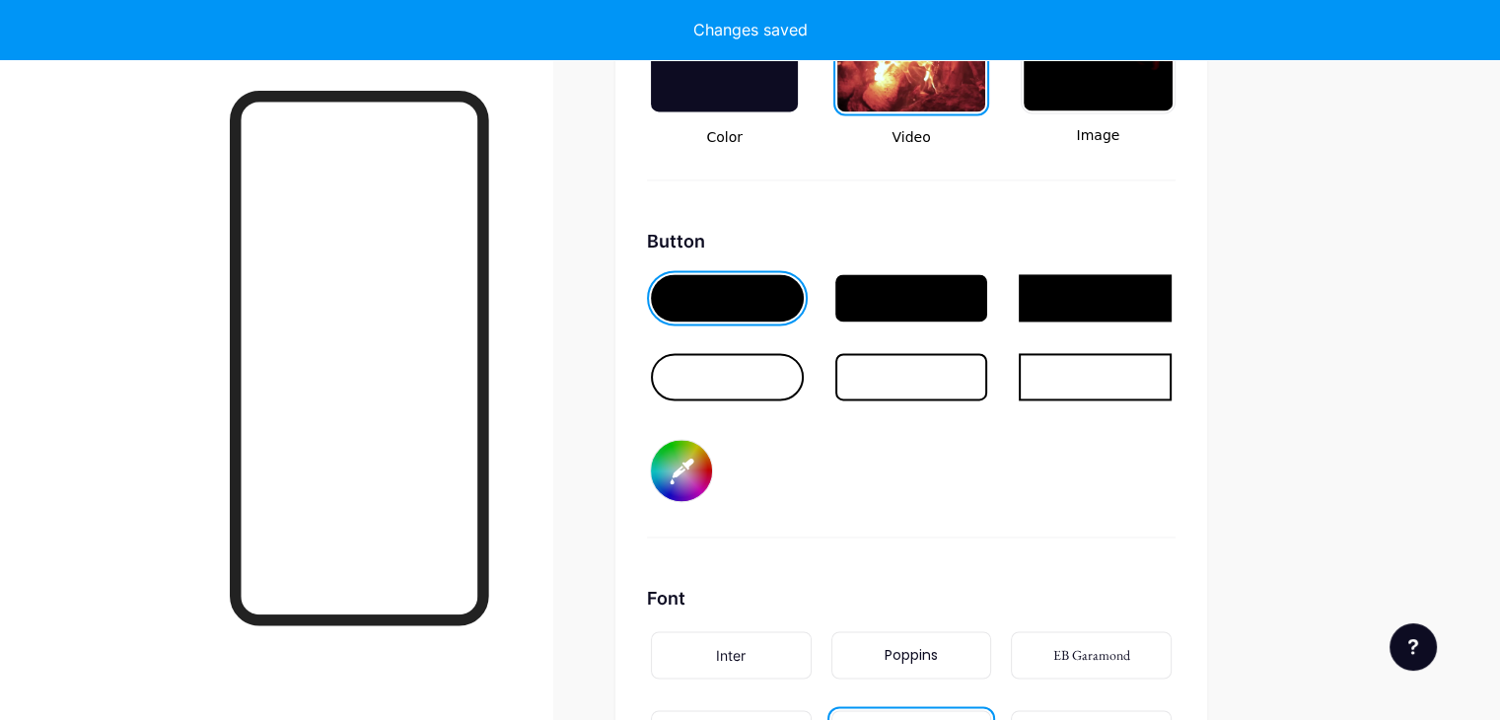
type input "#b65454"
type input "#ffffff"
type input "#b45555"
type input "#ffffff"
type input "#b75757"
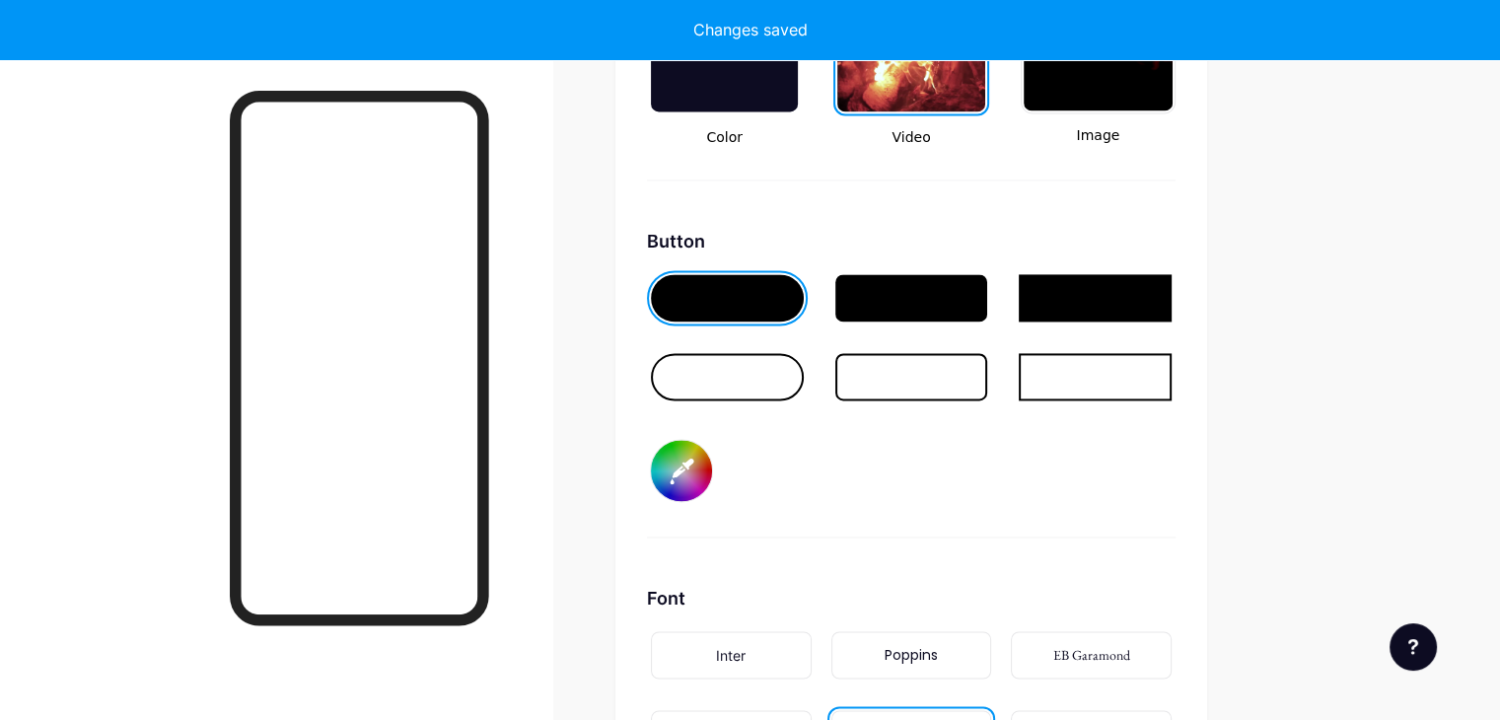
type input "#ffffff"
type input "#b85656"
type input "#ffffff"
type input "#bb5858"
type input "#ffffff"
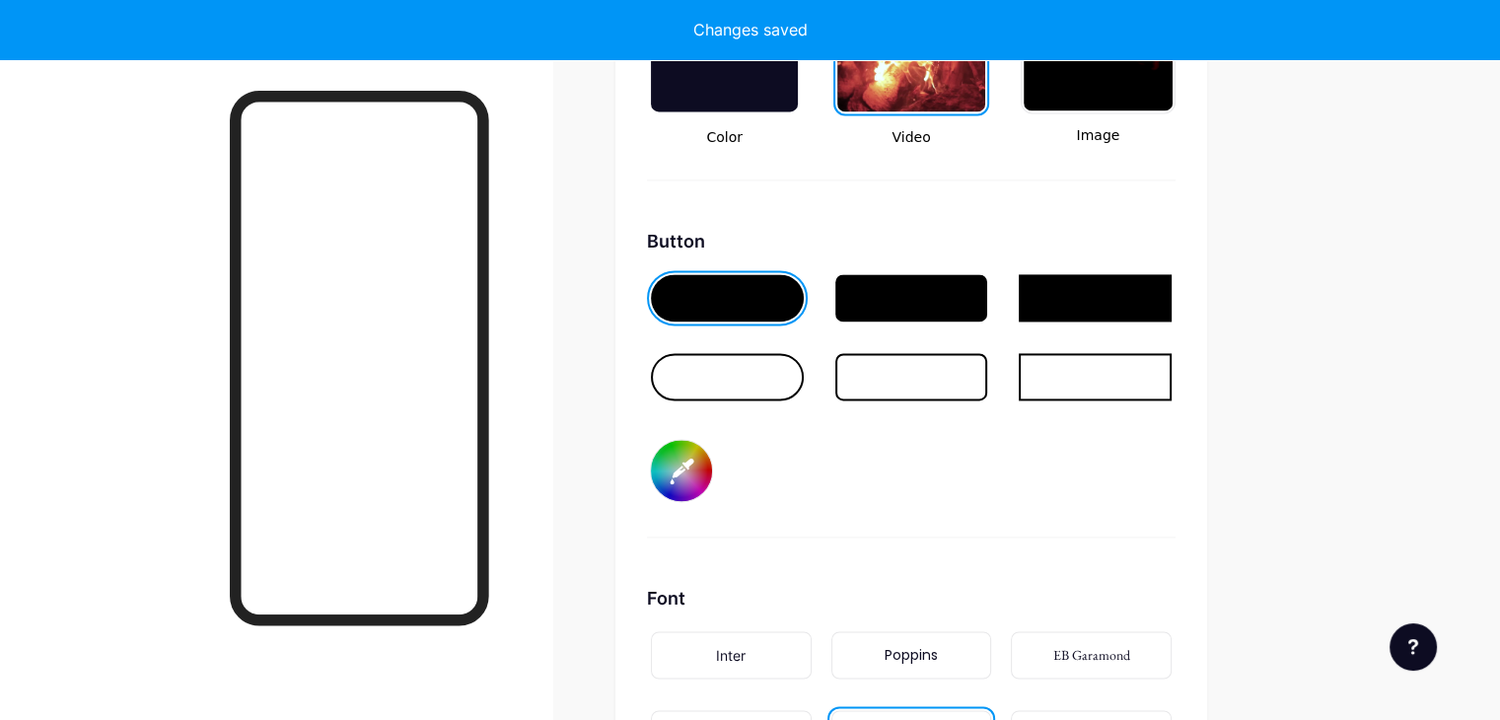
type input "#bd5656"
type input "#ffffff"
type input "#c05959"
type input "#ffffff"
type input "#c15757"
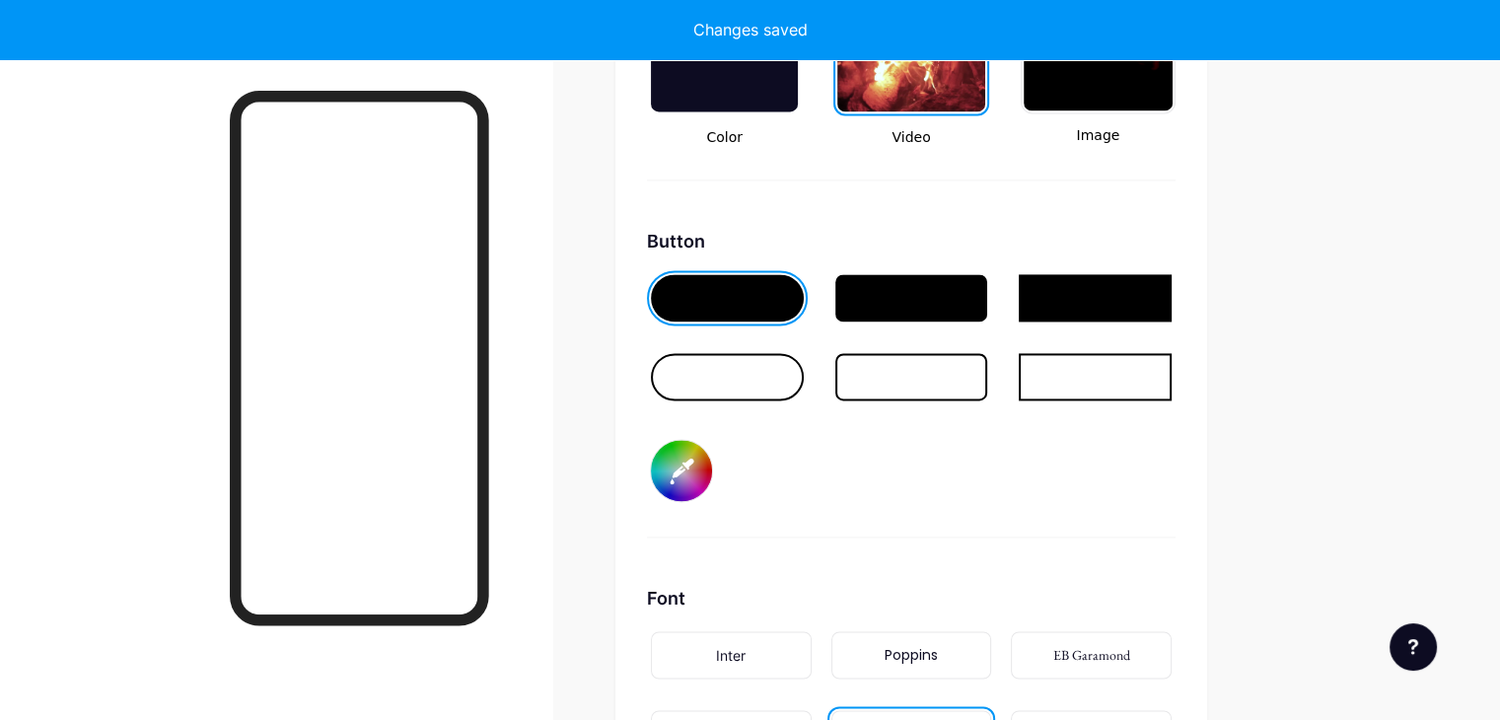
type input "#ffffff"
type input "#c25b5b"
type input "#ffffff"
type input "#c45a5a"
type input "#ffffff"
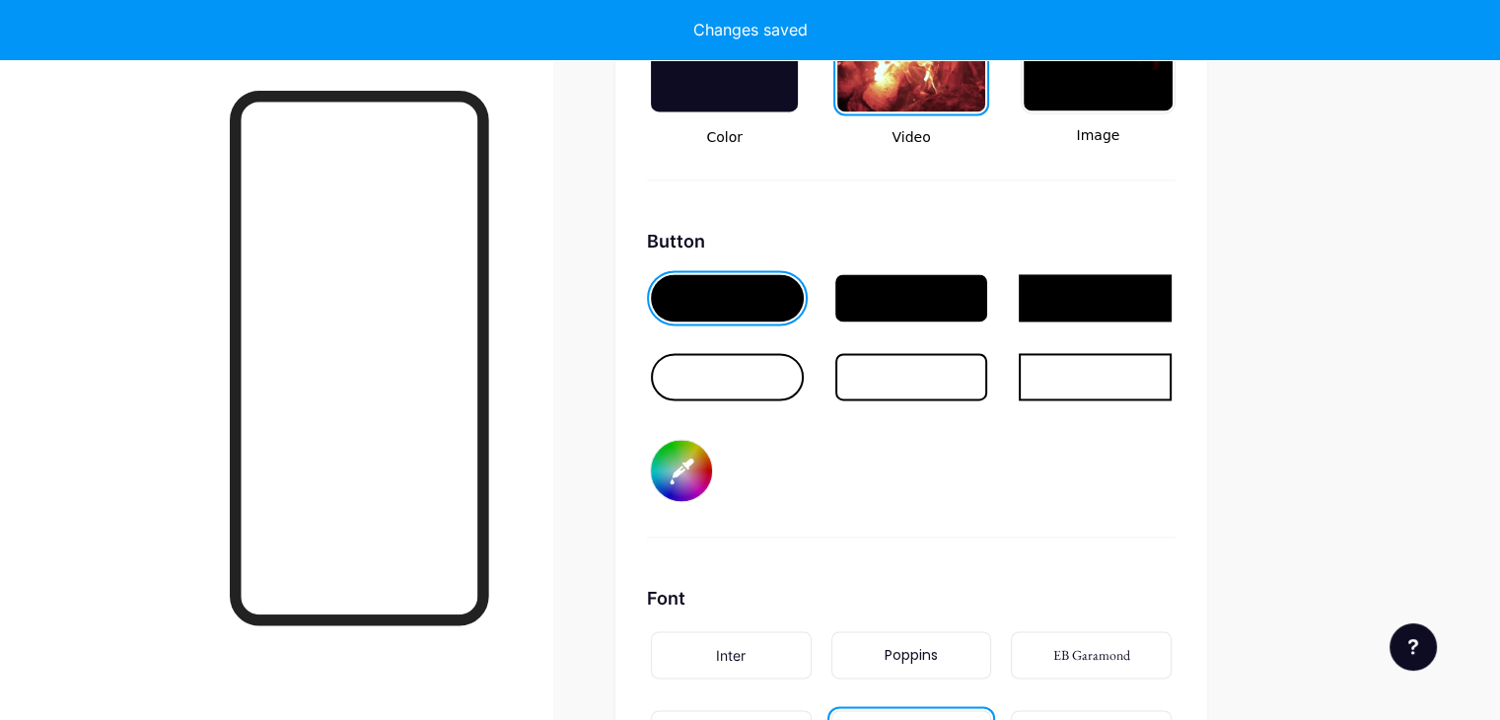
type input "#c65d5d"
type input "#ffffff"
type input "#c75c5c"
type input "#ffffff"
type input "#cb5d5d"
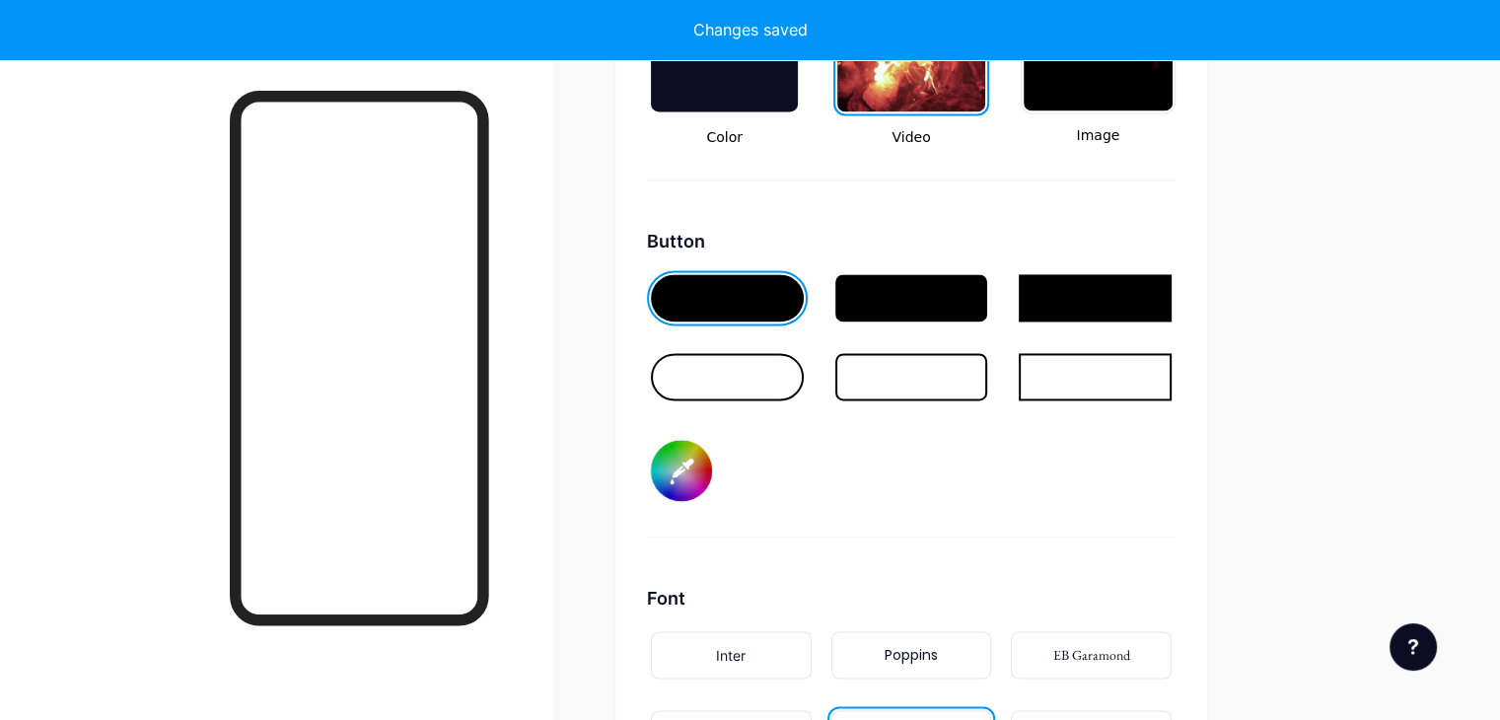
type input "#ffffff"
type input "#cc5c5c"
type input "#ffffff"
type input "#ce5f5f"
type input "#ffffff"
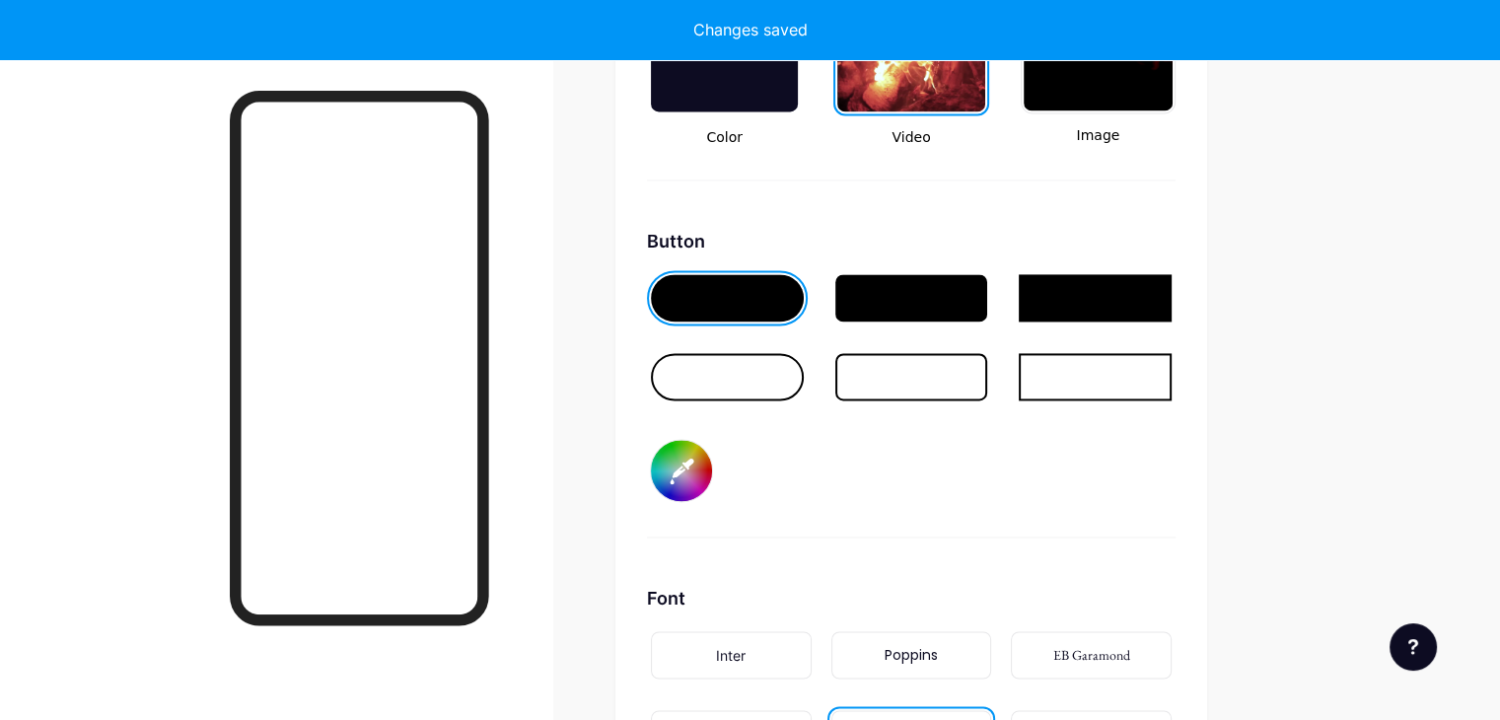
type input "#d06262"
type input "#ffffff"
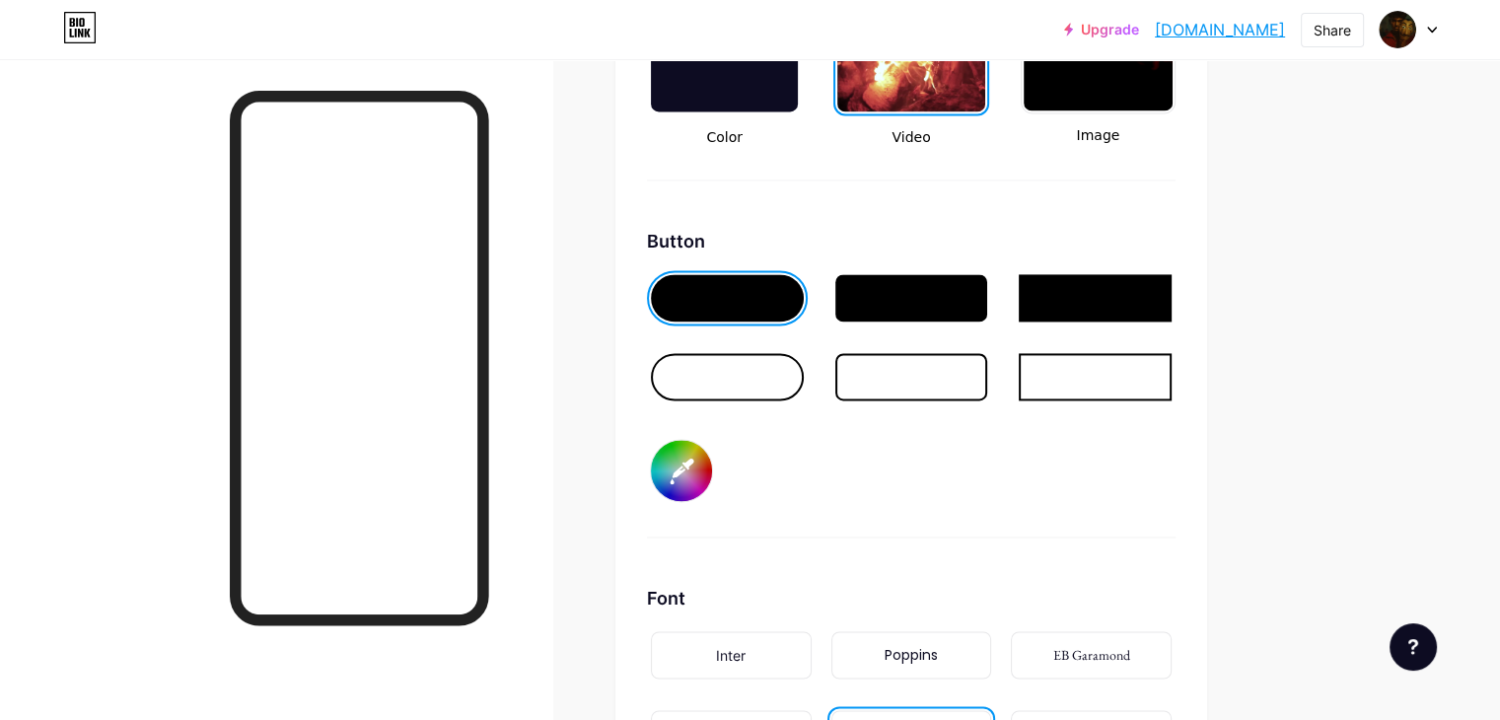
type input "#d26060"
type input "#ffffff"
type input "#d56262"
type input "#ffffff"
type input "#d76565"
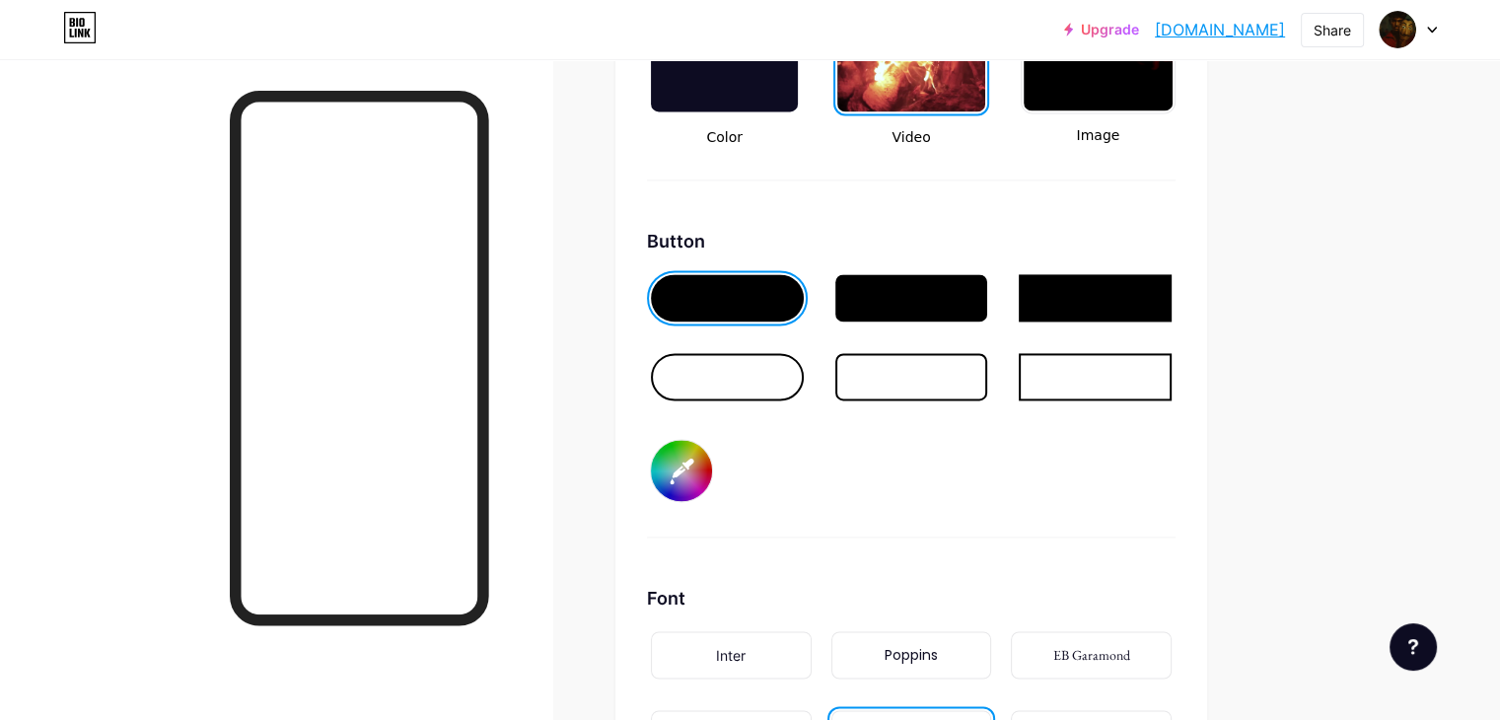
type input "#ffffff"
type input "#d66161"
type input "#ffffff"
type input "#d96363"
type input "#ffffff"
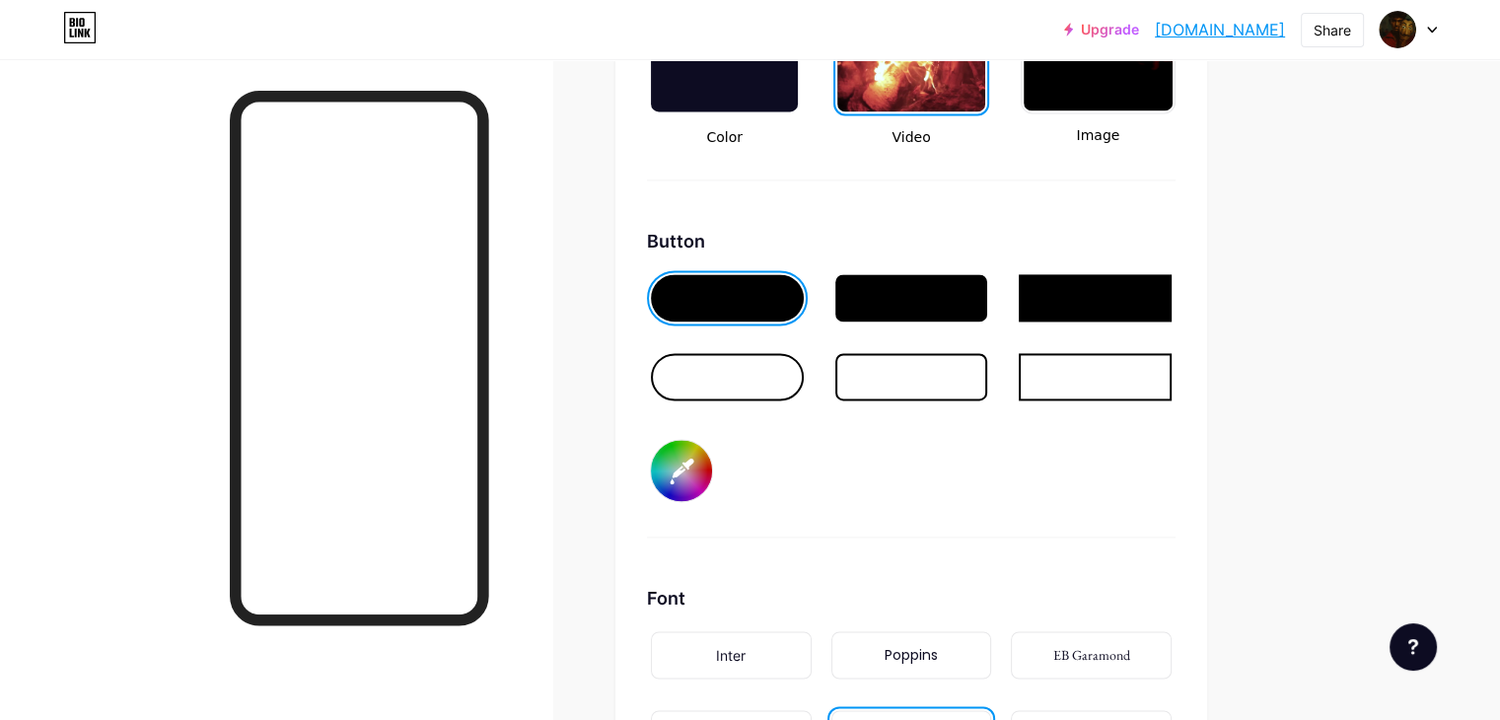
type input "#d85f5f"
type input "#ffffff"
type input "#d95959"
type input "#ffffff"
type input "#d85555"
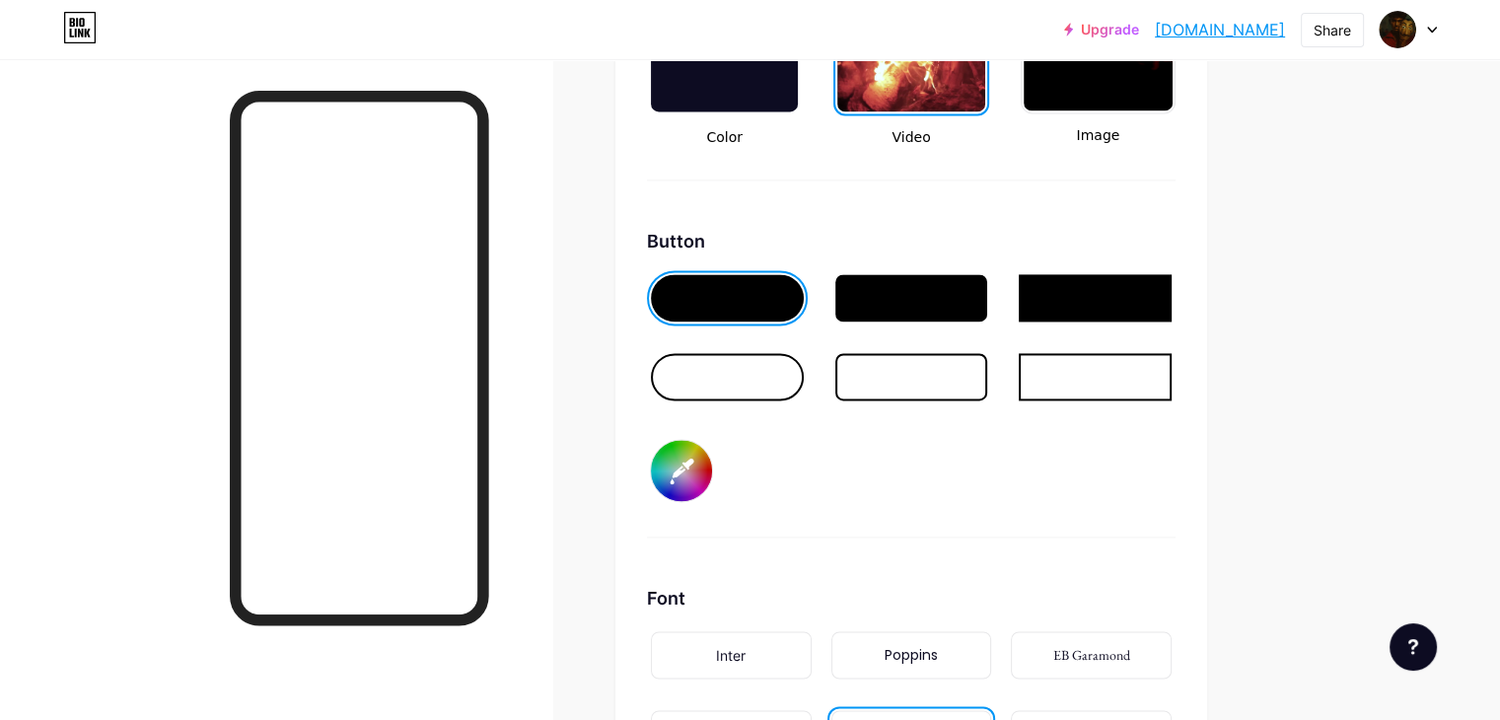
type input "#ffffff"
type input "#d95454"
type input "#ffffff"
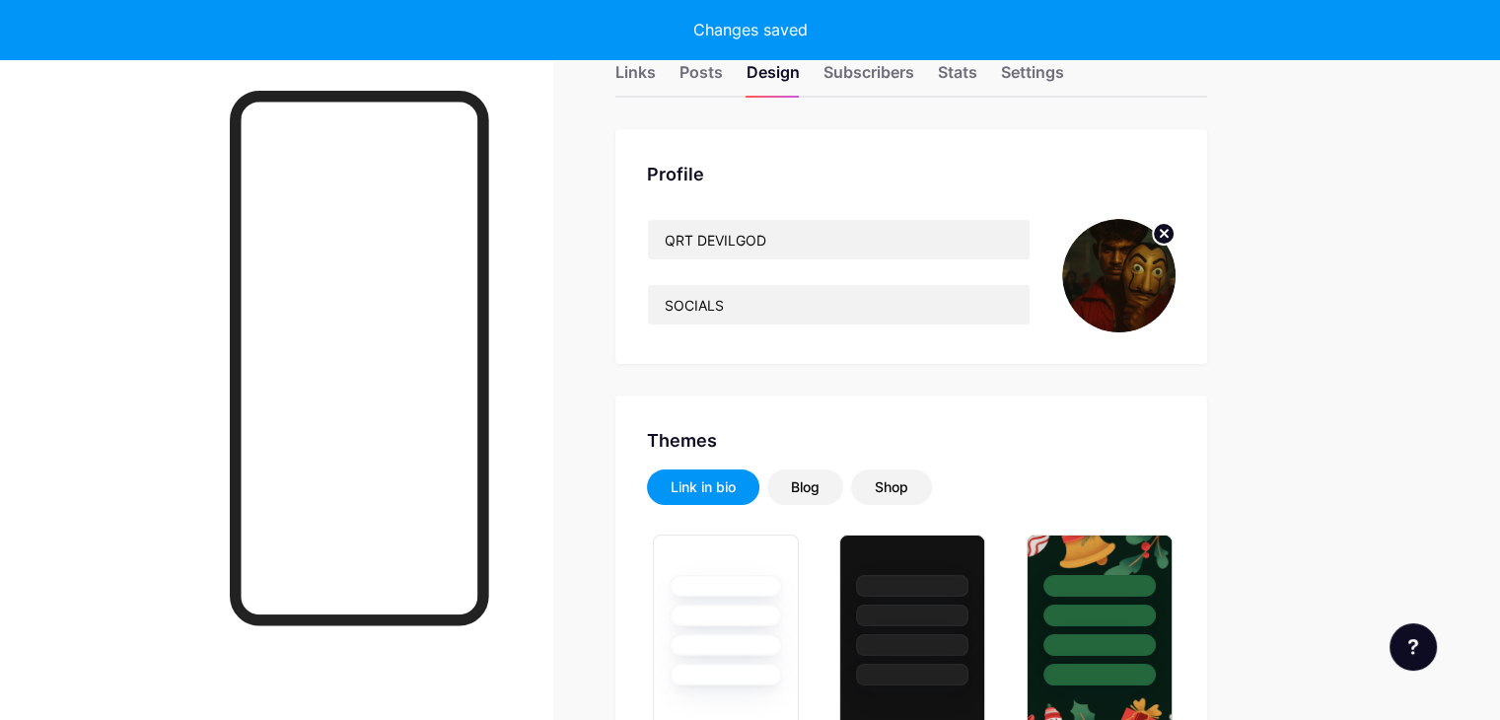
scroll to position [0, 0]
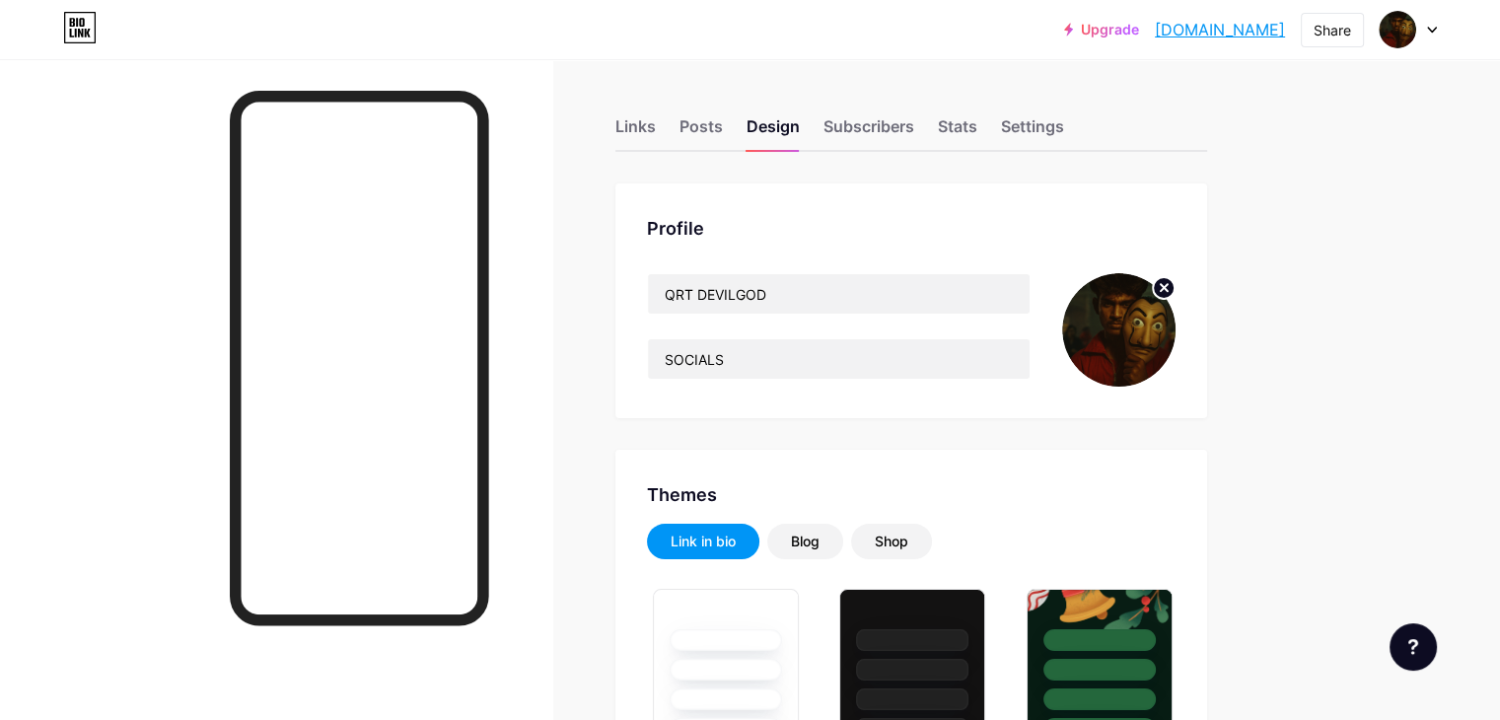
drag, startPoint x: 713, startPoint y: 160, endPoint x: 716, endPoint y: 144, distance: 16.1
click at [656, 142] on div "Links" at bounding box center [635, 132] width 40 height 36
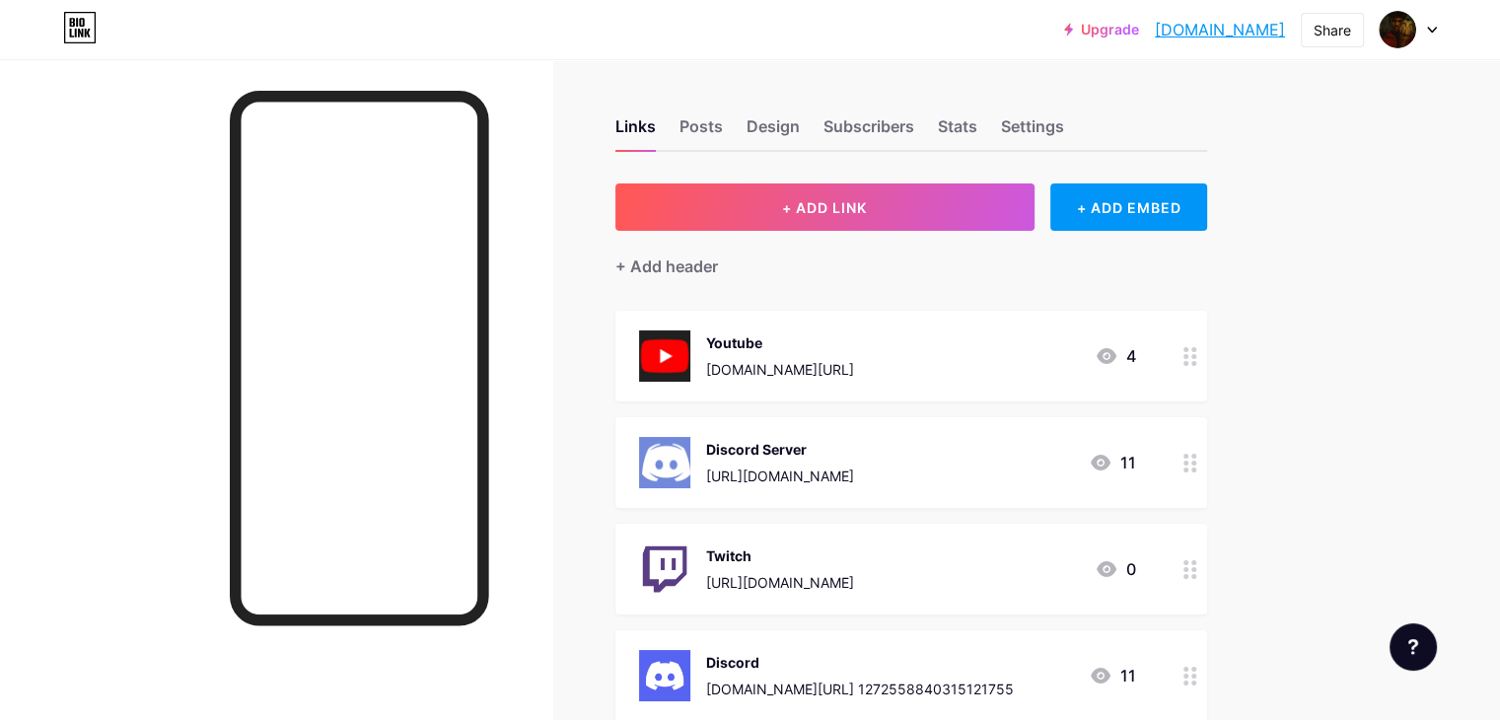
click at [647, 186] on div "Links Posts Design Subscribers Stats Settings + ADD LINK + ADD EMBED + Add head…" at bounding box center [645, 504] width 1290 height 891
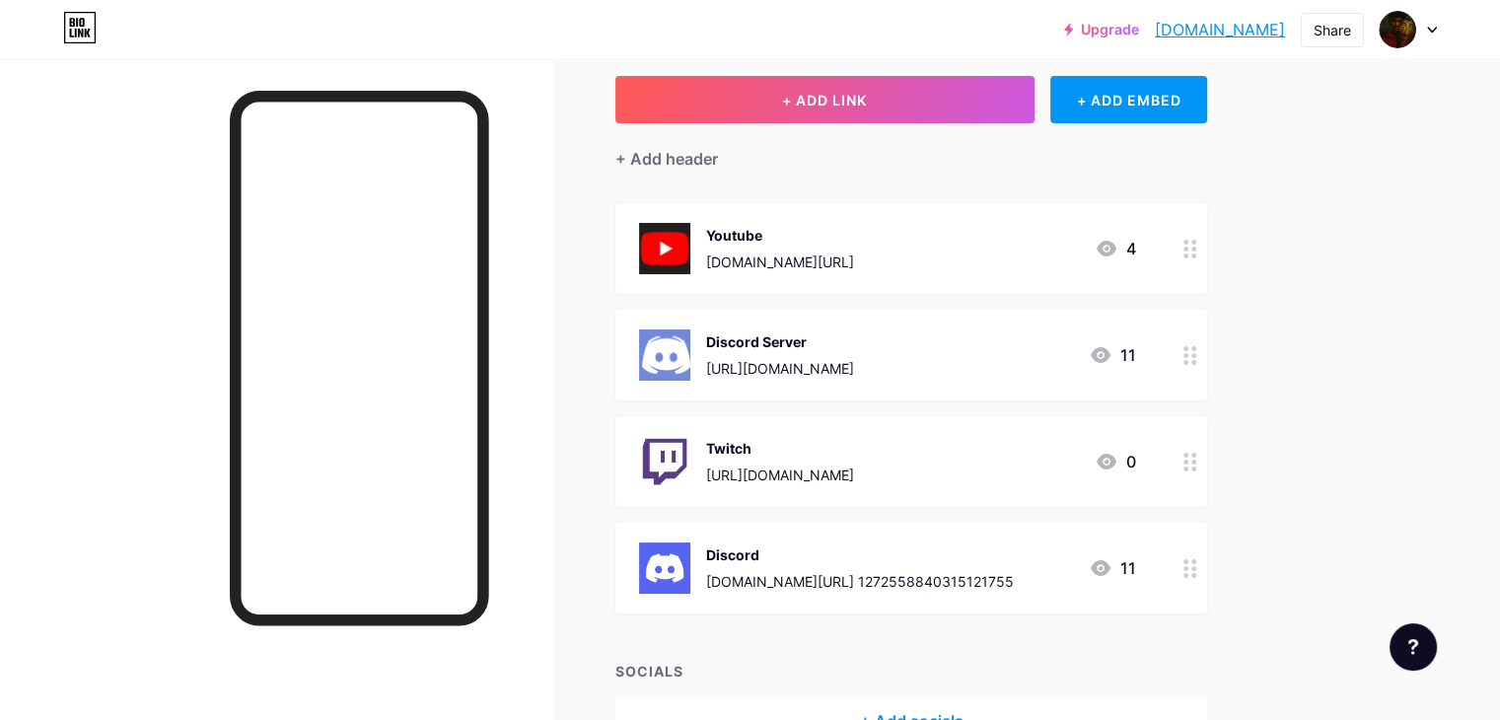
scroll to position [229, 0]
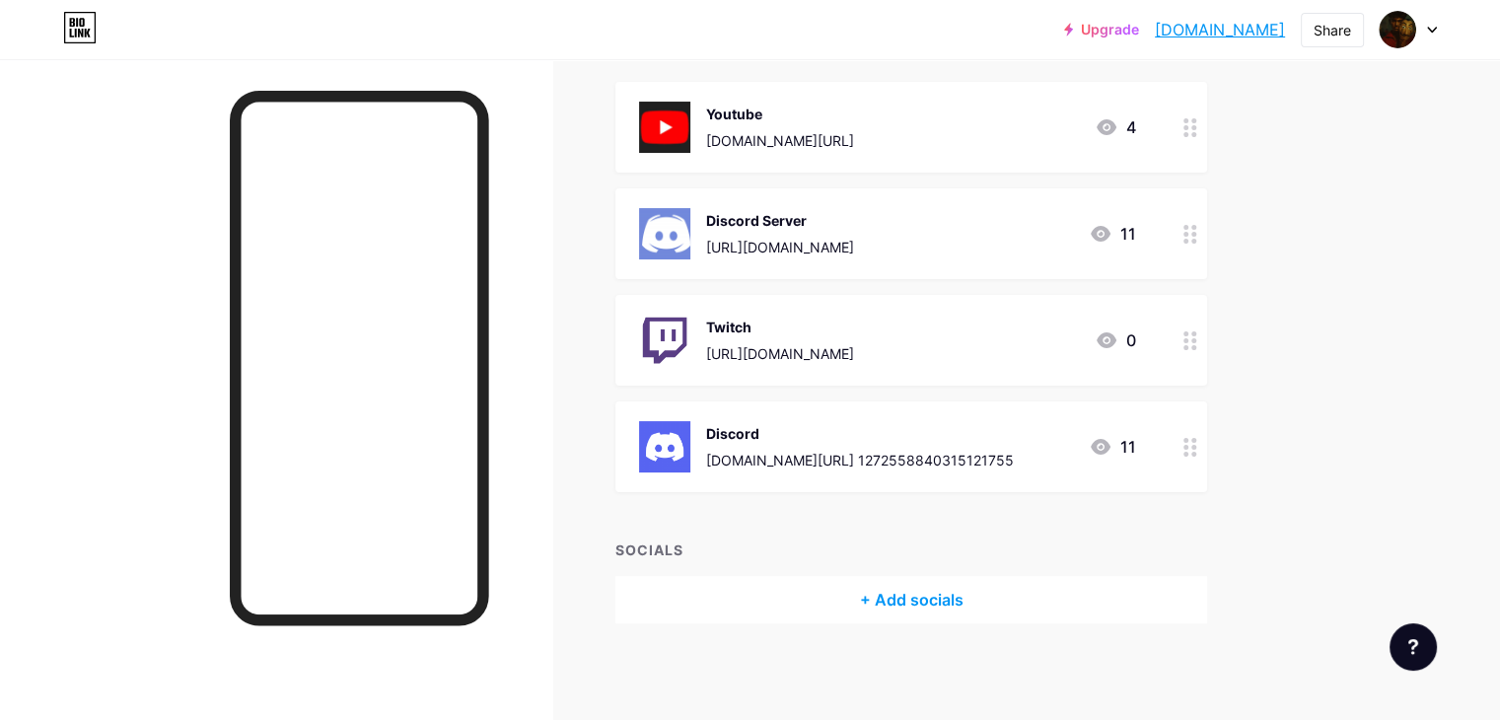
click at [1018, 600] on div "+ Add socials" at bounding box center [911, 599] width 592 height 47
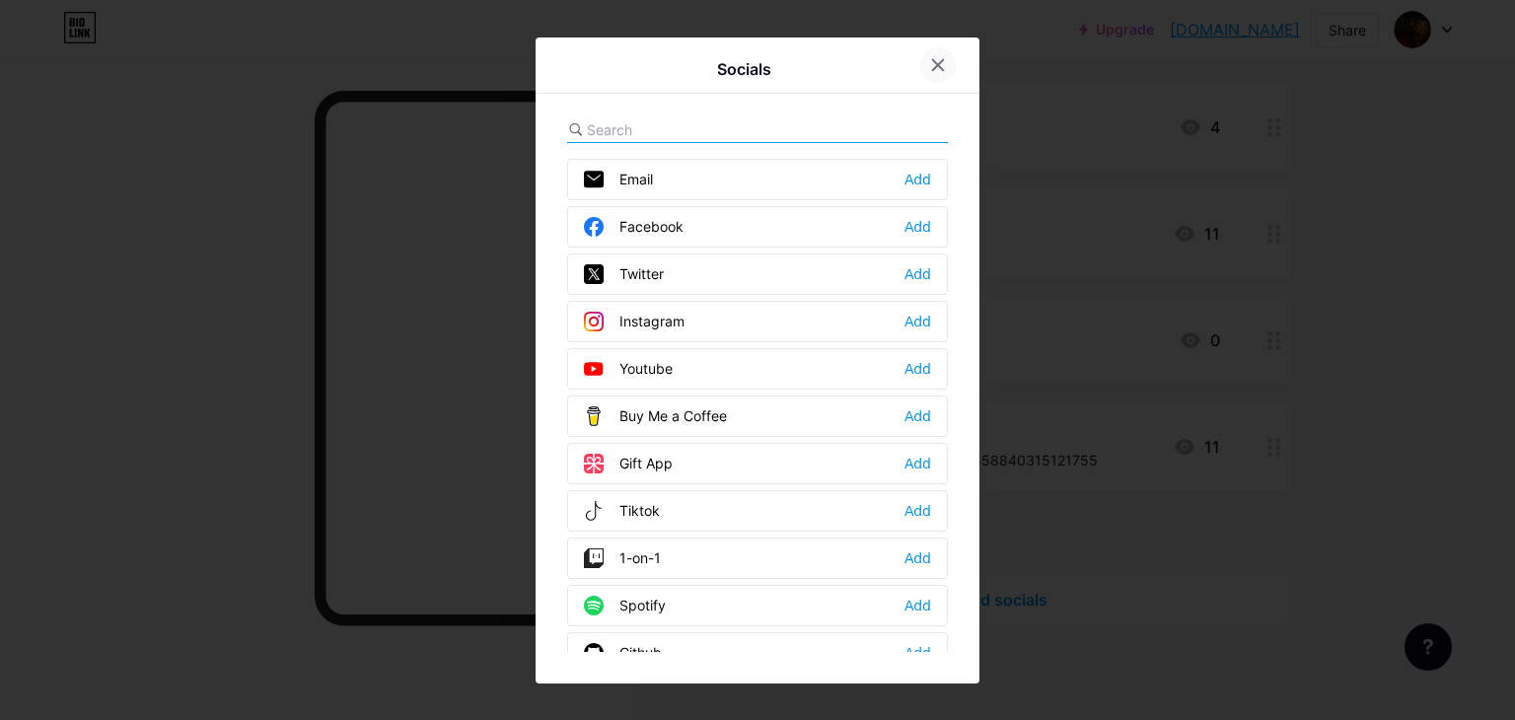
click at [940, 67] on icon at bounding box center [938, 64] width 11 height 11
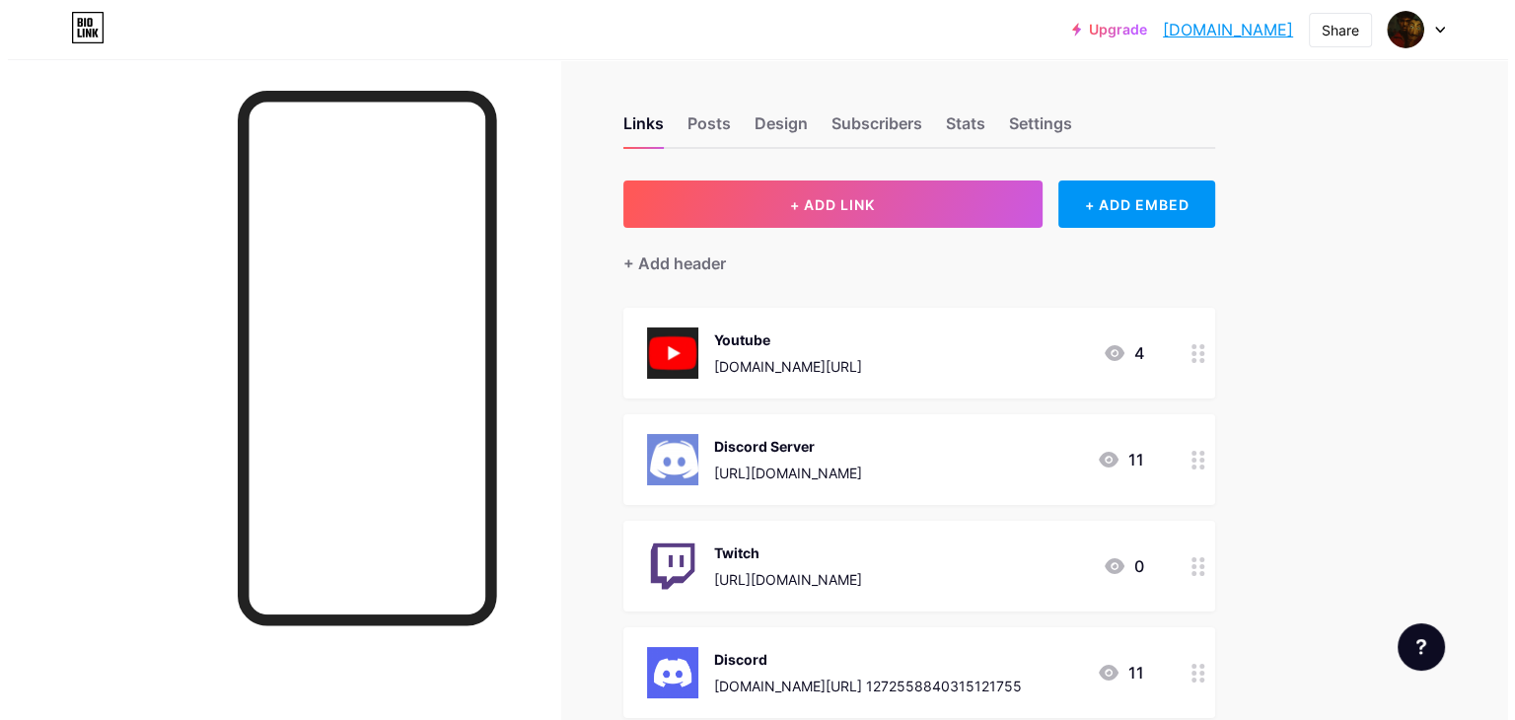
scroll to position [0, 0]
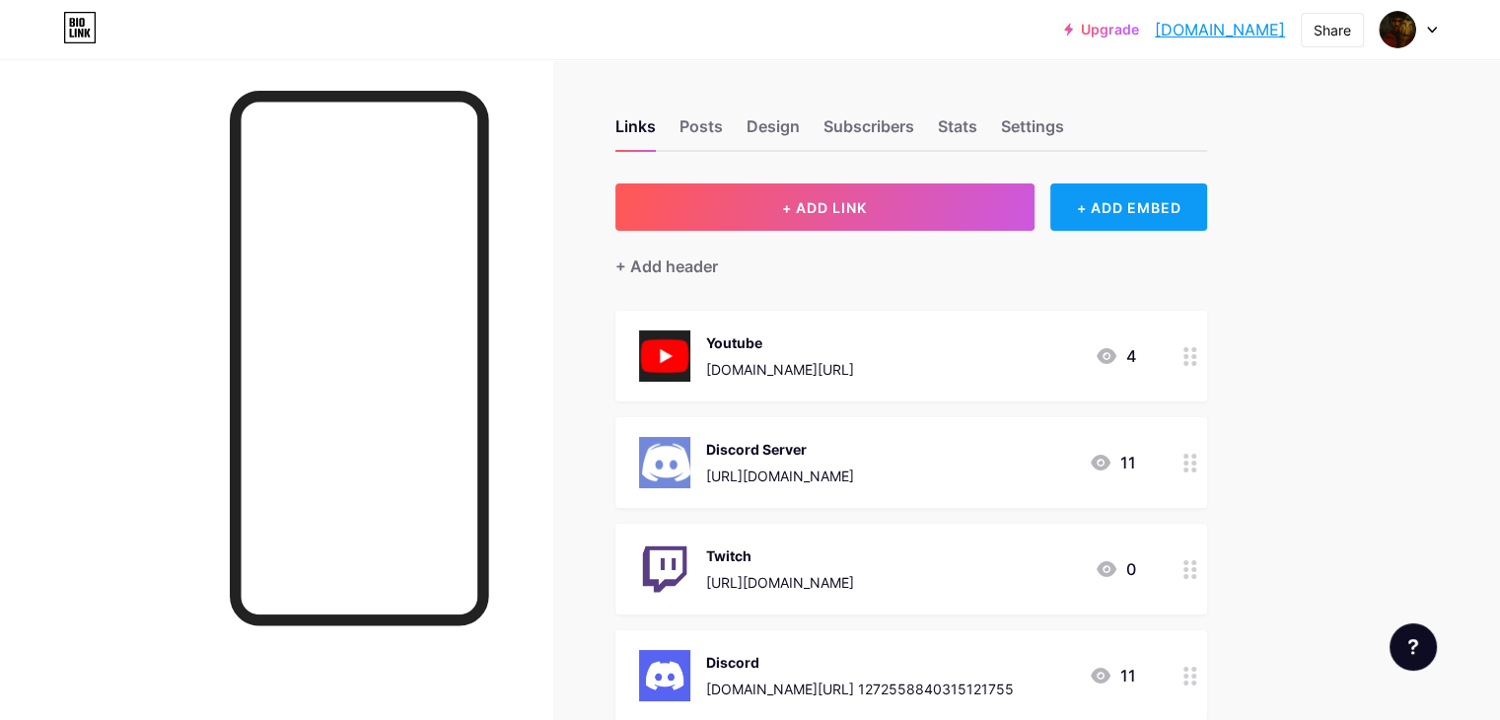
click at [1187, 216] on div "+ ADD EMBED" at bounding box center [1128, 206] width 157 height 47
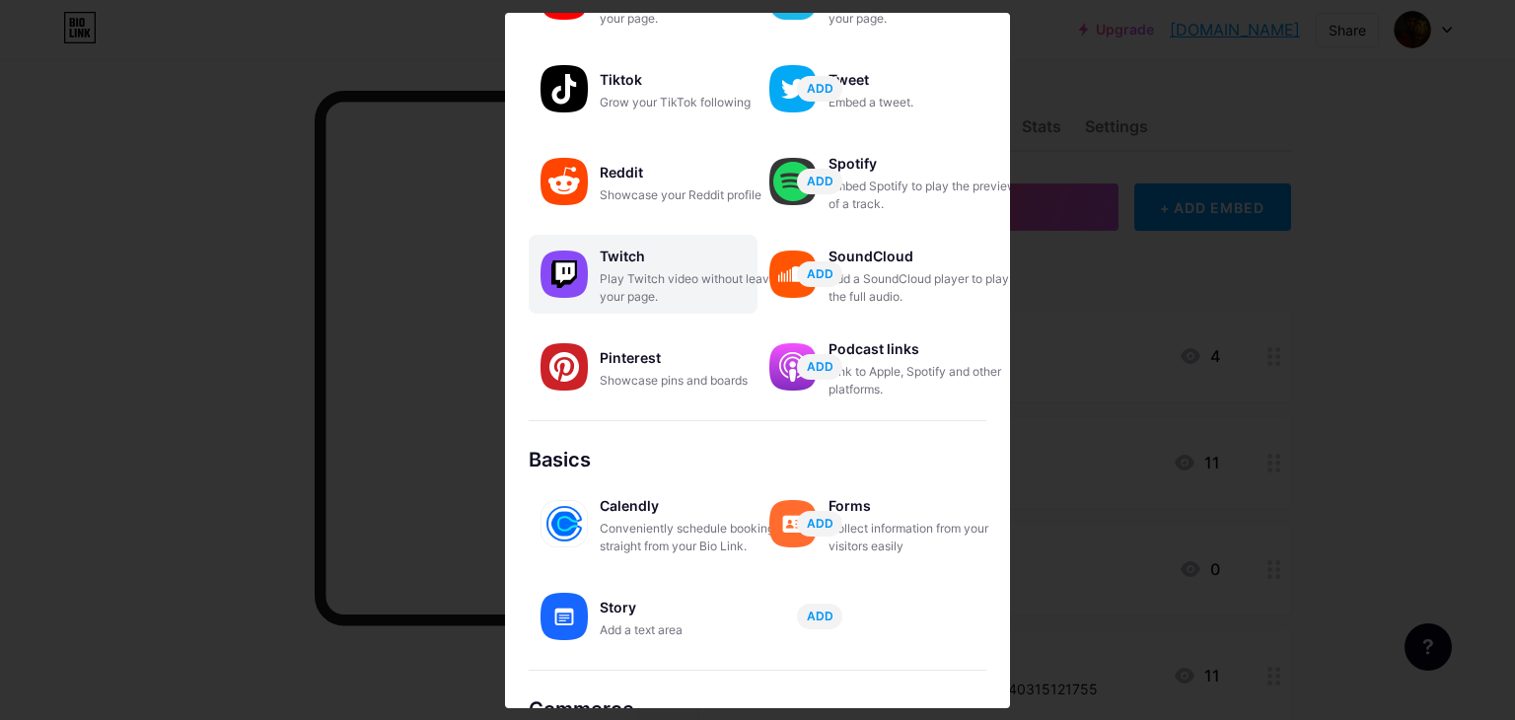
scroll to position [65, 0]
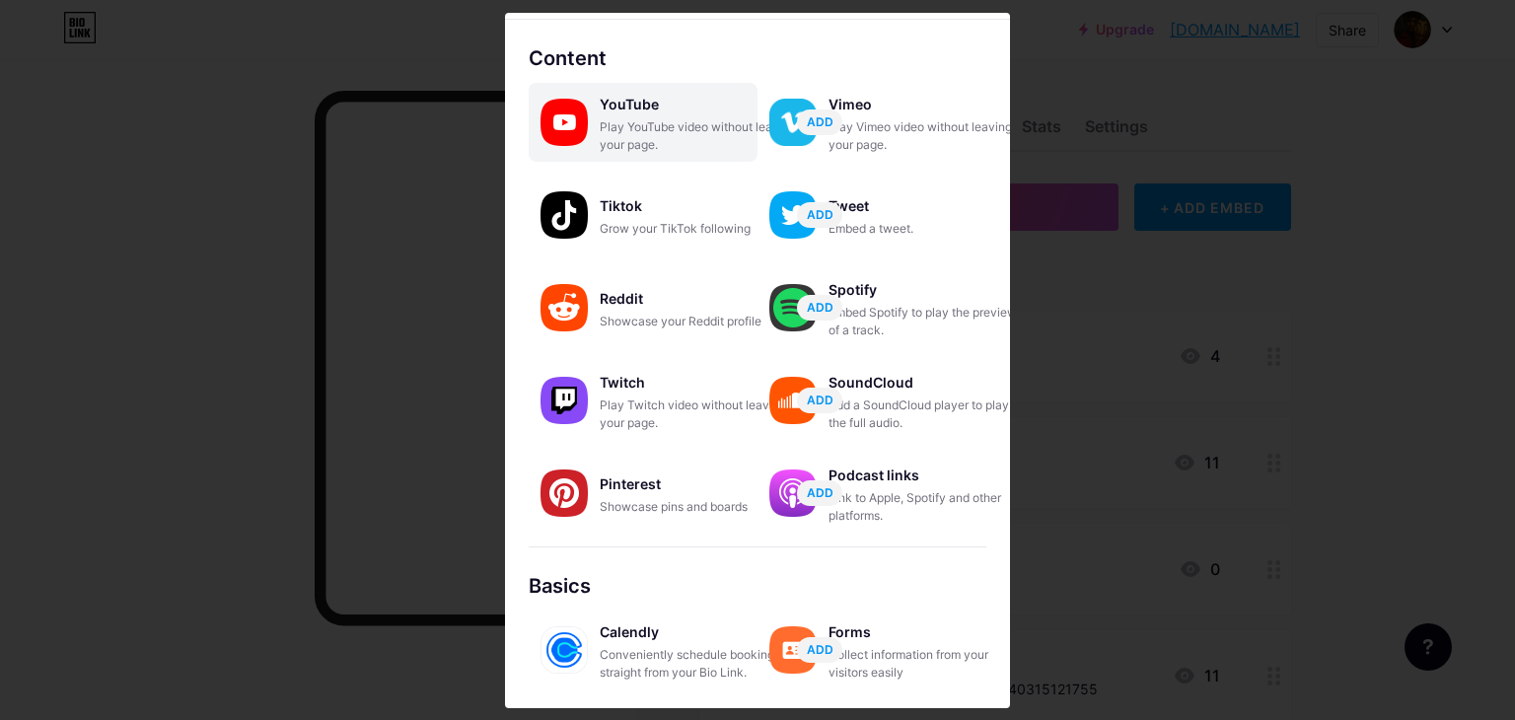
click at [675, 154] on div "YouTube Play YouTube video without leaving your page. ADD" at bounding box center [643, 122] width 229 height 79
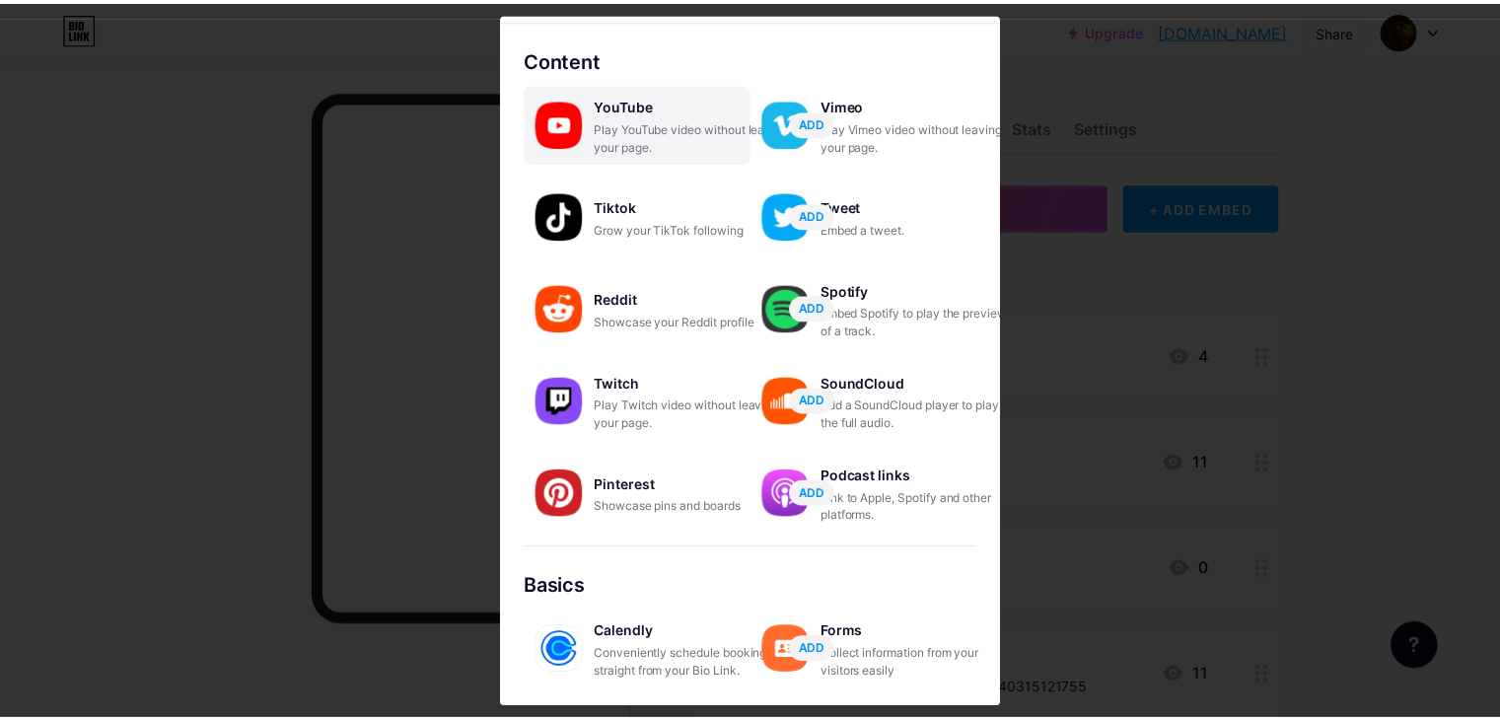
scroll to position [0, 0]
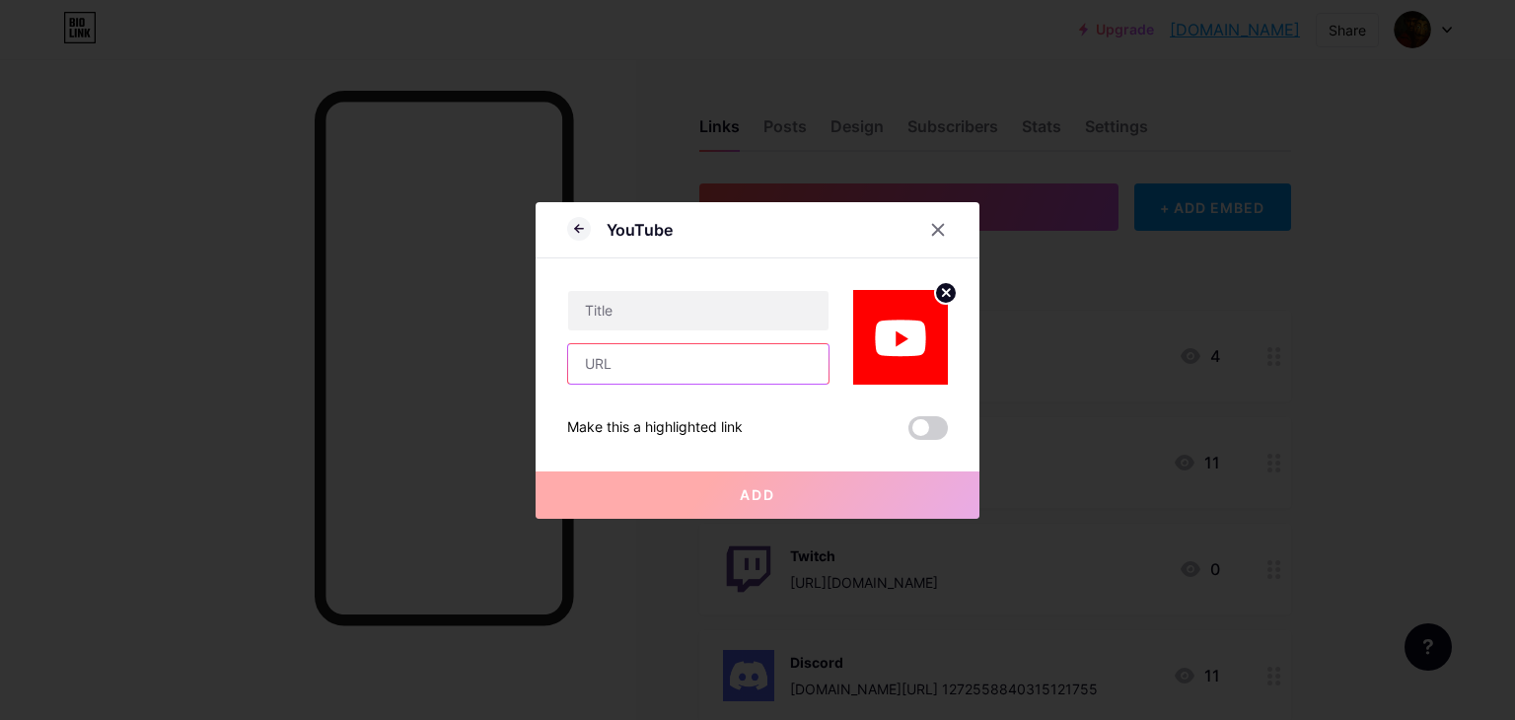
click at [719, 356] on input "text" at bounding box center [698, 363] width 260 height 39
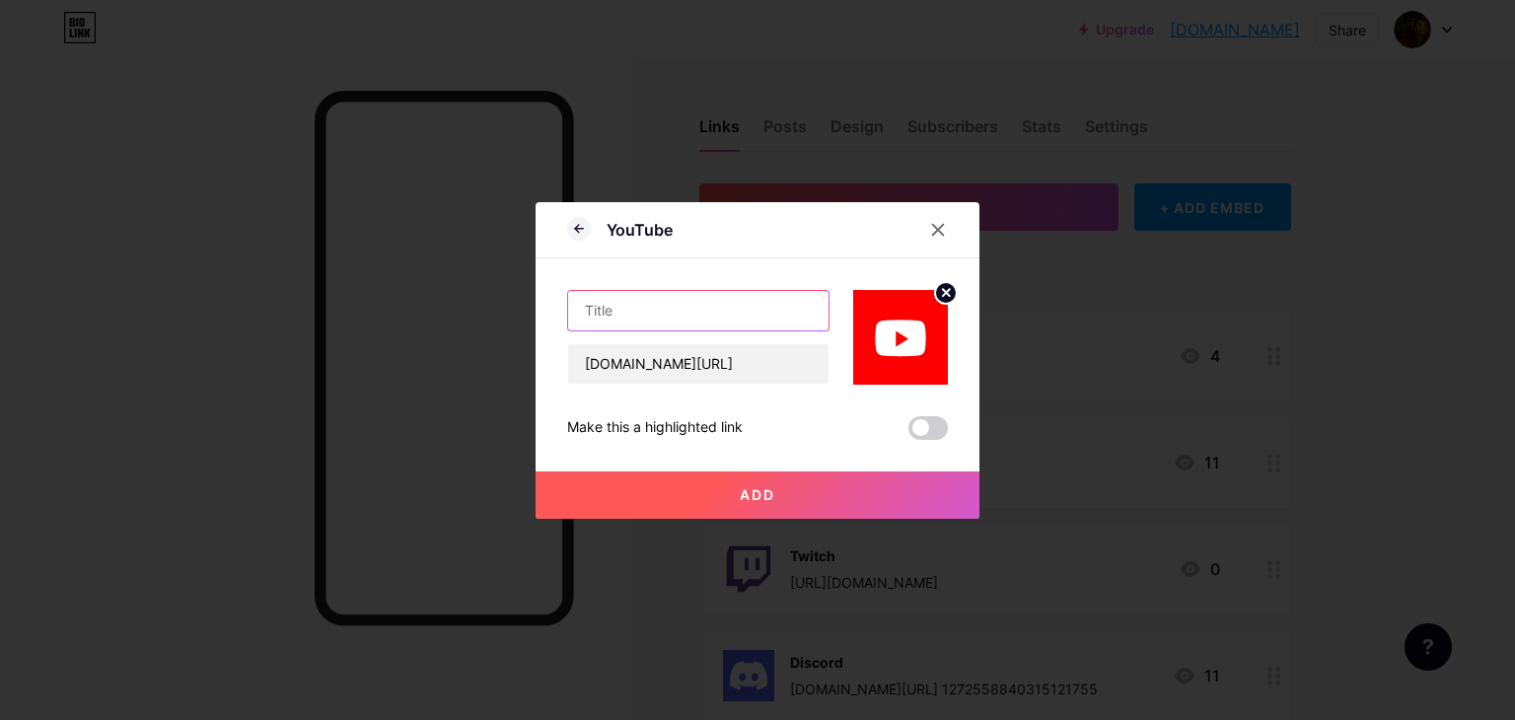
click at [662, 311] on input "text" at bounding box center [698, 310] width 260 height 39
click at [814, 496] on button "Add" at bounding box center [757, 494] width 444 height 47
click at [726, 502] on button "Add" at bounding box center [757, 494] width 444 height 47
click at [701, 494] on button "Add" at bounding box center [757, 494] width 444 height 47
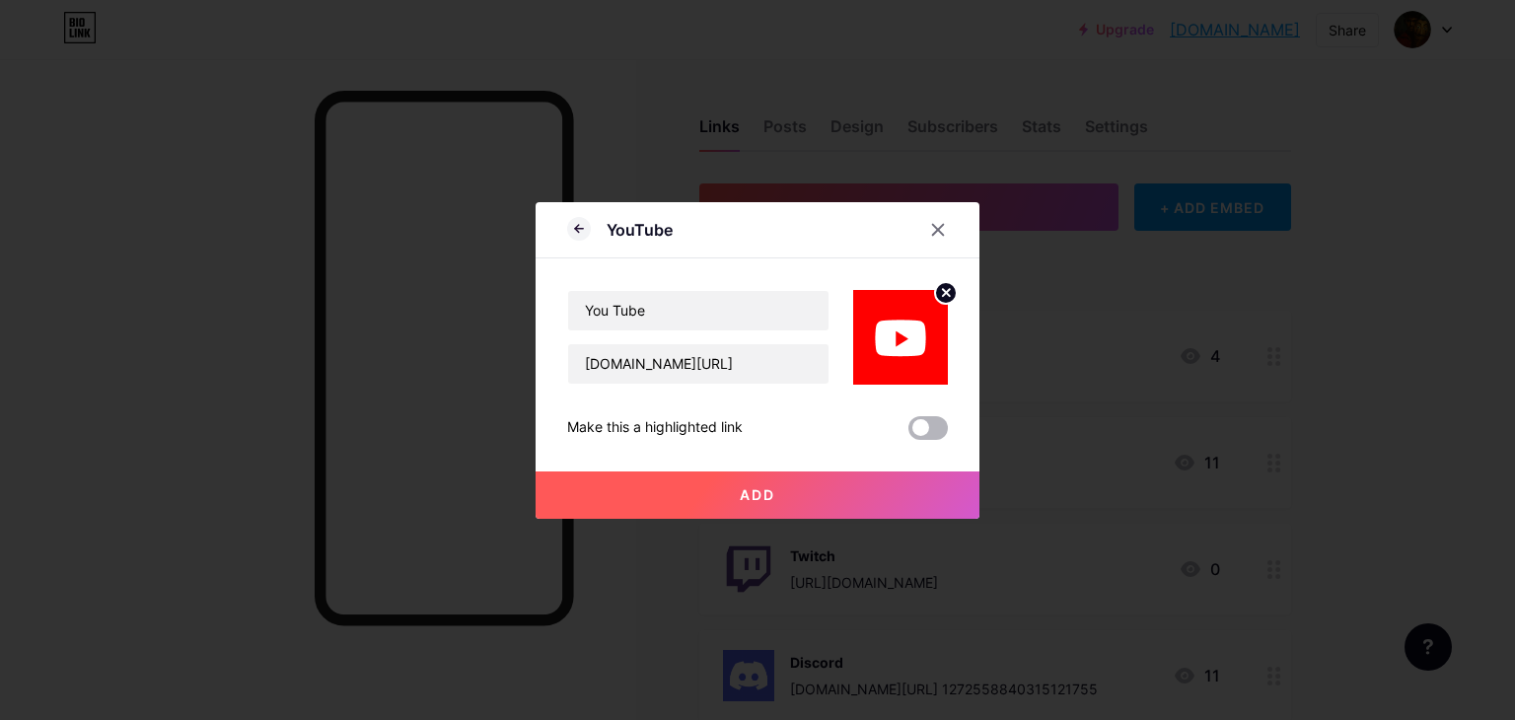
click at [916, 416] on label at bounding box center [927, 428] width 39 height 24
click at [923, 429] on span at bounding box center [927, 428] width 39 height 24
click at [908, 433] on input "checkbox" at bounding box center [908, 433] width 0 height 0
click at [769, 495] on span "Add" at bounding box center [758, 494] width 36 height 17
click at [937, 433] on span at bounding box center [927, 428] width 39 height 24
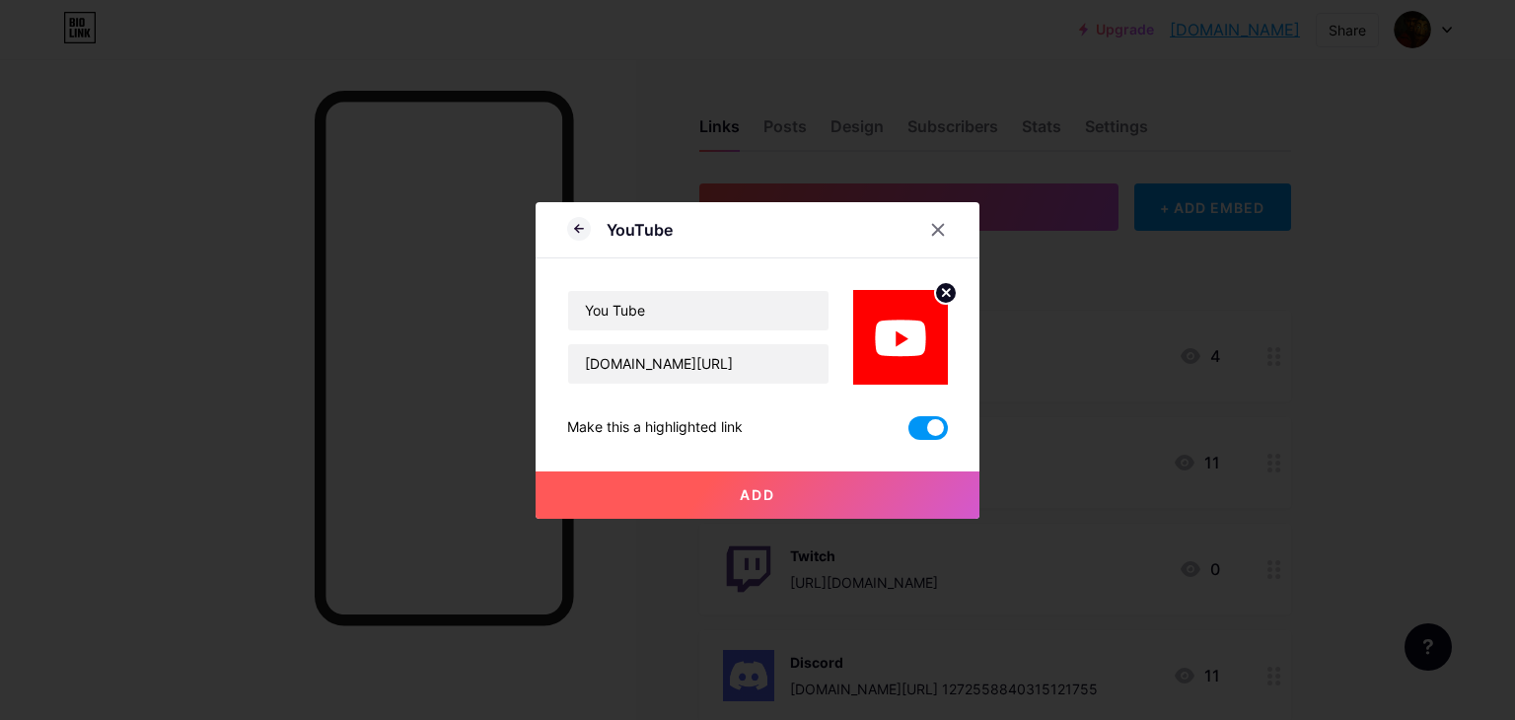
click at [908, 433] on input "checkbox" at bounding box center [908, 433] width 0 height 0
drag, startPoint x: 792, startPoint y: 502, endPoint x: 780, endPoint y: 502, distance: 11.8
click at [791, 502] on button "Add" at bounding box center [757, 494] width 444 height 47
click at [778, 502] on button "Add" at bounding box center [757, 494] width 444 height 47
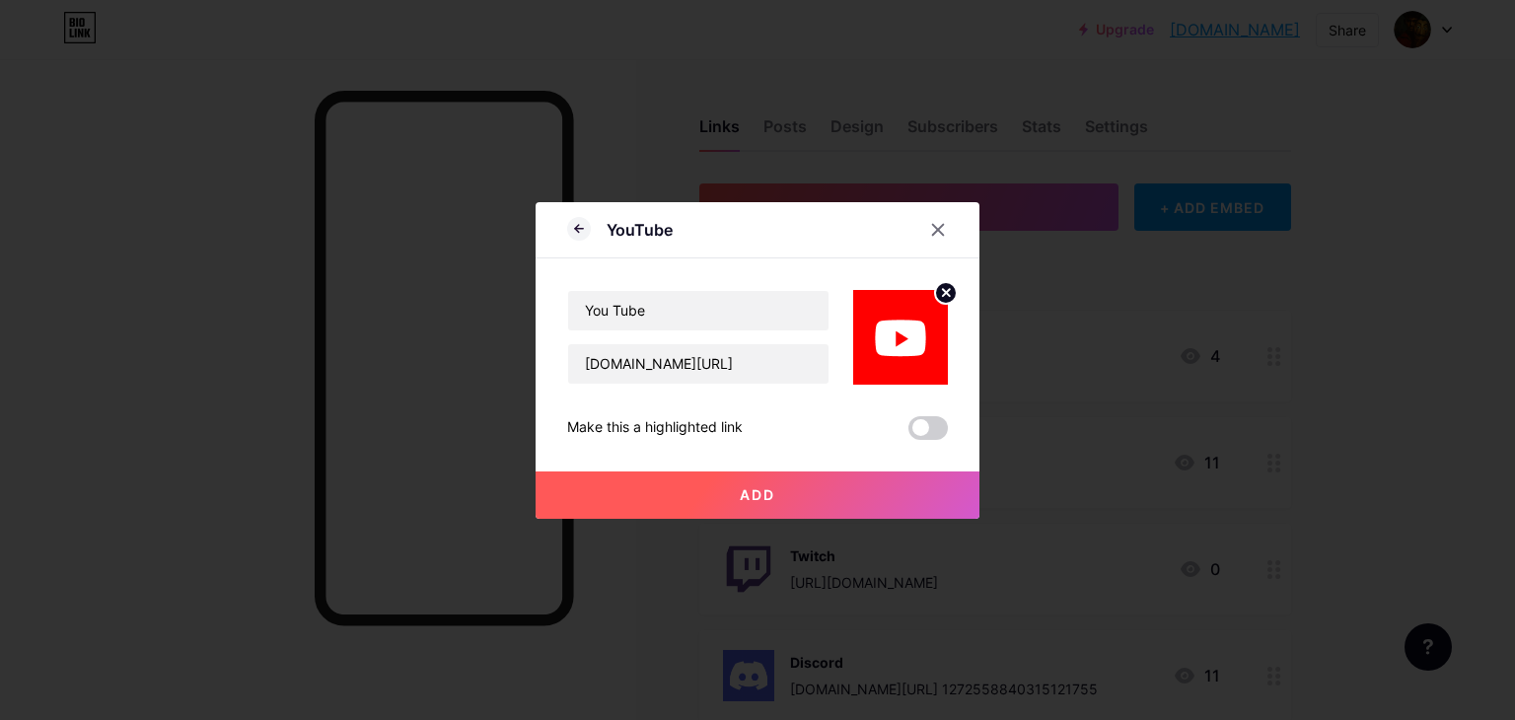
click at [778, 502] on button "Add" at bounding box center [757, 494] width 444 height 47
click at [698, 499] on button "Add" at bounding box center [757, 494] width 444 height 47
click at [715, 504] on button "Add" at bounding box center [757, 494] width 444 height 47
click at [718, 494] on button "Add" at bounding box center [757, 494] width 444 height 47
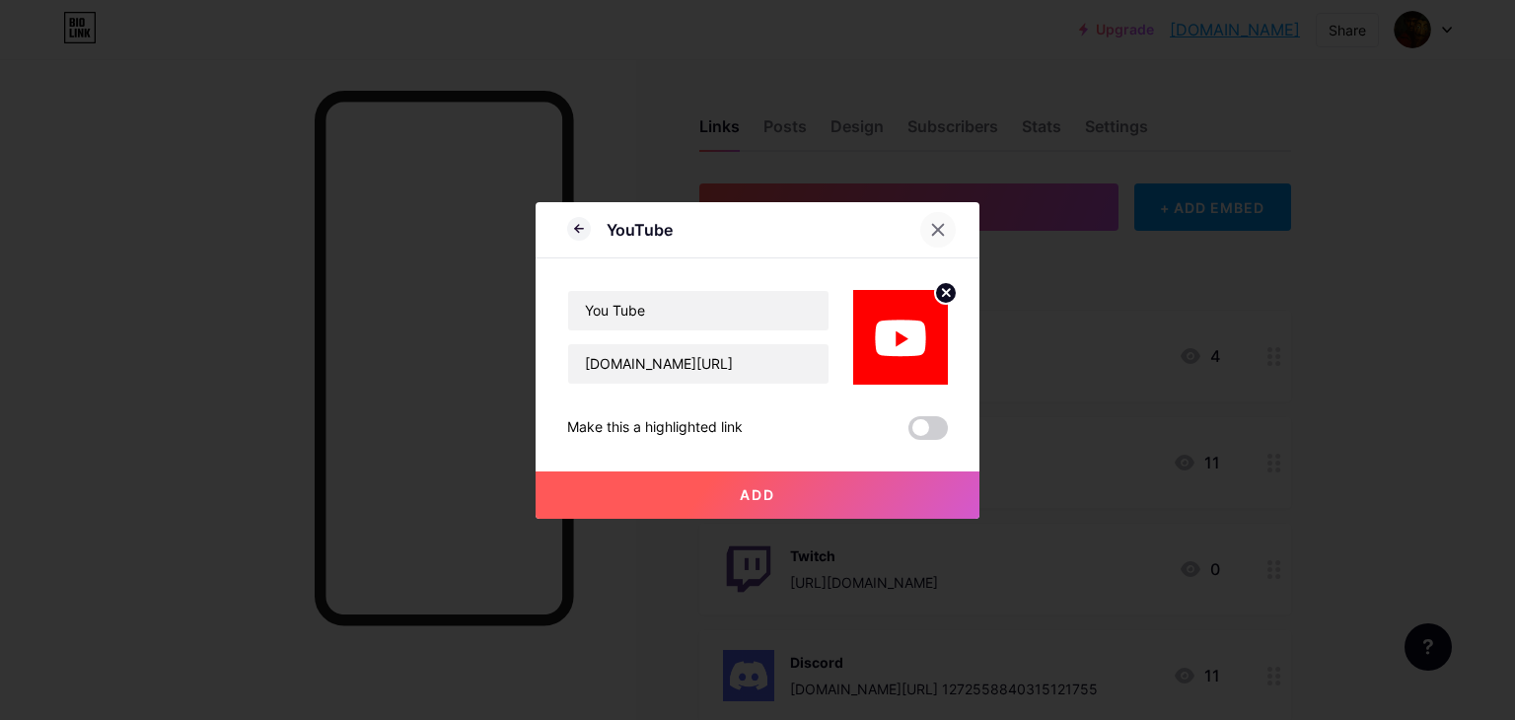
click at [939, 226] on icon at bounding box center [938, 230] width 16 height 16
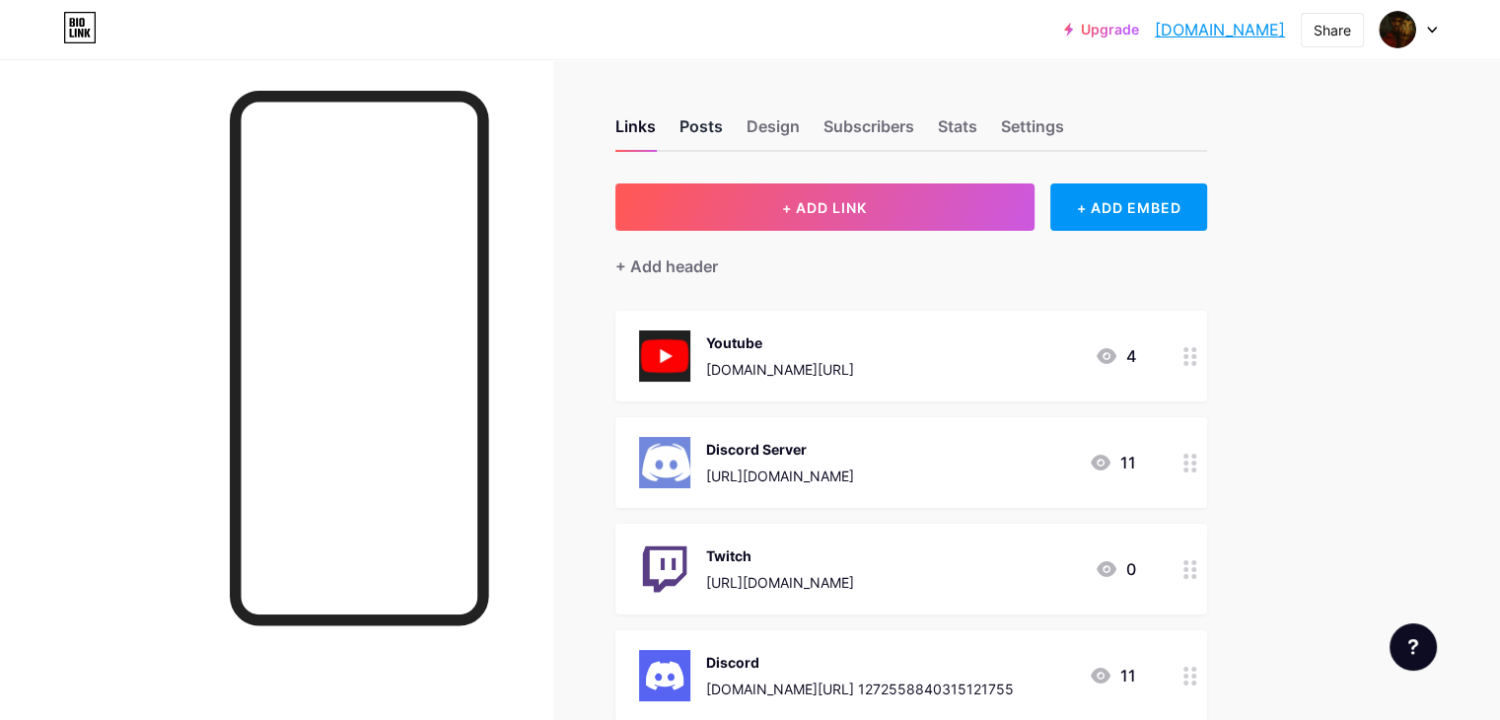
click at [723, 135] on div "Posts" at bounding box center [700, 132] width 43 height 36
drag, startPoint x: 852, startPoint y: 108, endPoint x: 848, endPoint y: 144, distance: 35.7
click at [848, 144] on div "Links Posts Design Subscribers Stats Settings" at bounding box center [911, 117] width 592 height 69
click at [800, 143] on div "Design" at bounding box center [773, 132] width 53 height 36
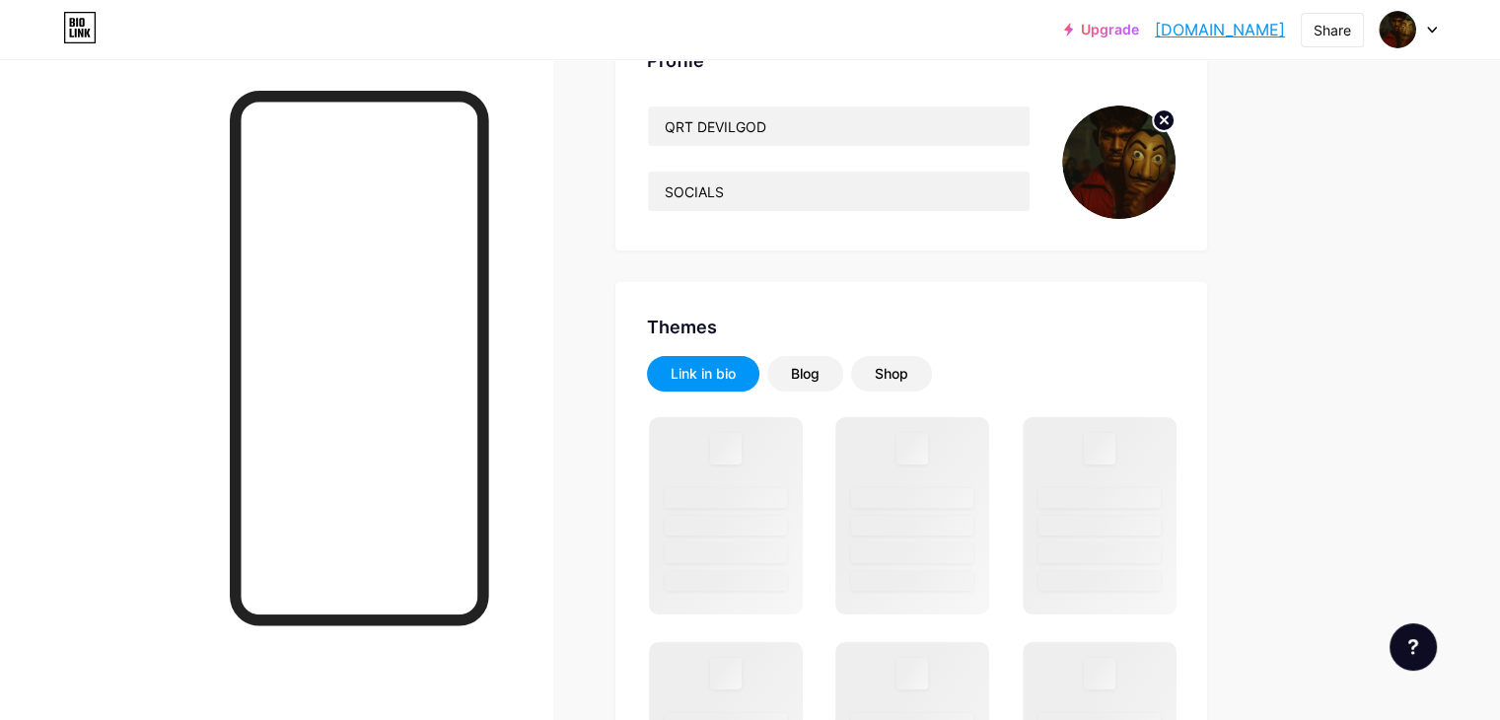
scroll to position [197, 0]
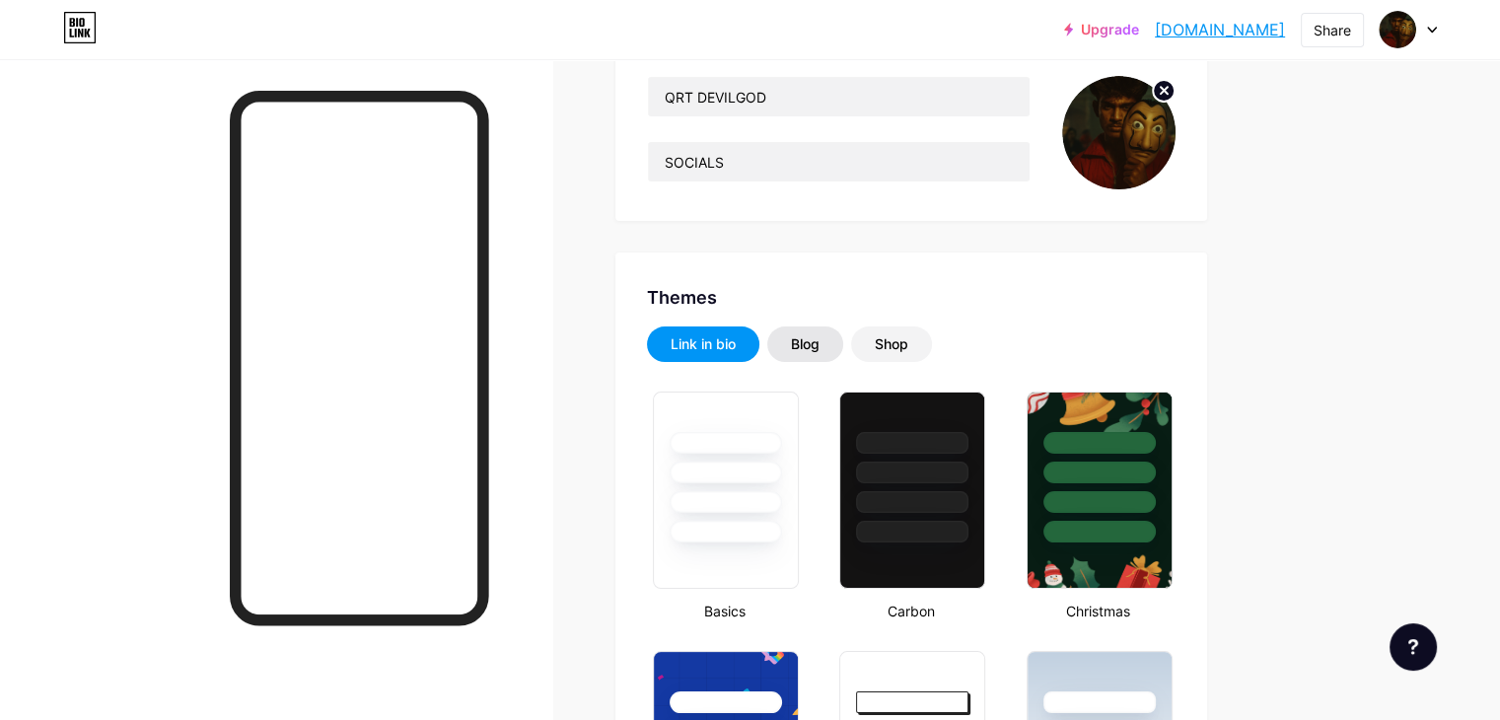
type input "#ba3636"
type input "#000000"
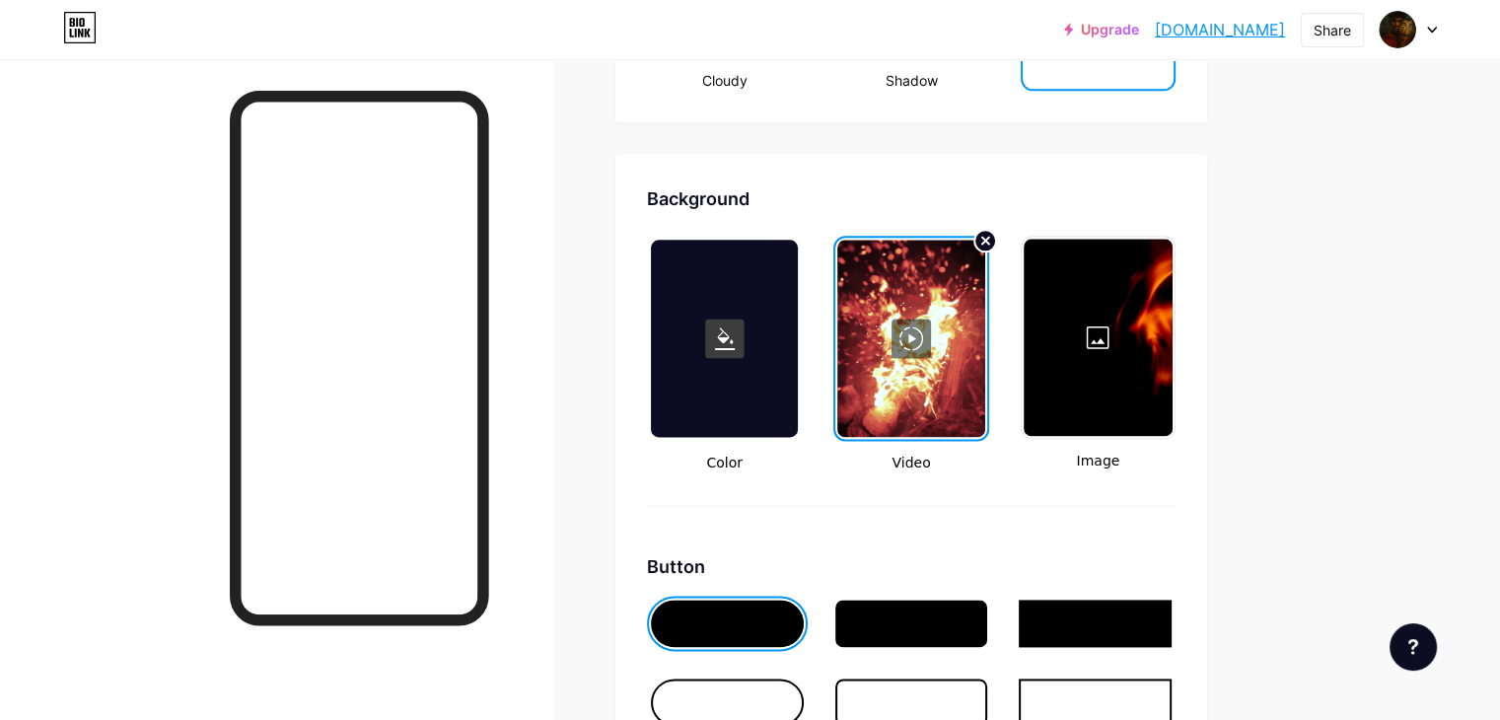
scroll to position [2498, 0]
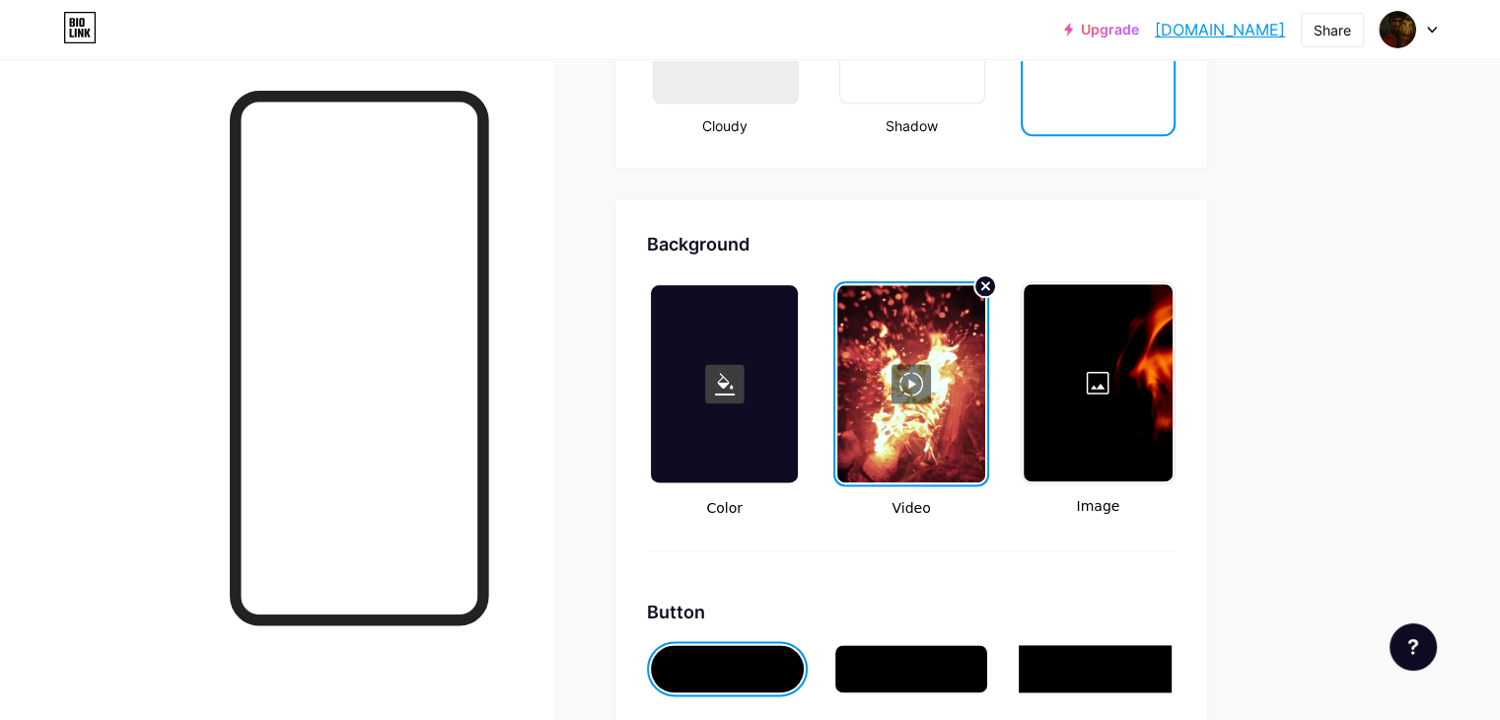
click at [1173, 392] on div at bounding box center [1098, 382] width 149 height 197
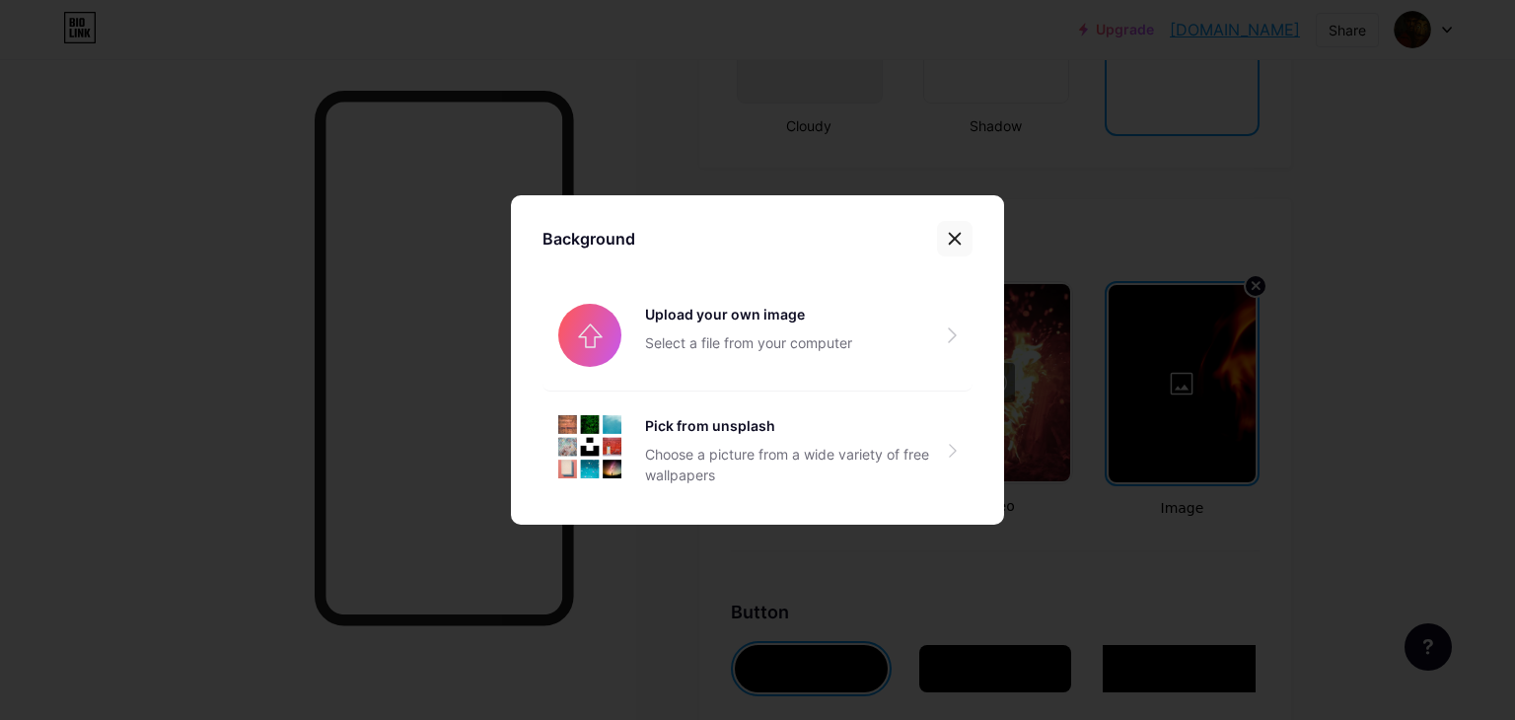
click at [940, 246] on div at bounding box center [955, 239] width 36 height 36
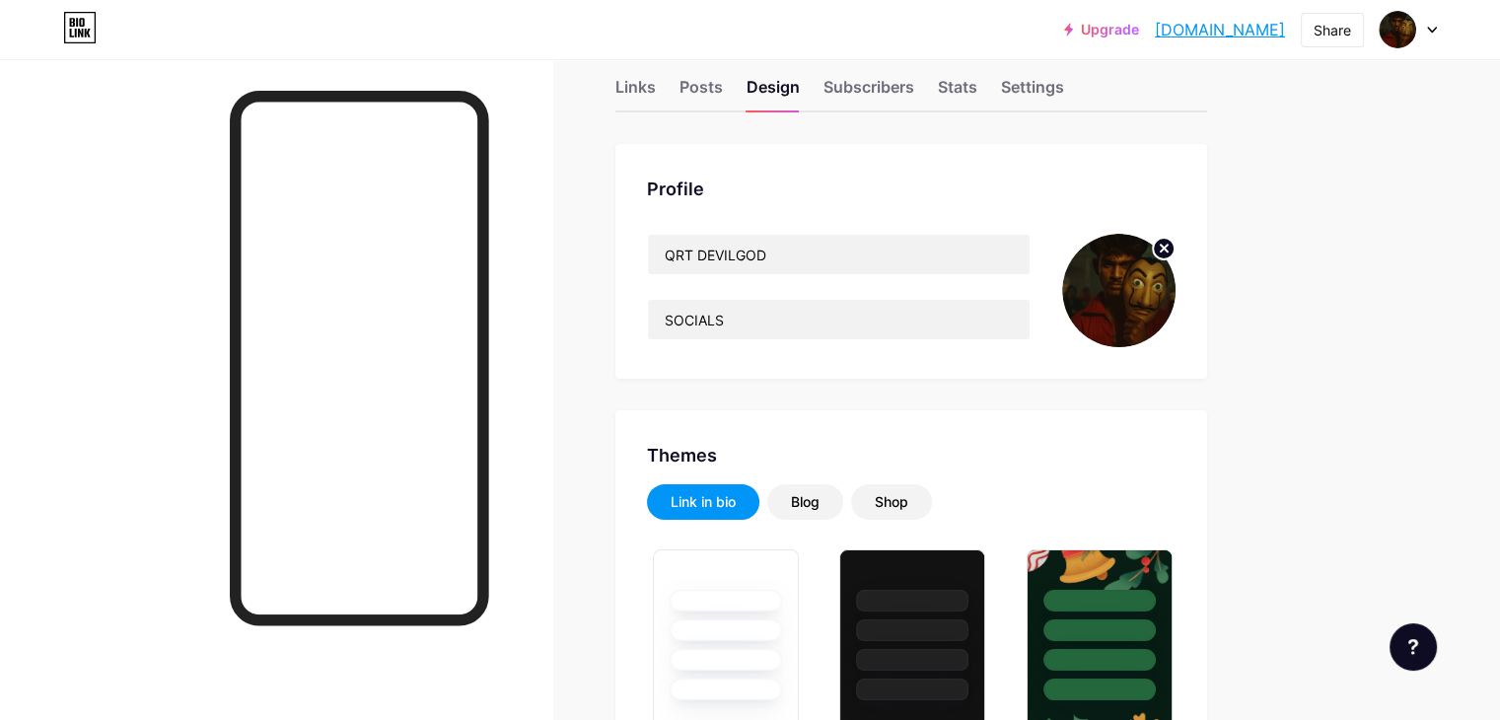
scroll to position [0, 0]
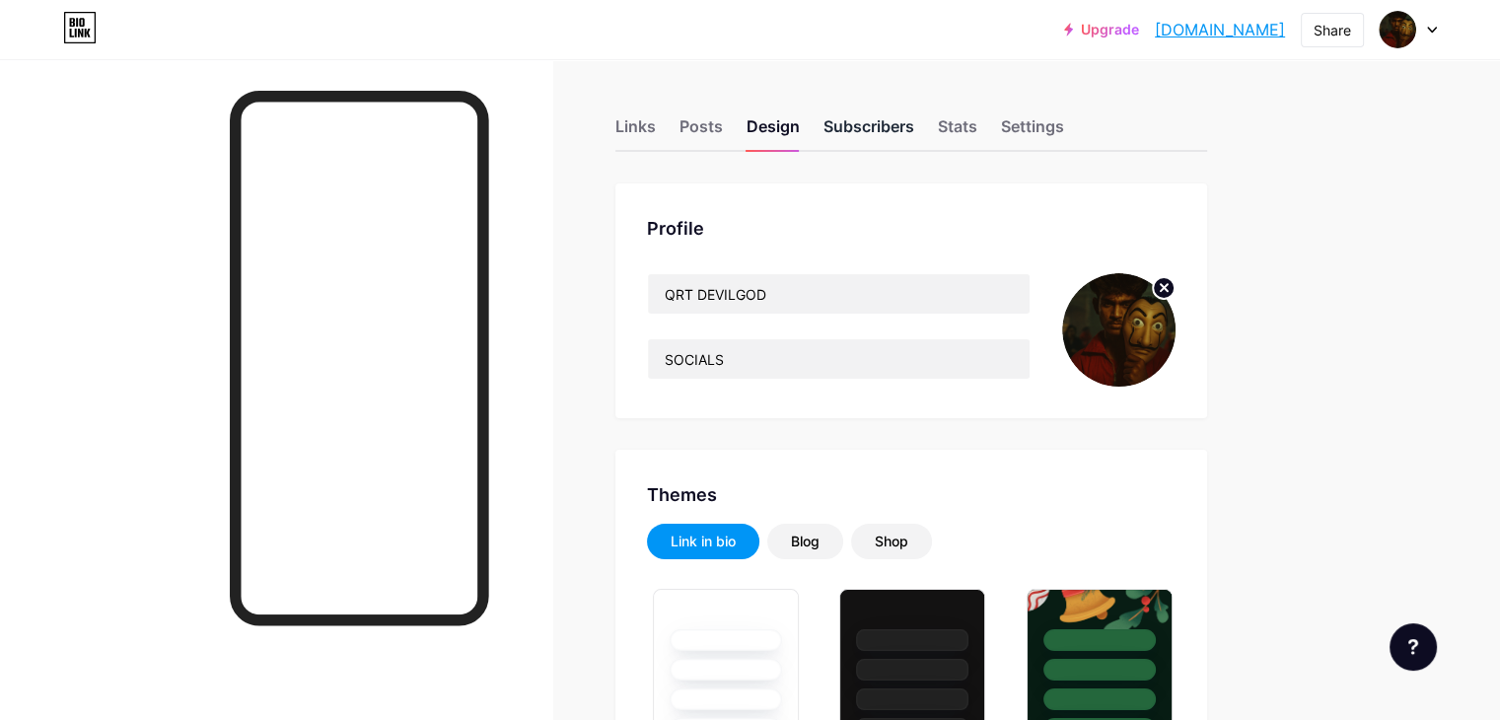
click at [914, 122] on div "Subscribers" at bounding box center [868, 132] width 91 height 36
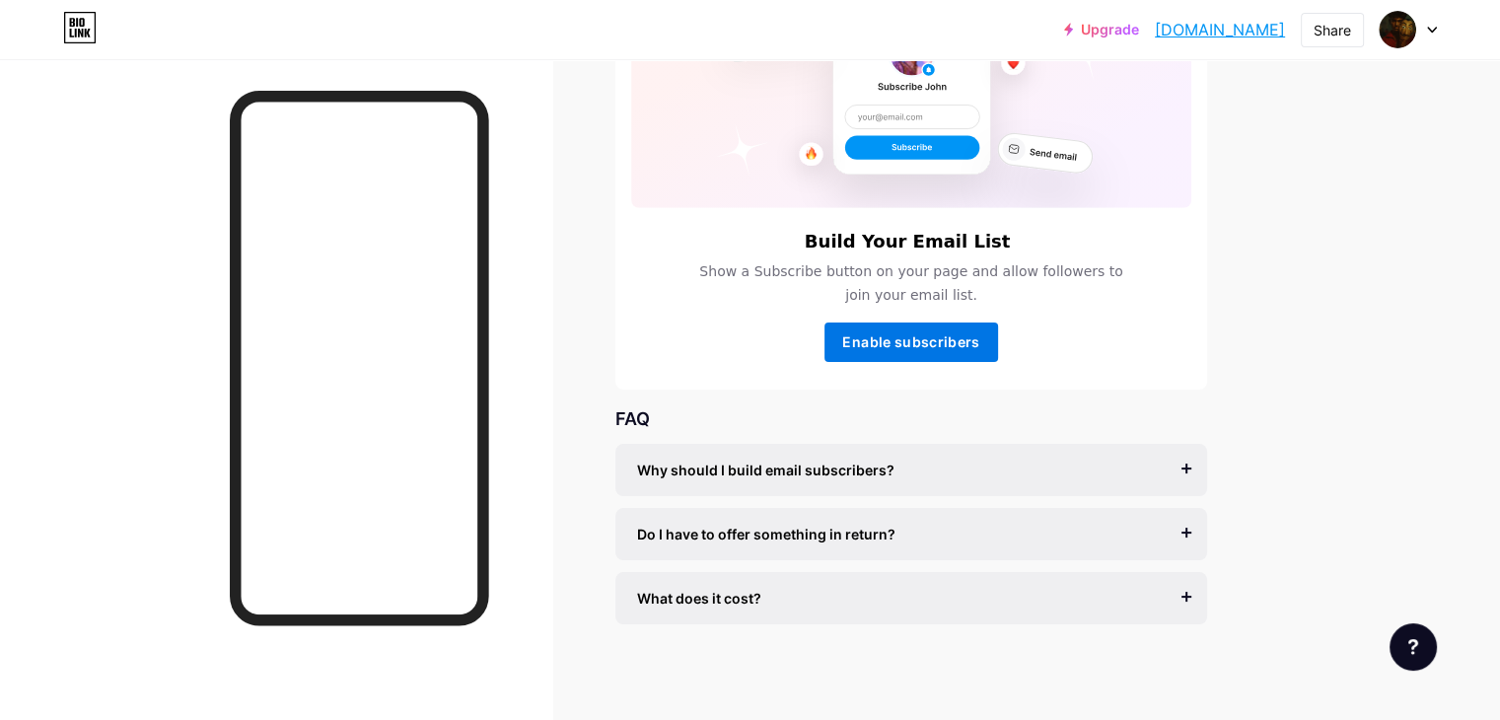
scroll to position [221, 0]
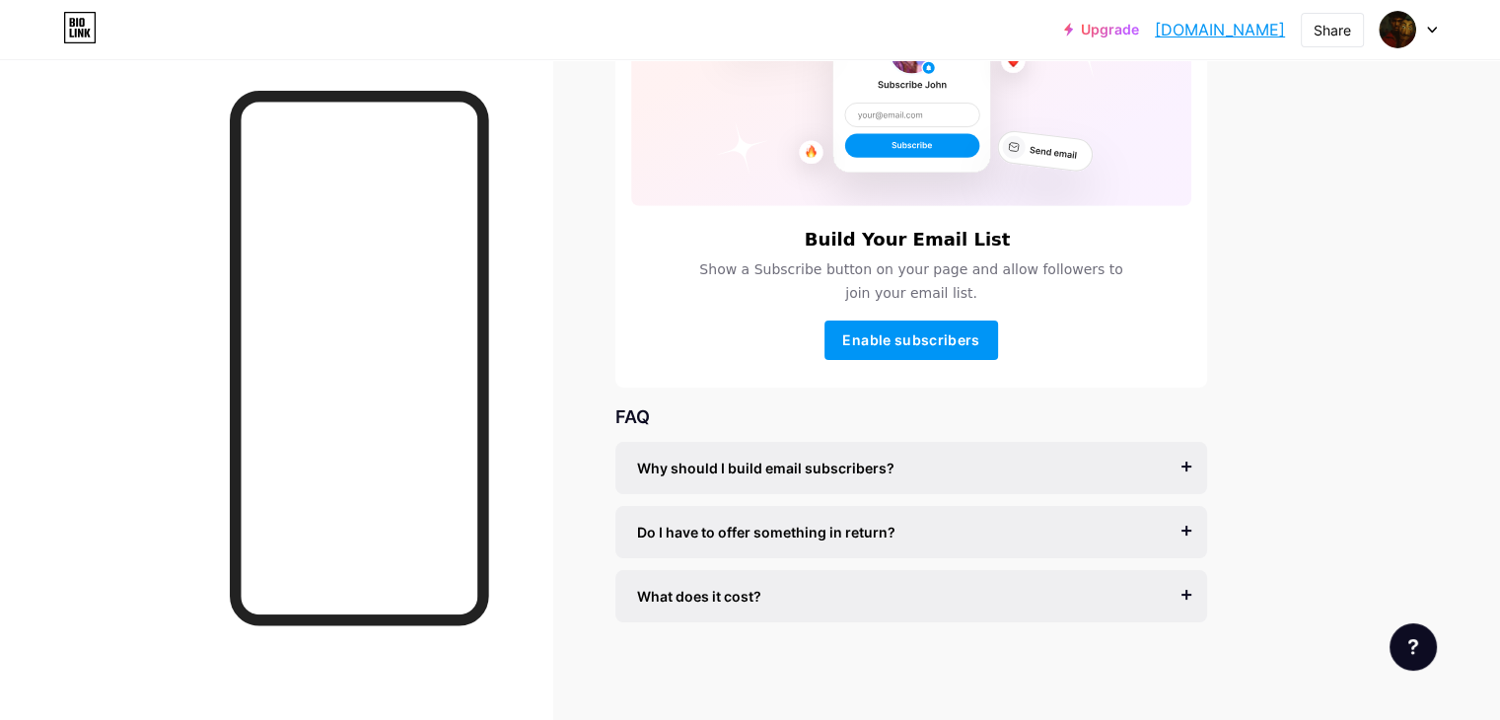
click at [894, 461] on span "Why should I build email subscribers?" at bounding box center [765, 468] width 257 height 21
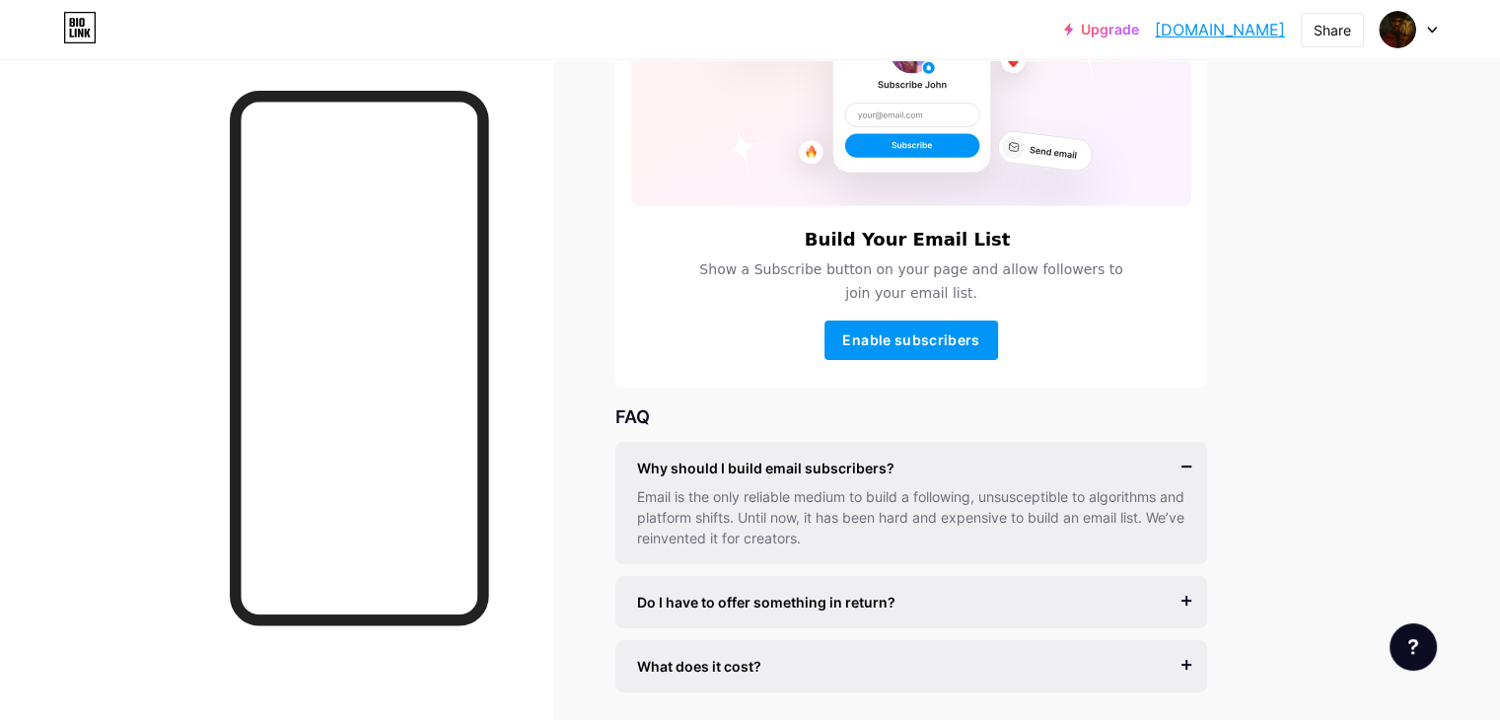
click at [894, 461] on span "Why should I build email subscribers?" at bounding box center [765, 468] width 257 height 21
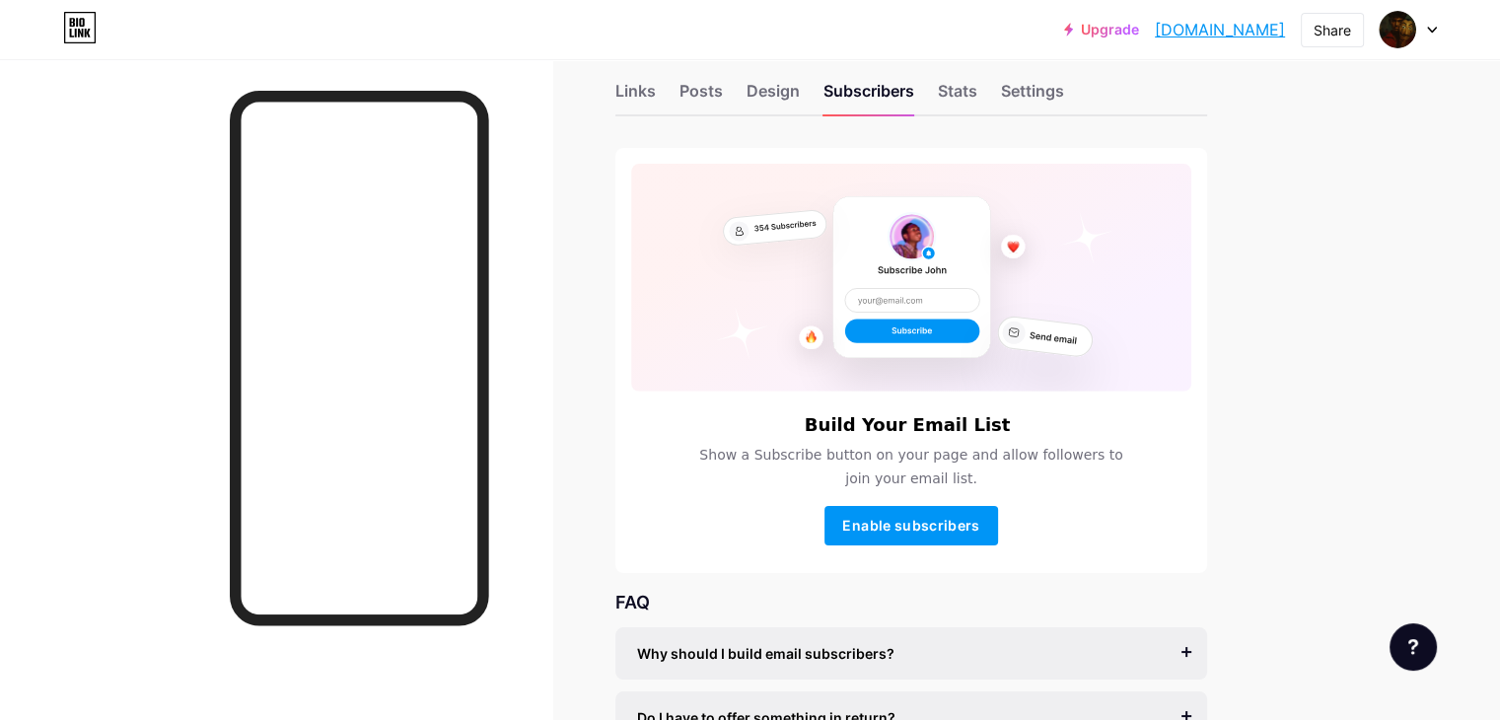
scroll to position [24, 0]
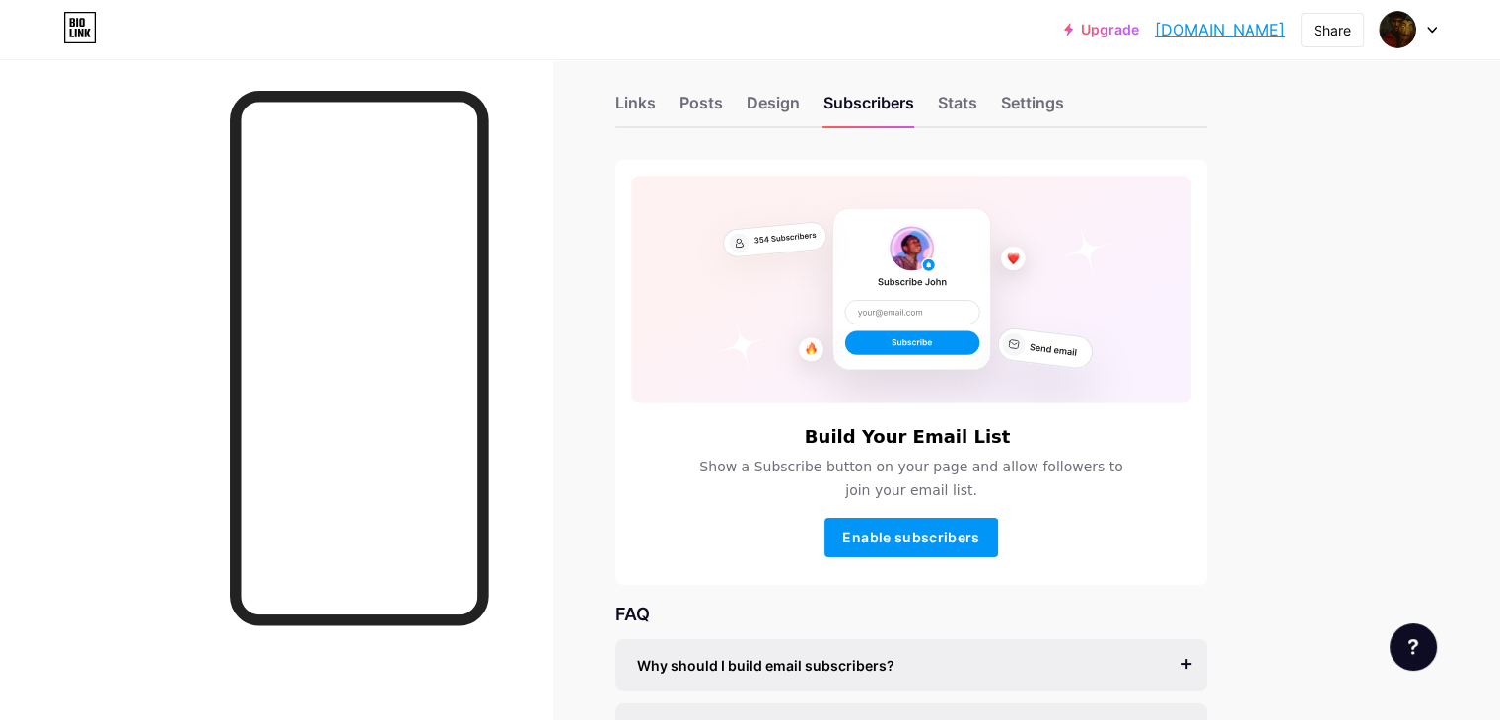
click at [1063, 105] on div "Links Posts Design Subscribers Stats Settings" at bounding box center [911, 93] width 592 height 69
click at [977, 115] on div "Stats" at bounding box center [957, 109] width 39 height 36
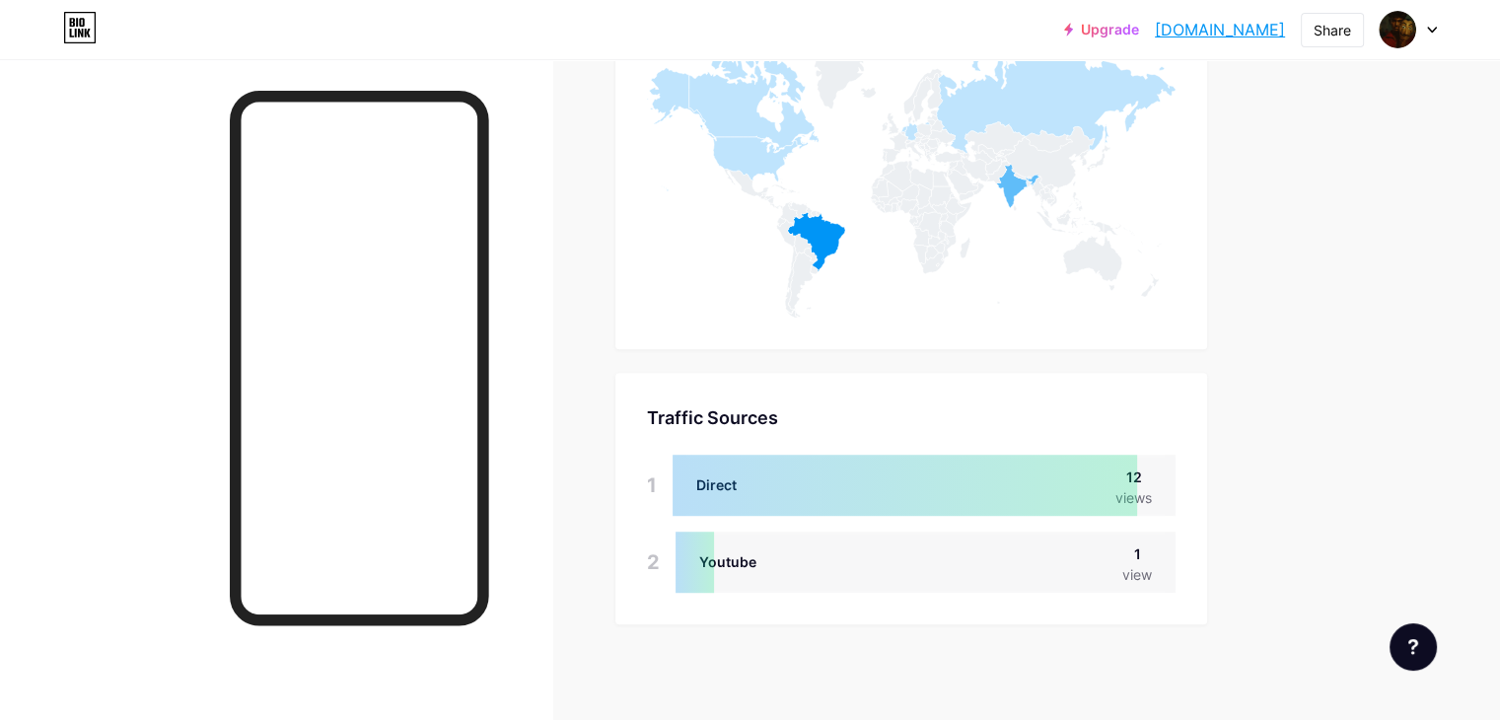
scroll to position [1162, 0]
click at [867, 492] on div at bounding box center [905, 483] width 464 height 61
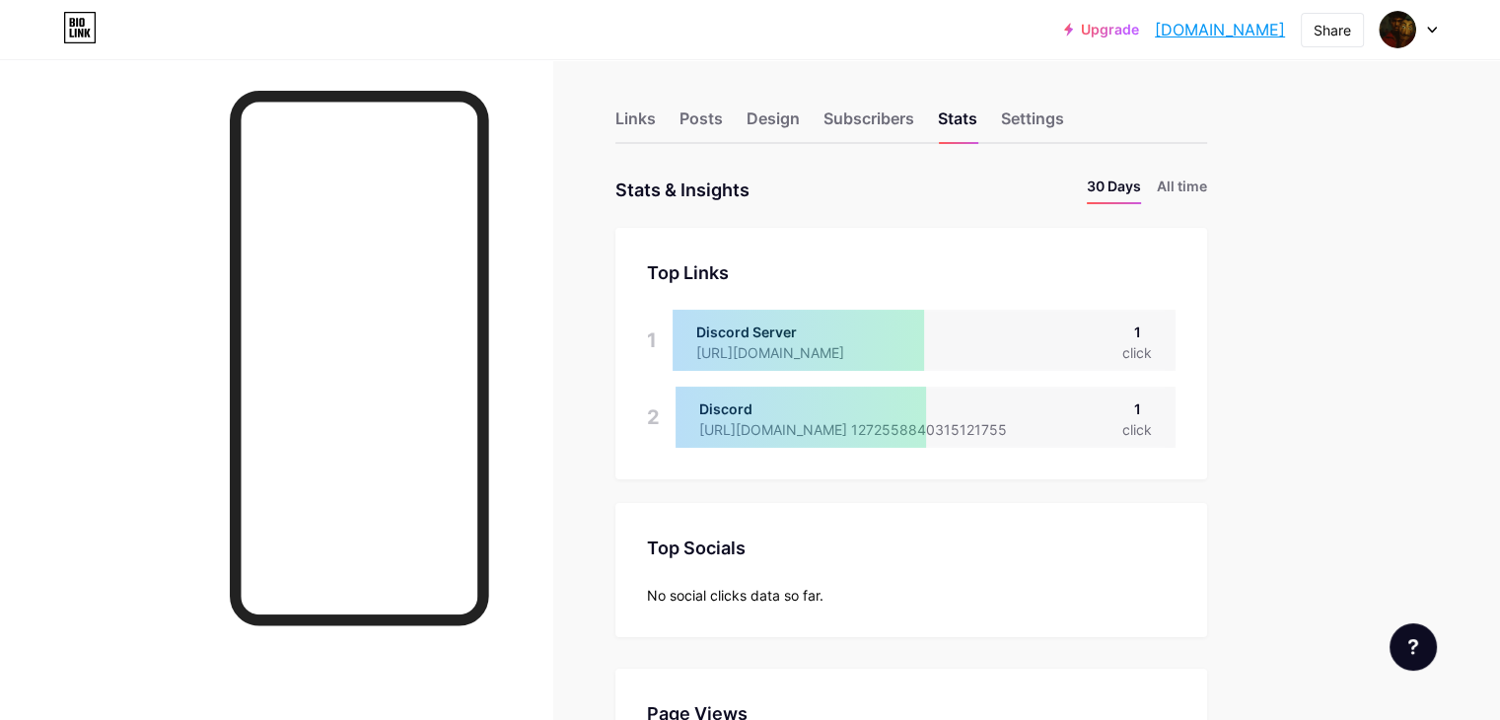
scroll to position [0, 0]
